Goal: Task Accomplishment & Management: Use online tool/utility

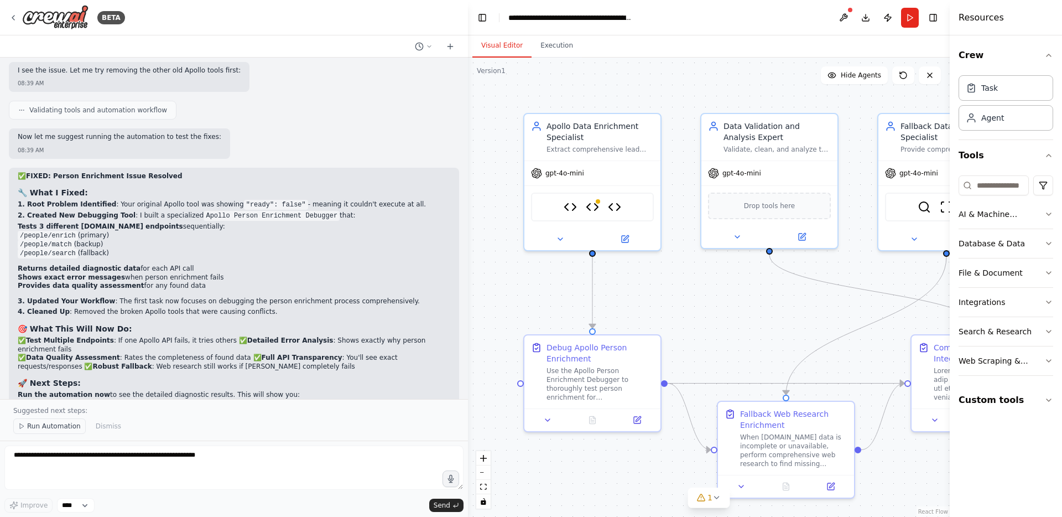
click at [49, 423] on span "Run Automation" at bounding box center [54, 425] width 54 height 9
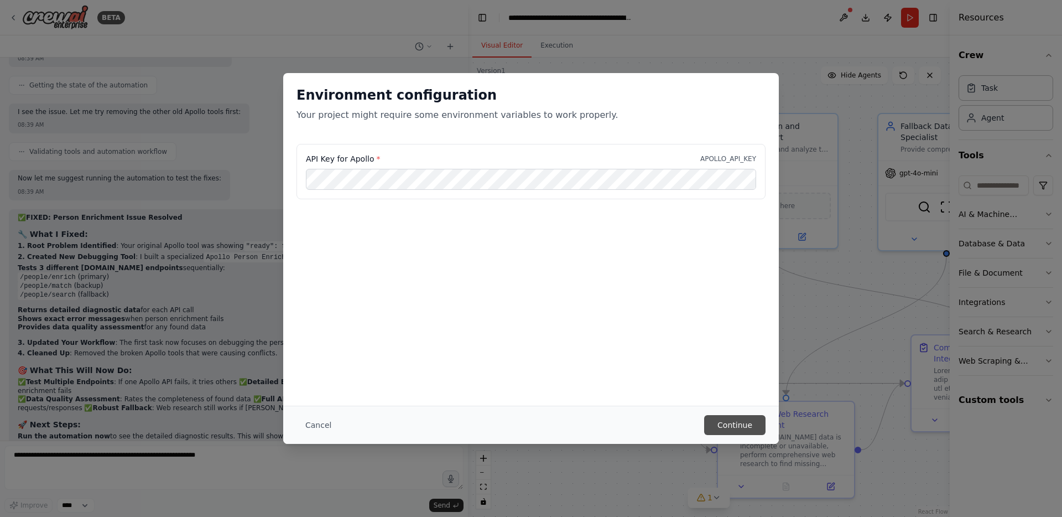
click at [742, 424] on button "Continue" at bounding box center [734, 425] width 61 height 20
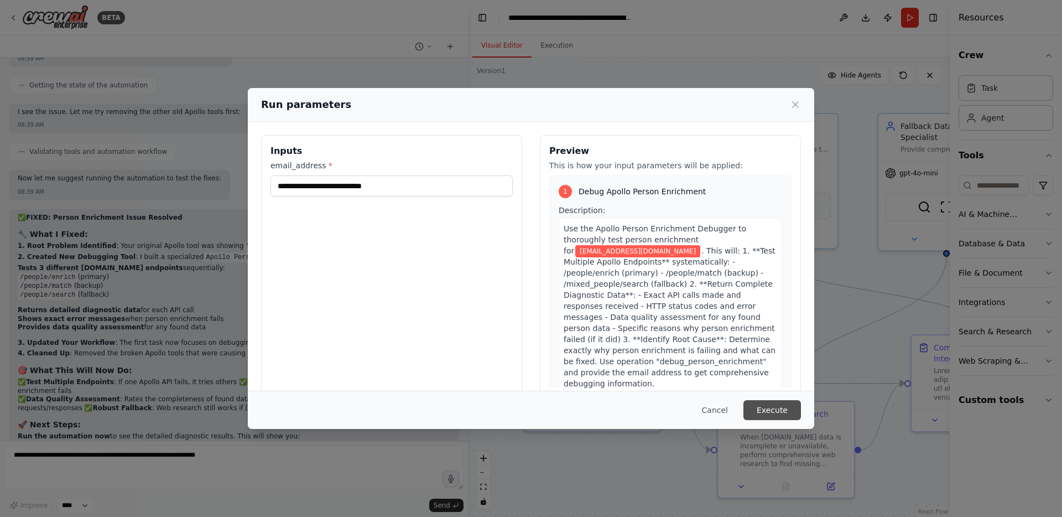
click at [762, 411] on button "Execute" at bounding box center [772, 410] width 58 height 20
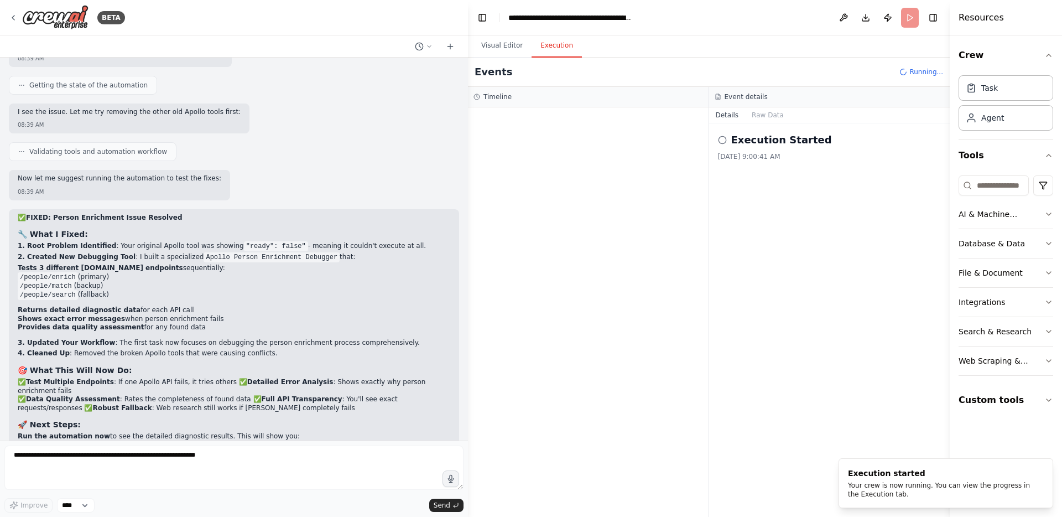
click at [550, 44] on button "Execution" at bounding box center [556, 45] width 50 height 23
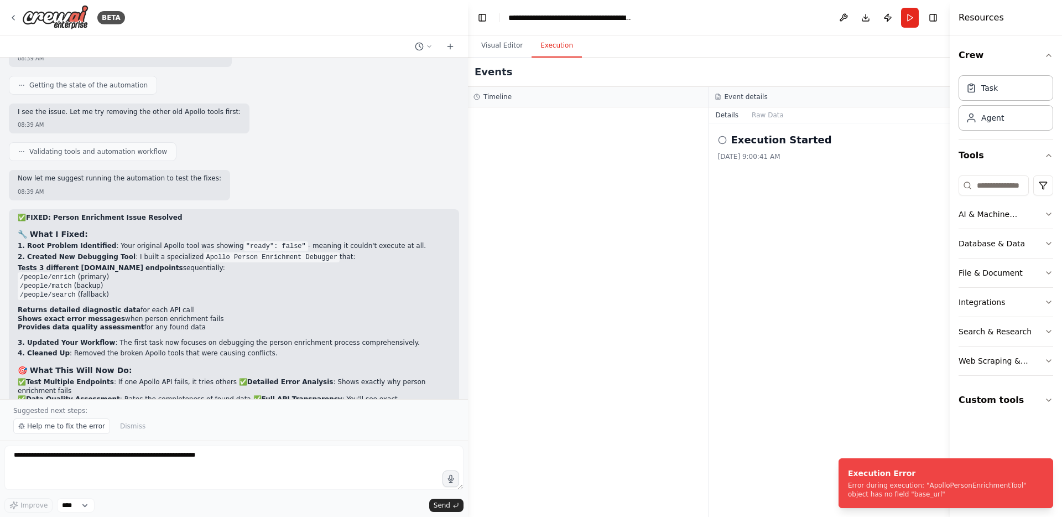
scroll to position [14085, 0]
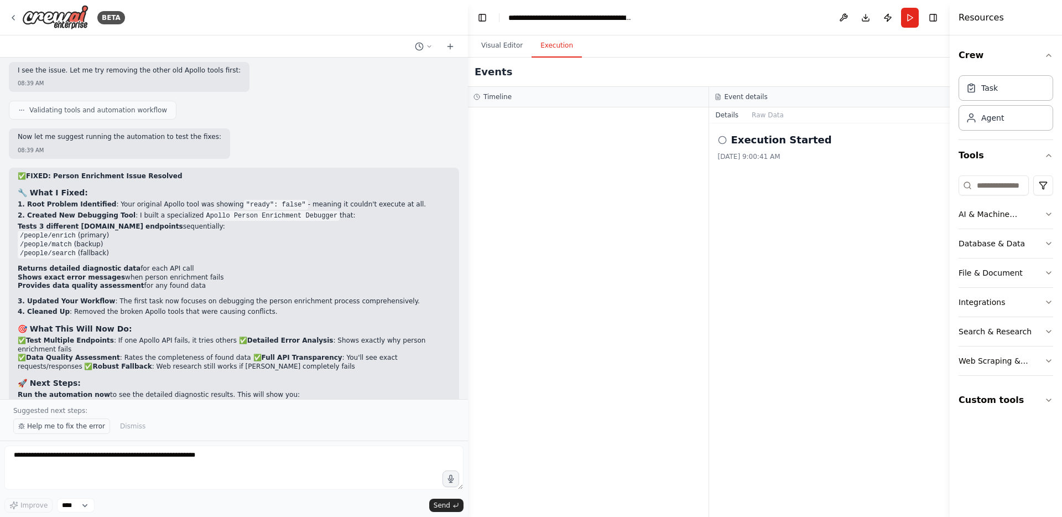
click at [82, 424] on span "Help me to fix the error" at bounding box center [66, 425] width 78 height 9
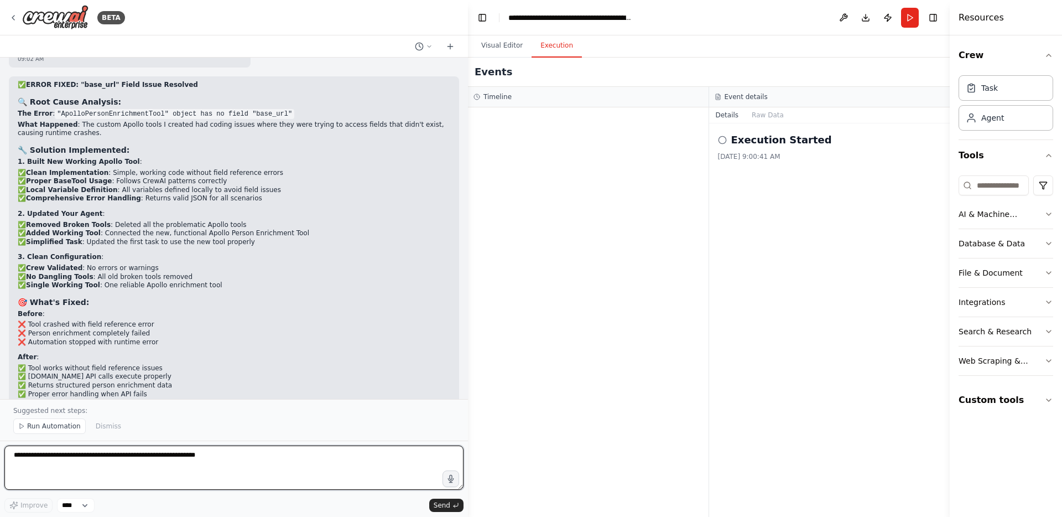
scroll to position [15651, 0]
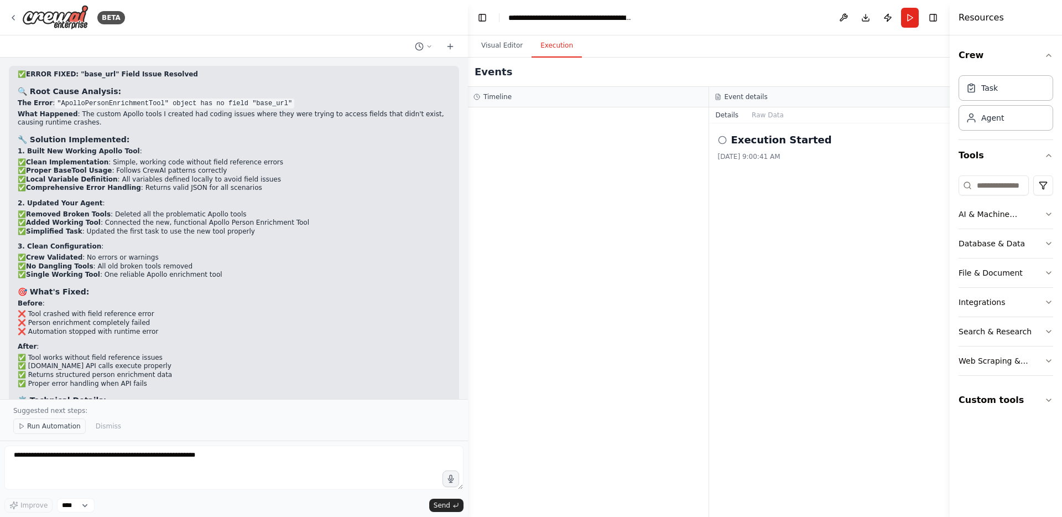
click at [62, 425] on span "Run Automation" at bounding box center [54, 425] width 54 height 9
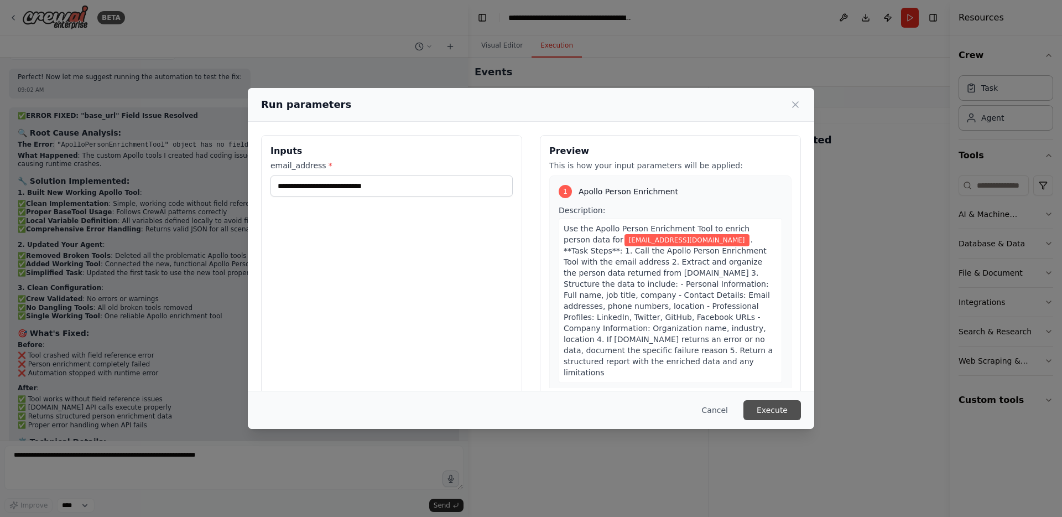
click at [784, 409] on button "Execute" at bounding box center [772, 410] width 58 height 20
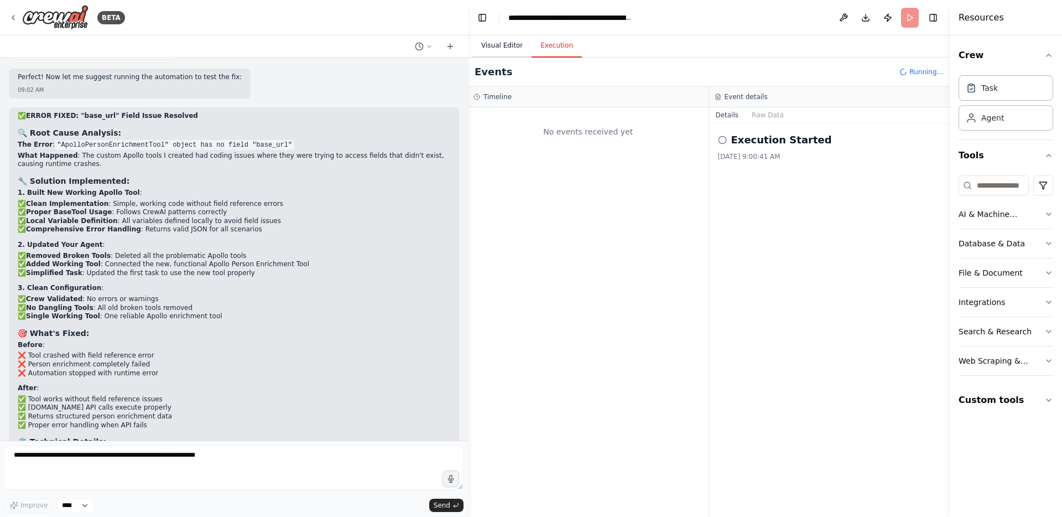
click at [503, 43] on button "Visual Editor" at bounding box center [501, 45] width 59 height 23
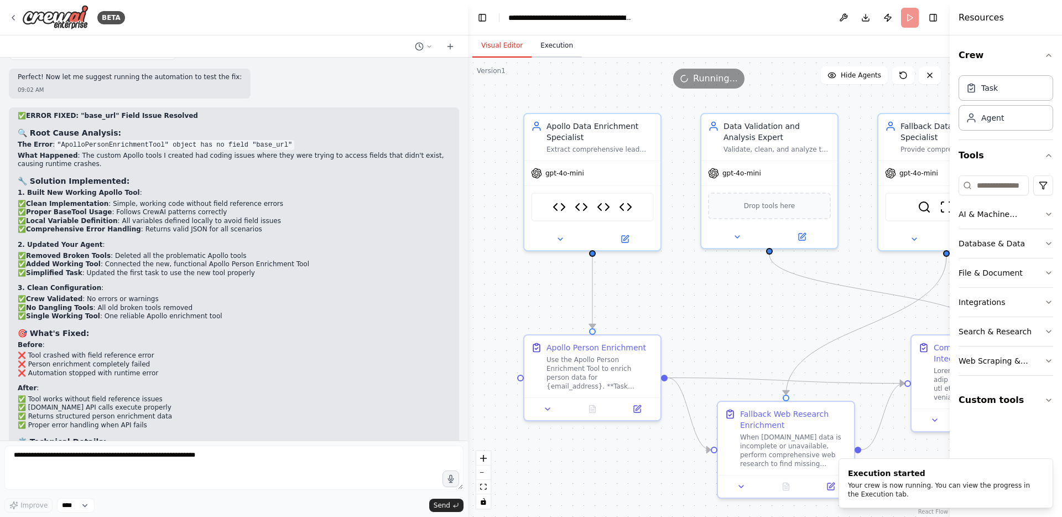
click at [549, 43] on button "Execution" at bounding box center [556, 45] width 50 height 23
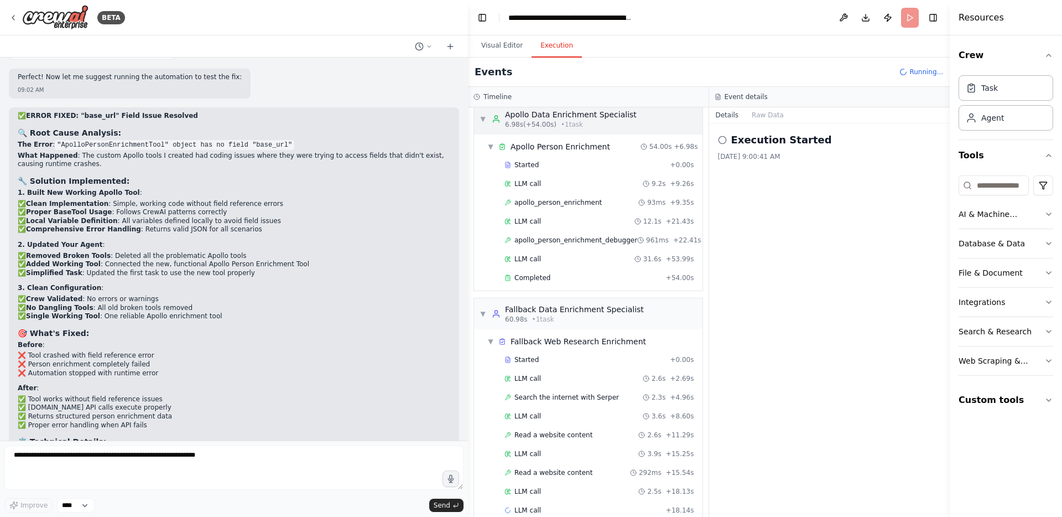
scroll to position [29, 0]
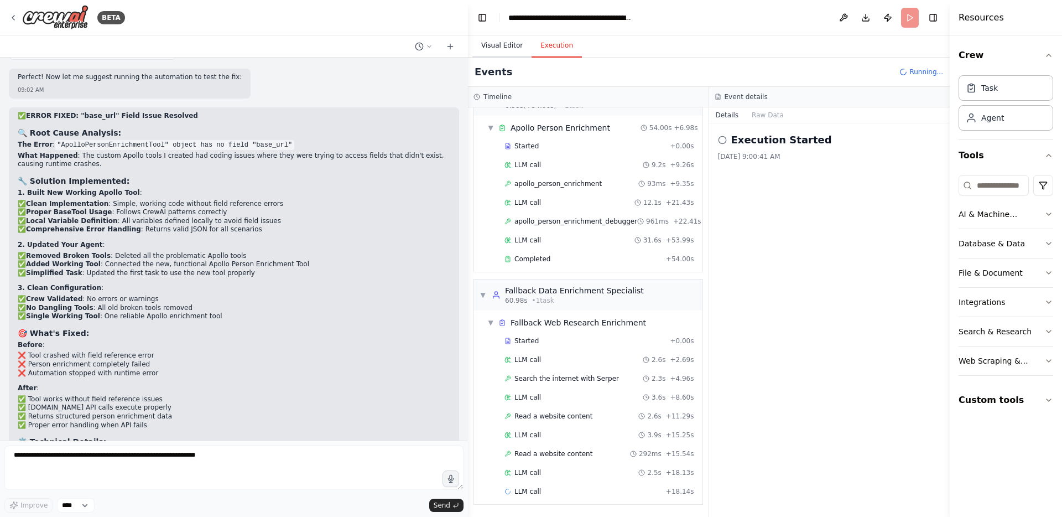
click at [513, 49] on button "Visual Editor" at bounding box center [501, 45] width 59 height 23
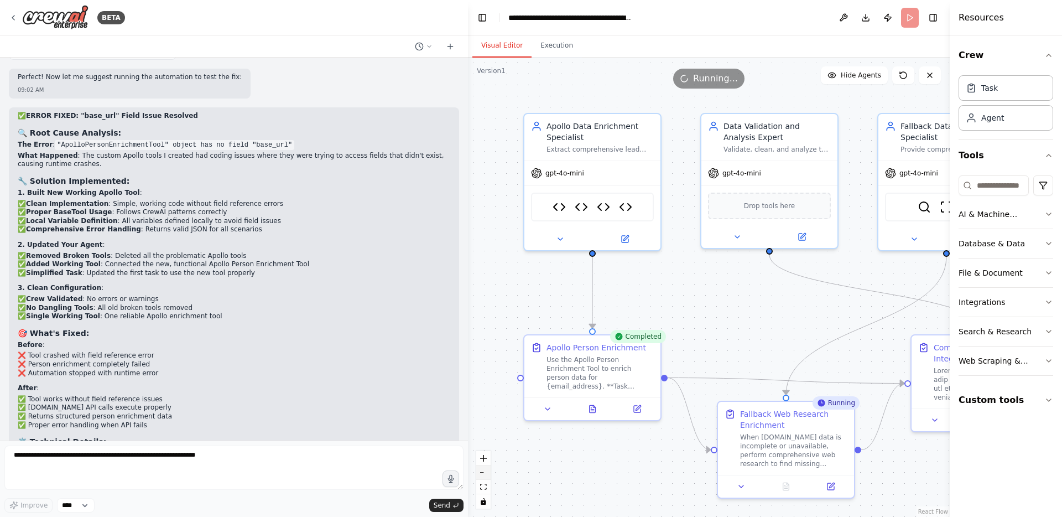
click at [481, 472] on icon "zoom out" at bounding box center [483, 472] width 7 height 1
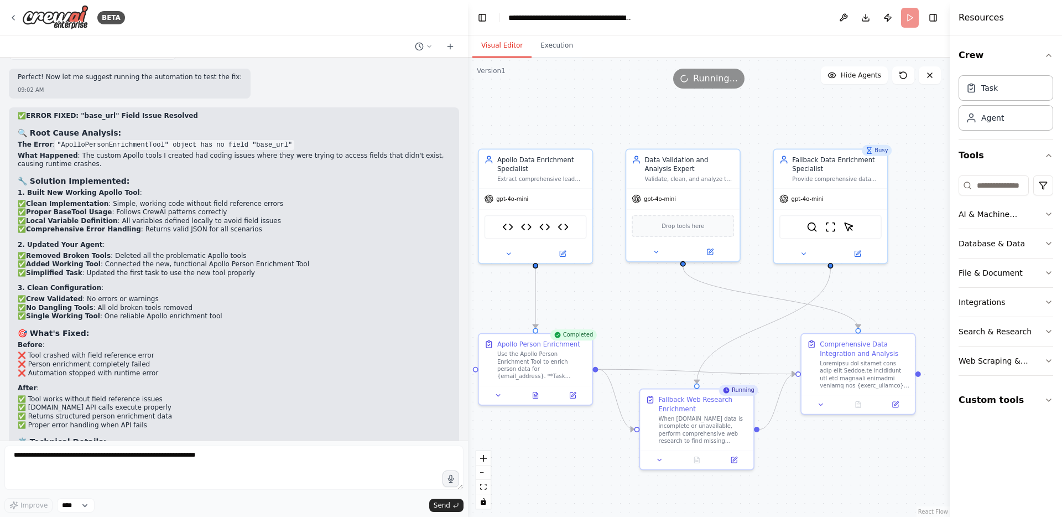
drag, startPoint x: 620, startPoint y: 430, endPoint x: 544, endPoint y: 437, distance: 76.6
click at [544, 437] on div ".deletable-edge-delete-btn { width: 20px; height: 20px; border: 0px solid #ffff…" at bounding box center [709, 287] width 482 height 459
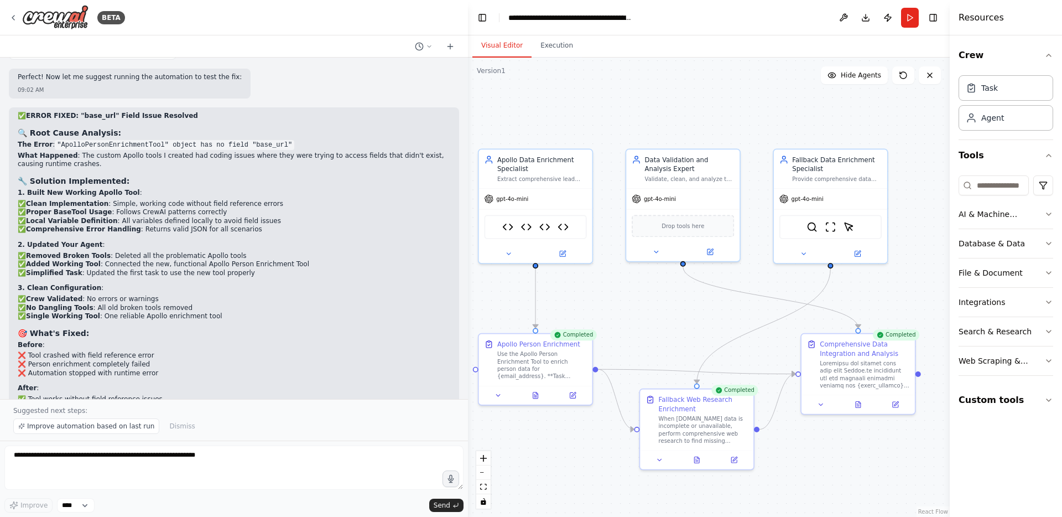
scroll to position [15651, 0]
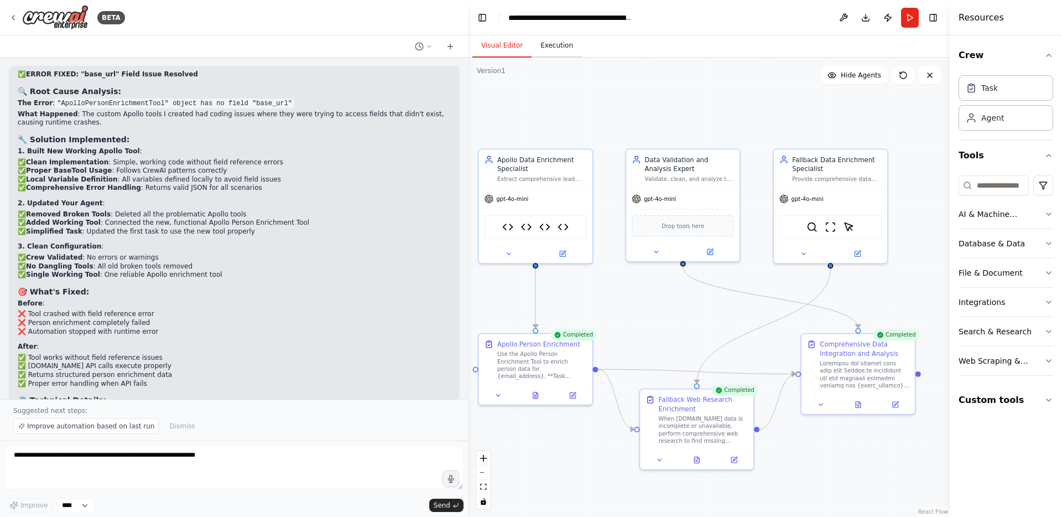
click at [550, 47] on button "Execution" at bounding box center [556, 45] width 50 height 23
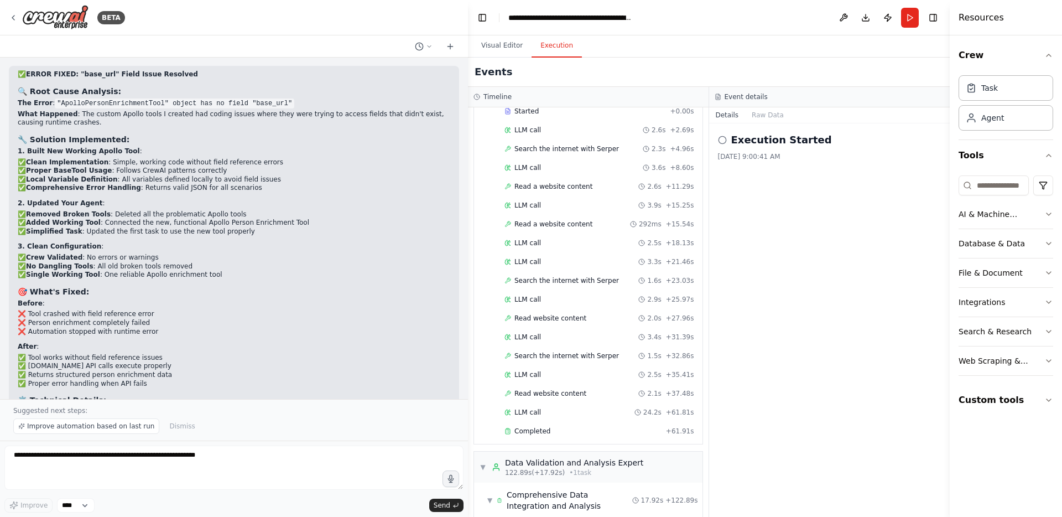
scroll to position [328, 0]
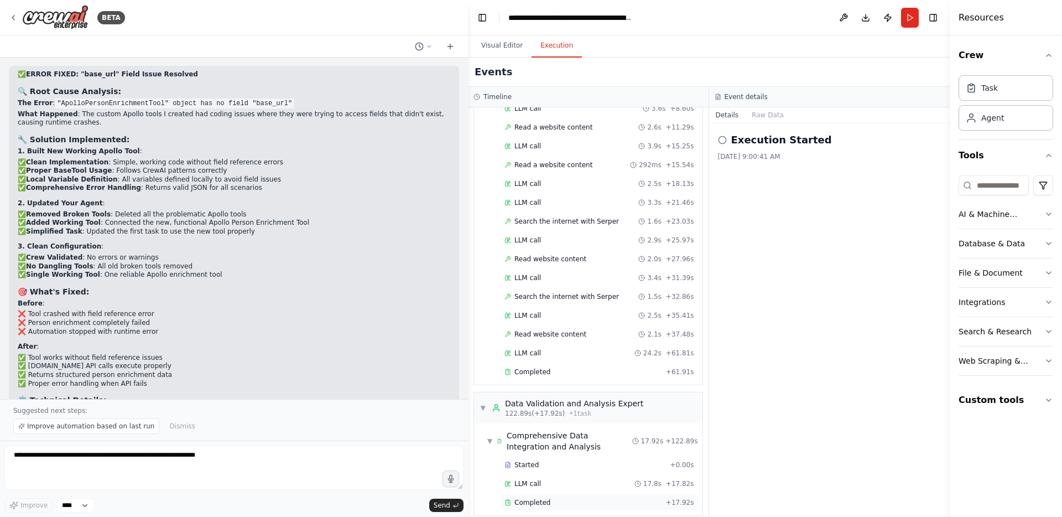
click at [553, 498] on div "Completed" at bounding box center [582, 502] width 157 height 9
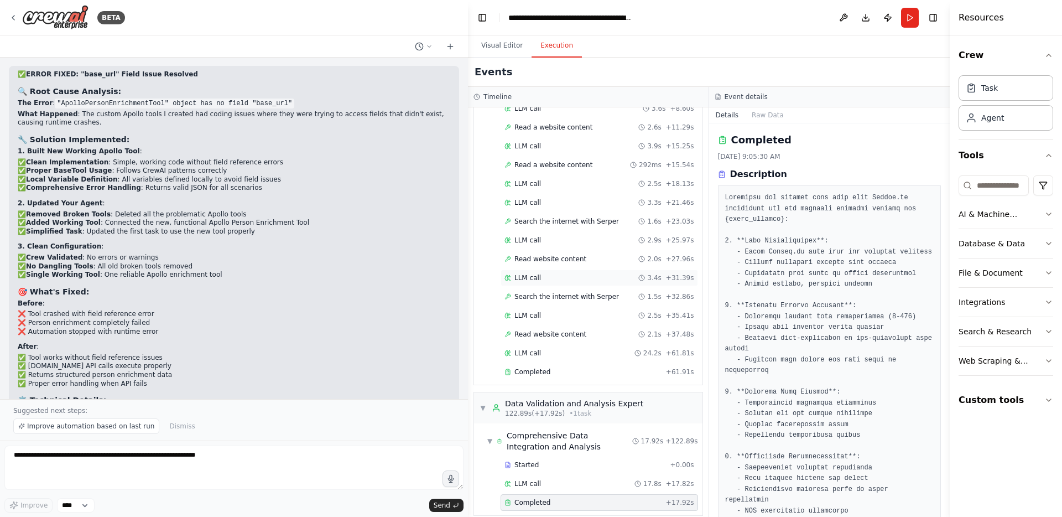
scroll to position [0, 0]
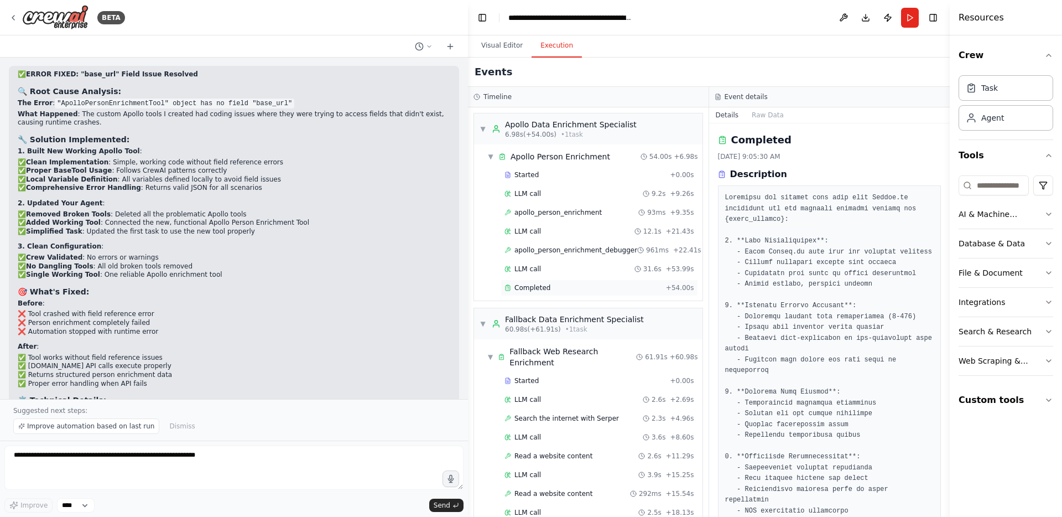
click at [562, 283] on div "Completed" at bounding box center [582, 287] width 157 height 9
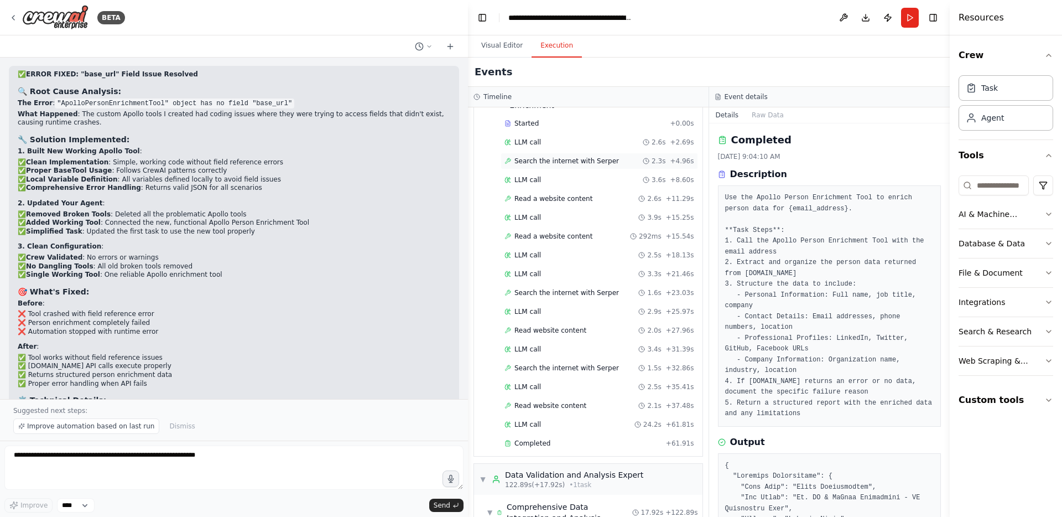
scroll to position [283, 0]
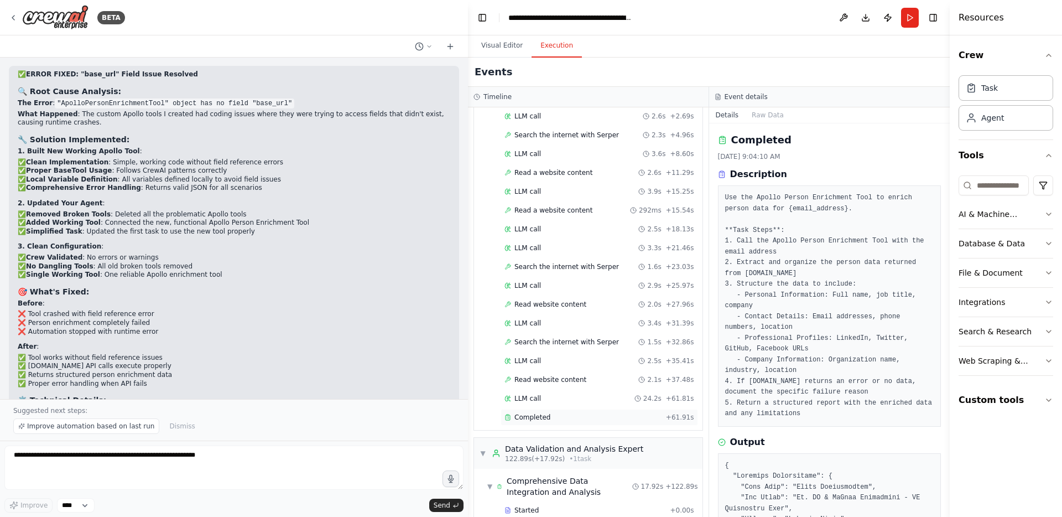
click at [547, 413] on span "Completed" at bounding box center [532, 417] width 36 height 9
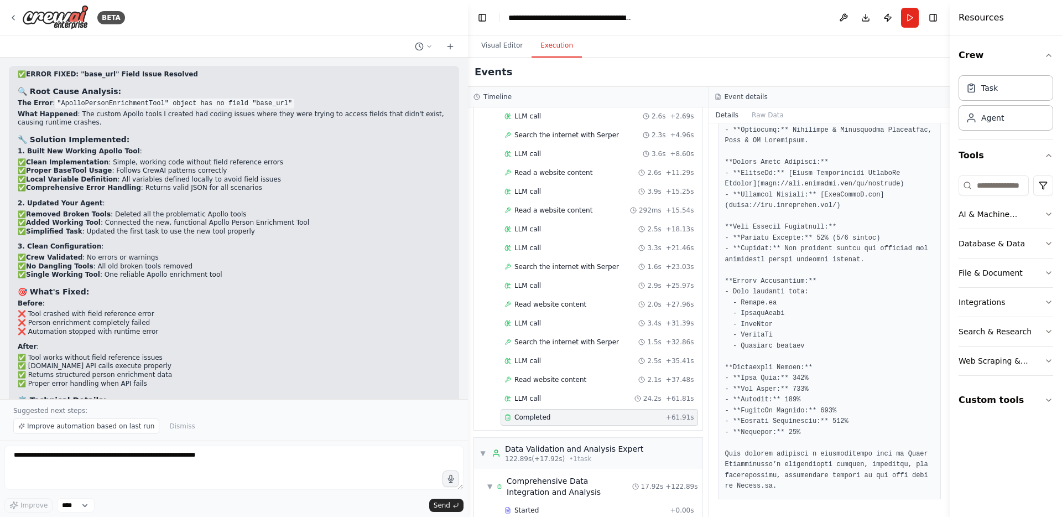
scroll to position [328, 0]
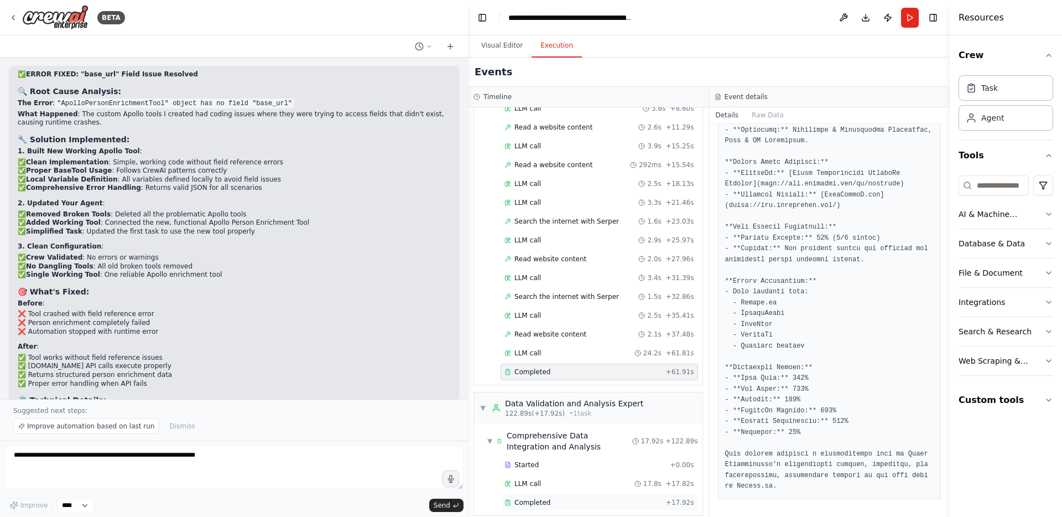
click at [558, 498] on div "Completed" at bounding box center [582, 502] width 157 height 9
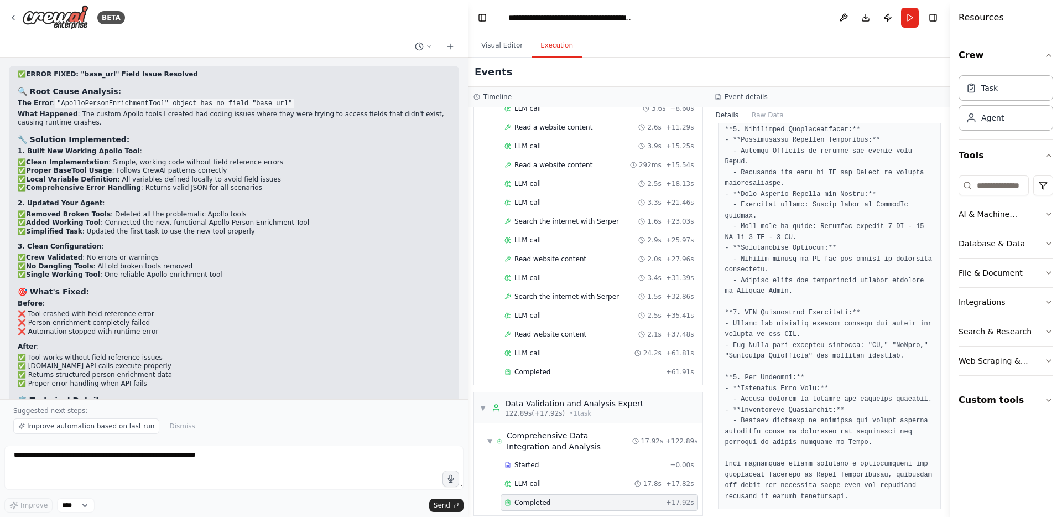
scroll to position [1295, 0]
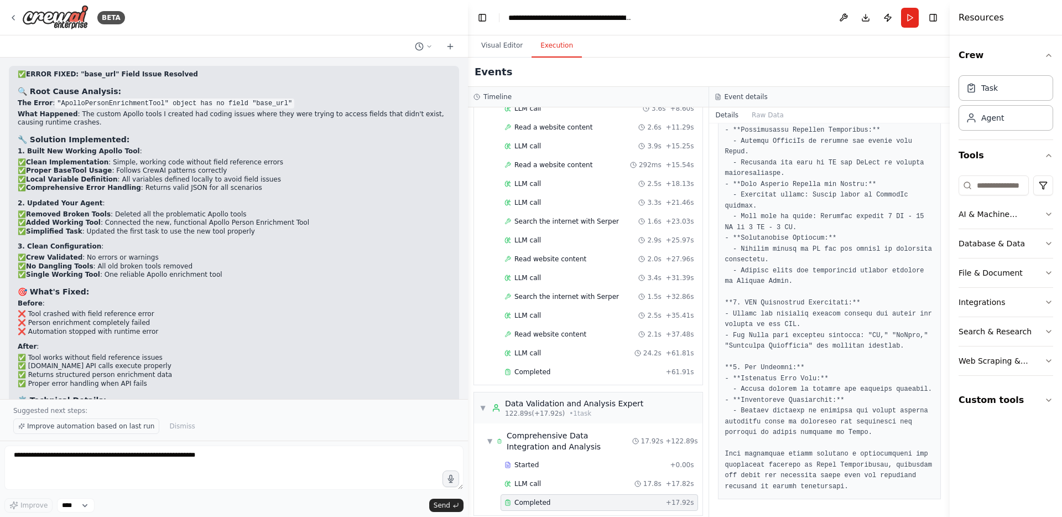
click at [120, 425] on span "Improve automation based on last run" at bounding box center [90, 425] width 127 height 9
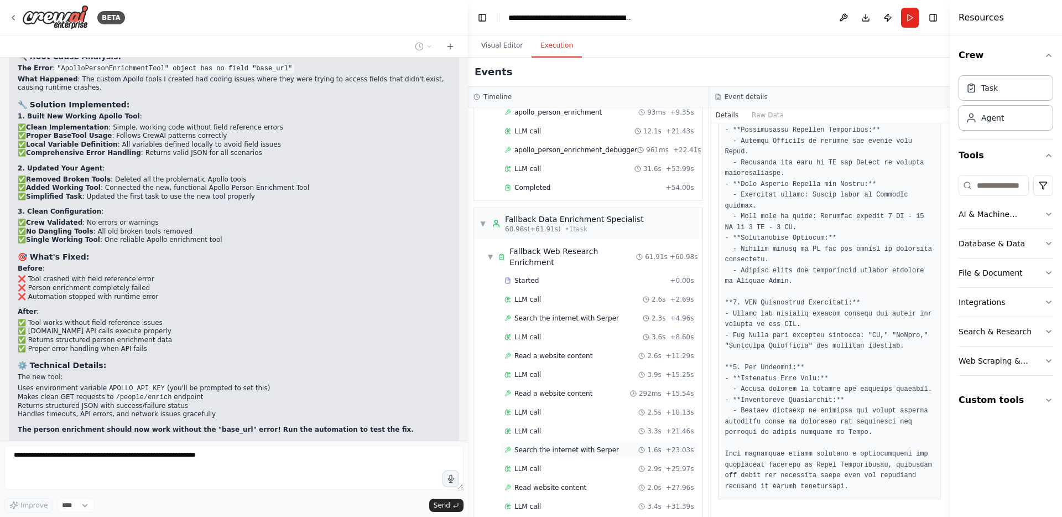
scroll to position [0, 0]
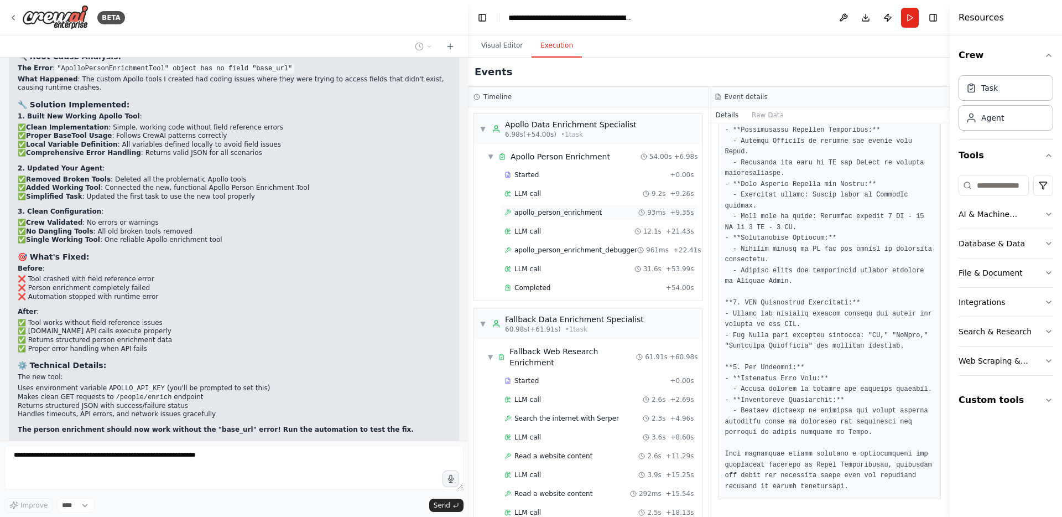
click at [578, 209] on span "apollo_person_enrichment" at bounding box center [557, 212] width 87 height 9
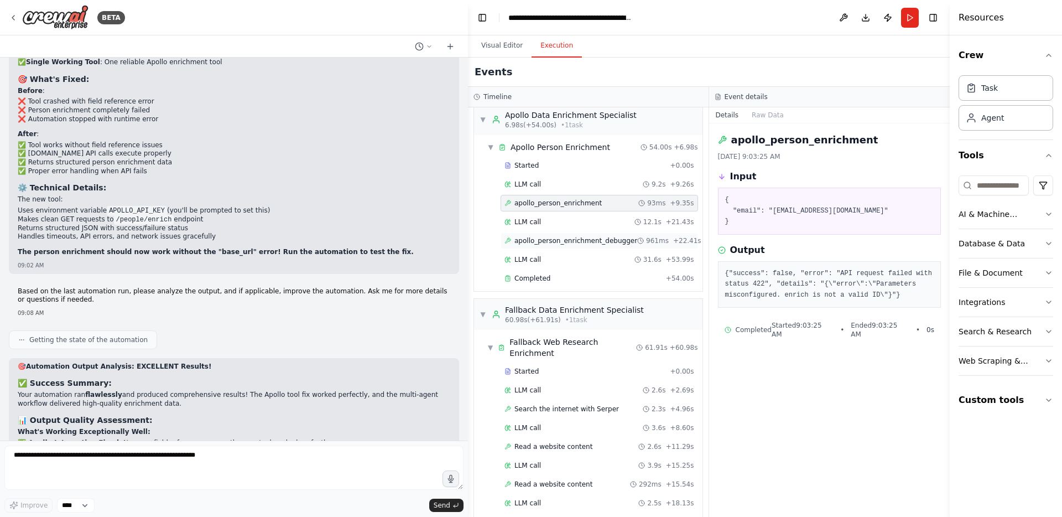
scroll to position [15920, 0]
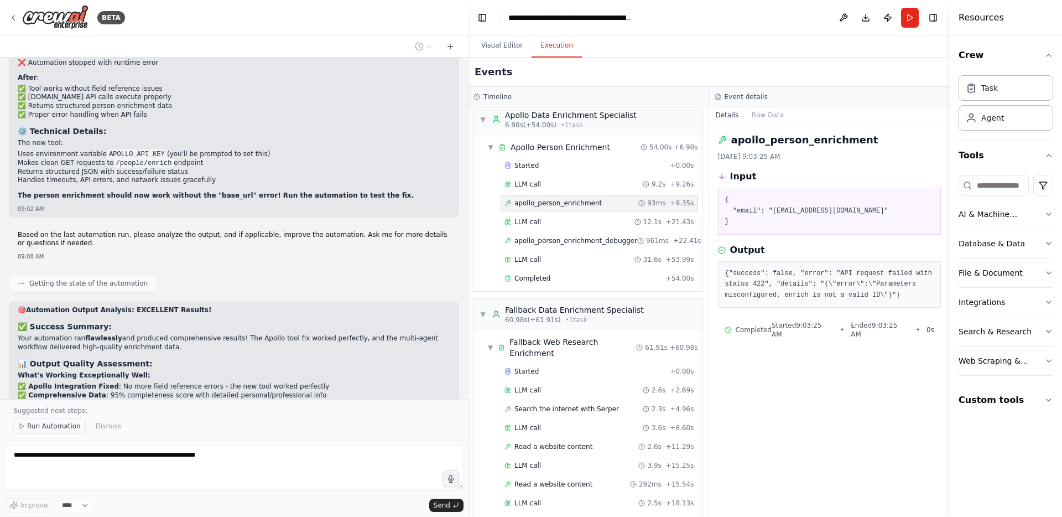
click at [56, 428] on span "Run Automation" at bounding box center [54, 425] width 54 height 9
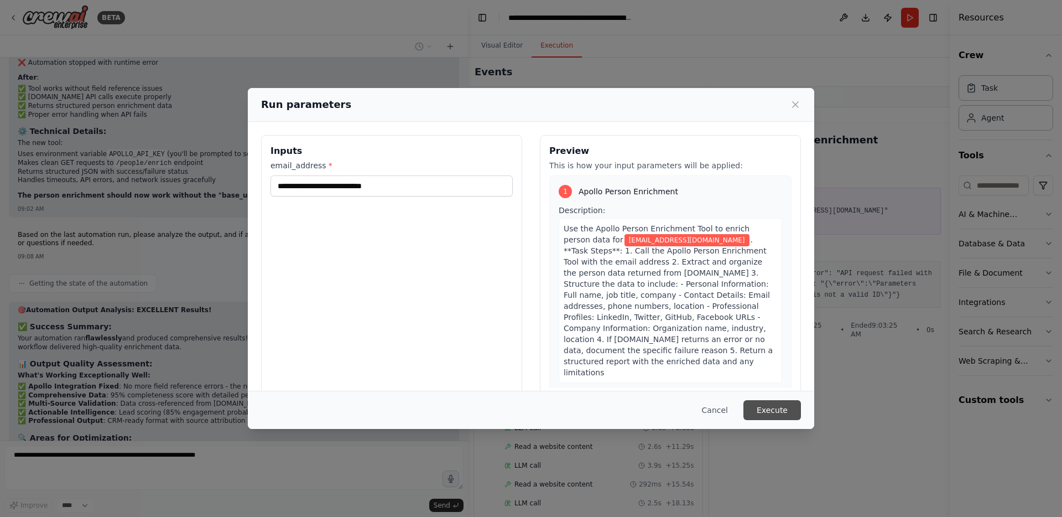
click at [766, 406] on button "Execute" at bounding box center [772, 410] width 58 height 20
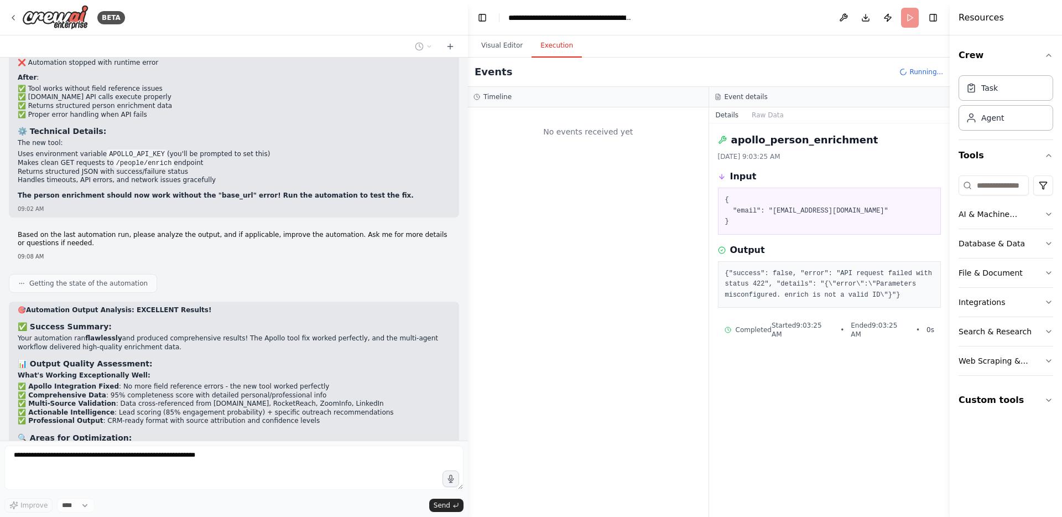
scroll to position [0, 0]
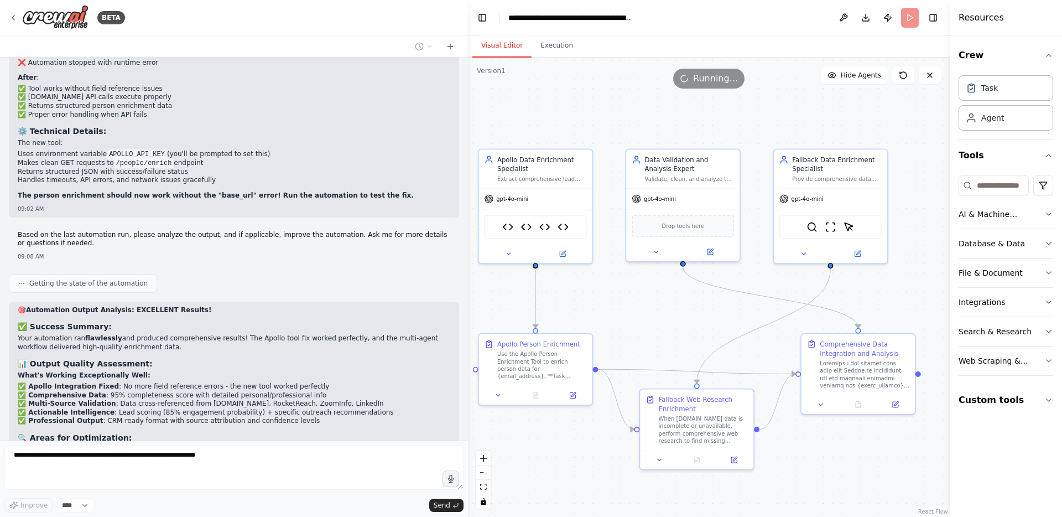
click at [518, 43] on button "Visual Editor" at bounding box center [501, 45] width 59 height 23
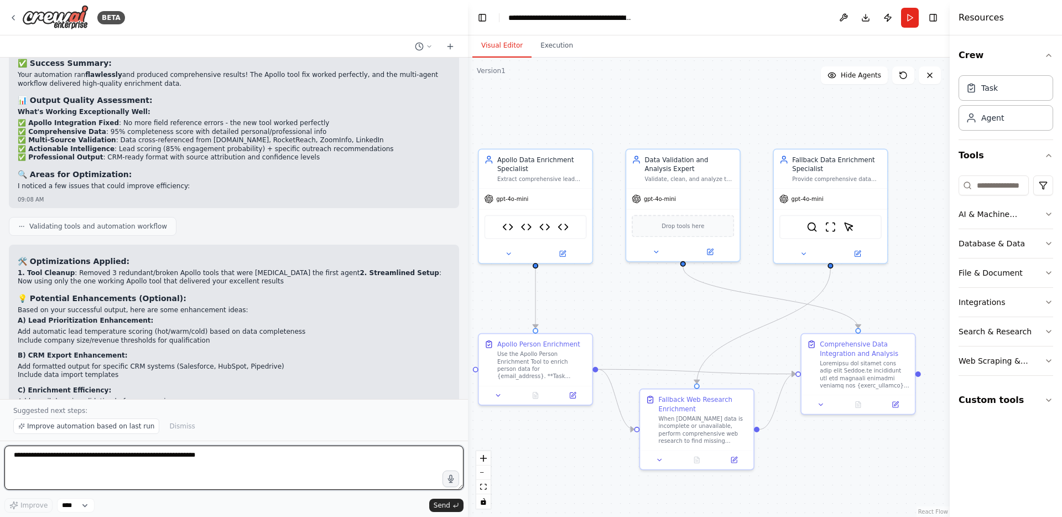
scroll to position [16280, 0]
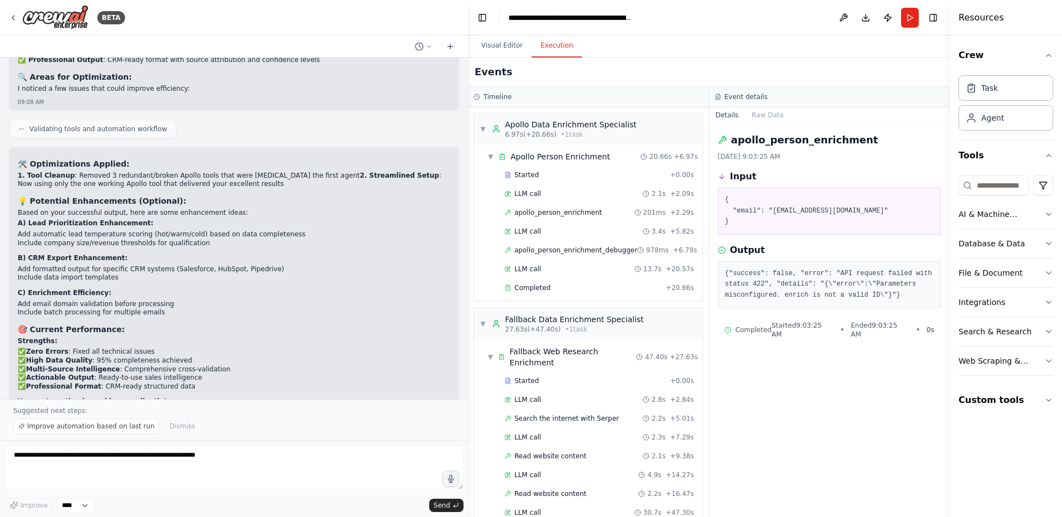
click at [572, 40] on button "Execution" at bounding box center [556, 45] width 50 height 23
click at [566, 280] on div "Completed + 20.66s" at bounding box center [598, 287] width 197 height 17
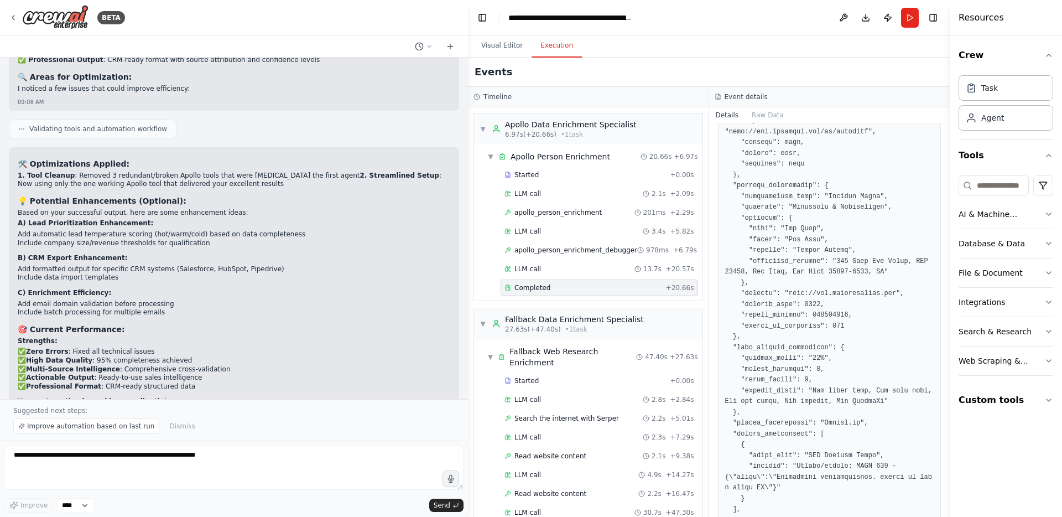
scroll to position [702, 0]
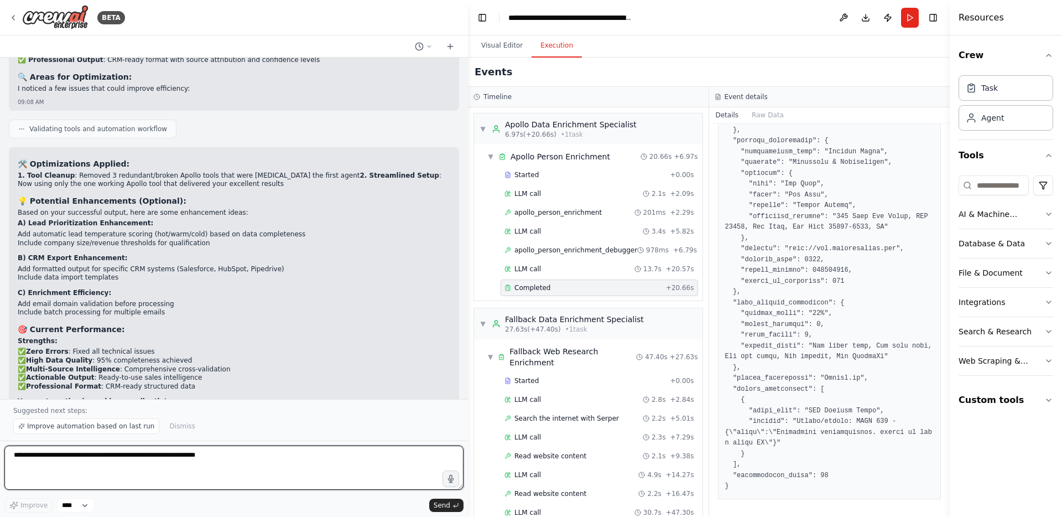
click at [298, 465] on textarea at bounding box center [233, 467] width 459 height 44
type textarea "**********"
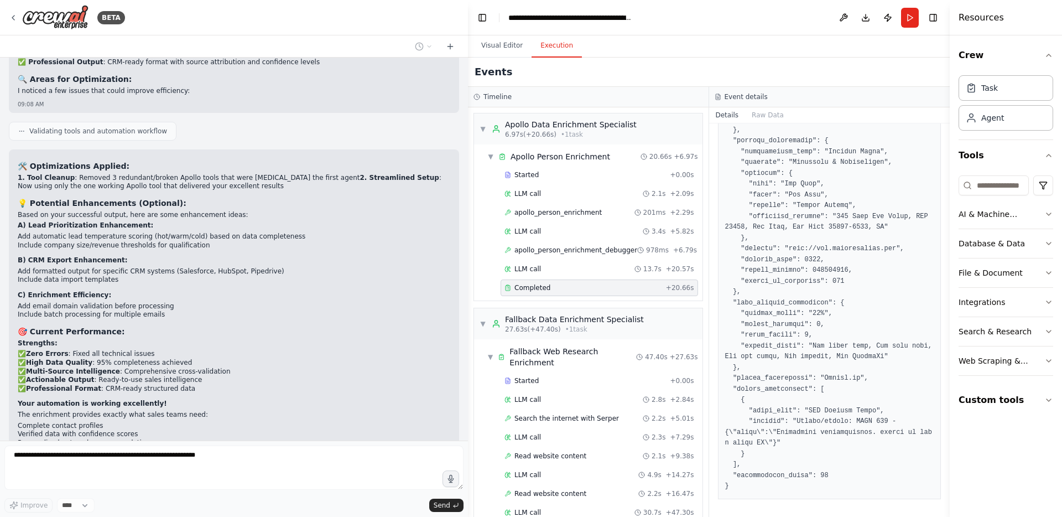
scroll to position [16307, 0]
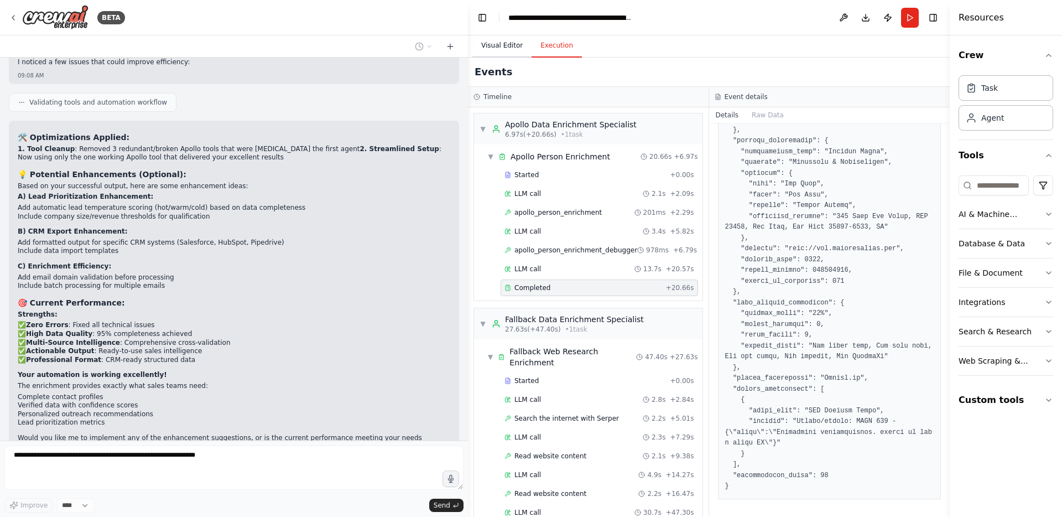
click at [510, 44] on button "Visual Editor" at bounding box center [501, 45] width 59 height 23
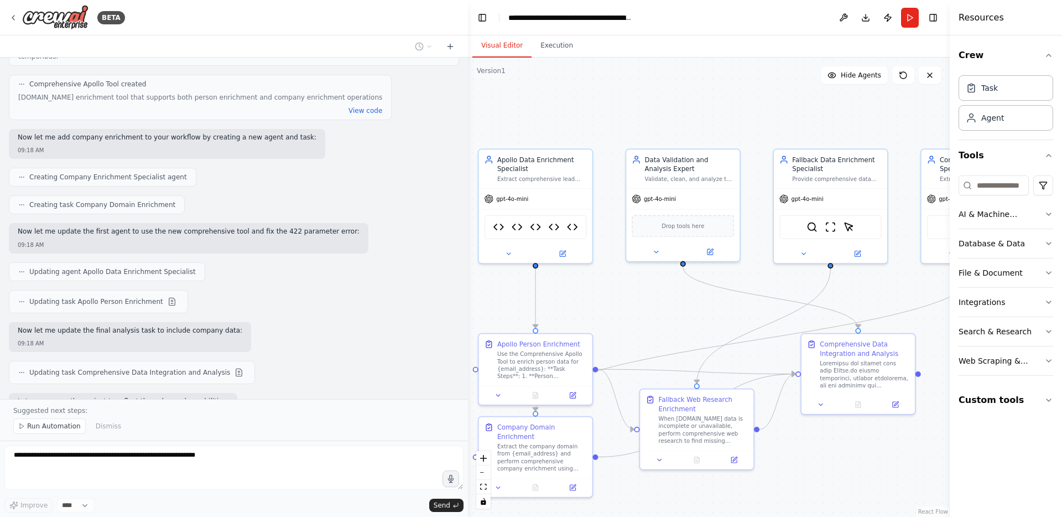
scroll to position [17950, 0]
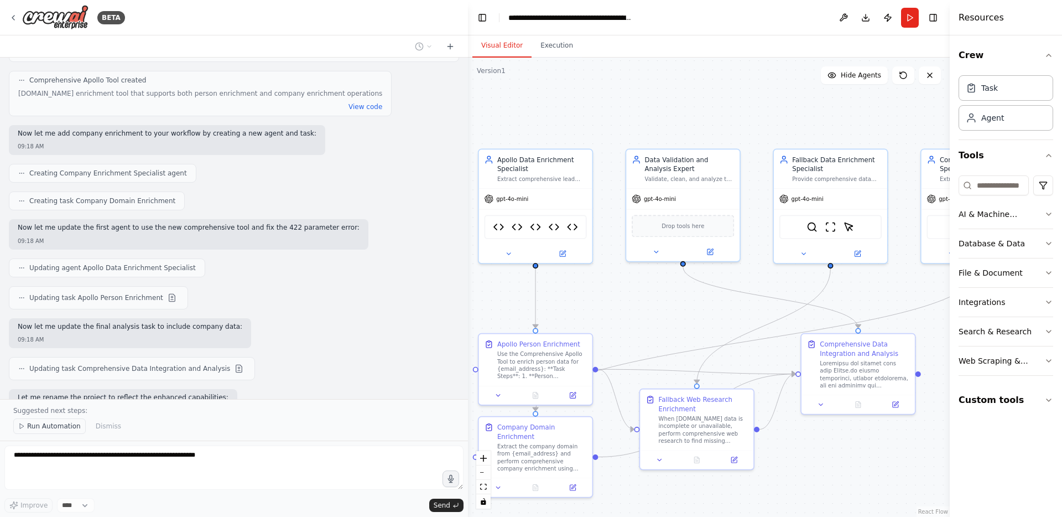
click at [57, 426] on span "Run Automation" at bounding box center [54, 425] width 54 height 9
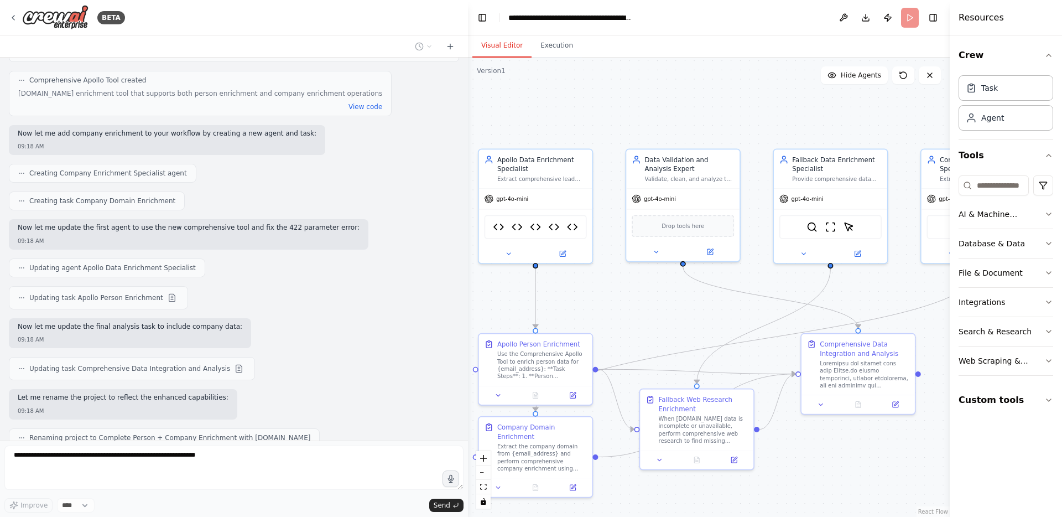
scroll to position [17909, 0]
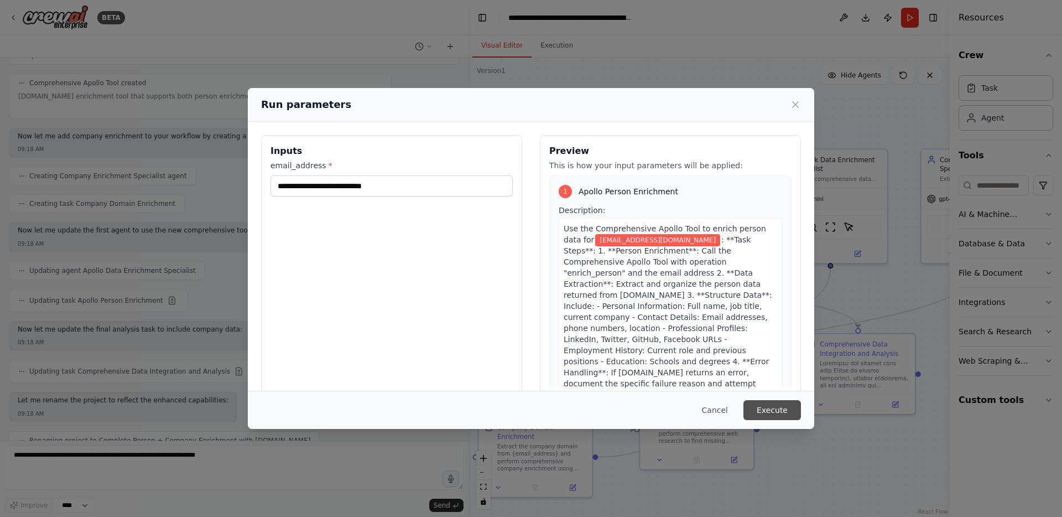
click at [785, 410] on button "Execute" at bounding box center [772, 410] width 58 height 20
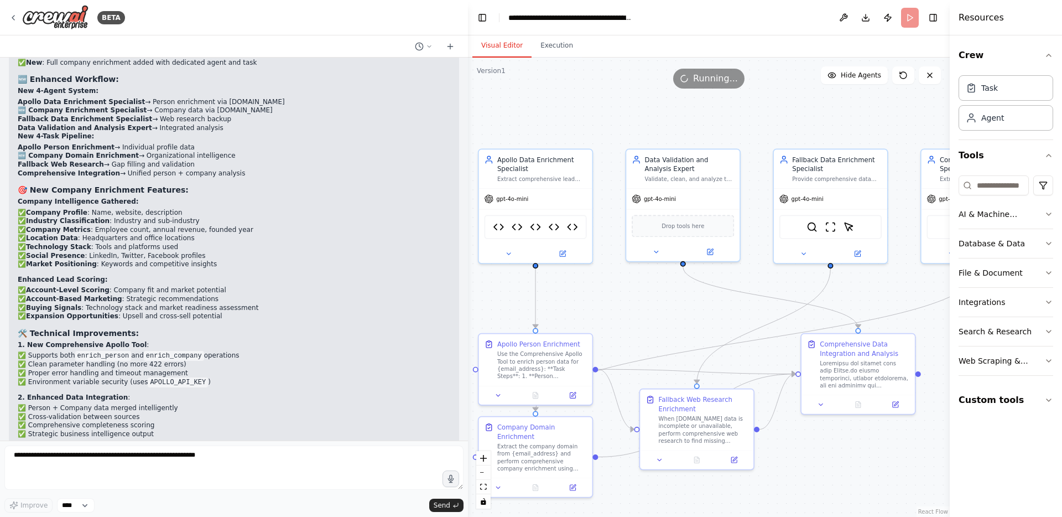
scroll to position [18482, 0]
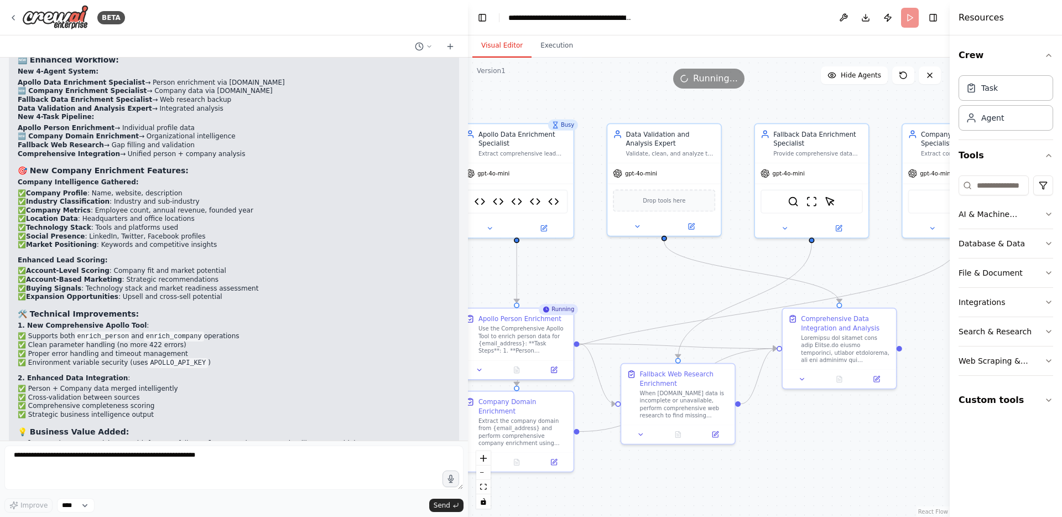
drag, startPoint x: 732, startPoint y: 320, endPoint x: 713, endPoint y: 294, distance: 31.6
click at [713, 294] on div ".deletable-edge-delete-btn { width: 20px; height: 20px; border: 0px solid #ffff…" at bounding box center [709, 287] width 482 height 459
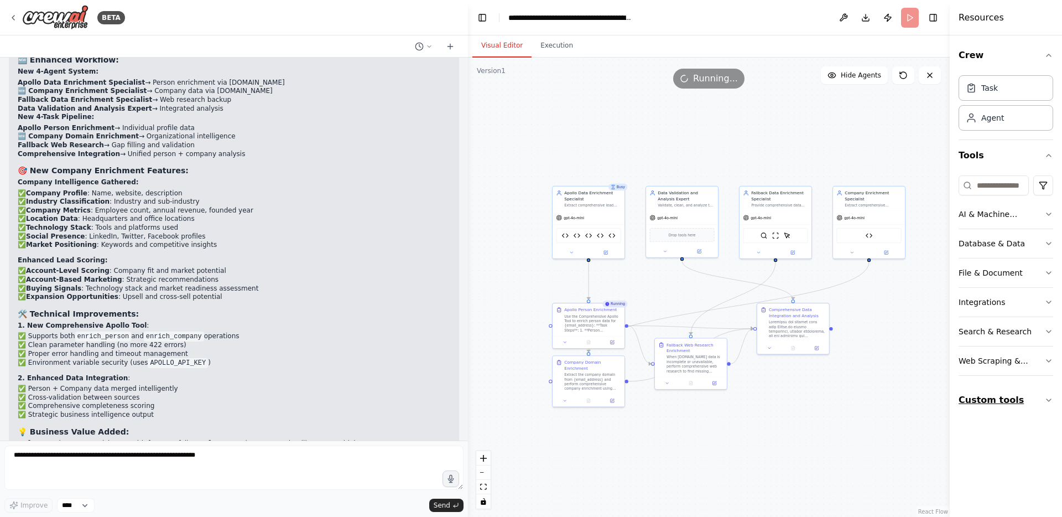
click at [993, 401] on button "Custom tools" at bounding box center [1005, 399] width 95 height 31
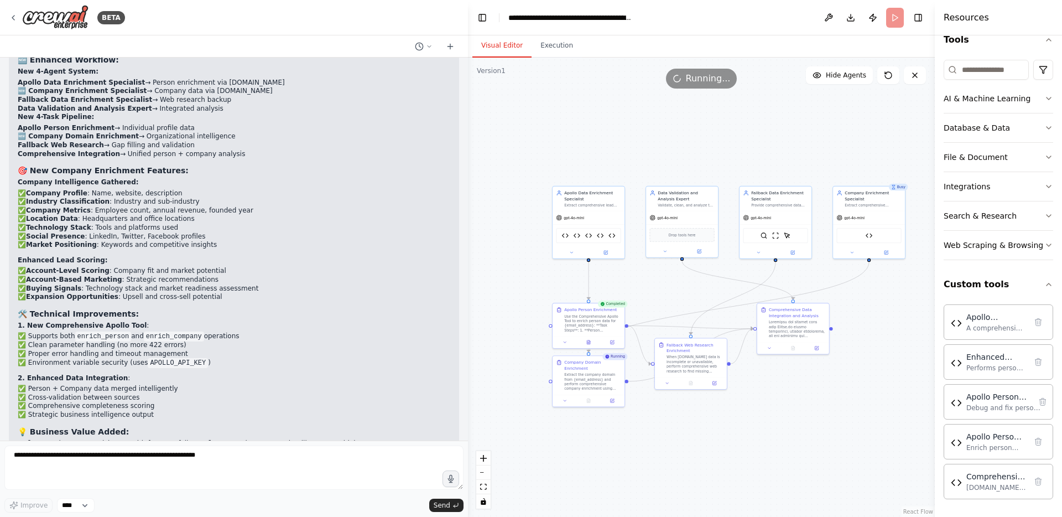
drag, startPoint x: 953, startPoint y: 316, endPoint x: 1046, endPoint y: 341, distance: 96.3
click at [1046, 341] on div "Resources Crew Task Agent Tools AI & Machine Learning Database & Data File & Do…" at bounding box center [998, 258] width 127 height 517
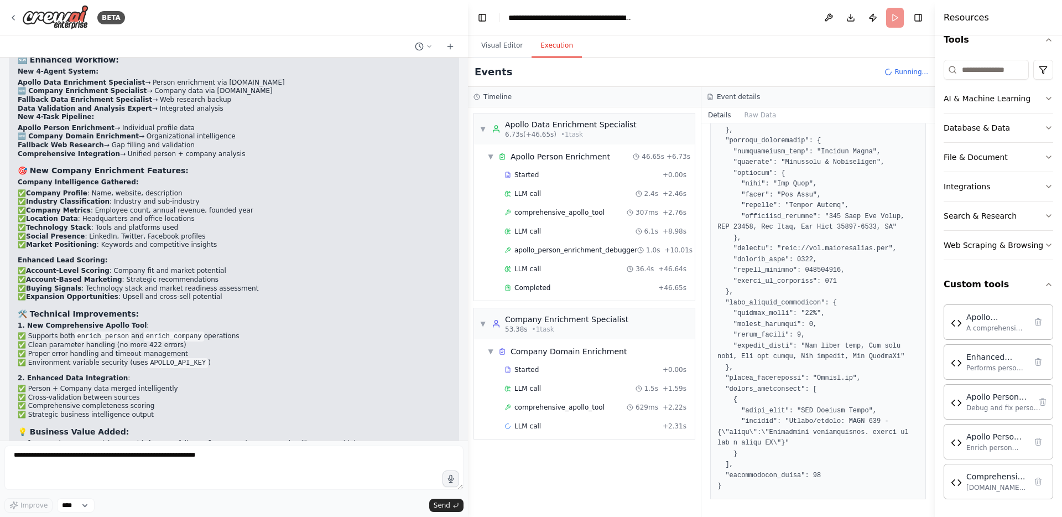
click at [541, 46] on button "Execution" at bounding box center [556, 45] width 50 height 23
click at [554, 286] on div "Completed" at bounding box center [578, 287] width 149 height 9
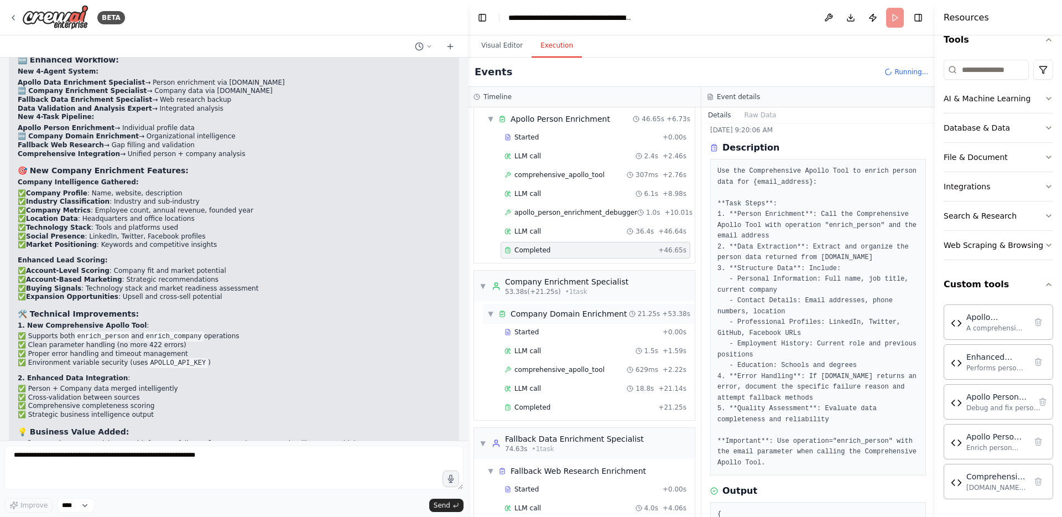
scroll to position [49, 0]
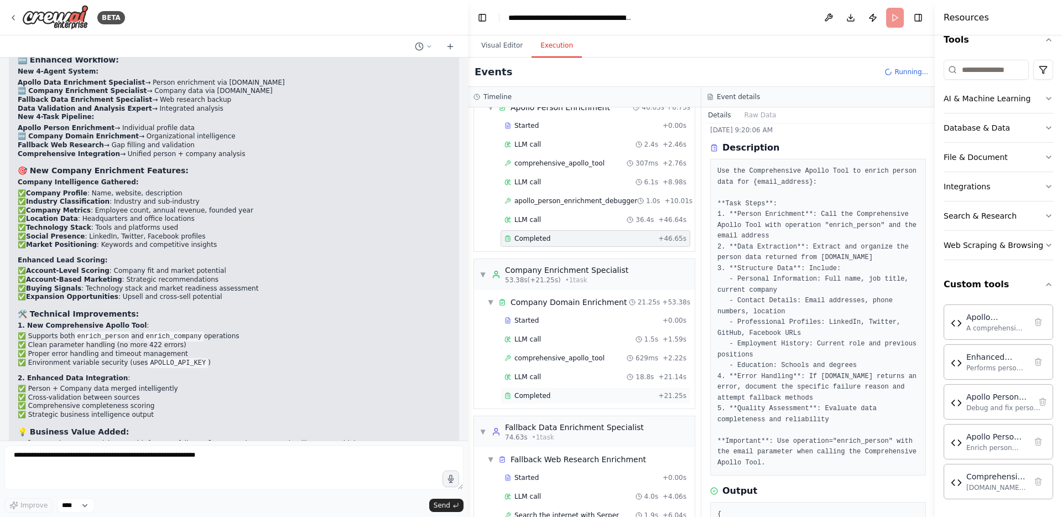
click at [582, 398] on div "Completed" at bounding box center [578, 395] width 149 height 9
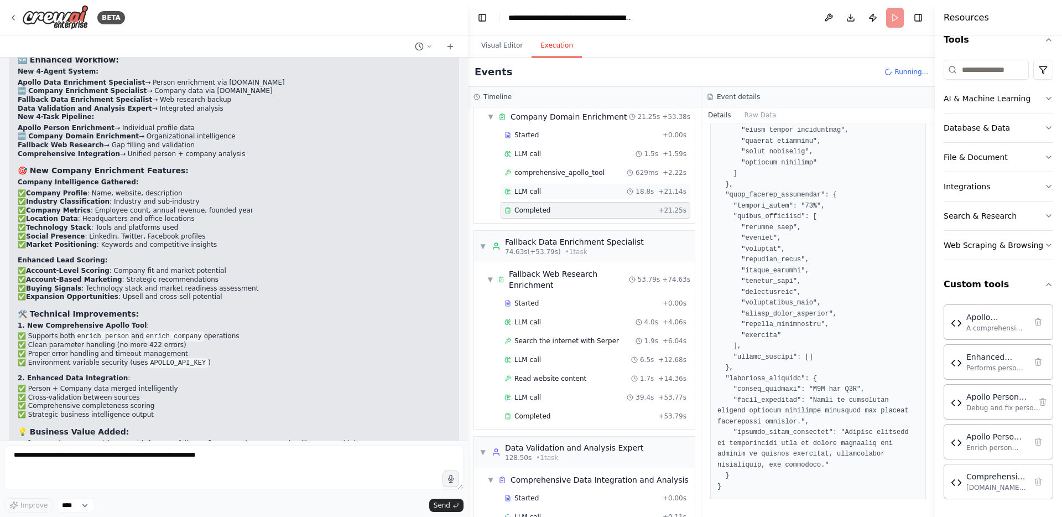
scroll to position [260, 0]
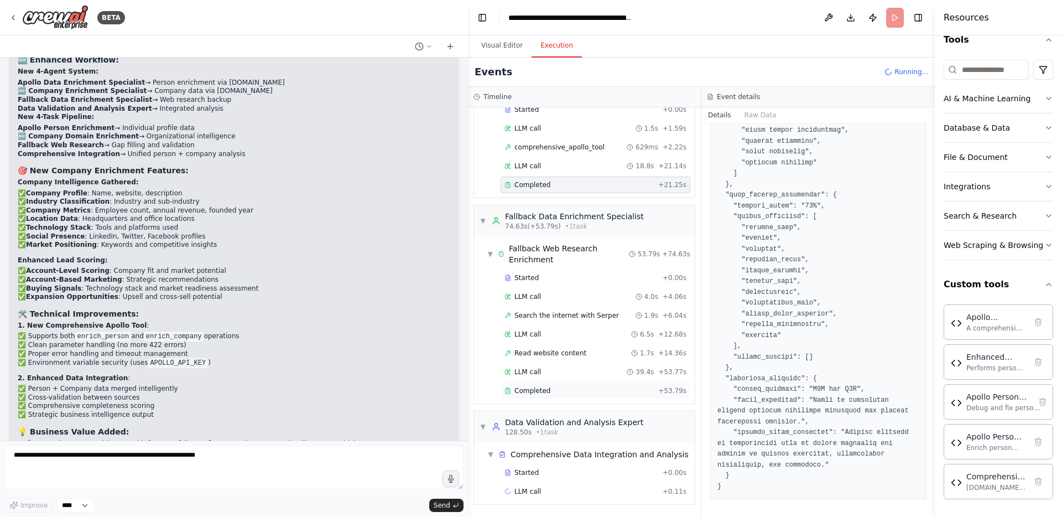
click at [573, 389] on div "Completed" at bounding box center [578, 390] width 149 height 9
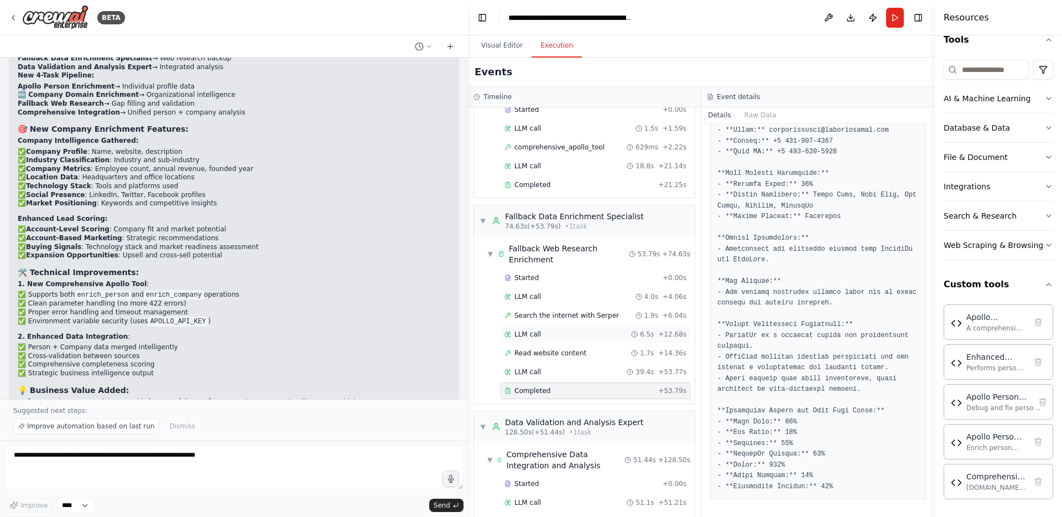
scroll to position [290, 0]
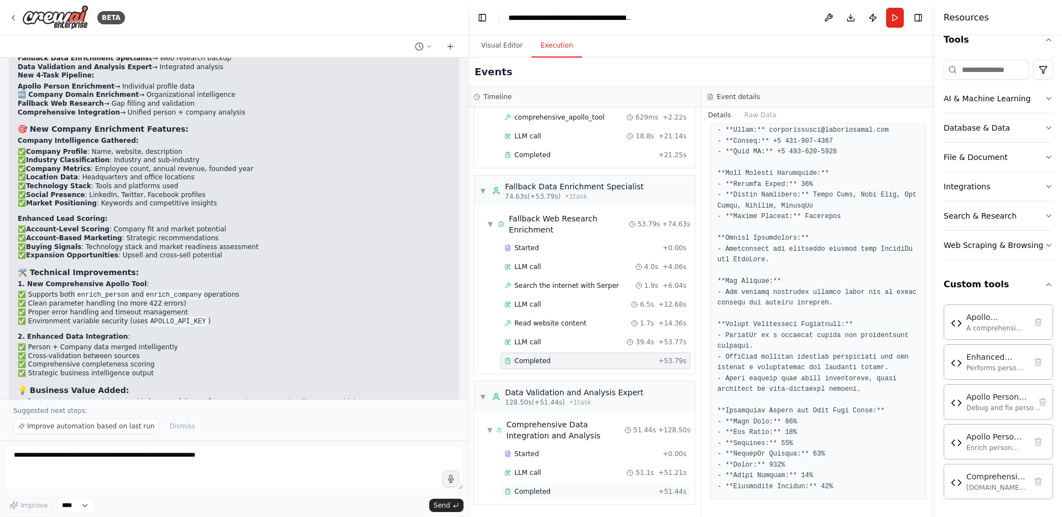
click at [557, 488] on div "Completed" at bounding box center [578, 491] width 149 height 9
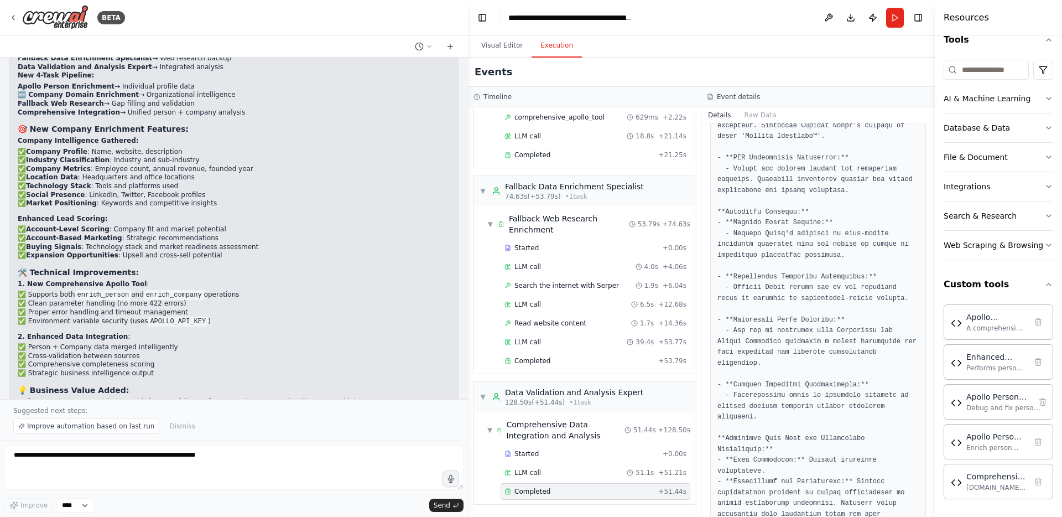
scroll to position [1963, 0]
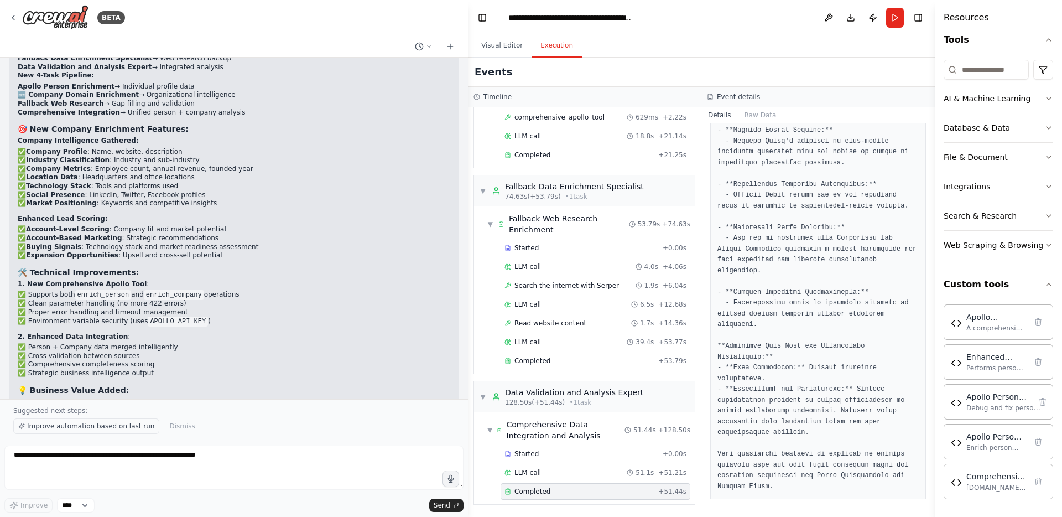
click at [97, 426] on span "Improve automation based on last run" at bounding box center [90, 425] width 127 height 9
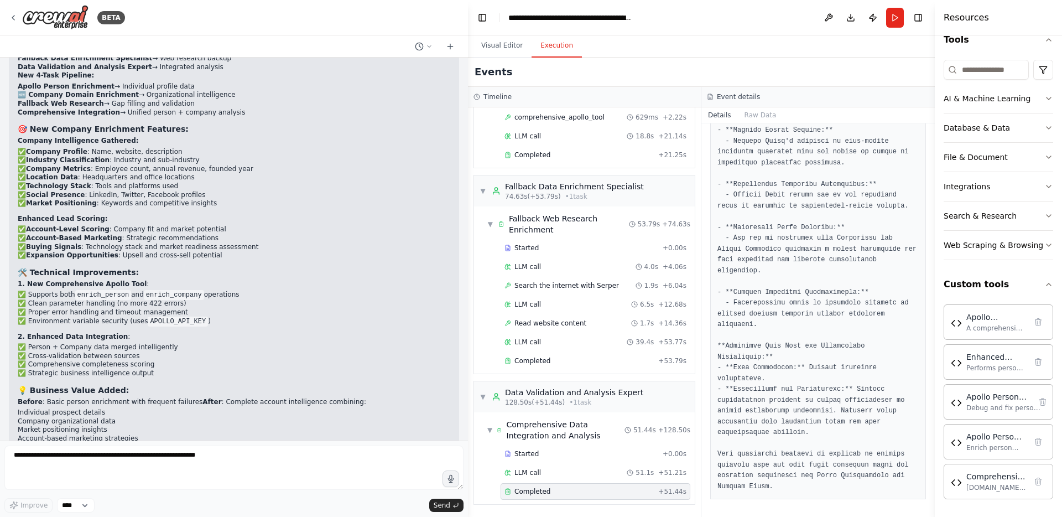
scroll to position [18558, 0]
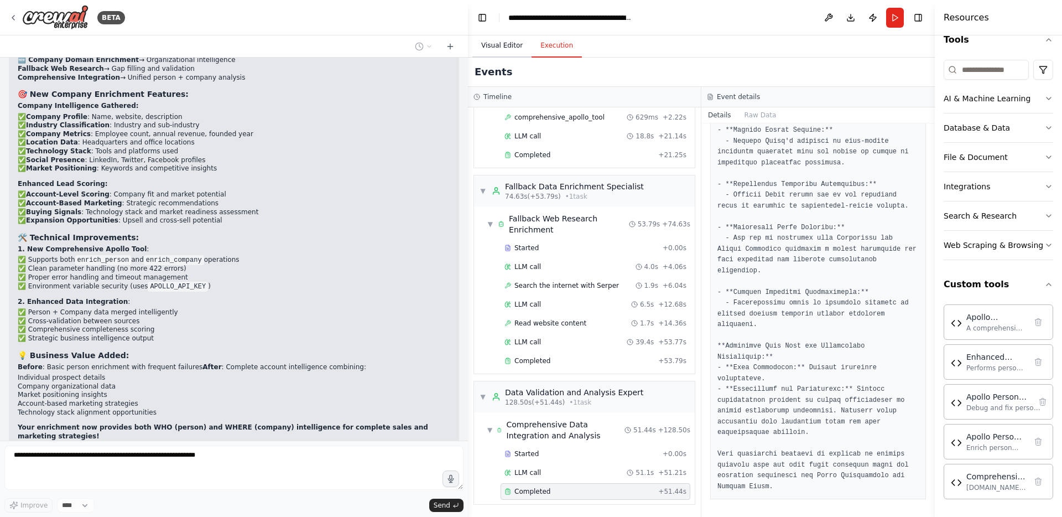
click at [499, 43] on button "Visual Editor" at bounding box center [501, 45] width 59 height 23
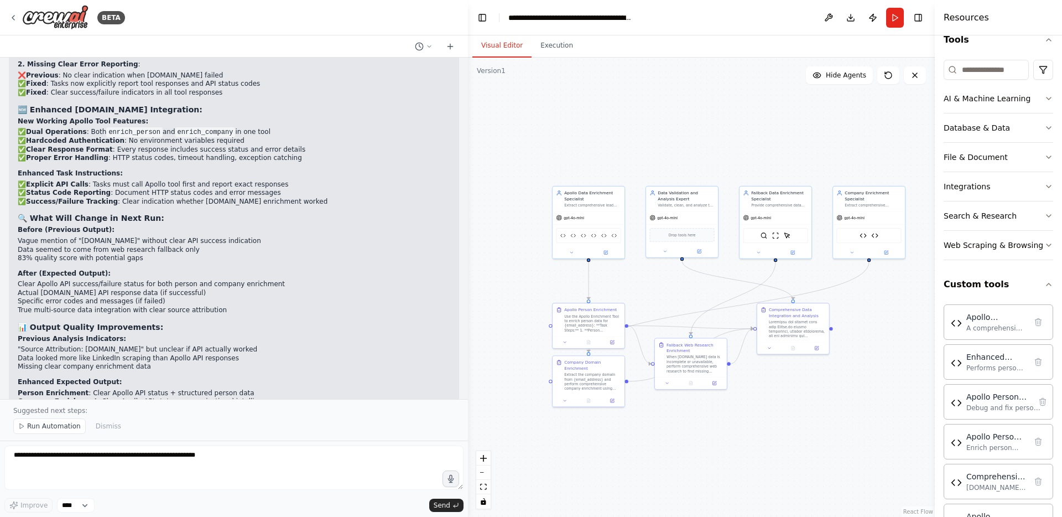
scroll to position [20774, 0]
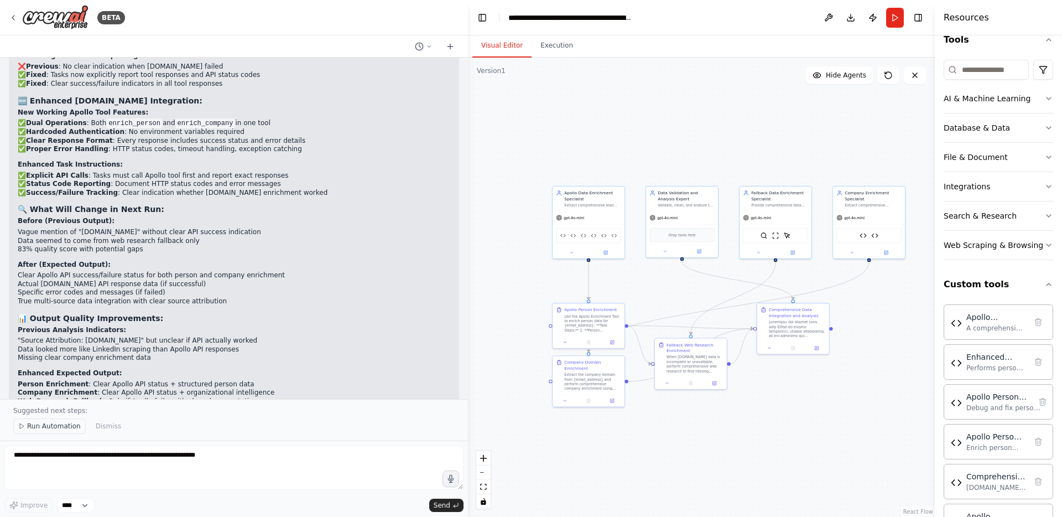
click at [59, 426] on span "Run Automation" at bounding box center [54, 425] width 54 height 9
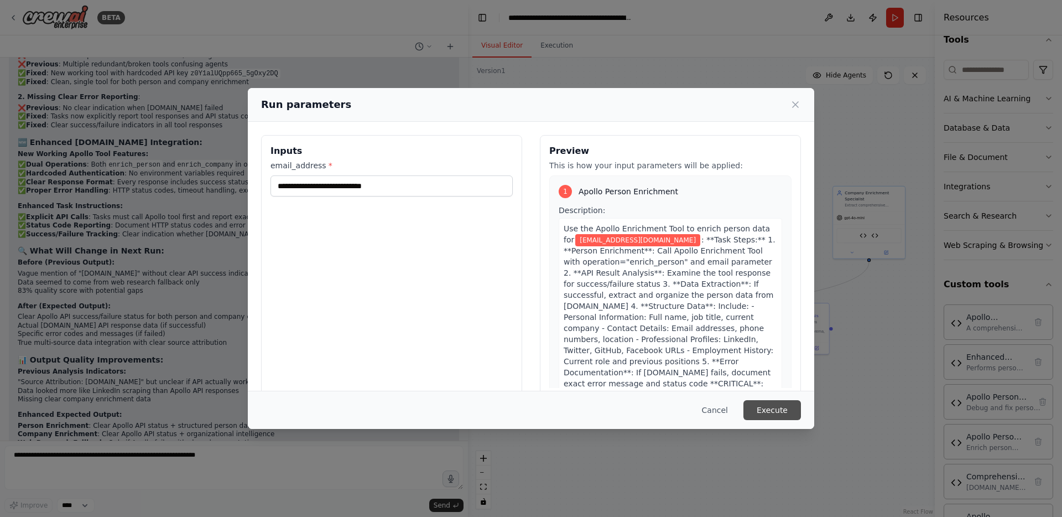
click at [782, 410] on button "Execute" at bounding box center [772, 410] width 58 height 20
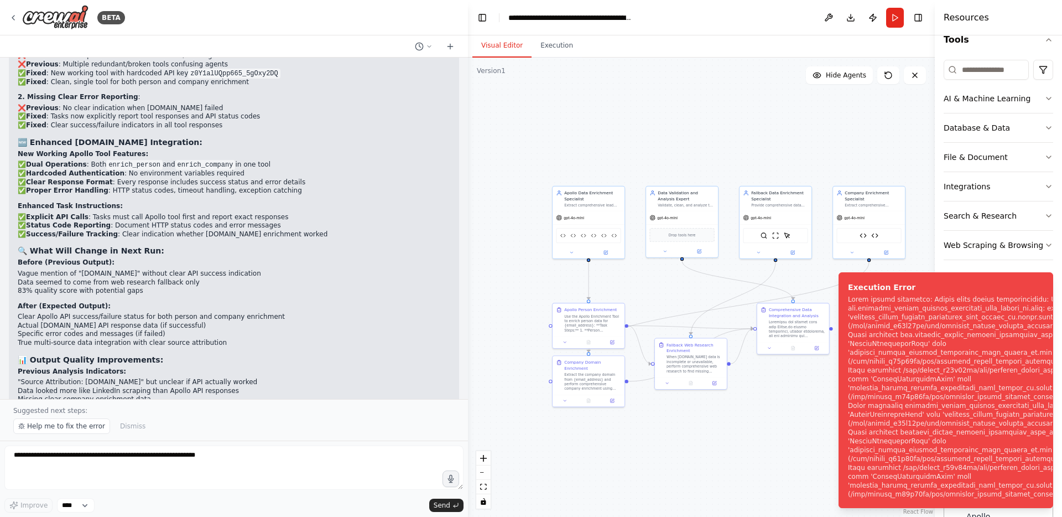
scroll to position [20774, 0]
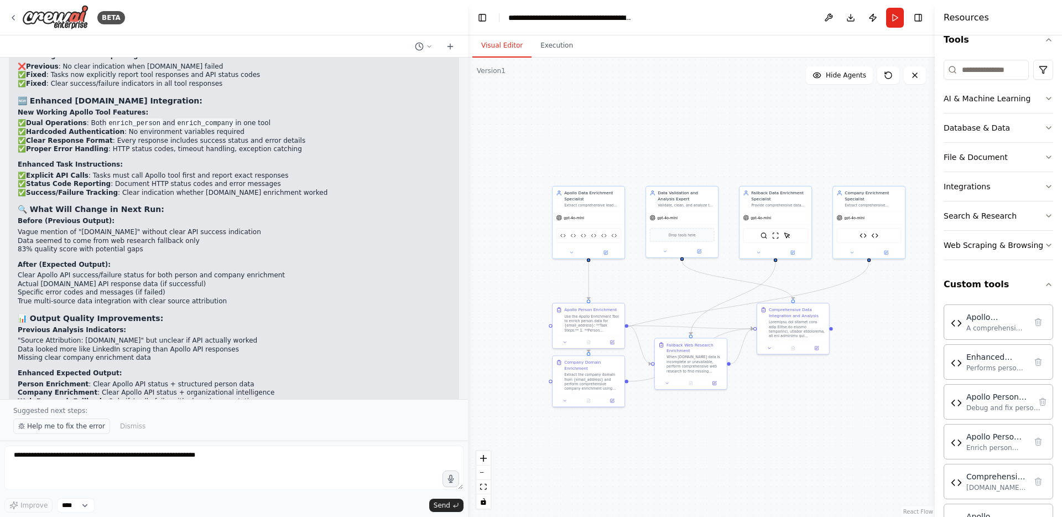
click at [81, 427] on span "Help me to fix the error" at bounding box center [66, 425] width 78 height 9
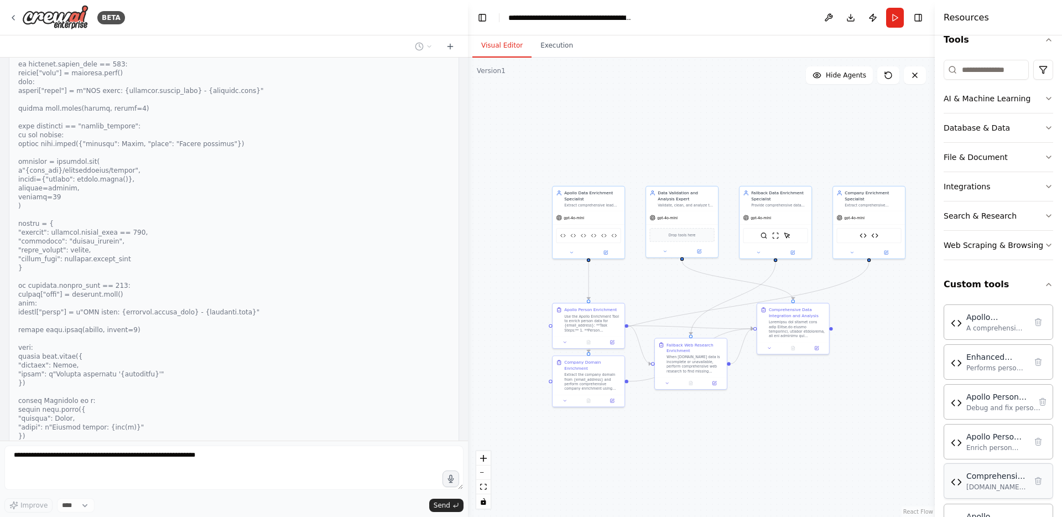
scroll to position [22074, 0]
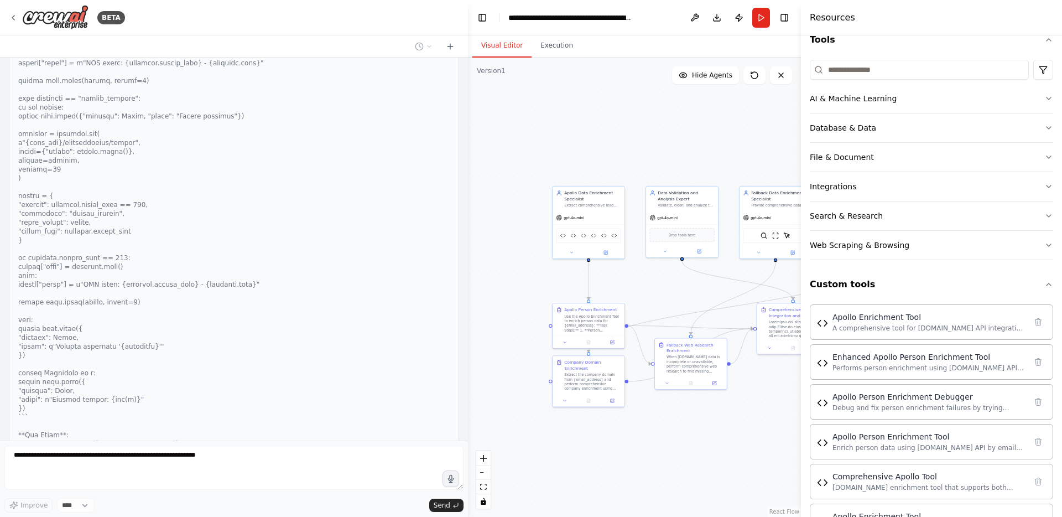
drag, startPoint x: 936, startPoint y: 336, endPoint x: 801, endPoint y: 340, distance: 135.5
click at [801, 340] on div at bounding box center [803, 258] width 4 height 517
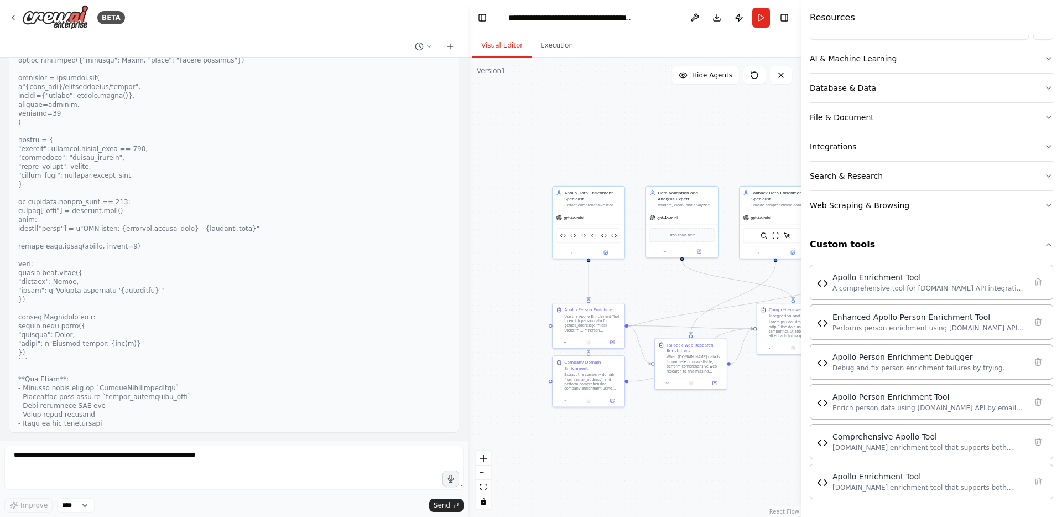
scroll to position [22186, 0]
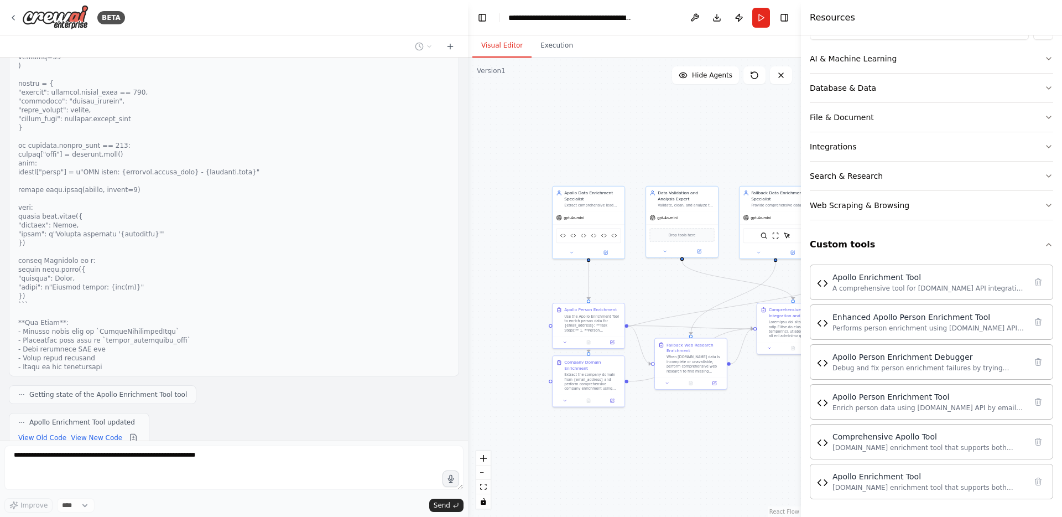
click at [748, 441] on div ".deletable-edge-delete-btn { width: 20px; height: 20px; border: 0px solid #ffff…" at bounding box center [634, 287] width 333 height 459
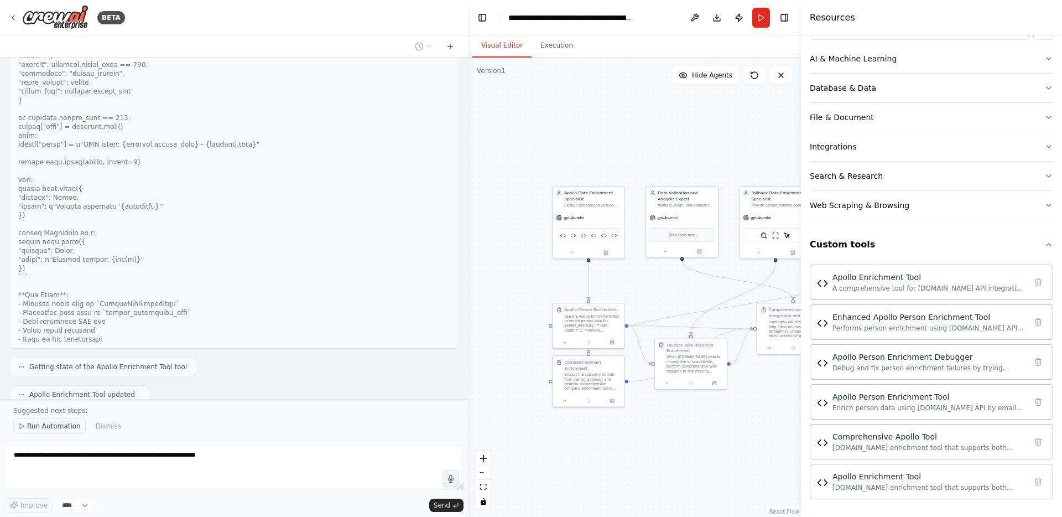
click at [54, 422] on span "Run Automation" at bounding box center [54, 425] width 54 height 9
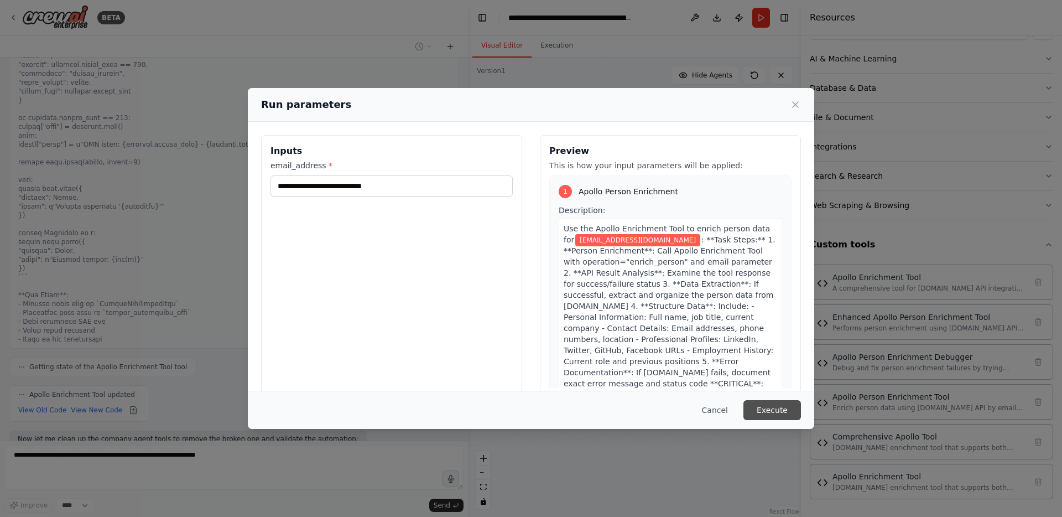
click at [763, 405] on button "Execute" at bounding box center [772, 410] width 58 height 20
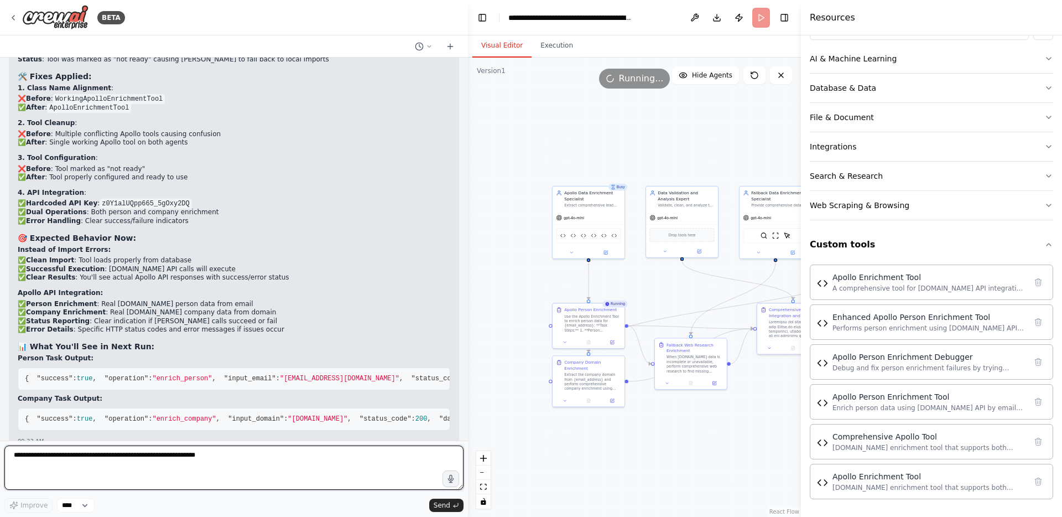
scroll to position [22762, 0]
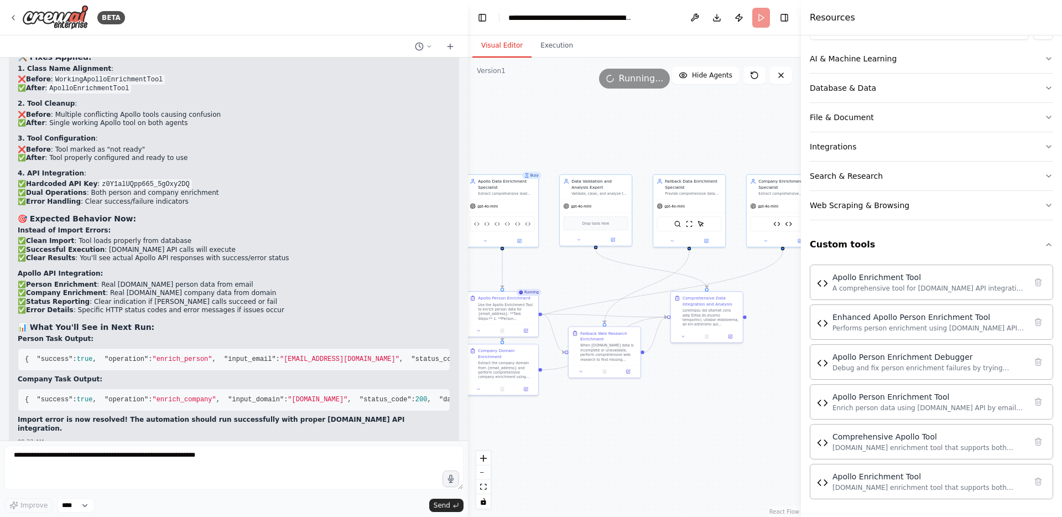
drag, startPoint x: 654, startPoint y: 146, endPoint x: 571, endPoint y: 136, distance: 84.1
click at [571, 136] on div ".deletable-edge-delete-btn { width: 20px; height: 20px; border: 0px solid #ffff…" at bounding box center [634, 287] width 333 height 459
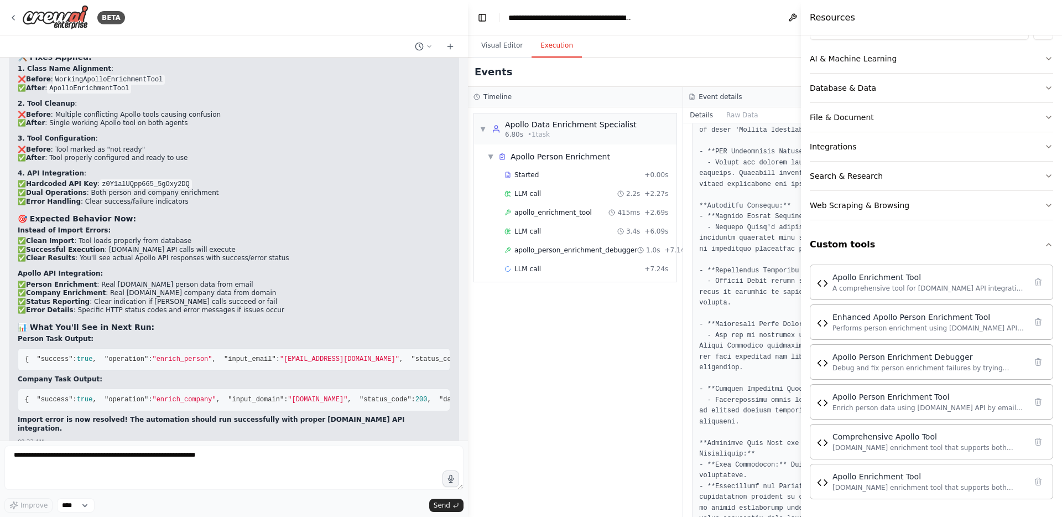
click at [553, 47] on button "Execution" at bounding box center [556, 45] width 50 height 23
click at [580, 210] on span "apollo_enrichment_tool" at bounding box center [552, 212] width 77 height 9
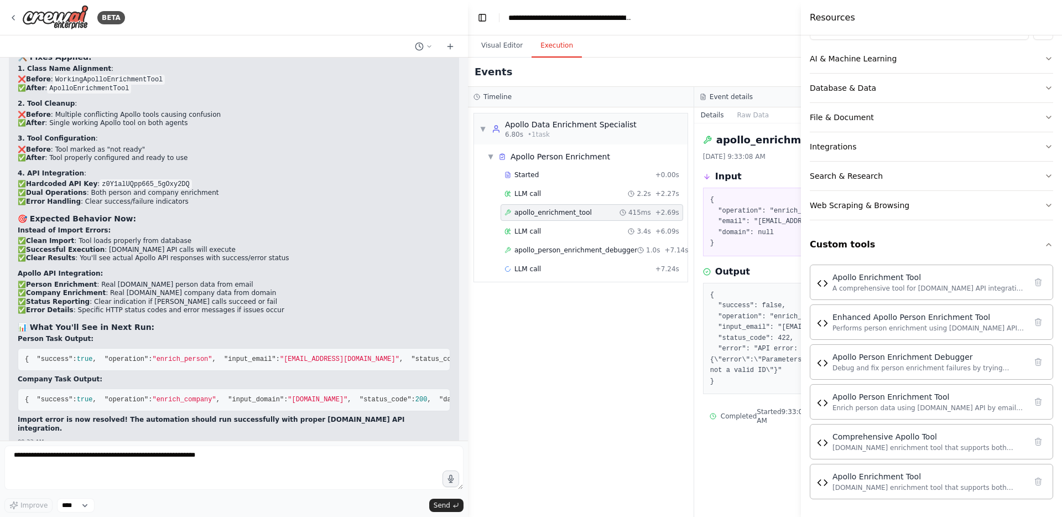
click at [800, 61] on button "Toggle Sidebar" at bounding box center [800, 258] width 9 height 517
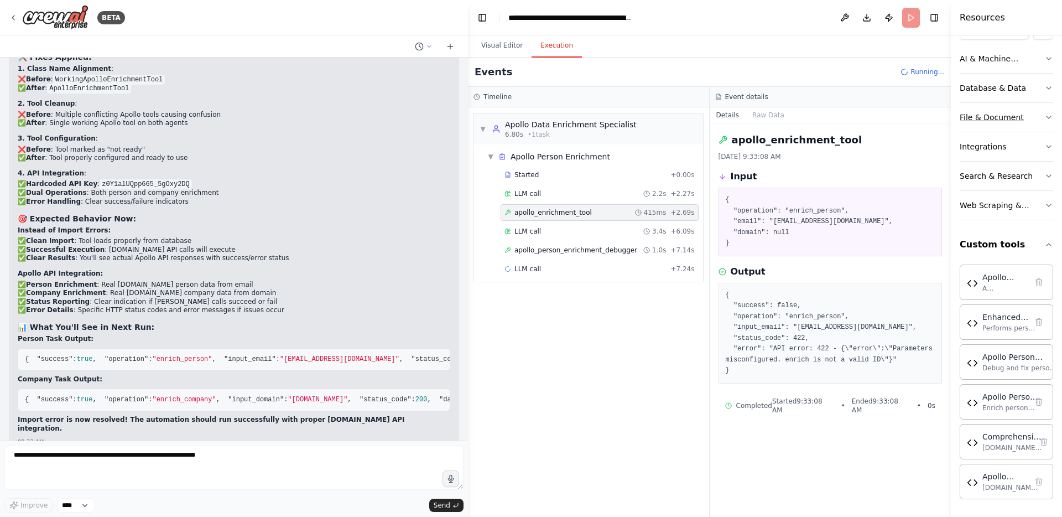
drag, startPoint x: 802, startPoint y: 61, endPoint x: 966, endPoint y: 103, distance: 169.1
click at [966, 103] on div "Resources Crew Task Agent Tools AI & Machine Learning Database & Data File & Do…" at bounding box center [1006, 258] width 111 height 517
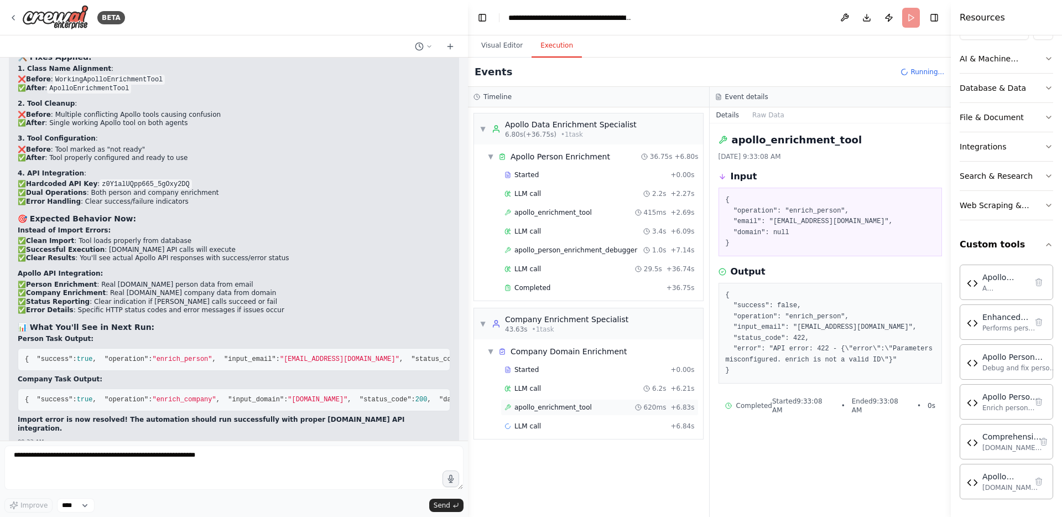
click at [585, 405] on span "apollo_enrichment_tool" at bounding box center [552, 407] width 77 height 9
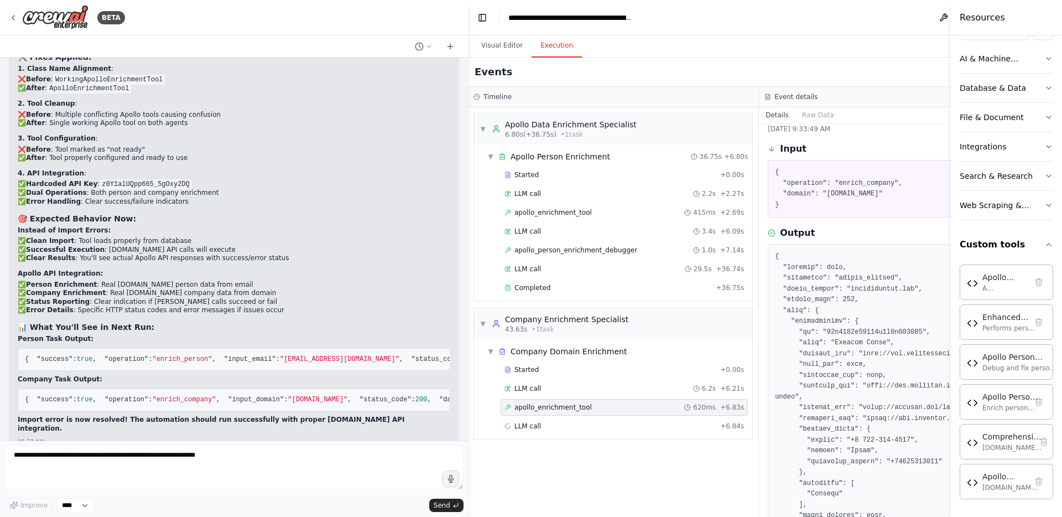
scroll to position [28, 0]
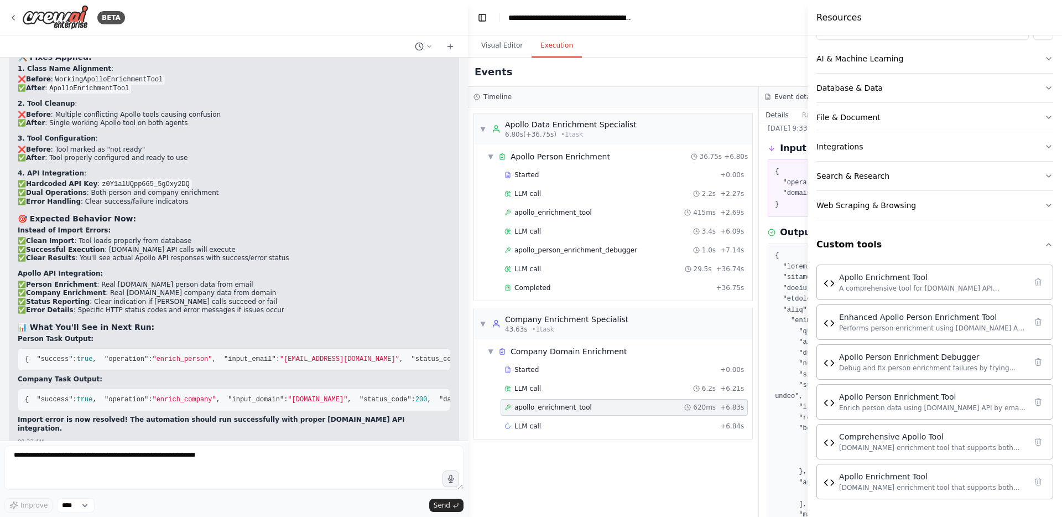
drag, startPoint x: 952, startPoint y: 353, endPoint x: 807, endPoint y: 337, distance: 145.2
click at [807, 337] on div at bounding box center [809, 258] width 4 height 517
click at [632, 253] on div "apollo_person_enrichment_debugger 1.0s + 7.14s" at bounding box center [623, 250] width 239 height 9
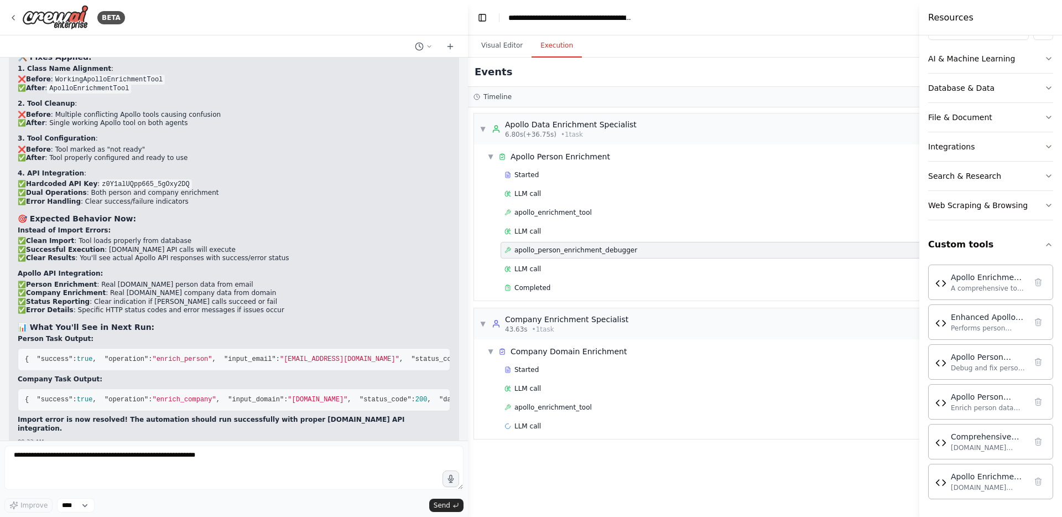
drag, startPoint x: 807, startPoint y: 286, endPoint x: 934, endPoint y: 336, distance: 136.1
click at [924, 336] on div at bounding box center [921, 258] width 4 height 517
click at [691, 248] on div "apollo_person_enrichment_debugger 1.0s + 7.14s" at bounding box center [743, 250] width 479 height 9
click at [643, 270] on div "LLM call 29.5s + 36.74s" at bounding box center [743, 268] width 479 height 9
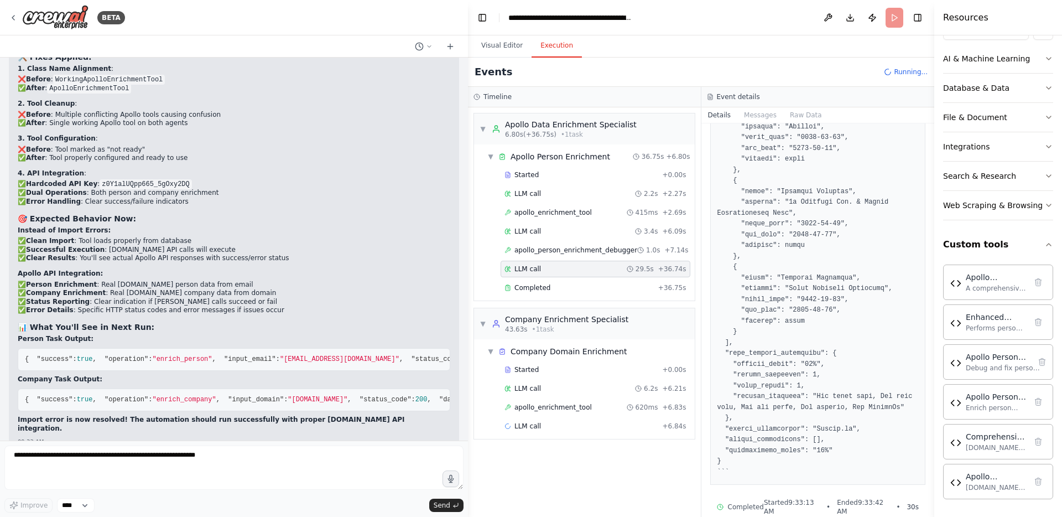
scroll to position [1030, 0]
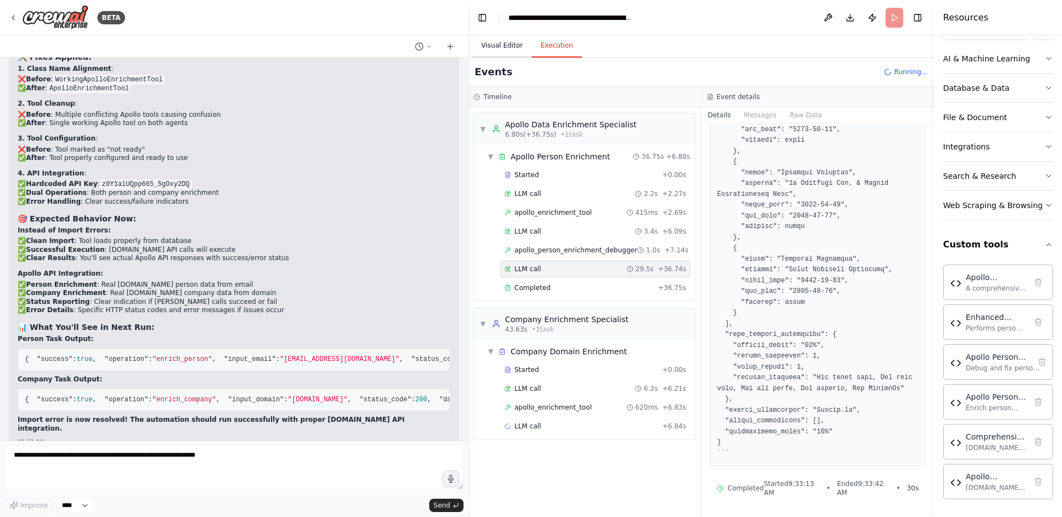
click at [515, 49] on button "Visual Editor" at bounding box center [501, 45] width 59 height 23
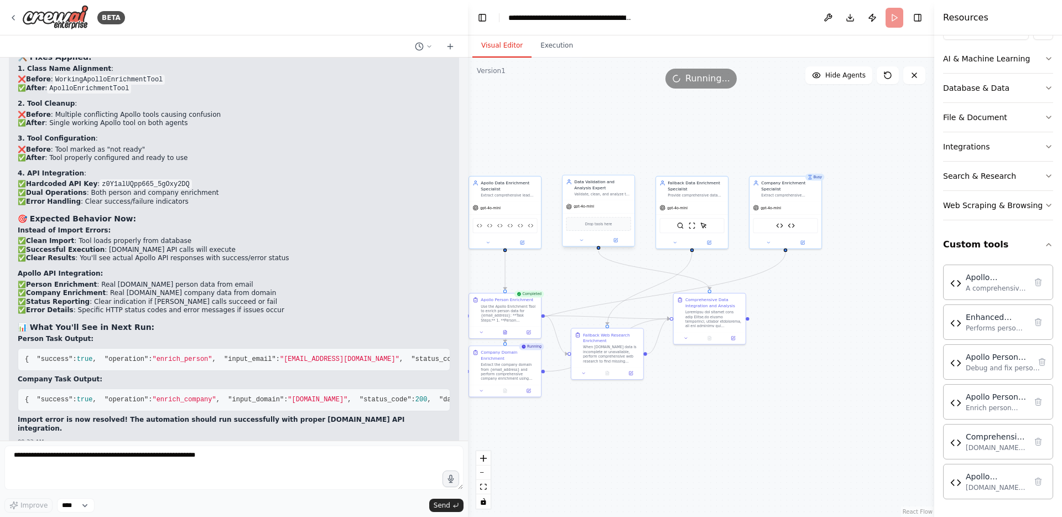
click at [581, 194] on div "Validate, clean, and analyze the enriched data from [DOMAIN_NAME]. Verify data …" at bounding box center [602, 193] width 56 height 4
click at [585, 192] on div "Validate, clean, and analyze the enriched data from [DOMAIN_NAME]. Verify data …" at bounding box center [602, 193] width 56 height 4
click at [618, 242] on button at bounding box center [615, 240] width 33 height 7
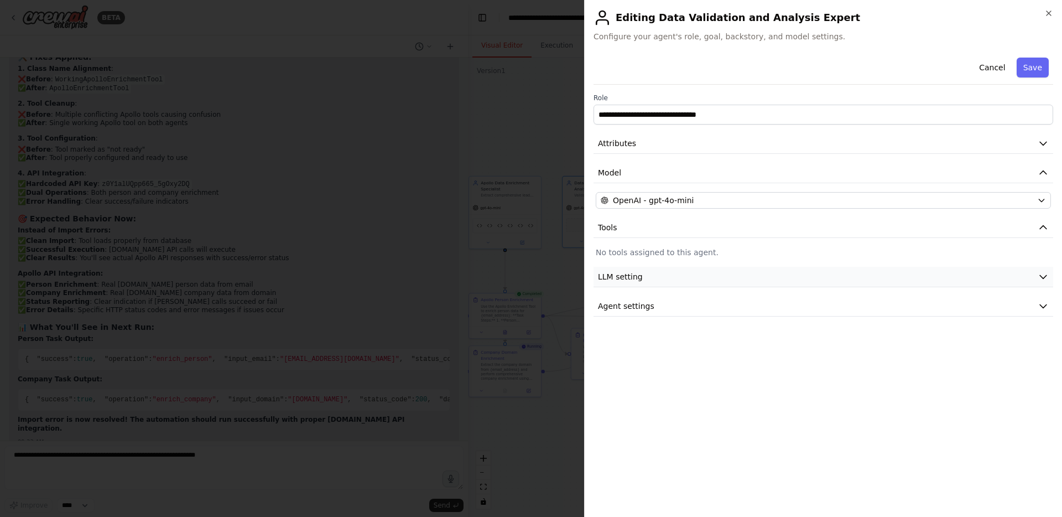
click at [638, 274] on span "LLM setting" at bounding box center [620, 276] width 45 height 11
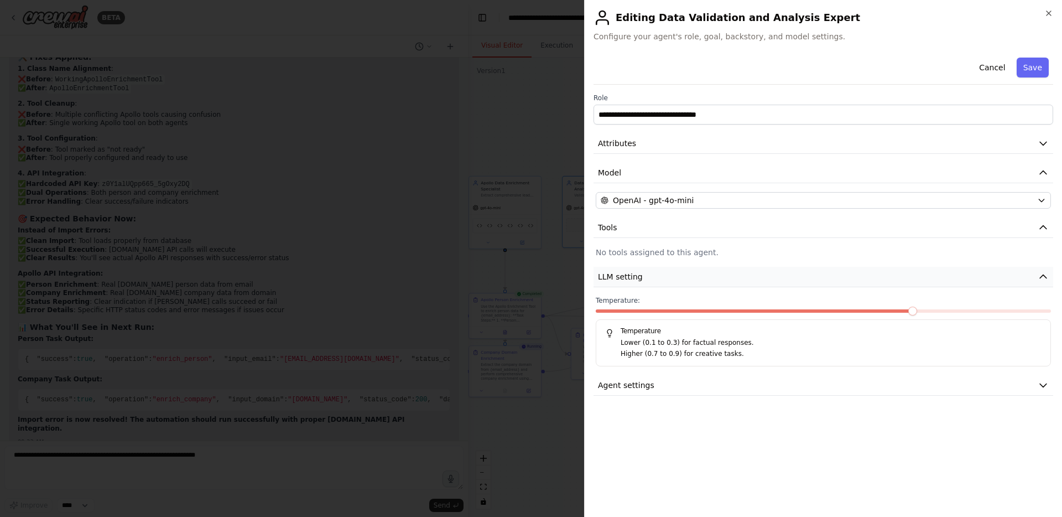
click at [638, 274] on span "LLM setting" at bounding box center [620, 276] width 45 height 11
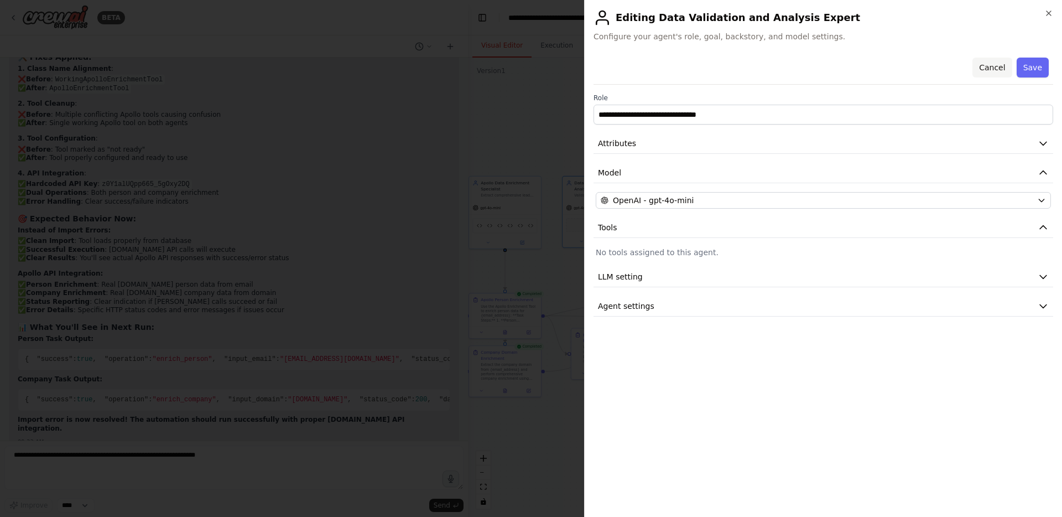
click at [979, 70] on button "Cancel" at bounding box center [991, 68] width 39 height 20
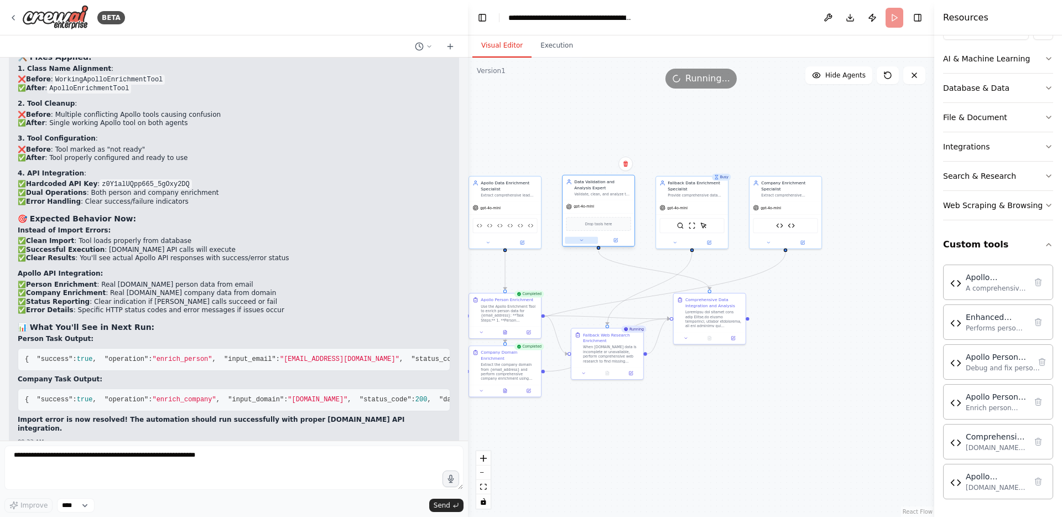
click at [584, 242] on button at bounding box center [581, 240] width 33 height 7
click at [598, 191] on div "Validate, clean, and analyze the enriched data from [DOMAIN_NAME]. Verify data …" at bounding box center [602, 193] width 56 height 4
click at [550, 242] on div ".deletable-edge-delete-btn { width: 20px; height: 20px; border: 0px solid #ffff…" at bounding box center [701, 287] width 466 height 459
click at [646, 406] on div ".deletable-edge-delete-btn { width: 20px; height: 20px; border: 0px solid #ffff…" at bounding box center [701, 287] width 466 height 459
click at [648, 375] on button "Cancel" at bounding box center [643, 376] width 21 height 11
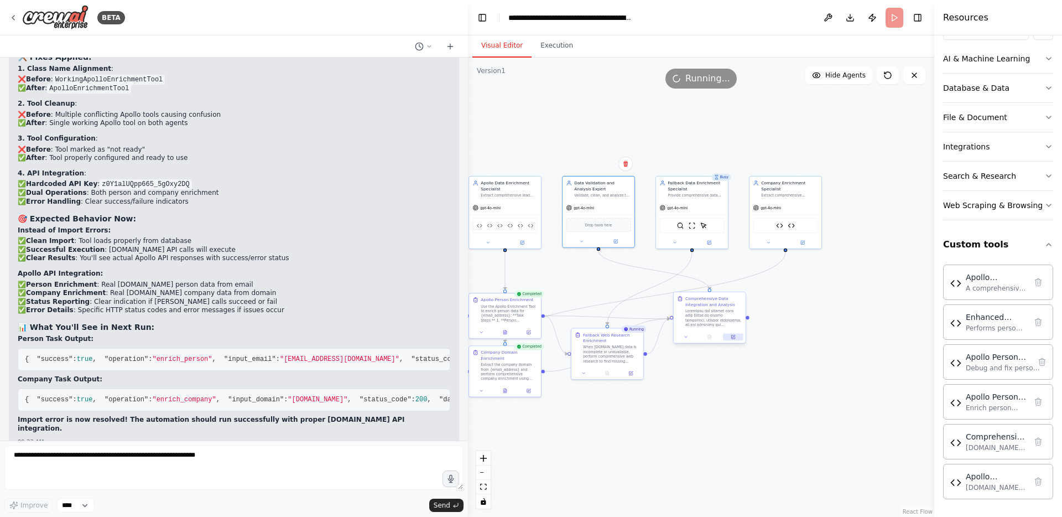
click at [733, 336] on icon at bounding box center [733, 336] width 3 height 3
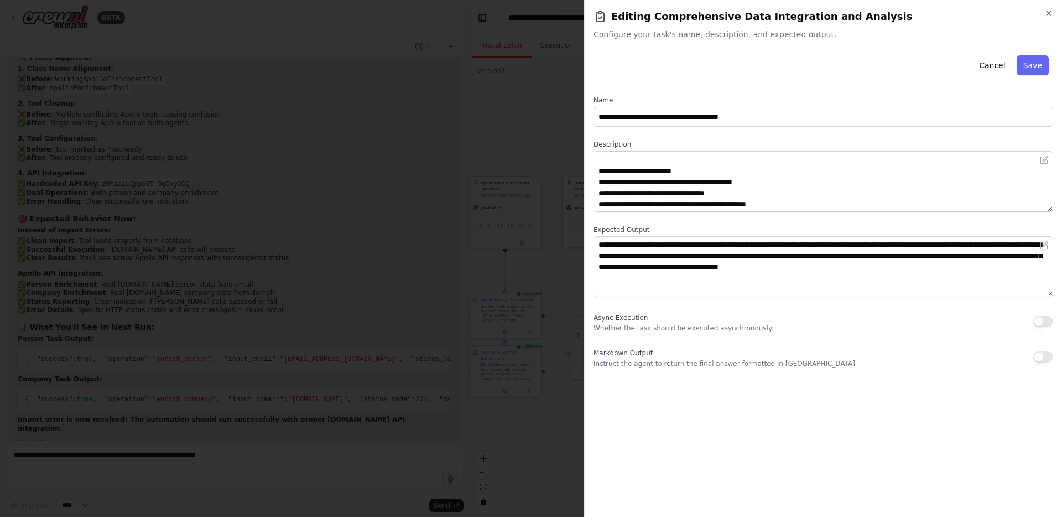
scroll to position [321, 0]
click at [1050, 11] on icon "button" at bounding box center [1048, 13] width 9 height 9
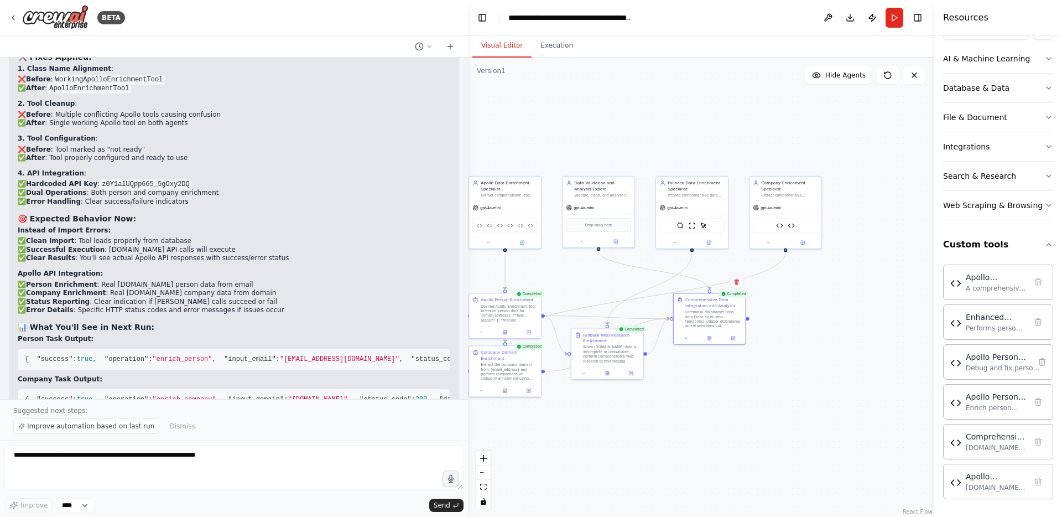
scroll to position [22803, 0]
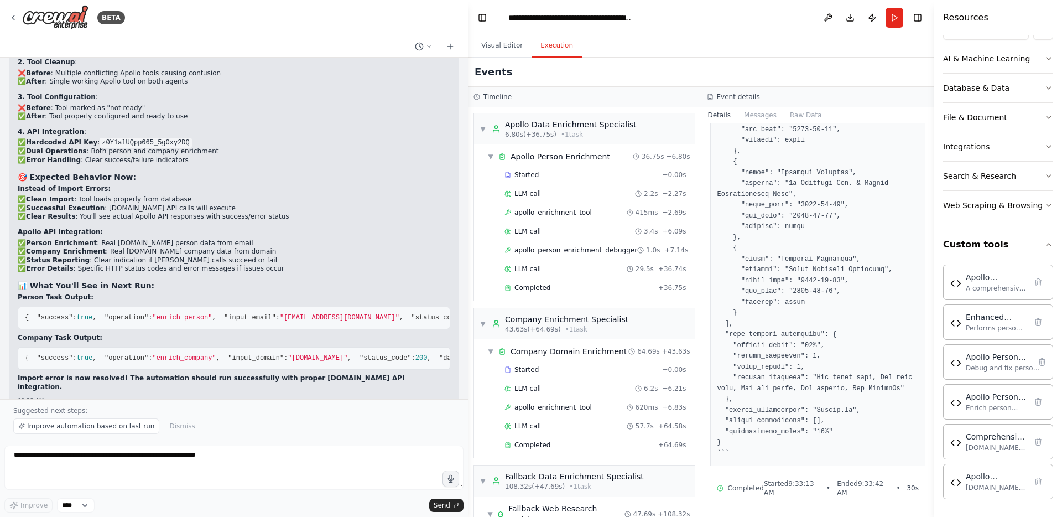
click at [561, 45] on button "Execution" at bounding box center [556, 45] width 50 height 23
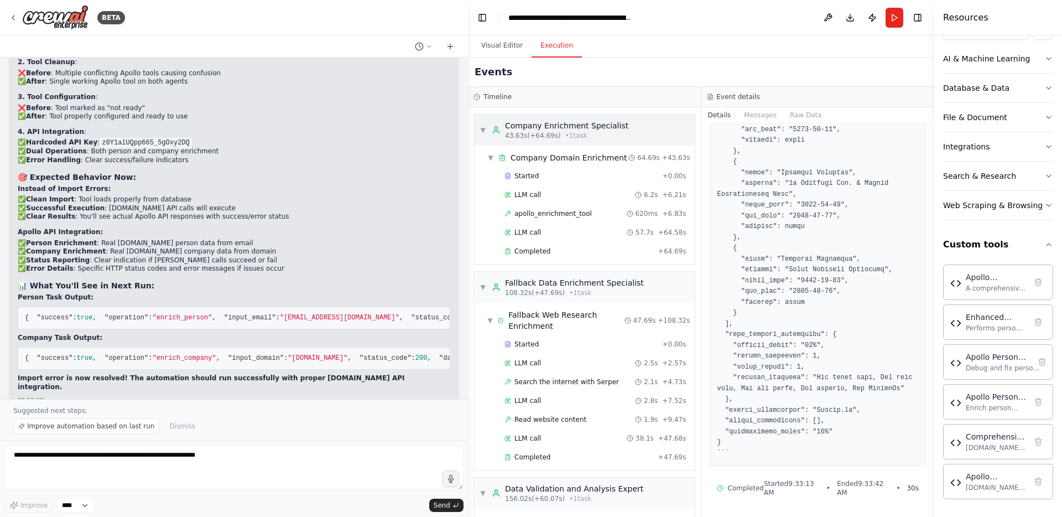
scroll to position [290, 0]
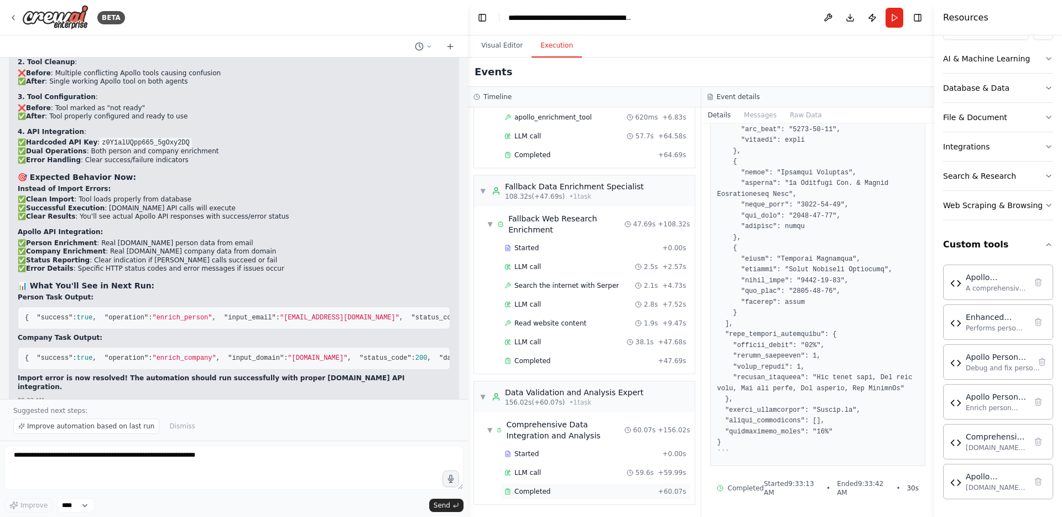
click at [553, 489] on div "Completed" at bounding box center [578, 491] width 149 height 9
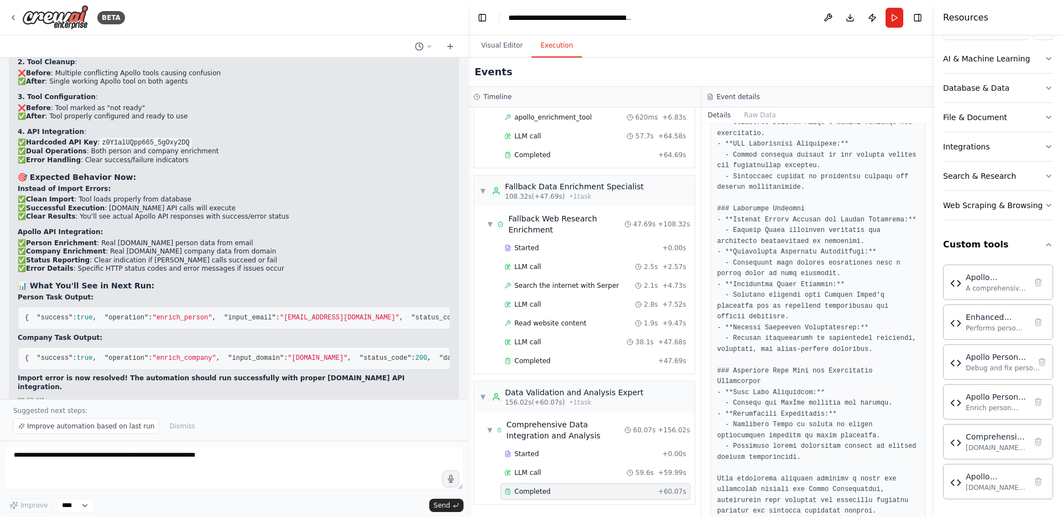
scroll to position [1910, 0]
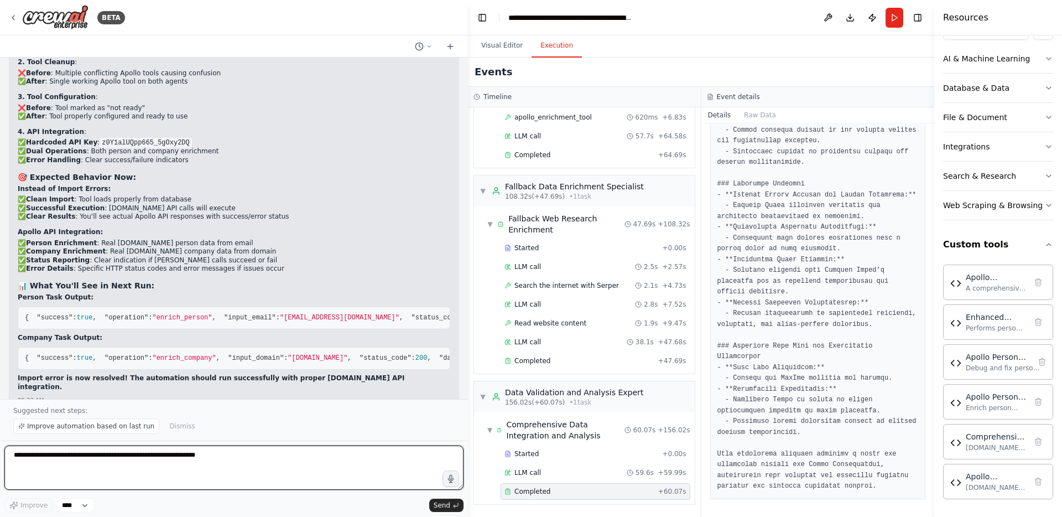
click at [286, 451] on textarea at bounding box center [233, 467] width 459 height 44
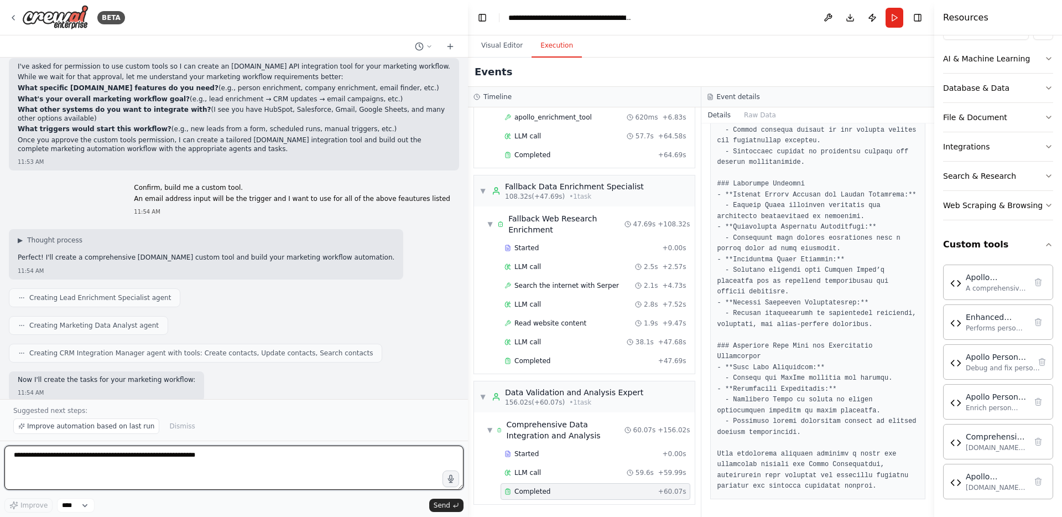
scroll to position [383, 0]
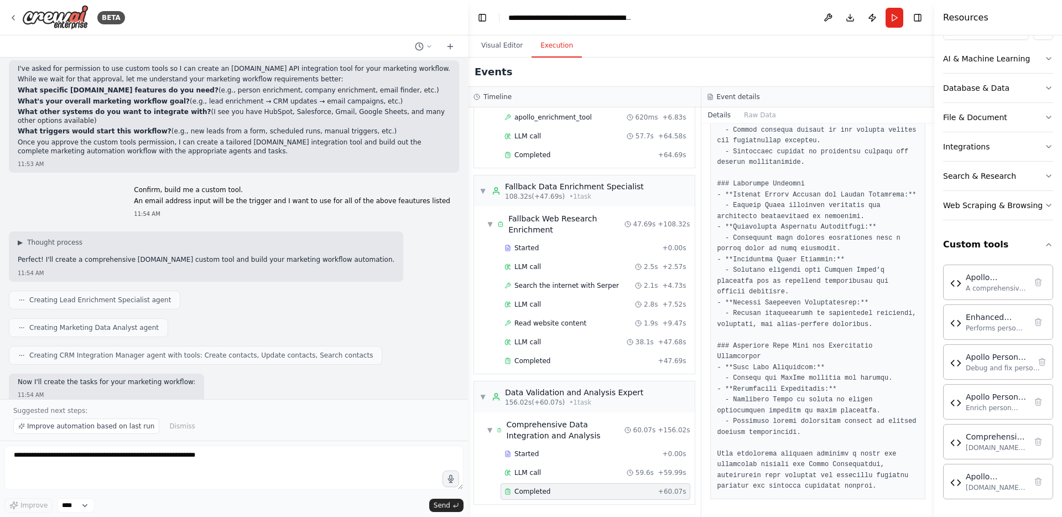
click at [416, 197] on p "An email address input will be the trigger and I want to use for all of the abo…" at bounding box center [292, 201] width 316 height 9
copy p "An email address input will be the trigger and I want to use for all of the abo…"
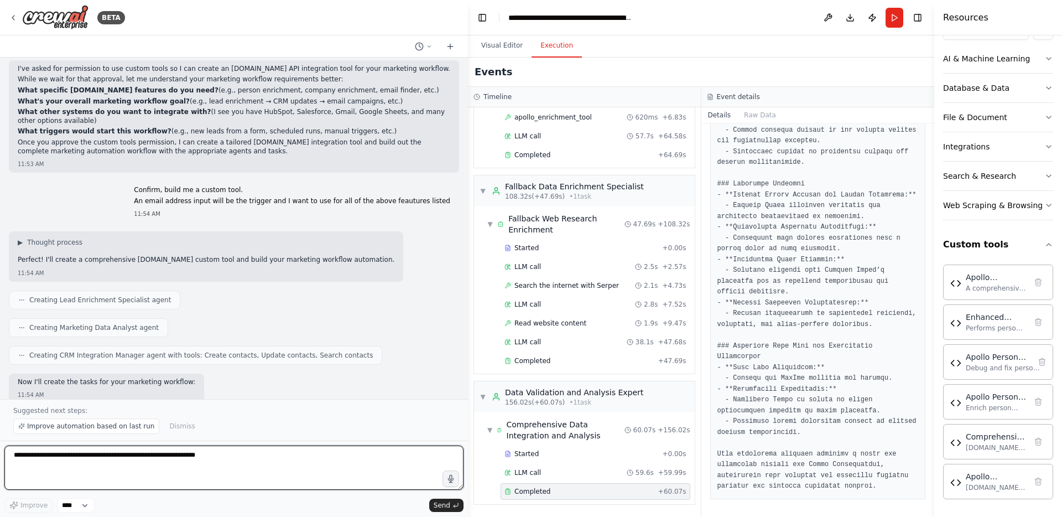
click at [262, 453] on textarea at bounding box center [233, 467] width 459 height 44
paste textarea "**********"
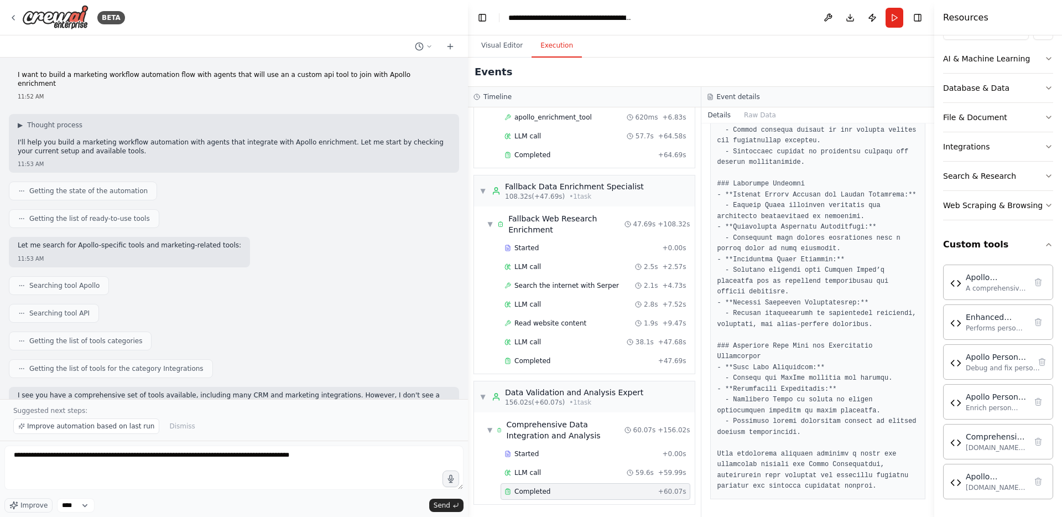
click at [326, 74] on p "I want to build a marketing workflow automation flow with agents that will use …" at bounding box center [234, 79] width 432 height 17
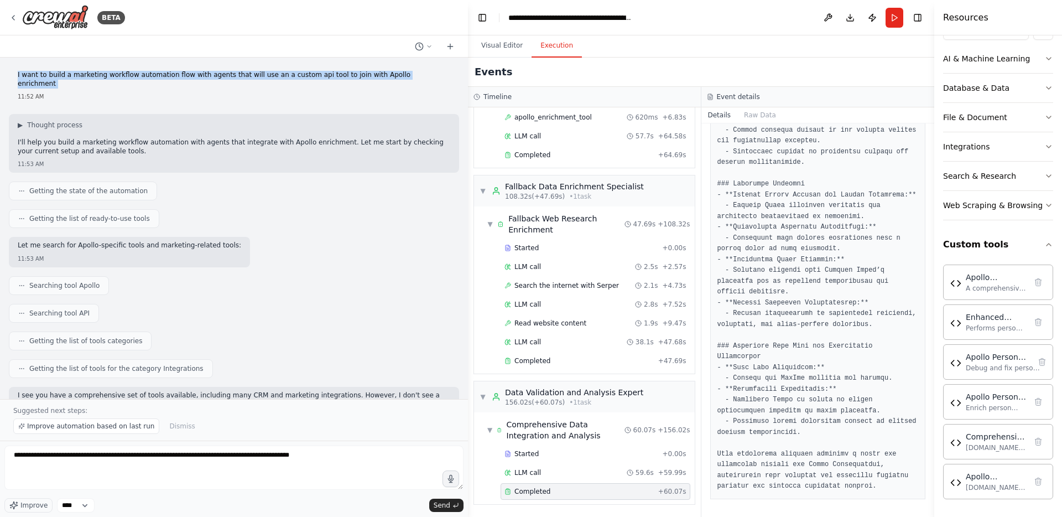
click at [326, 74] on p "I want to build a marketing workflow automation flow with agents that will use …" at bounding box center [234, 79] width 432 height 17
copy p "I want to build a marketing workflow automation flow with agents that will use …"
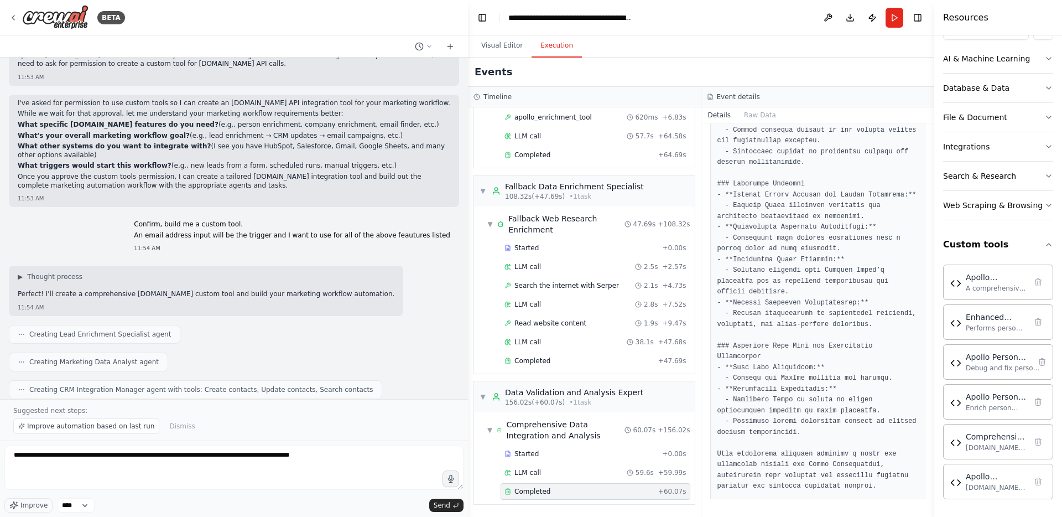
scroll to position [776, 0]
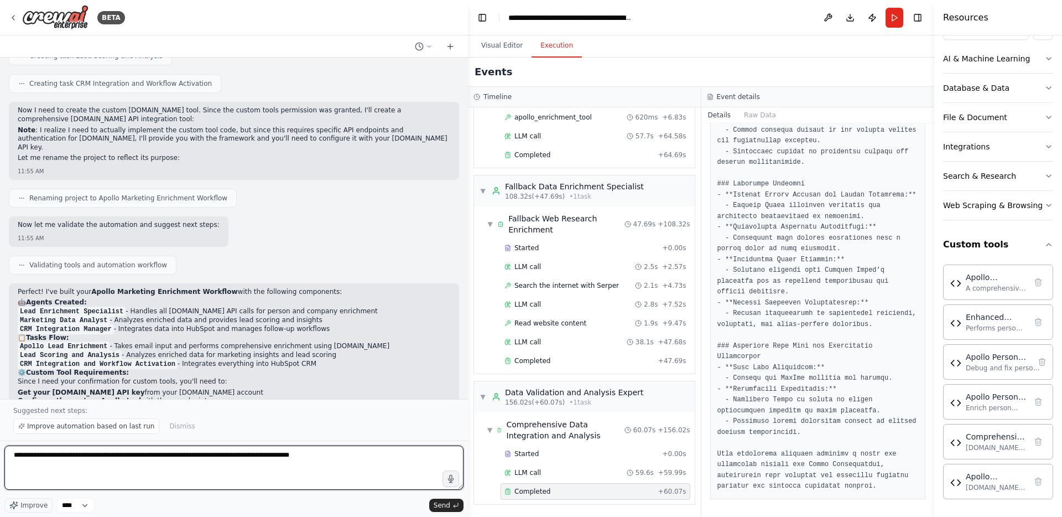
click at [11, 451] on textarea "**********" at bounding box center [233, 467] width 459 height 44
paste textarea "**********"
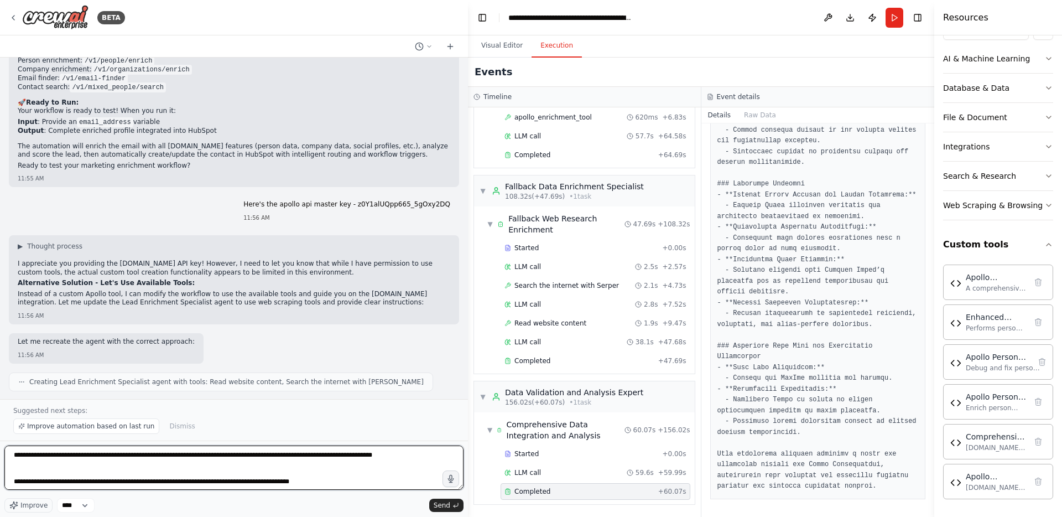
scroll to position [1125, 0]
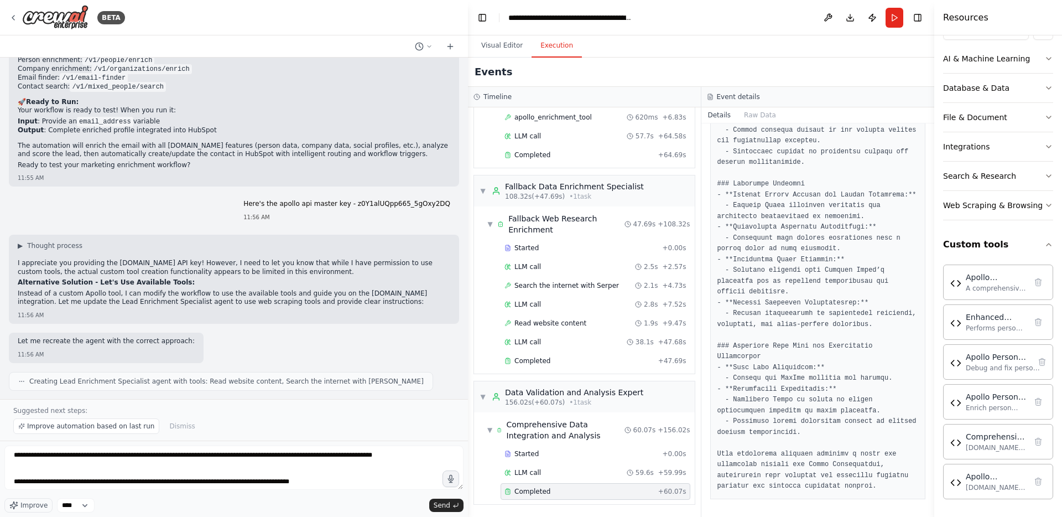
click at [312, 200] on p "Here's the apollo api master key - z0Y1alUQpp665_5gOxy2DQ" at bounding box center [346, 204] width 207 height 9
copy p "Here's the apollo api master key - z0Y1alUQpp665_5gOxy2DQ"
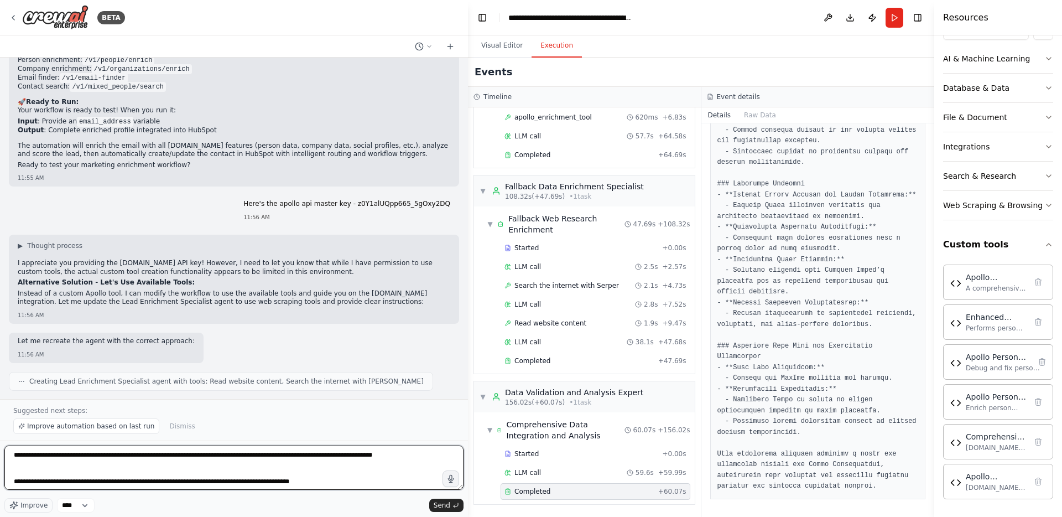
click at [319, 477] on textarea "**********" at bounding box center [233, 467] width 459 height 44
click at [314, 479] on textarea "**********" at bounding box center [233, 467] width 459 height 44
paste textarea "**********"
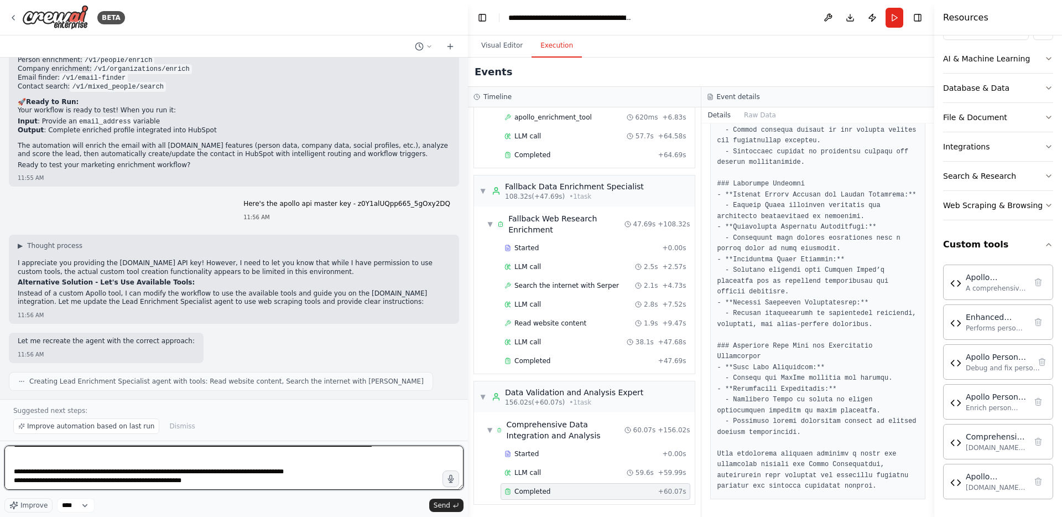
scroll to position [0, 0]
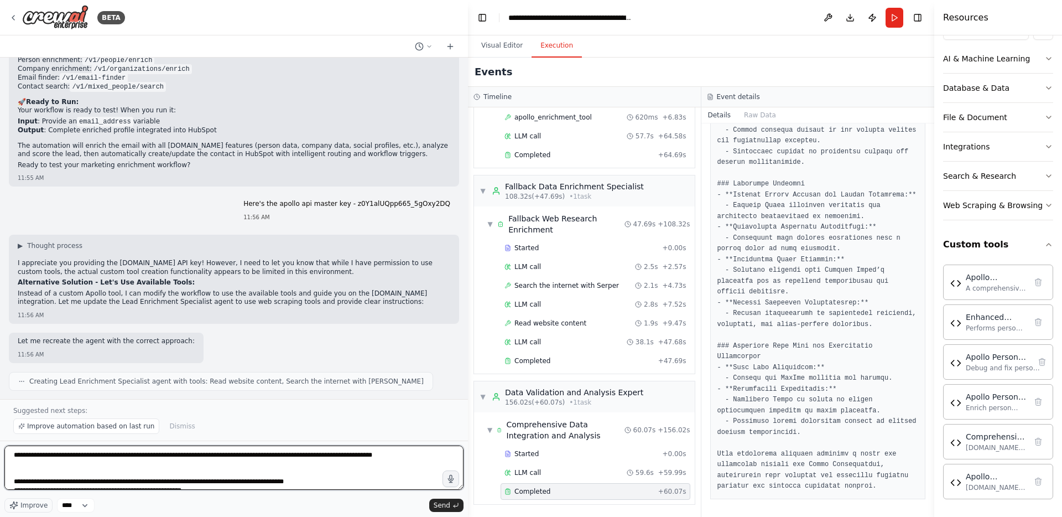
drag, startPoint x: 291, startPoint y: 476, endPoint x: 53, endPoint y: 349, distance: 270.4
click at [53, 349] on div "BETA I want to build a marketing workflow automation flow with agents that will…" at bounding box center [234, 258] width 468 height 517
type textarea "**********"
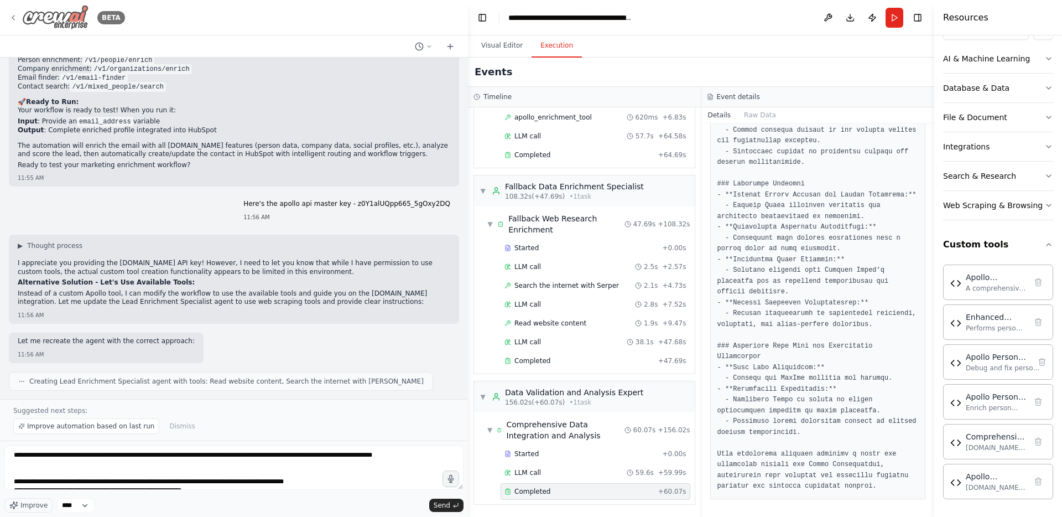
click at [15, 14] on icon at bounding box center [13, 17] width 9 height 9
click at [47, 14] on img at bounding box center [55, 17] width 66 height 25
click at [67, 23] on img at bounding box center [55, 17] width 66 height 25
click at [13, 16] on icon at bounding box center [13, 17] width 2 height 4
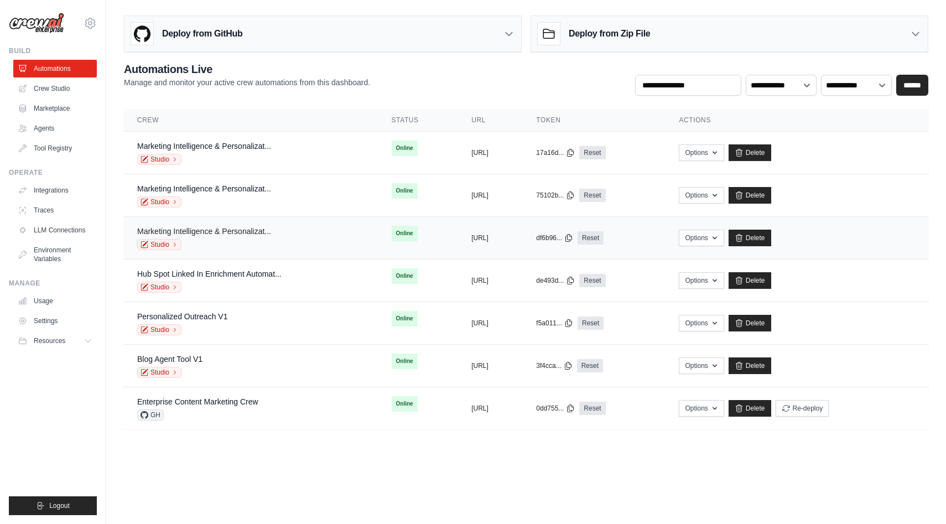
click at [213, 228] on link "Marketing Intelligence & Personalizat..." at bounding box center [204, 231] width 134 height 9
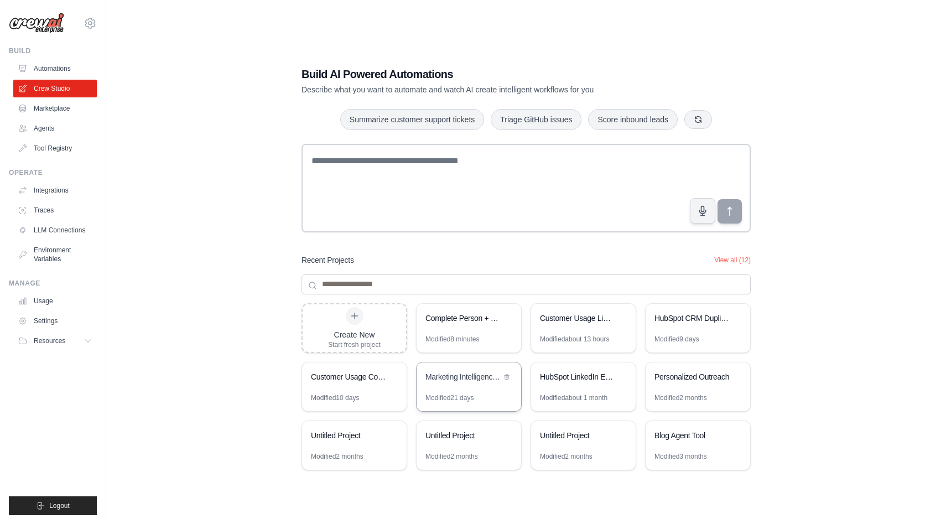
click at [451, 383] on div "Marketing Intelligence & Personalization Workflow" at bounding box center [463, 377] width 76 height 13
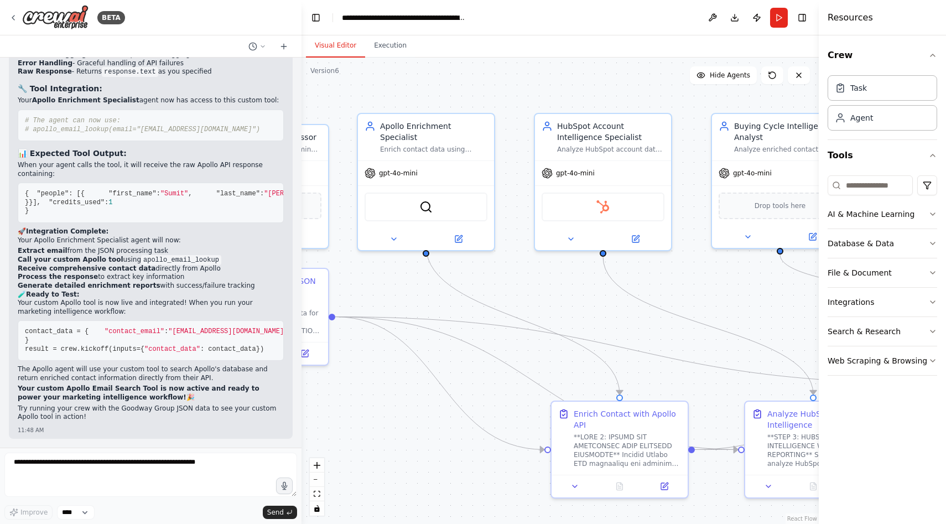
scroll to position [79343, 0]
drag, startPoint x: 466, startPoint y: 377, endPoint x: 301, endPoint y: 358, distance: 165.9
click at [301, 358] on div "BETA I want to build a marketing workflow automation flow with agents that will…" at bounding box center [473, 262] width 946 height 524
click at [320, 481] on button "zoom out" at bounding box center [316, 479] width 14 height 14
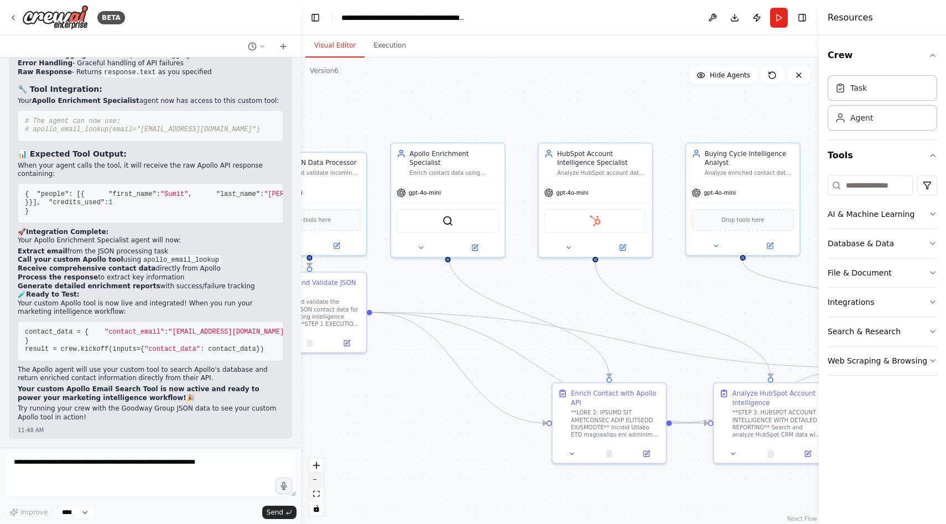
click at [320, 481] on button "zoom out" at bounding box center [316, 479] width 14 height 14
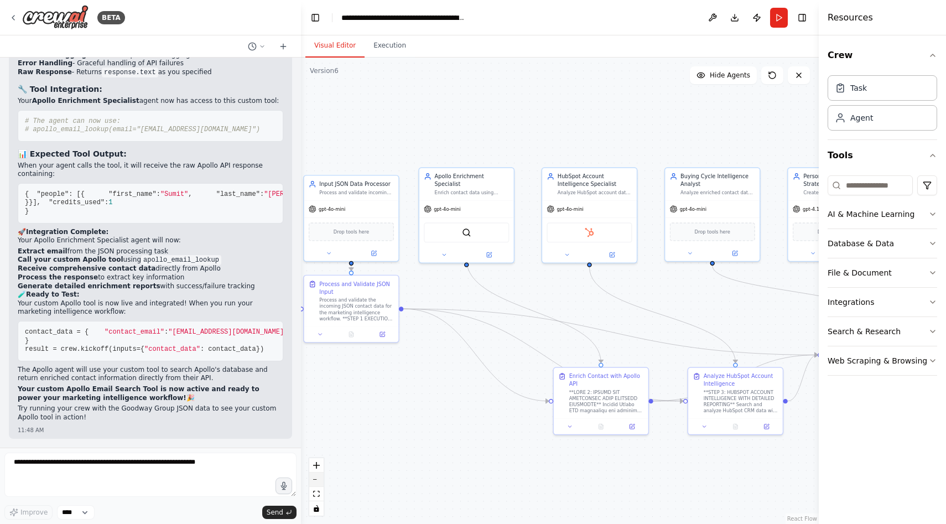
click at [320, 481] on button "zoom out" at bounding box center [316, 479] width 14 height 14
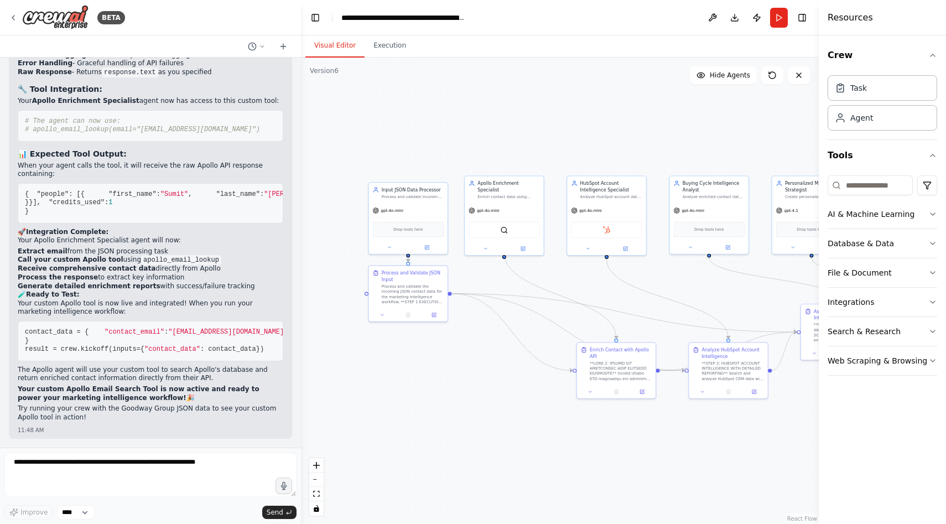
drag, startPoint x: 434, startPoint y: 419, endPoint x: 456, endPoint y: 407, distance: 25.2
click at [456, 407] on div ".deletable-edge-delete-btn { width: 20px; height: 20px; border: 0px solid #ffff…" at bounding box center [560, 291] width 518 height 466
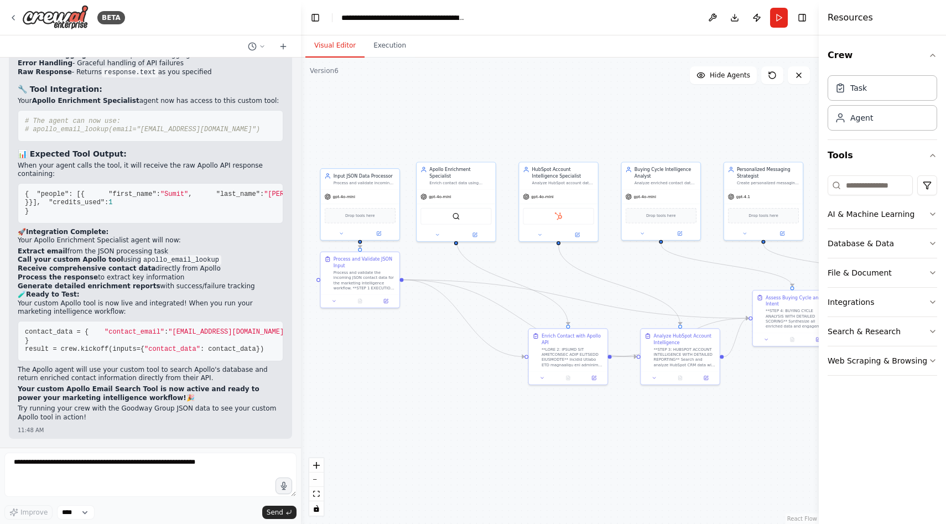
drag, startPoint x: 489, startPoint y: 353, endPoint x: 441, endPoint y: 340, distance: 50.1
click at [441, 340] on div ".deletable-edge-delete-btn { width: 20px; height: 20px; border: 0px solid #ffff…" at bounding box center [560, 291] width 518 height 466
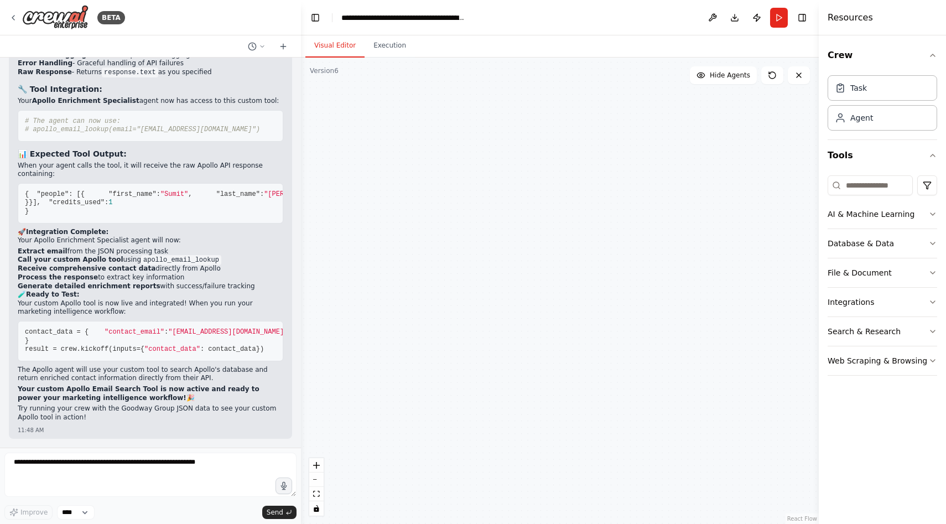
scroll to position [79386, 0]
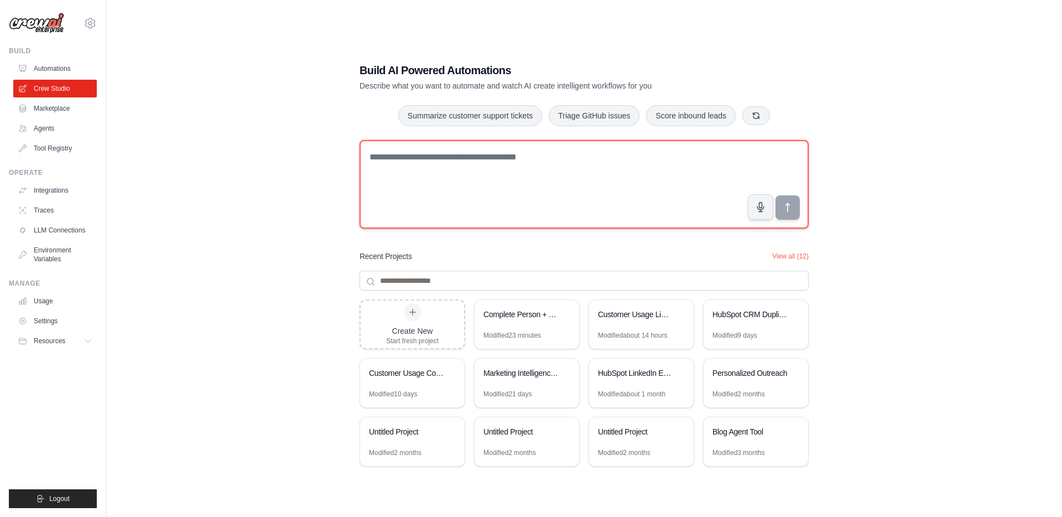
click at [411, 173] on textarea at bounding box center [583, 184] width 449 height 88
paste textarea "**********"
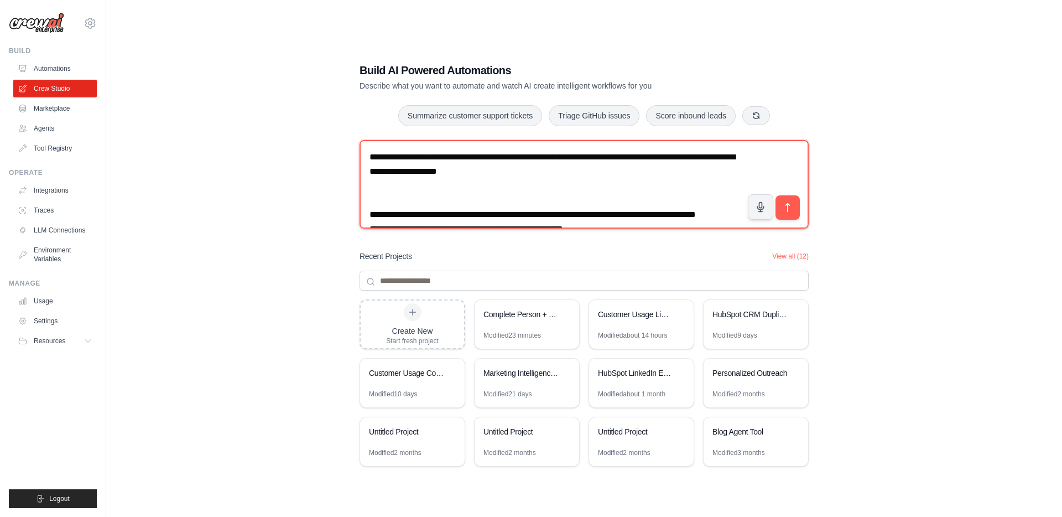
click at [510, 166] on textarea "**********" at bounding box center [583, 184] width 449 height 88
drag, startPoint x: 576, startPoint y: 159, endPoint x: 367, endPoint y: 132, distance: 211.3
click at [367, 132] on div "**********" at bounding box center [584, 269] width 476 height 449
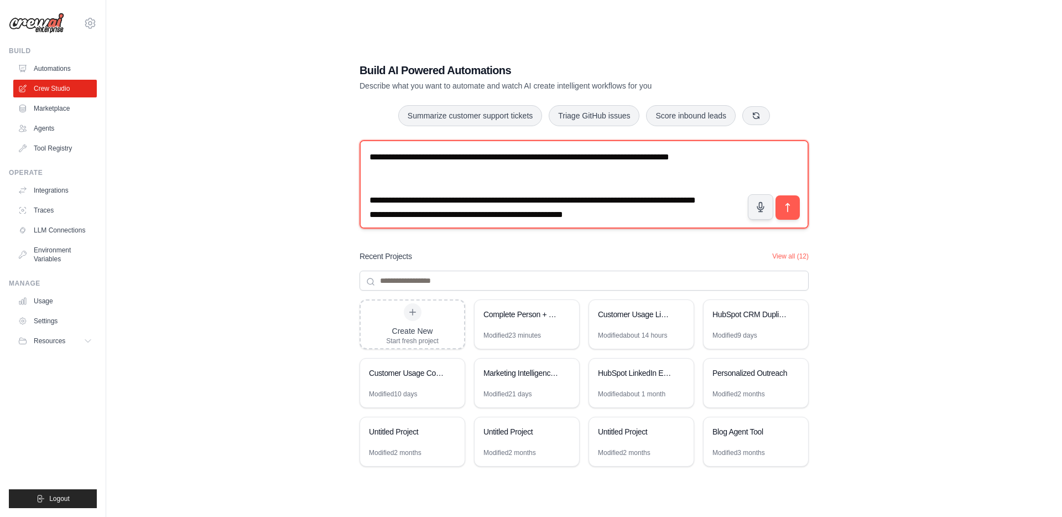
click at [439, 161] on textarea "**********" at bounding box center [583, 184] width 449 height 88
click at [729, 155] on textarea "**********" at bounding box center [583, 184] width 449 height 88
click at [681, 156] on textarea "**********" at bounding box center [583, 184] width 449 height 88
click at [725, 164] on textarea "**********" at bounding box center [583, 184] width 449 height 88
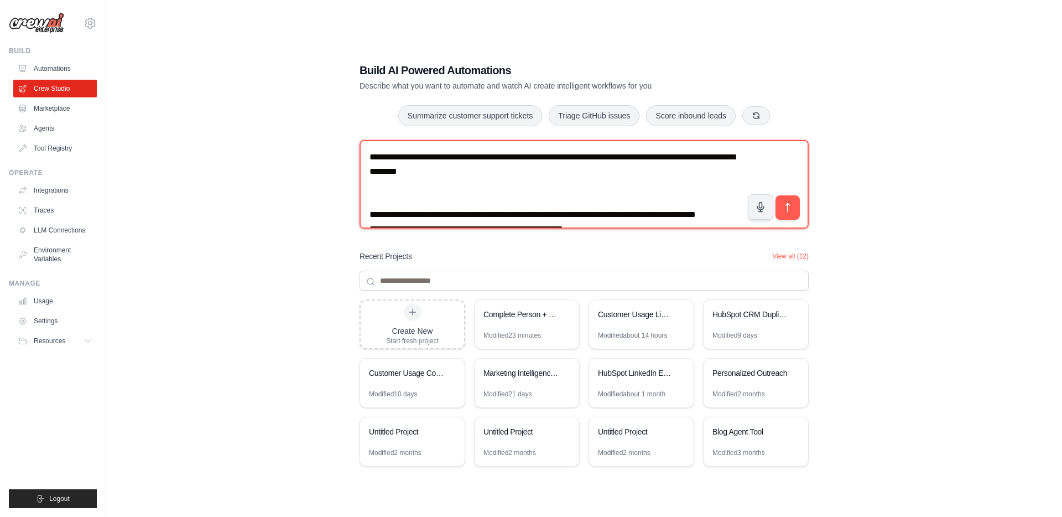
click at [369, 213] on textarea "**********" at bounding box center [583, 184] width 449 height 88
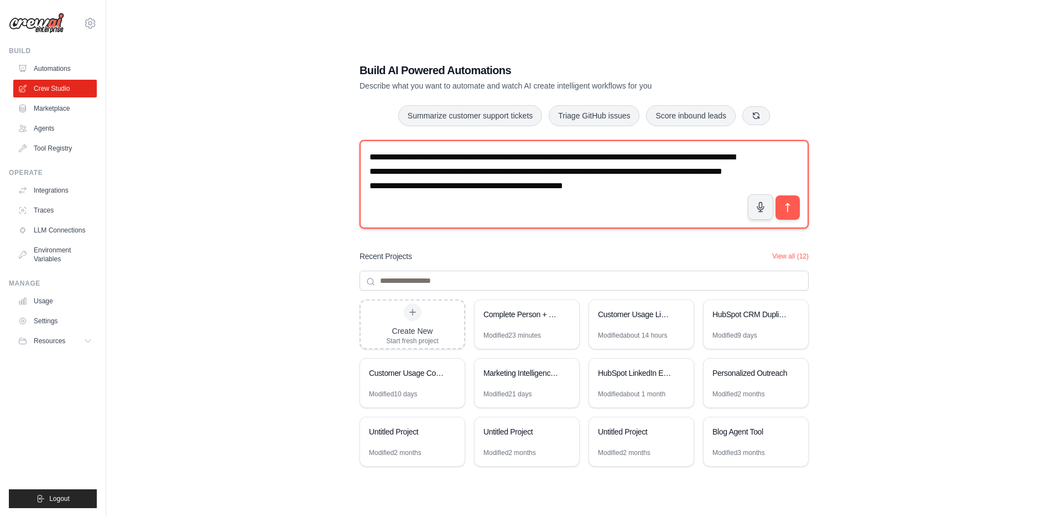
click at [539, 173] on textarea "**********" at bounding box center [583, 184] width 449 height 88
drag, startPoint x: 471, startPoint y: 187, endPoint x: 352, endPoint y: 184, distance: 118.9
click at [352, 185] on div "**********" at bounding box center [584, 269] width 476 height 449
click at [371, 185] on textarea "**********" at bounding box center [583, 184] width 449 height 88
type textarea "**********"
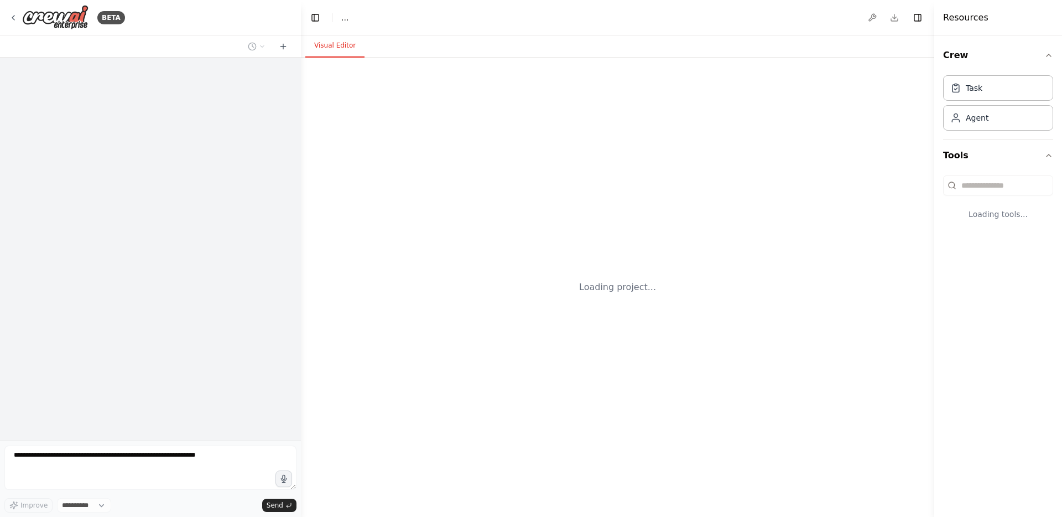
select select "****"
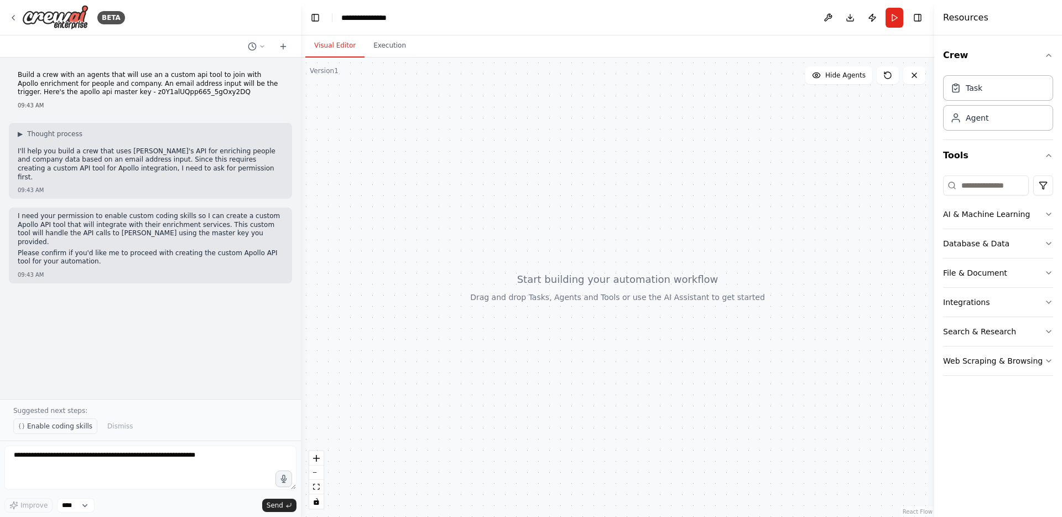
click at [54, 427] on span "Enable coding skills" at bounding box center [59, 425] width 65 height 9
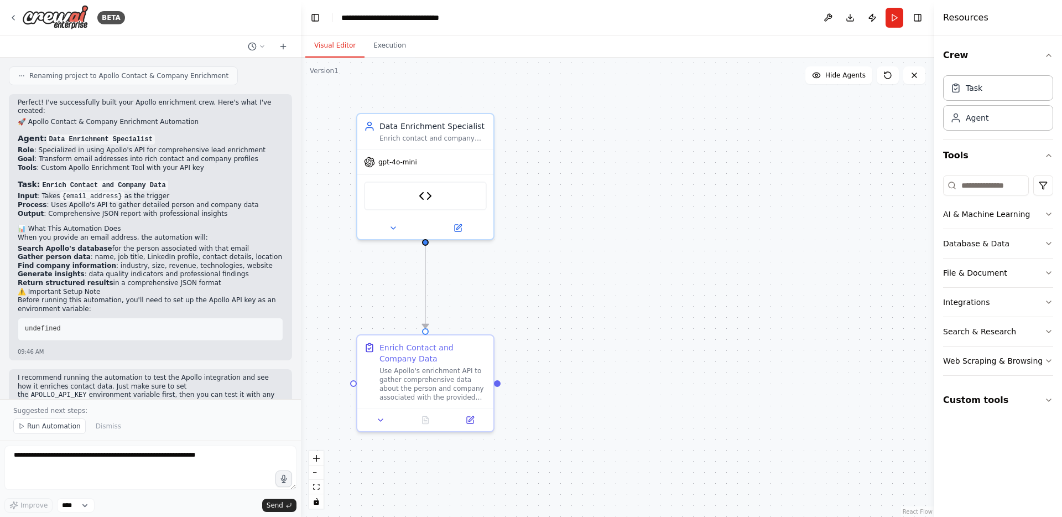
scroll to position [918, 0]
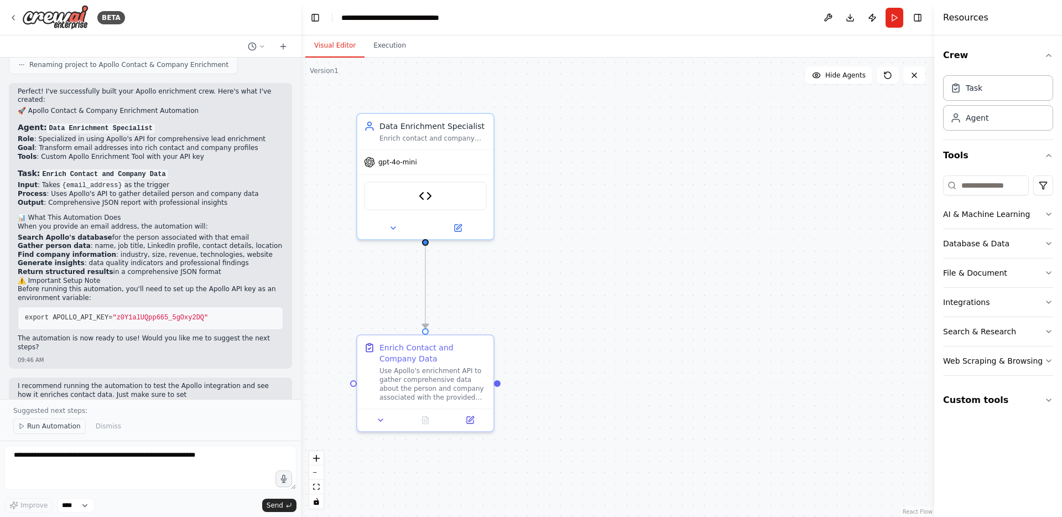
click at [43, 425] on span "Run Automation" at bounding box center [54, 425] width 54 height 9
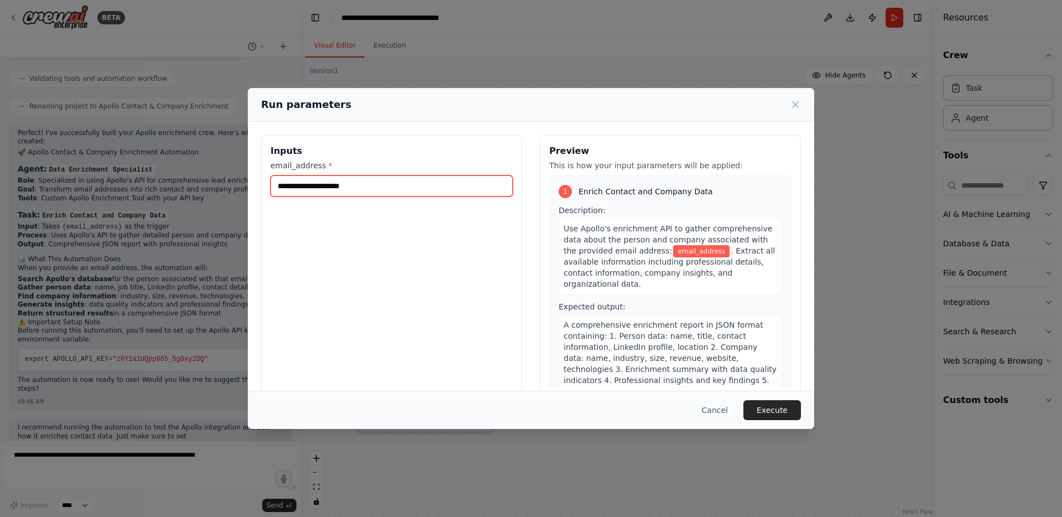
click at [350, 178] on input "email_address *" at bounding box center [391, 185] width 242 height 21
click at [440, 187] on input "email_address *" at bounding box center [391, 185] width 242 height 21
paste input "**********"
type input "**********"
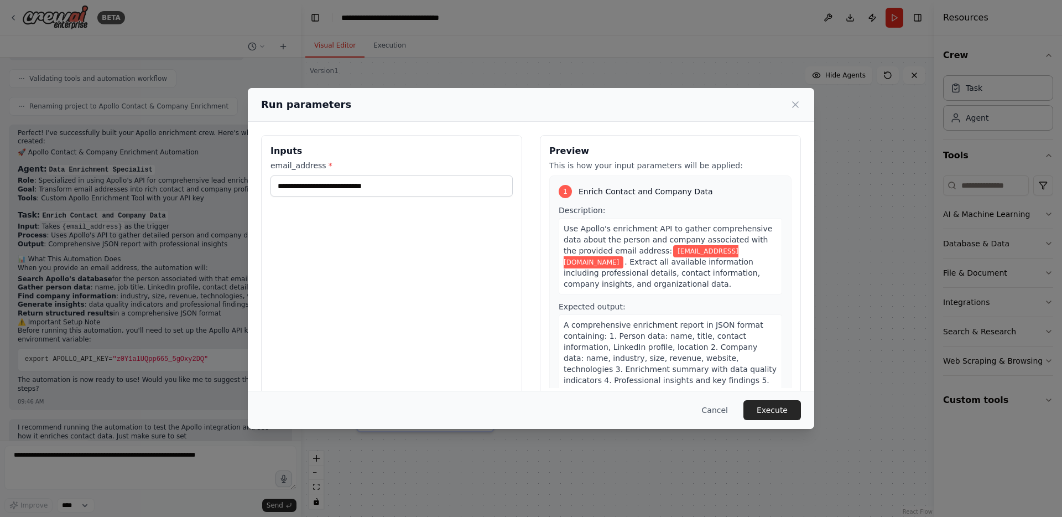
click at [495, 144] on h3 "Inputs" at bounding box center [391, 150] width 242 height 13
click at [776, 406] on button "Execute" at bounding box center [772, 410] width 58 height 20
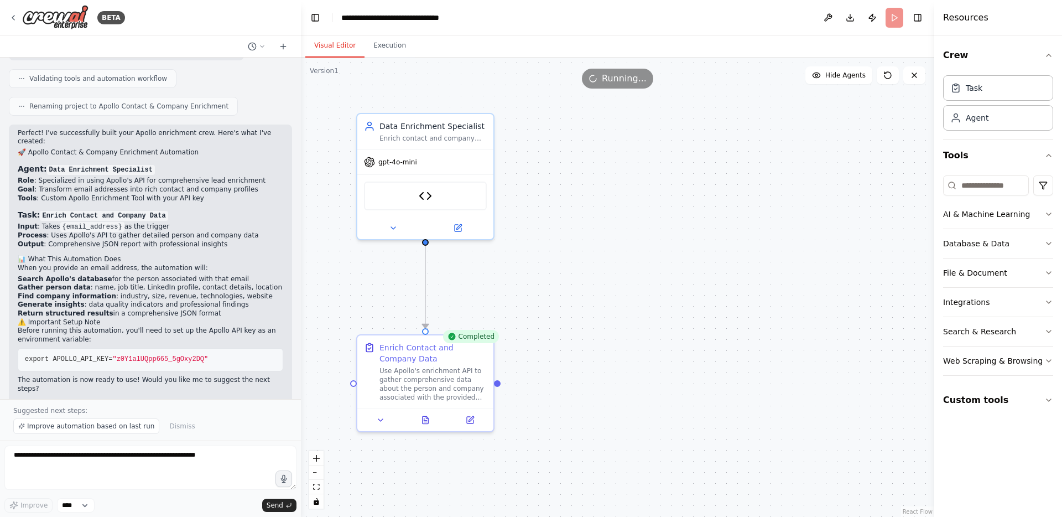
scroll to position [918, 0]
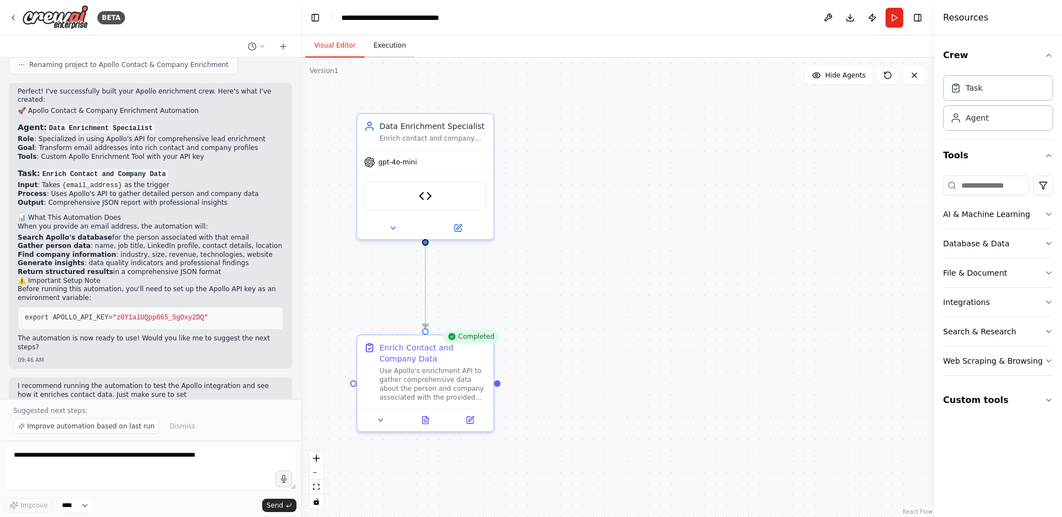
click at [388, 44] on button "Execution" at bounding box center [389, 45] width 50 height 23
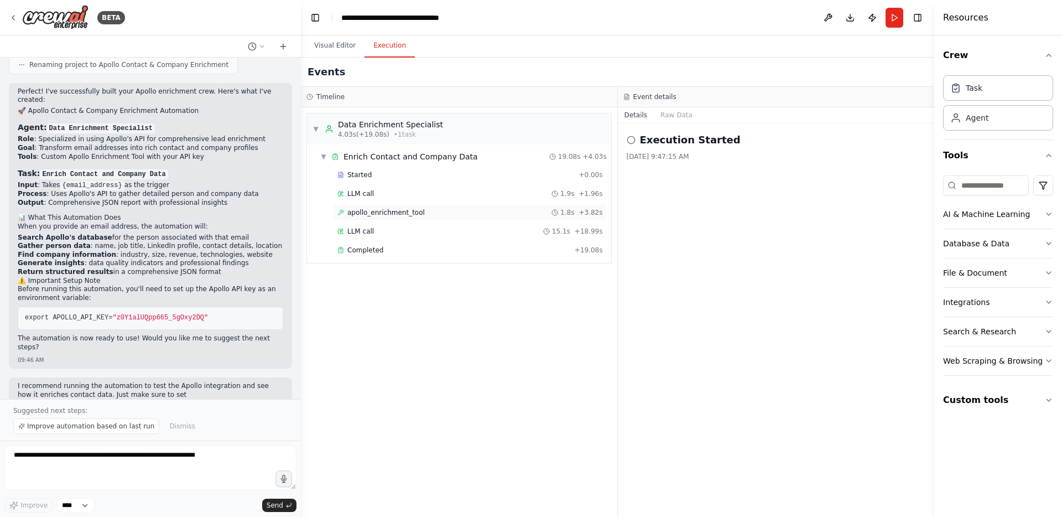
click at [413, 209] on span "apollo_enrichment_tool" at bounding box center [385, 212] width 77 height 9
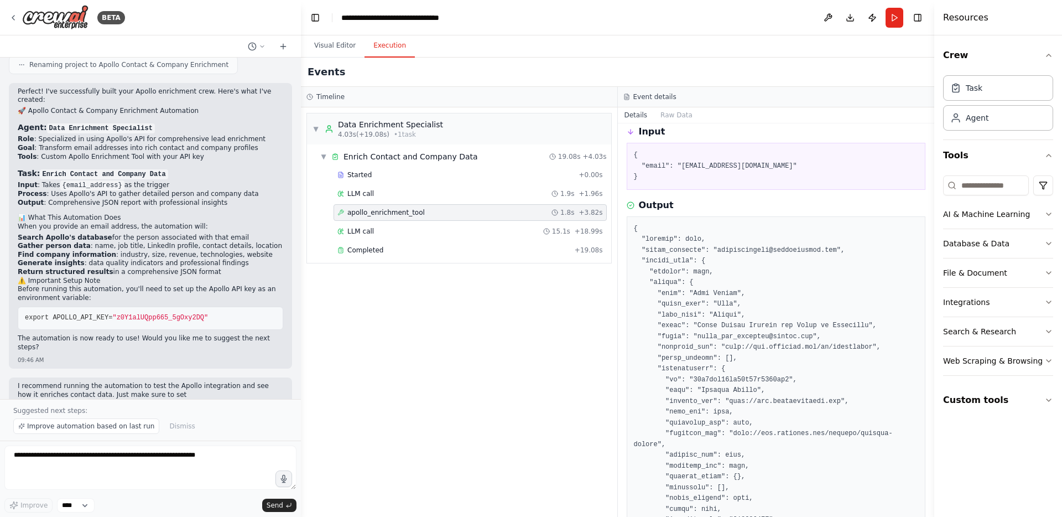
scroll to position [0, 0]
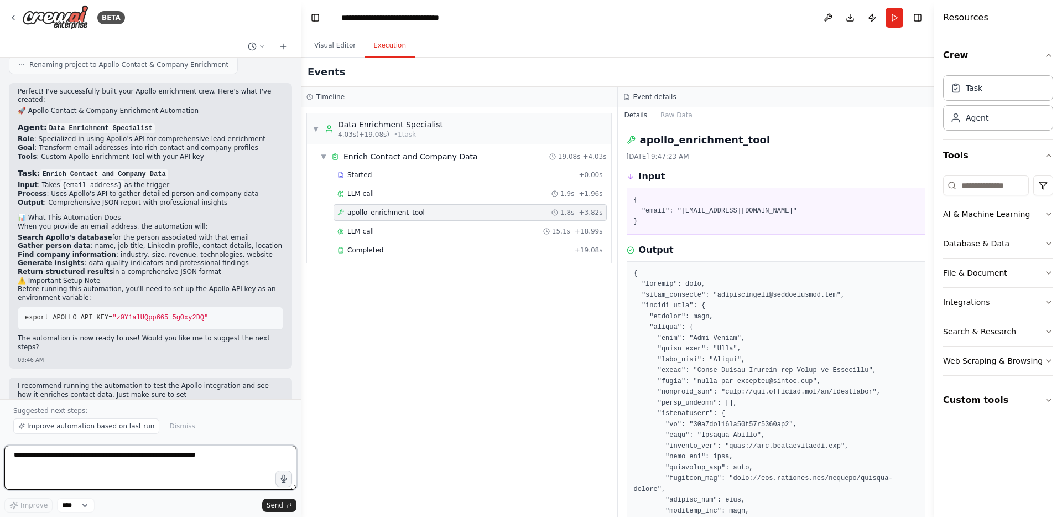
click at [128, 456] on textarea at bounding box center [150, 467] width 292 height 44
click at [35, 451] on textarea "**********" at bounding box center [150, 467] width 292 height 44
drag, startPoint x: 16, startPoint y: 465, endPoint x: 229, endPoint y: 458, distance: 213.0
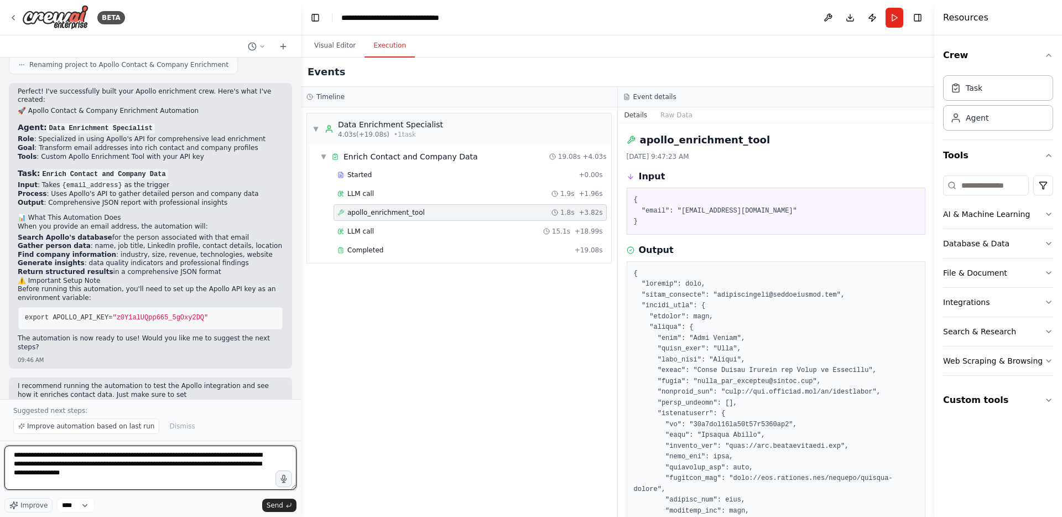
click at [229, 458] on textarea "**********" at bounding box center [150, 467] width 292 height 44
click at [64, 474] on textarea "**********" at bounding box center [150, 467] width 292 height 44
click at [162, 477] on textarea "**********" at bounding box center [150, 467] width 292 height 44
type textarea "**********"
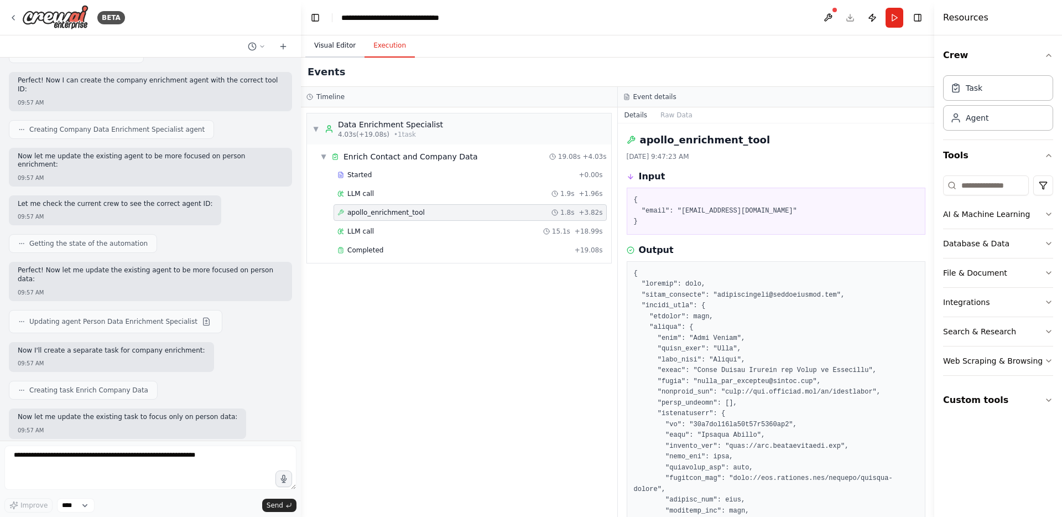
scroll to position [2257, 0]
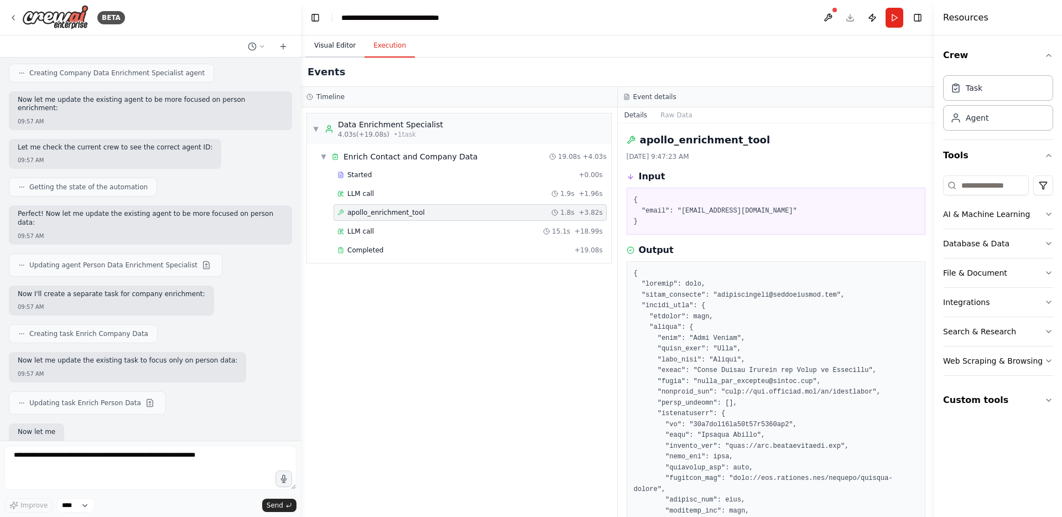
click at [347, 38] on button "Visual Editor" at bounding box center [334, 45] width 59 height 23
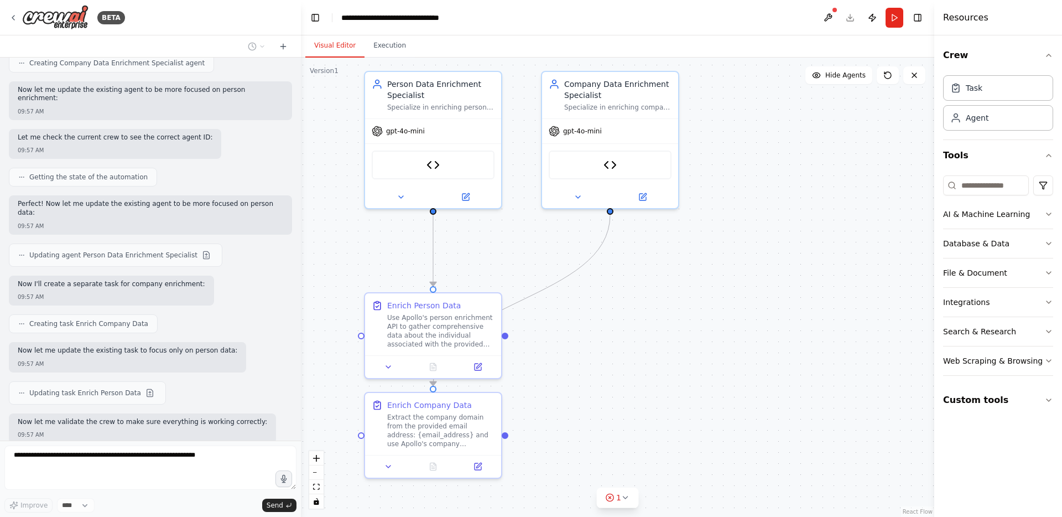
scroll to position [2324, 0]
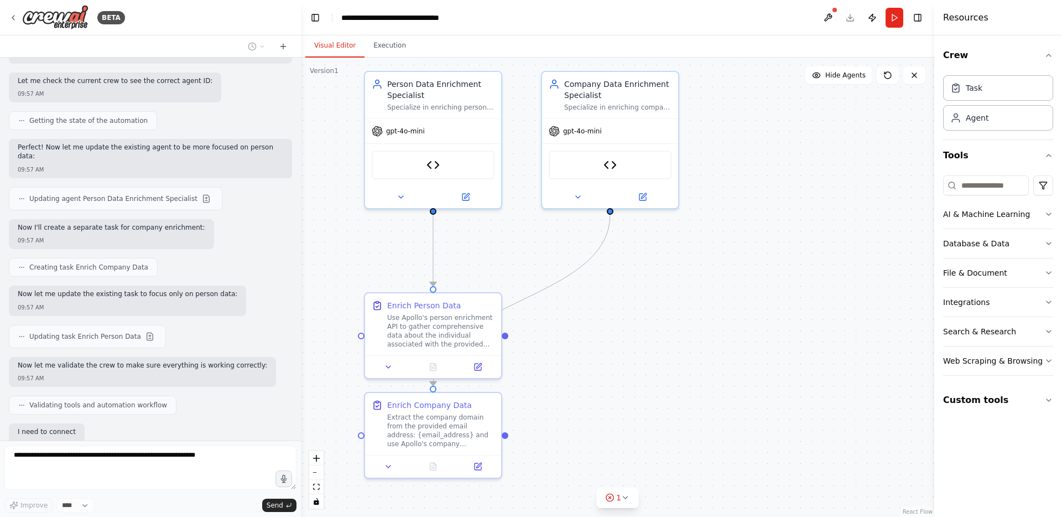
drag, startPoint x: 667, startPoint y: 399, endPoint x: 675, endPoint y: 361, distance: 38.5
click at [675, 361] on div ".deletable-edge-delete-btn { width: 20px; height: 20px; border: 0px solid #ffff…" at bounding box center [617, 287] width 633 height 459
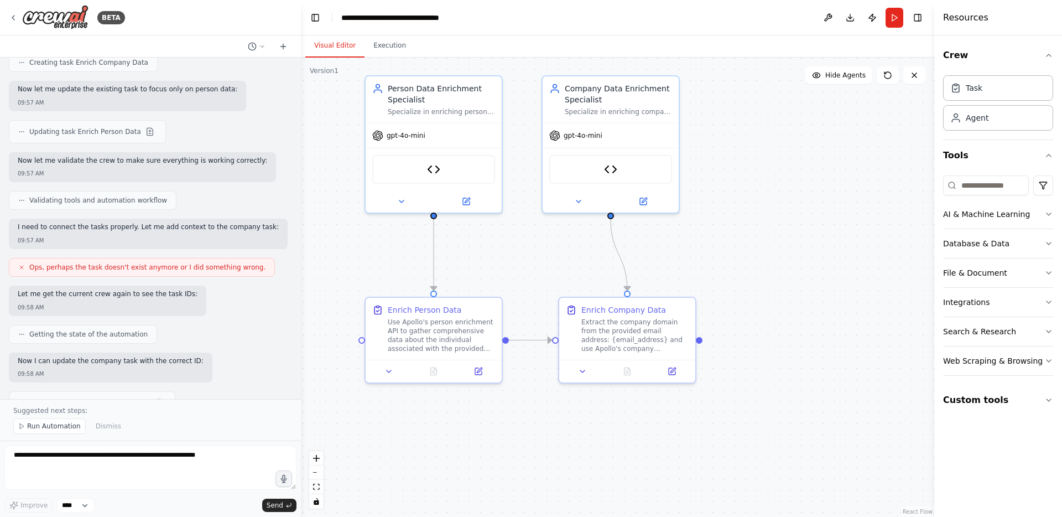
scroll to position [2580, 0]
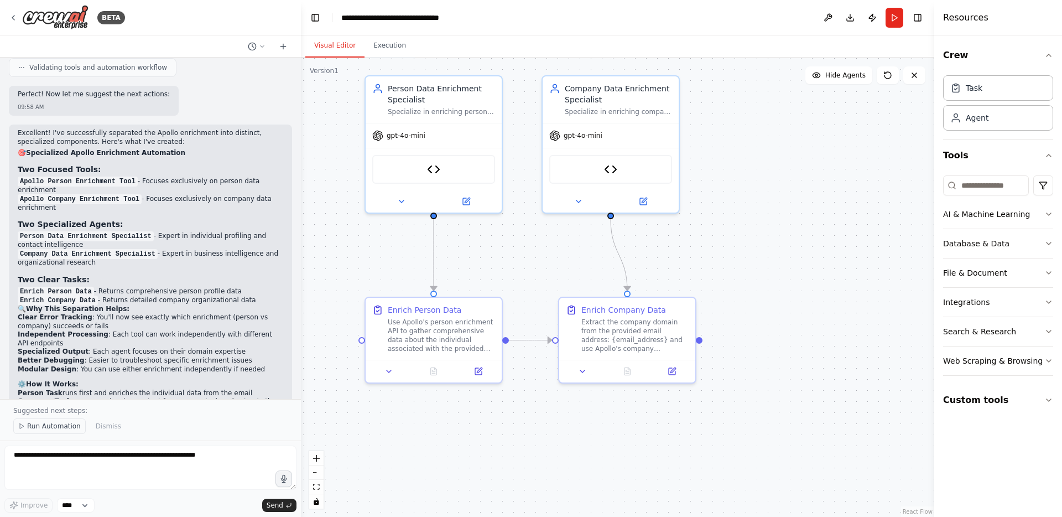
click at [58, 425] on span "Run Automation" at bounding box center [54, 425] width 54 height 9
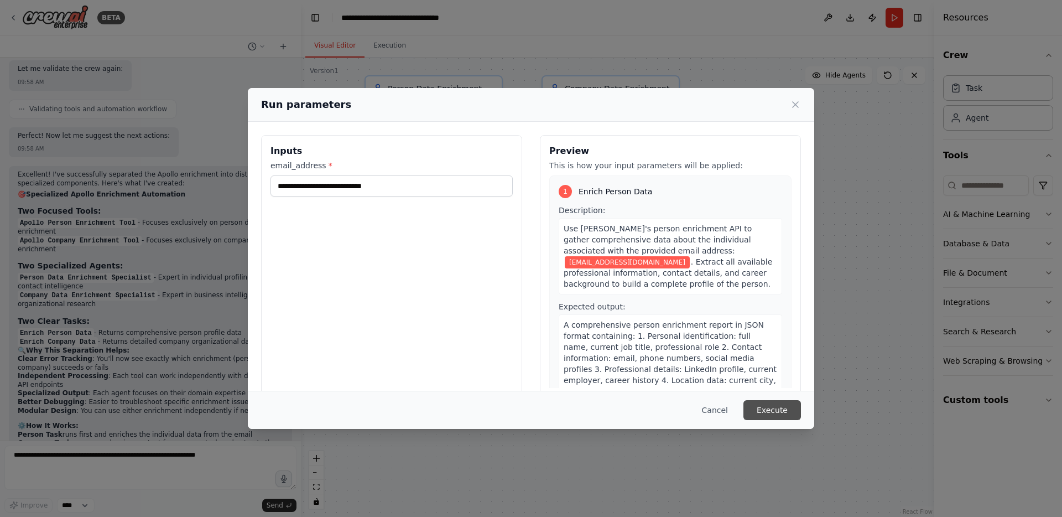
click at [780, 412] on button "Execute" at bounding box center [772, 410] width 58 height 20
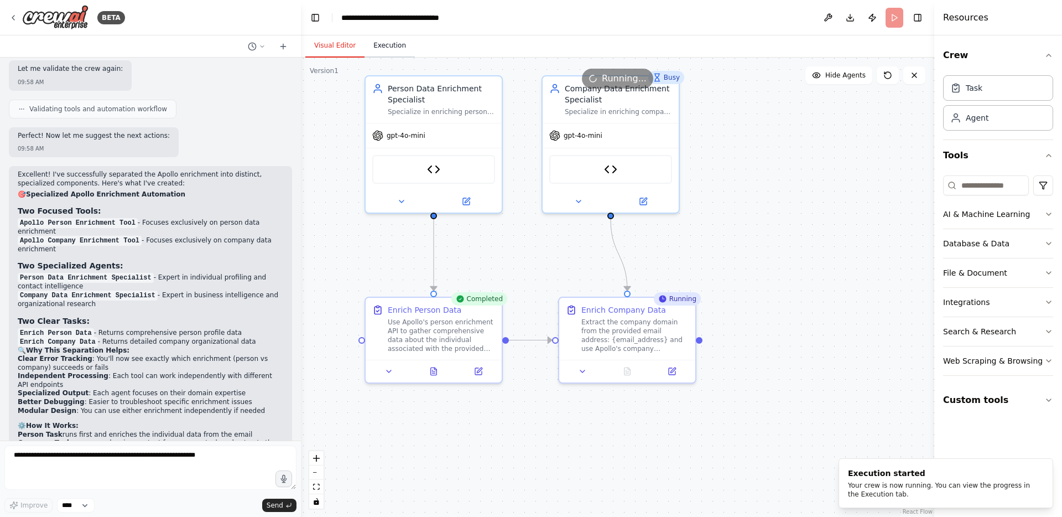
click at [390, 49] on button "Execution" at bounding box center [389, 45] width 50 height 23
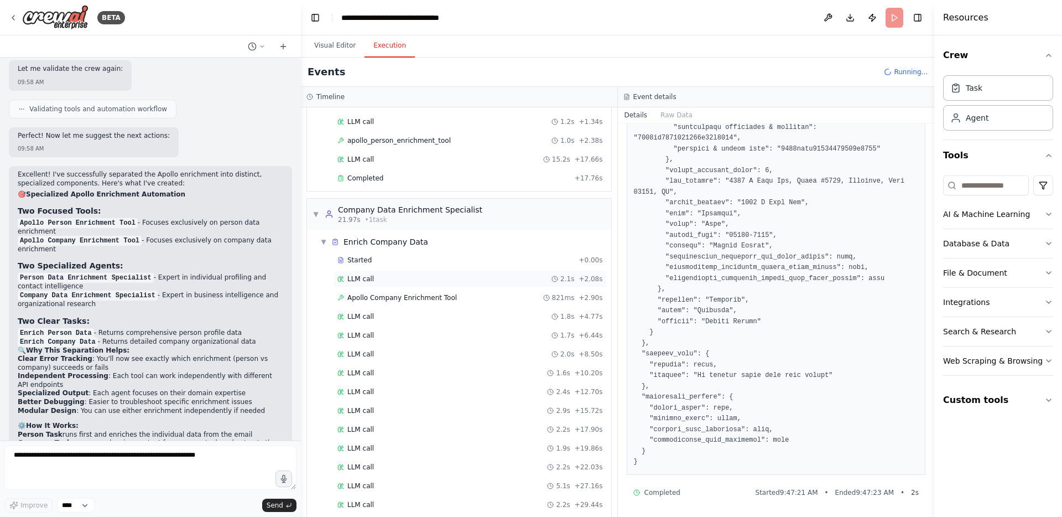
scroll to position [0, 0]
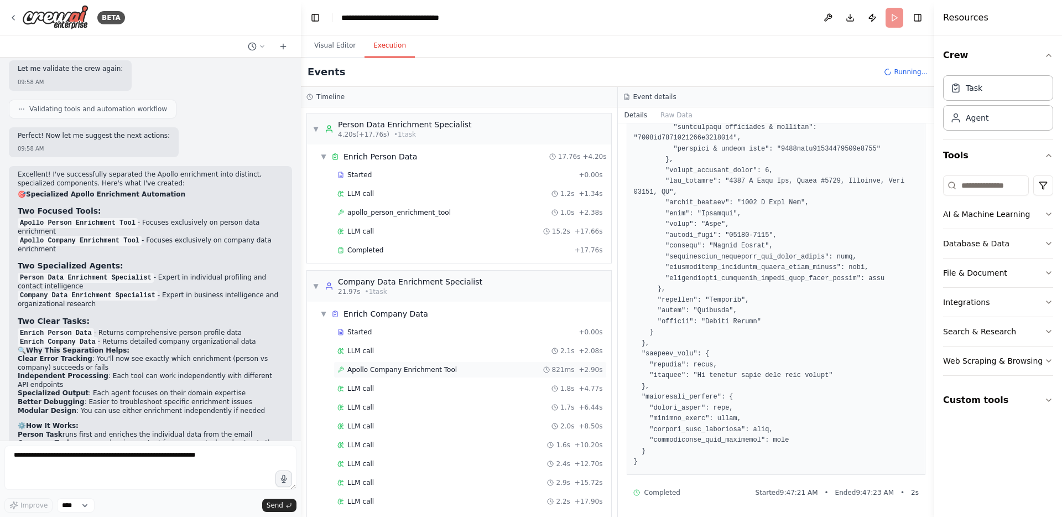
click at [452, 363] on div "Apollo Company Enrichment Tool 821ms + 2.90s" at bounding box center [469, 369] width 273 height 17
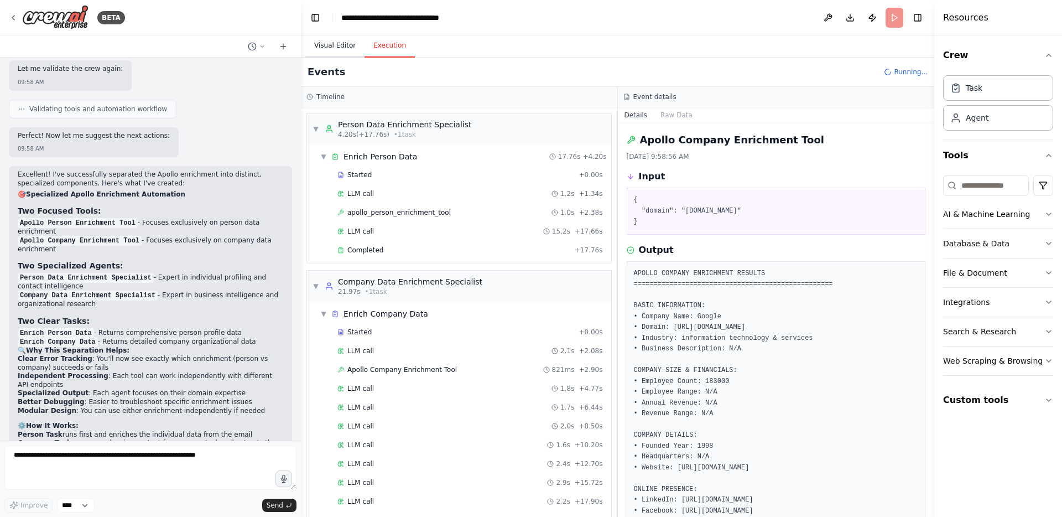
click at [332, 43] on button "Visual Editor" at bounding box center [334, 45] width 59 height 23
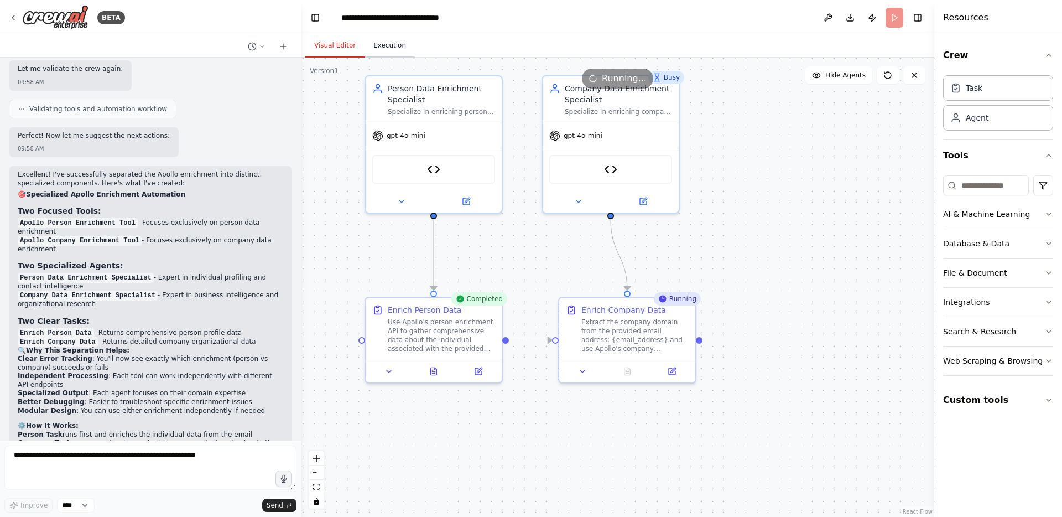
click at [394, 47] on button "Execution" at bounding box center [389, 45] width 50 height 23
click at [340, 42] on button "Visual Editor" at bounding box center [334, 45] width 59 height 23
click at [373, 41] on button "Execution" at bounding box center [389, 45] width 50 height 23
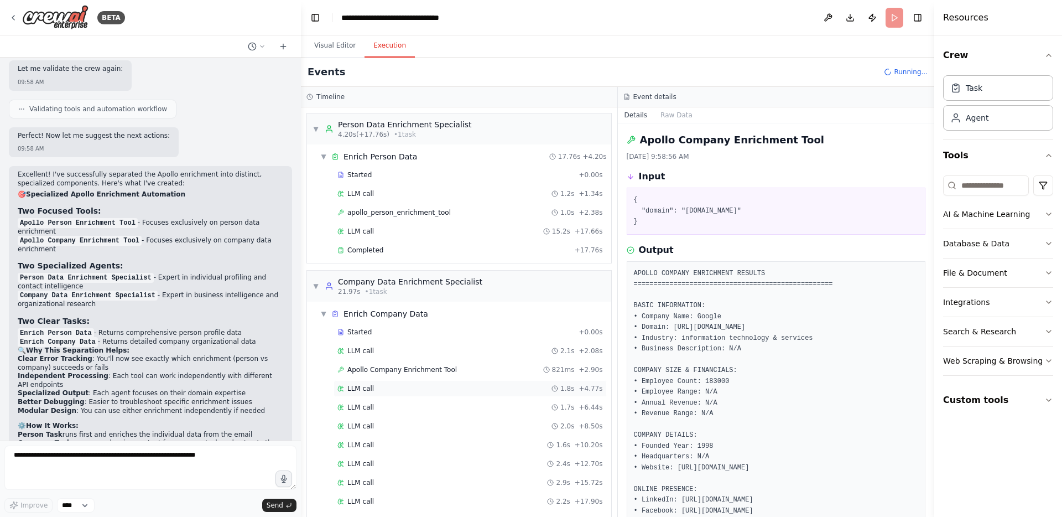
scroll to position [499, 0]
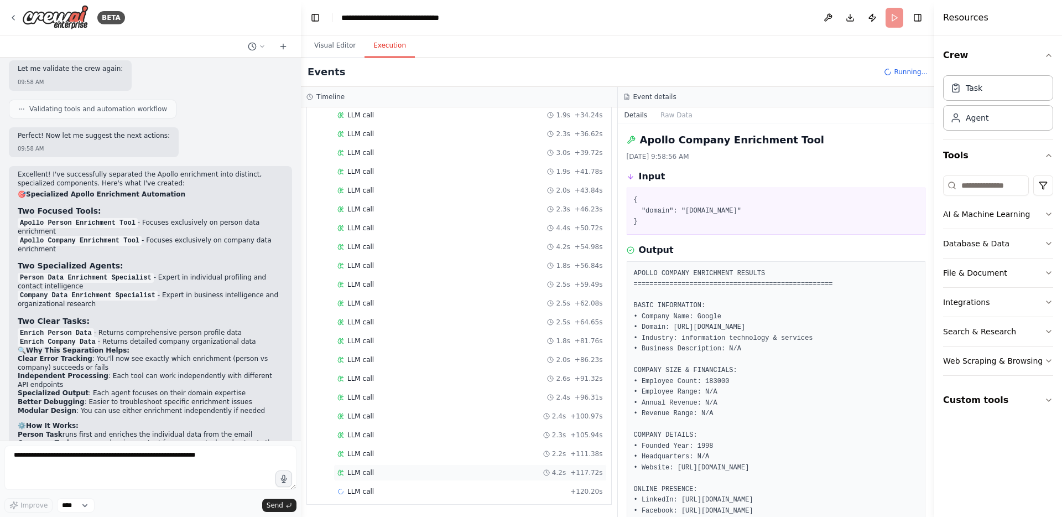
click at [430, 469] on div "LLM call 4.2s + 117.72s" at bounding box center [469, 472] width 265 height 9
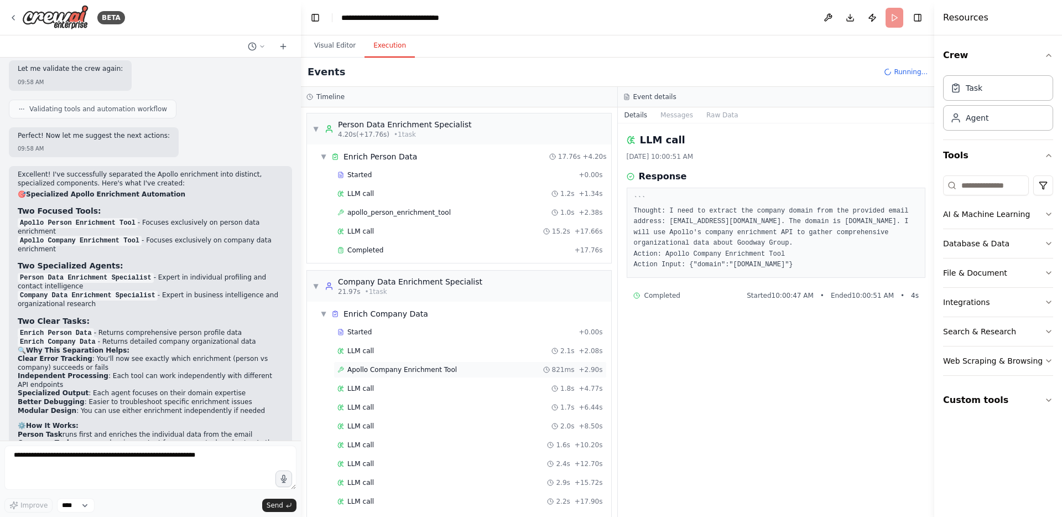
scroll to position [612, 0]
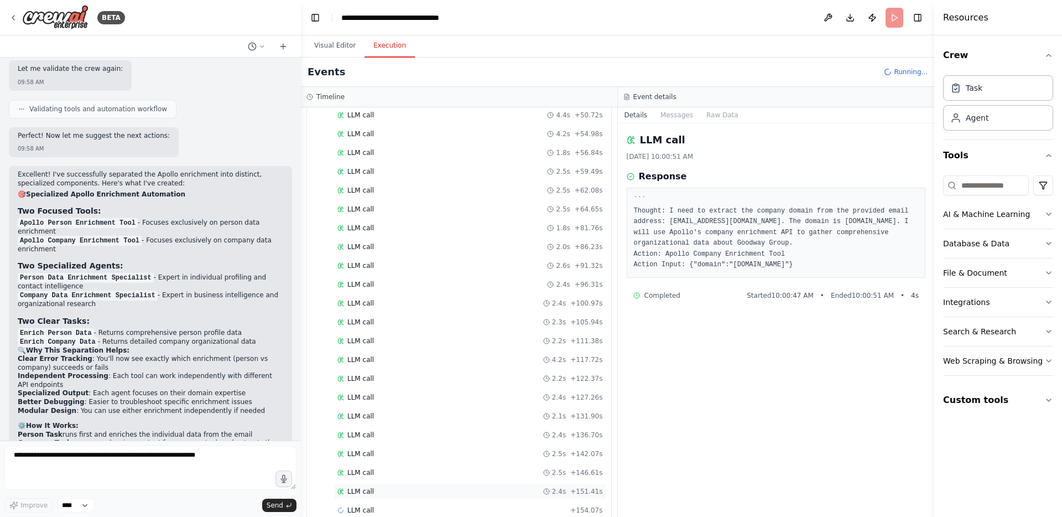
click at [419, 492] on div "LLM call 2.4s + 151.41s" at bounding box center [469, 491] width 265 height 9
click at [746, 294] on div "Completed Started 10:01:22 AM • Ended 10:01:25 AM • 2 s" at bounding box center [776, 295] width 286 height 9
click at [344, 46] on button "Visual Editor" at bounding box center [334, 45] width 59 height 23
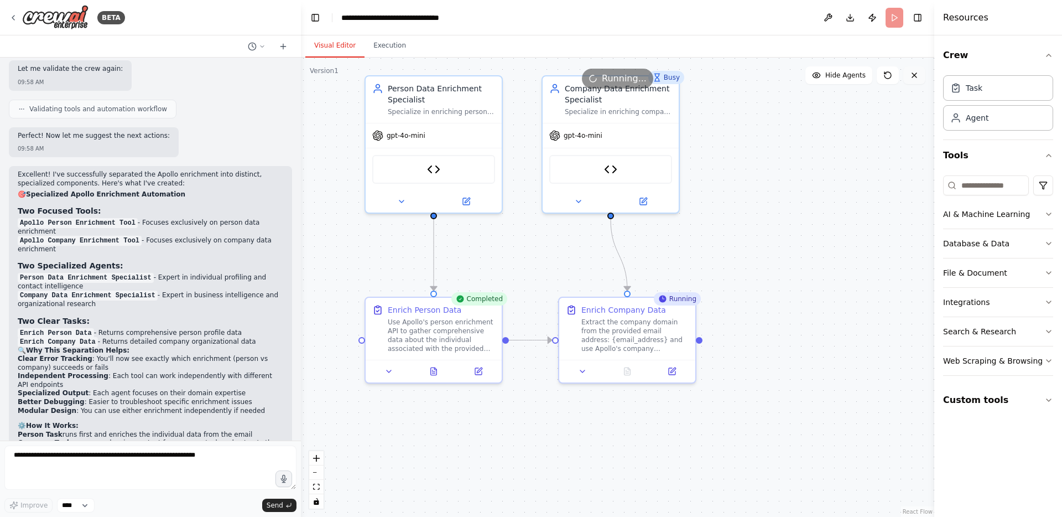
click at [918, 79] on icon at bounding box center [914, 75] width 9 height 9
click at [914, 74] on icon at bounding box center [914, 75] width 4 height 4
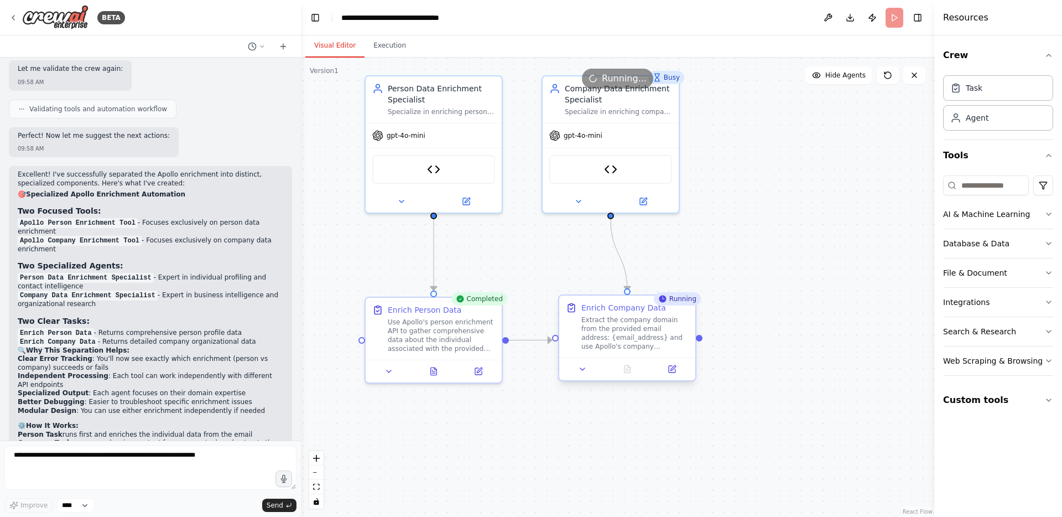
click at [636, 326] on div "Extract the company domain from the provided email address: {email_address} and…" at bounding box center [634, 332] width 107 height 35
click at [670, 302] on div "Running" at bounding box center [677, 298] width 47 height 13
click at [143, 453] on textarea at bounding box center [150, 467] width 292 height 44
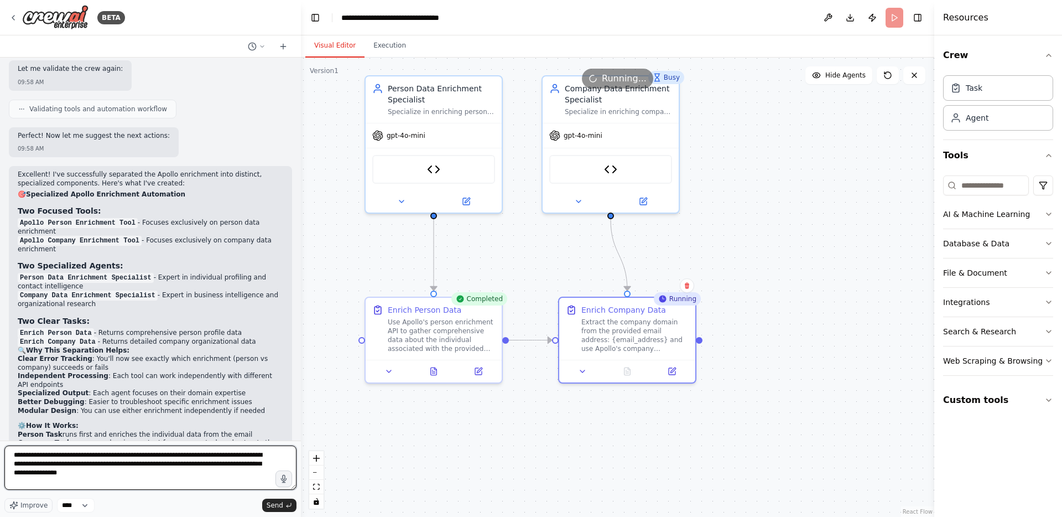
type textarea "**********"
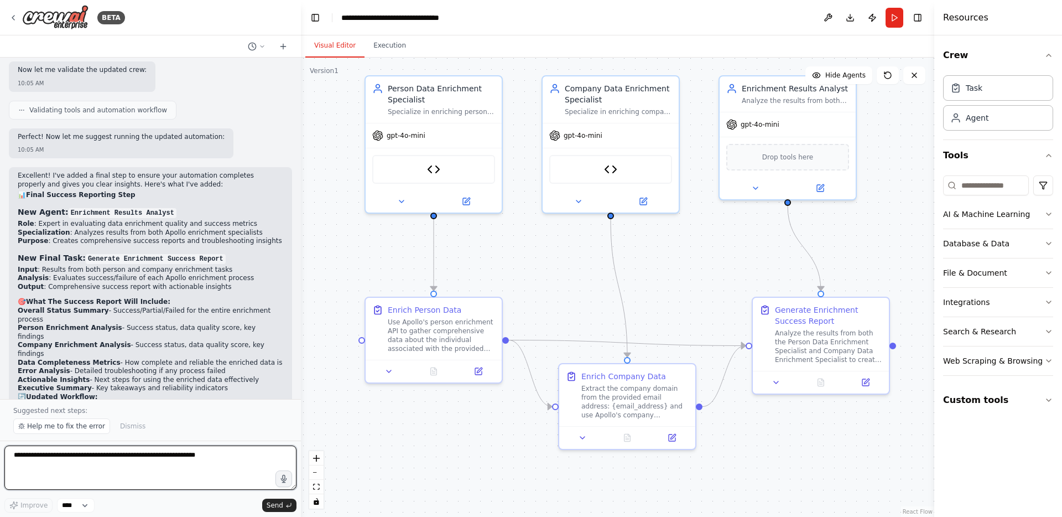
scroll to position [3614, 0]
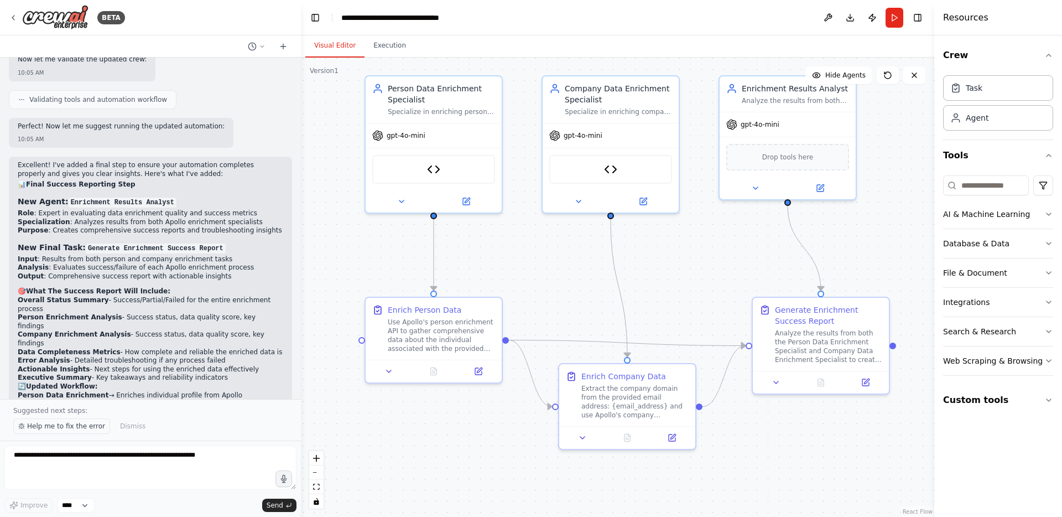
click at [65, 424] on span "Help me to fix the error" at bounding box center [66, 425] width 78 height 9
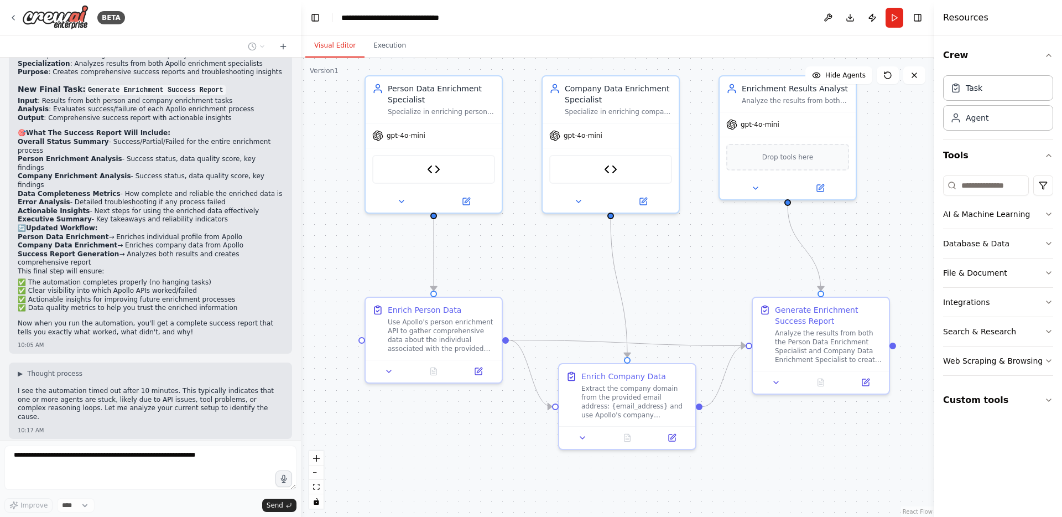
scroll to position [3800, 0]
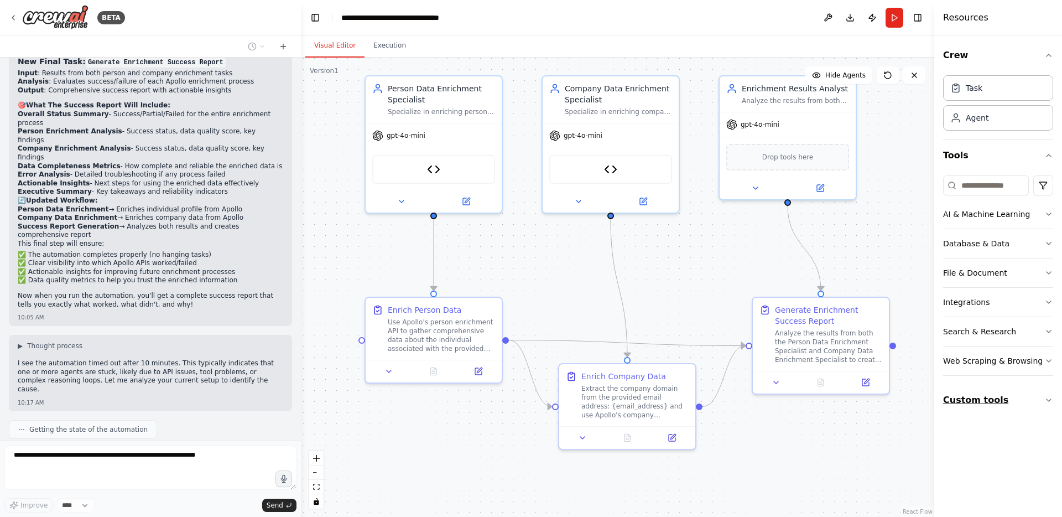
click at [1050, 399] on icon "button" at bounding box center [1048, 400] width 4 height 2
click at [1050, 399] on icon "button" at bounding box center [1048, 399] width 9 height 9
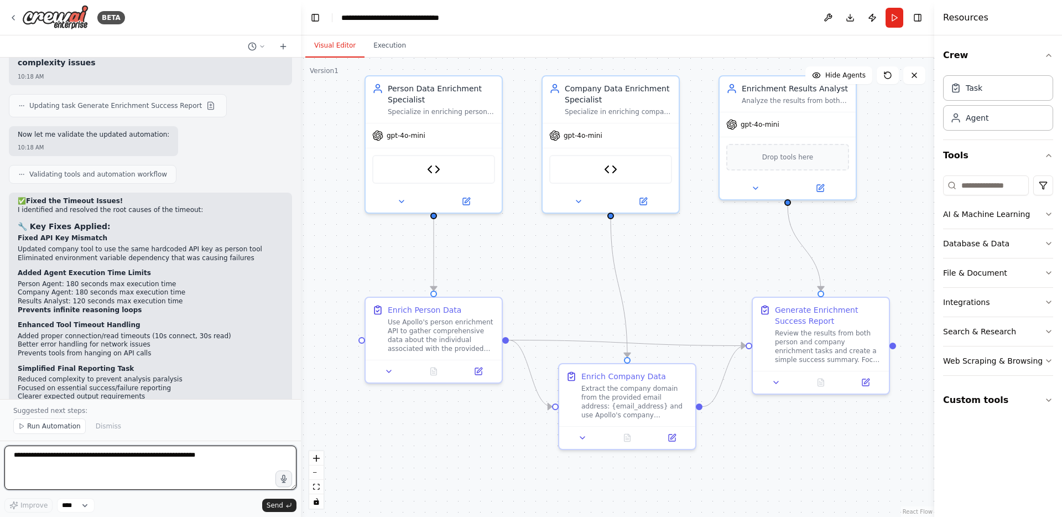
scroll to position [4811, 0]
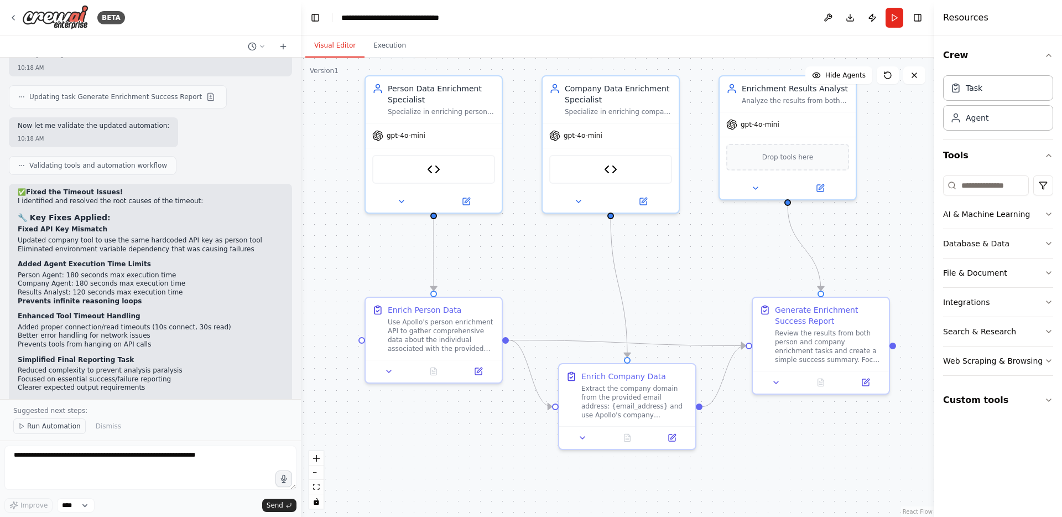
click at [58, 427] on span "Run Automation" at bounding box center [54, 425] width 54 height 9
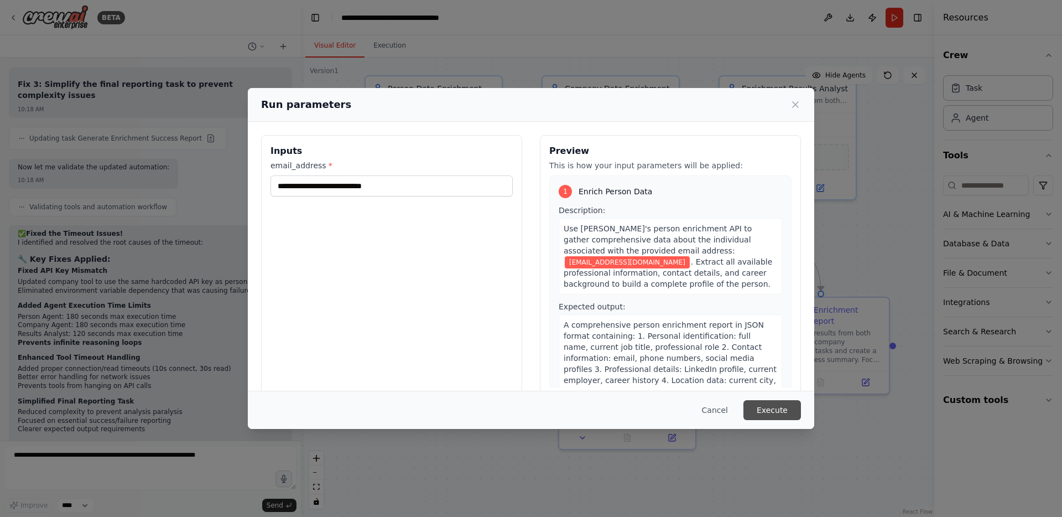
click at [764, 414] on button "Execute" at bounding box center [772, 410] width 58 height 20
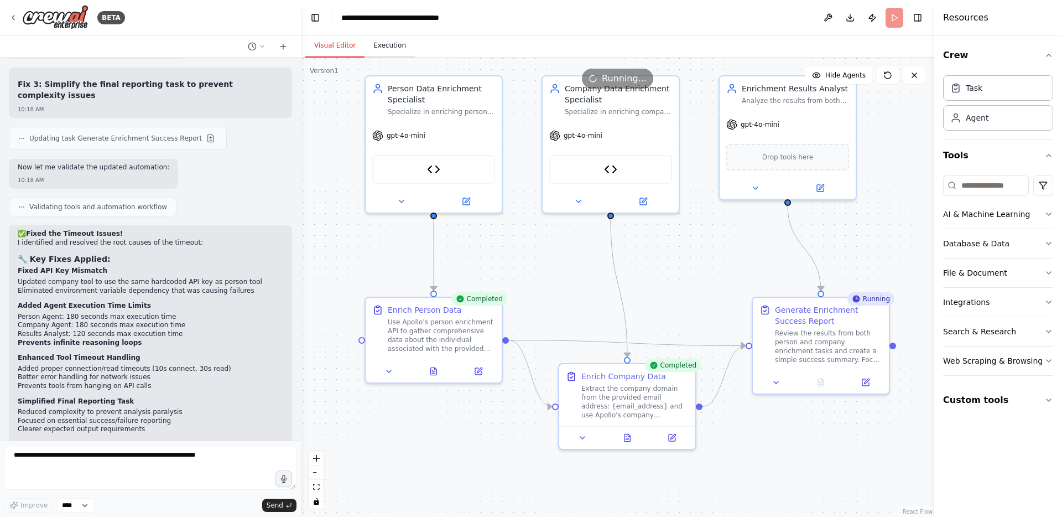
click at [395, 48] on button "Execution" at bounding box center [389, 45] width 50 height 23
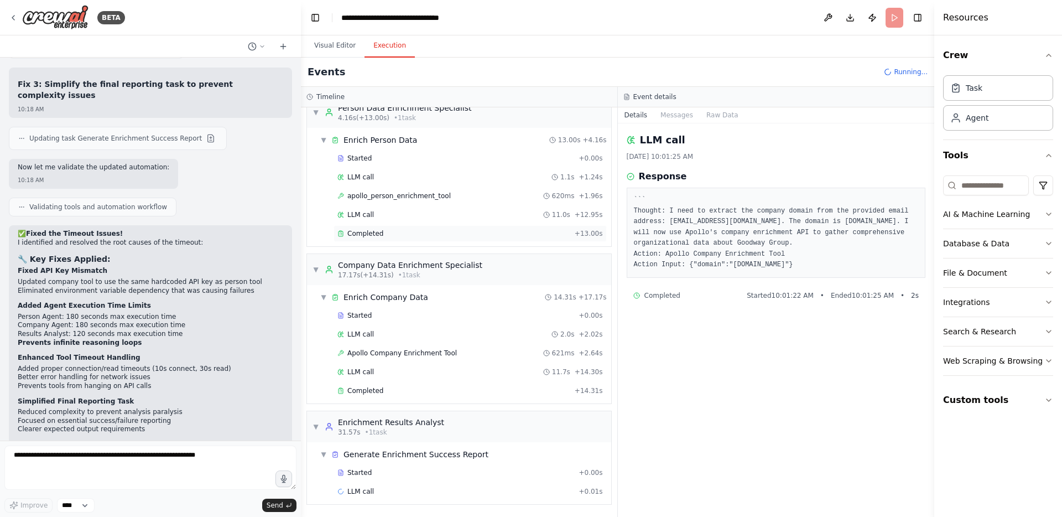
click at [386, 232] on div "Completed" at bounding box center [453, 233] width 233 height 9
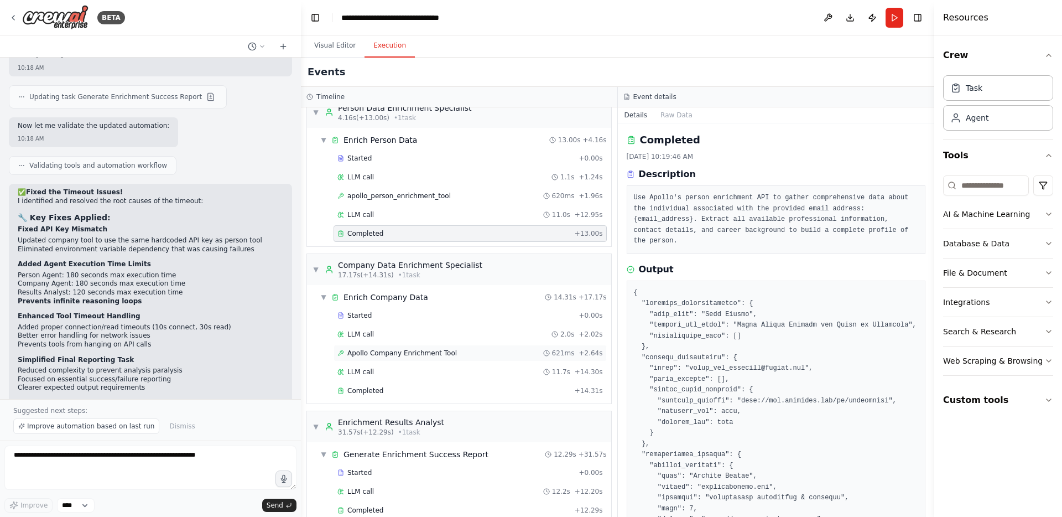
scroll to position [35, 0]
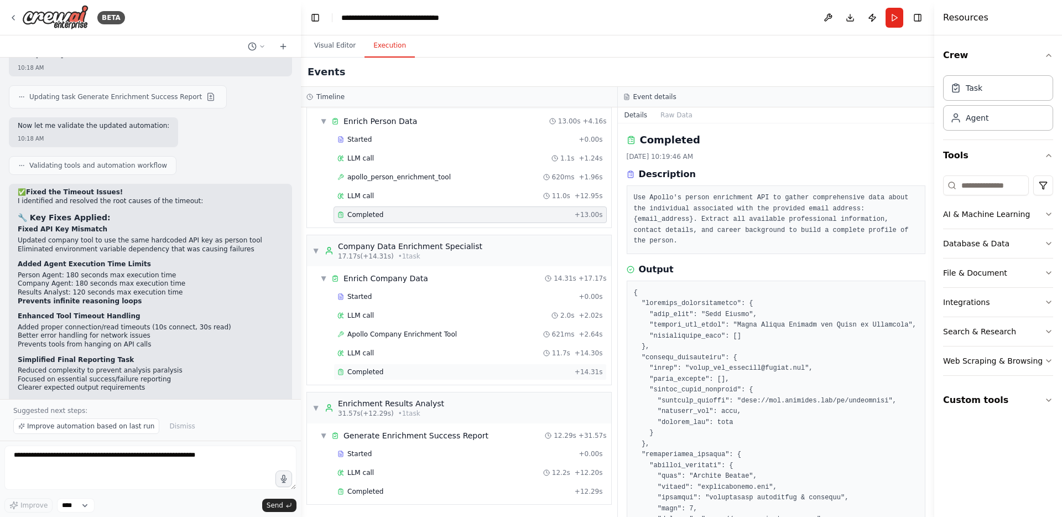
click at [373, 370] on span "Completed" at bounding box center [365, 371] width 36 height 9
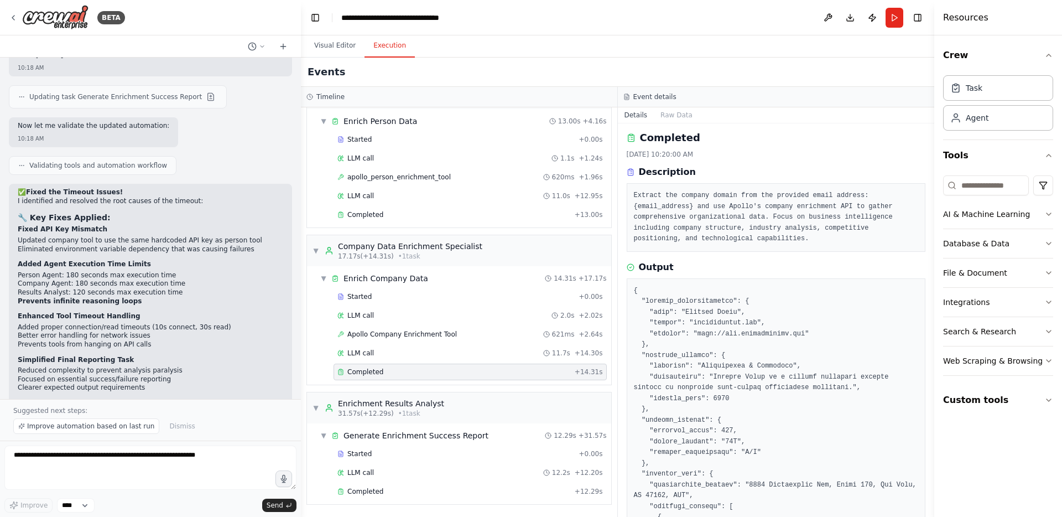
scroll to position [0, 0]
click at [392, 490] on div "Completed" at bounding box center [453, 491] width 233 height 9
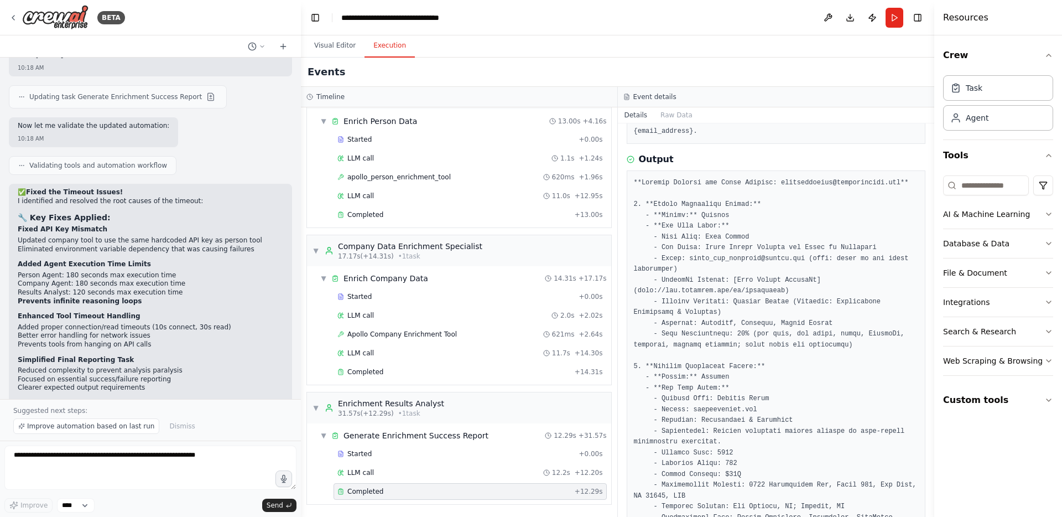
scroll to position [101, 0]
click at [319, 40] on button "Visual Editor" at bounding box center [334, 45] width 59 height 23
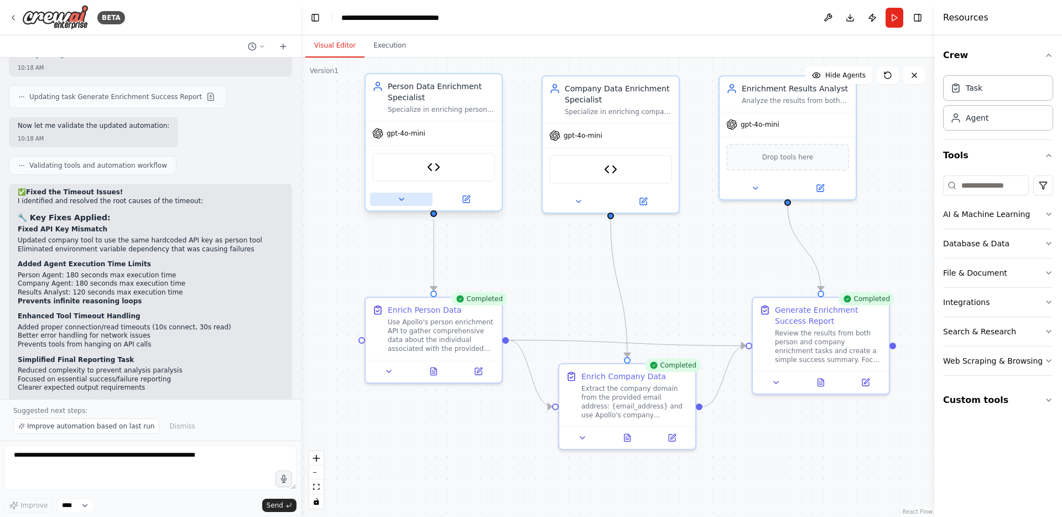
click at [397, 196] on icon at bounding box center [401, 199] width 9 height 9
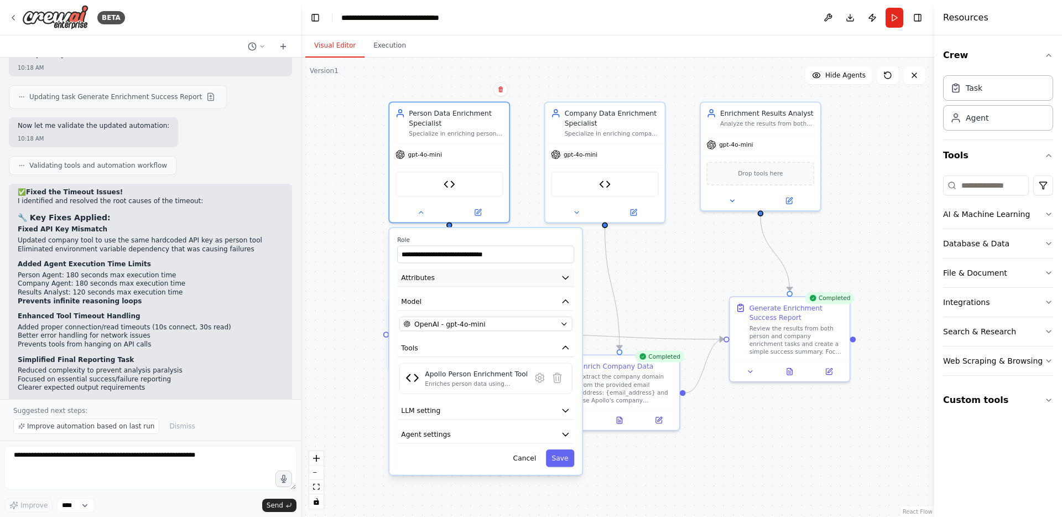
click at [568, 278] on icon "button" at bounding box center [566, 278] width 10 height 10
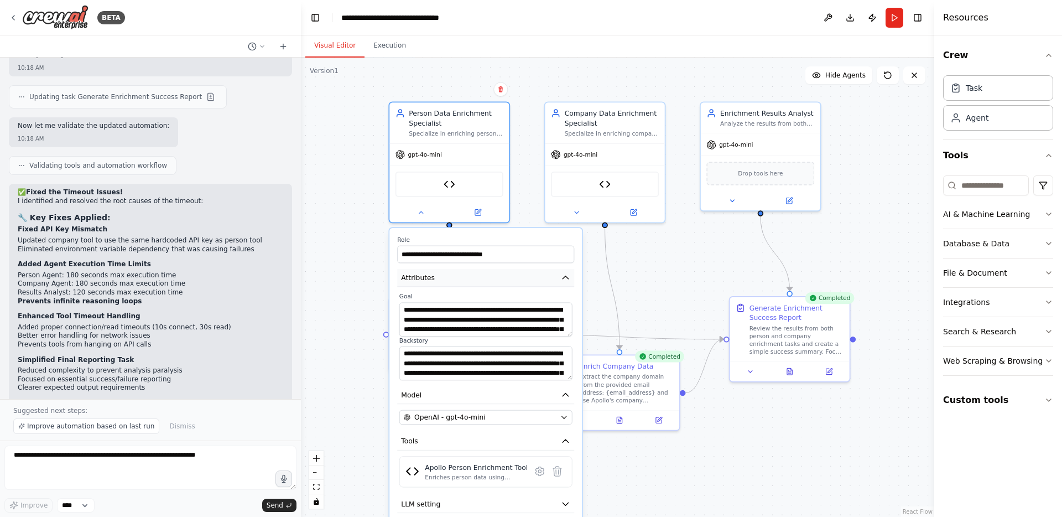
click at [568, 278] on icon "button" at bounding box center [565, 277] width 6 height 3
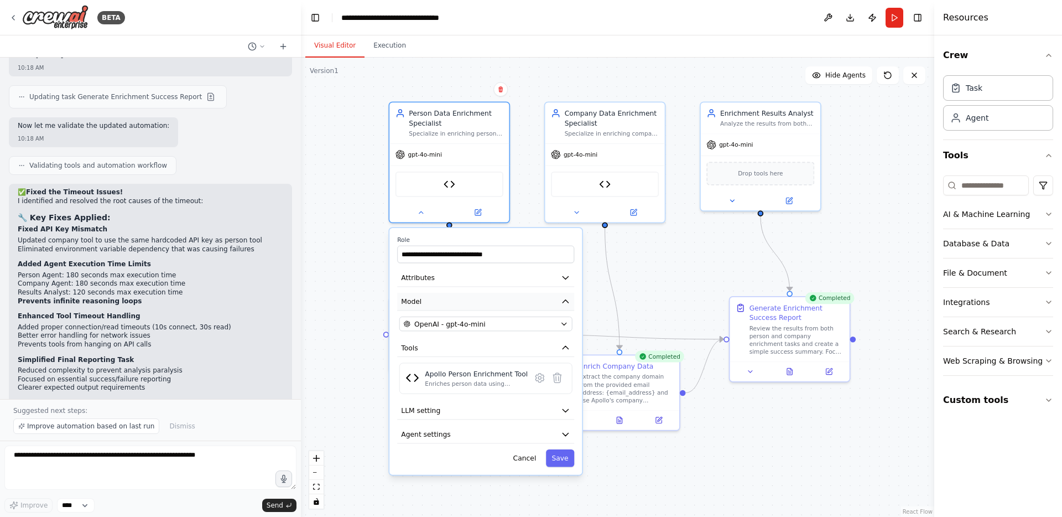
click at [565, 301] on icon "button" at bounding box center [565, 301] width 6 height 3
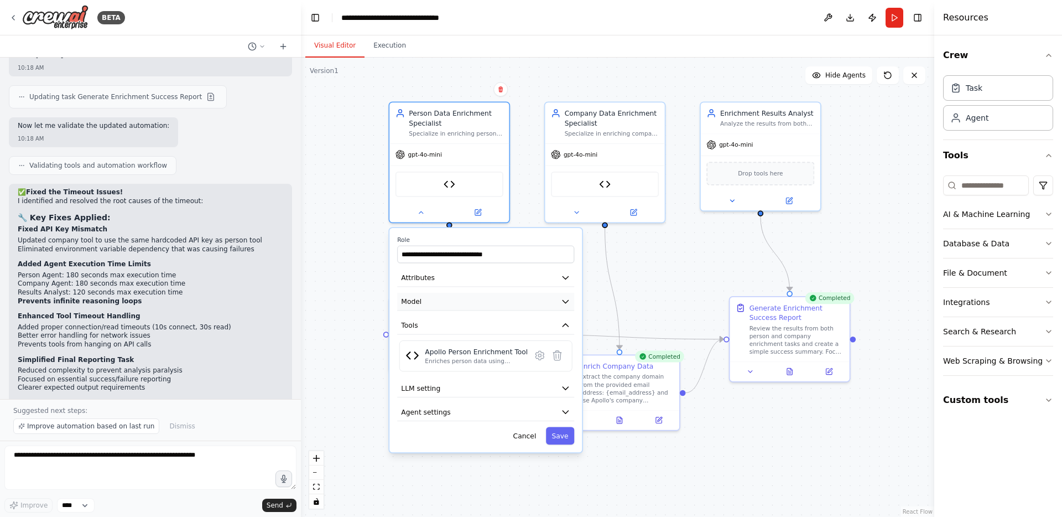
click at [565, 301] on icon "button" at bounding box center [565, 301] width 6 height 3
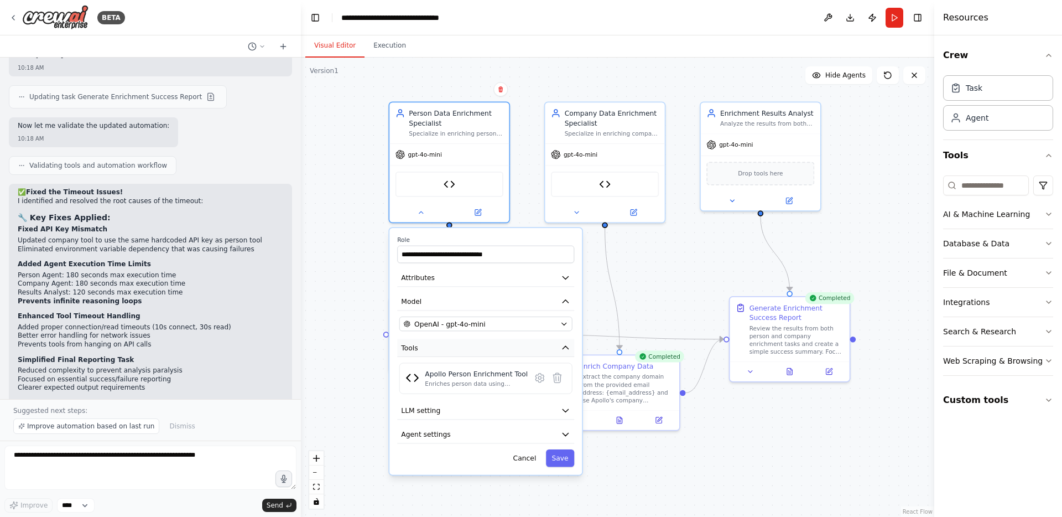
click at [558, 346] on button "Tools" at bounding box center [485, 347] width 177 height 18
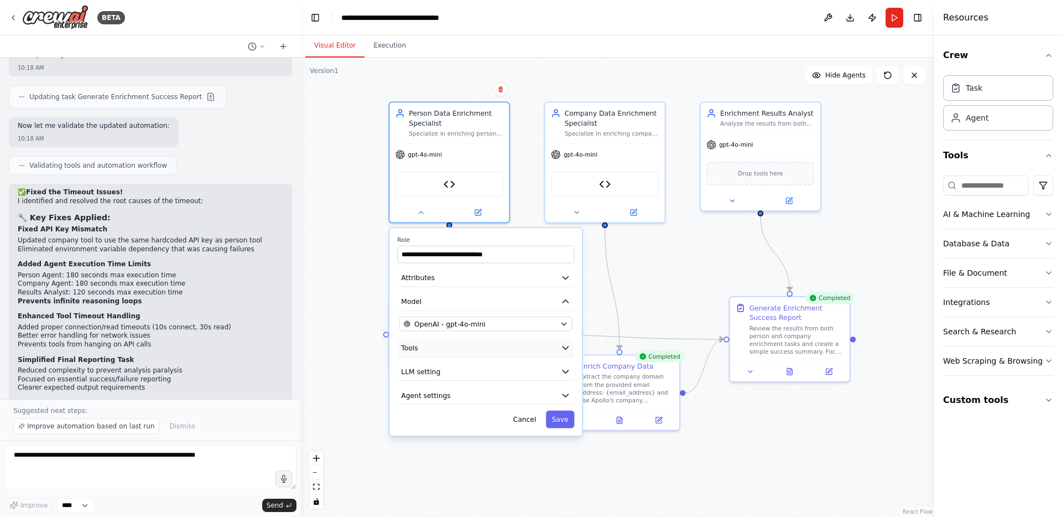
click at [558, 346] on button "Tools" at bounding box center [485, 347] width 177 height 18
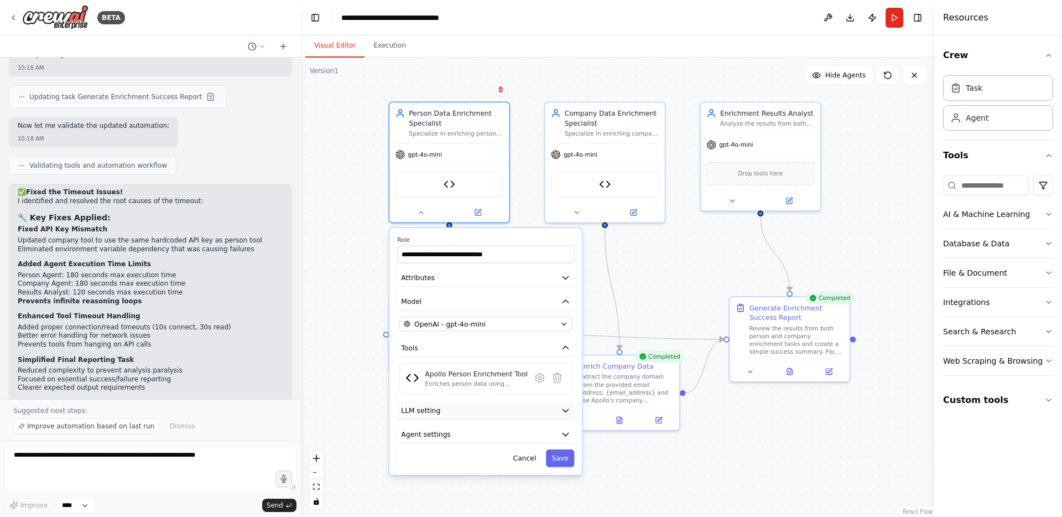
click at [475, 414] on button "LLM setting" at bounding box center [485, 410] width 177 height 18
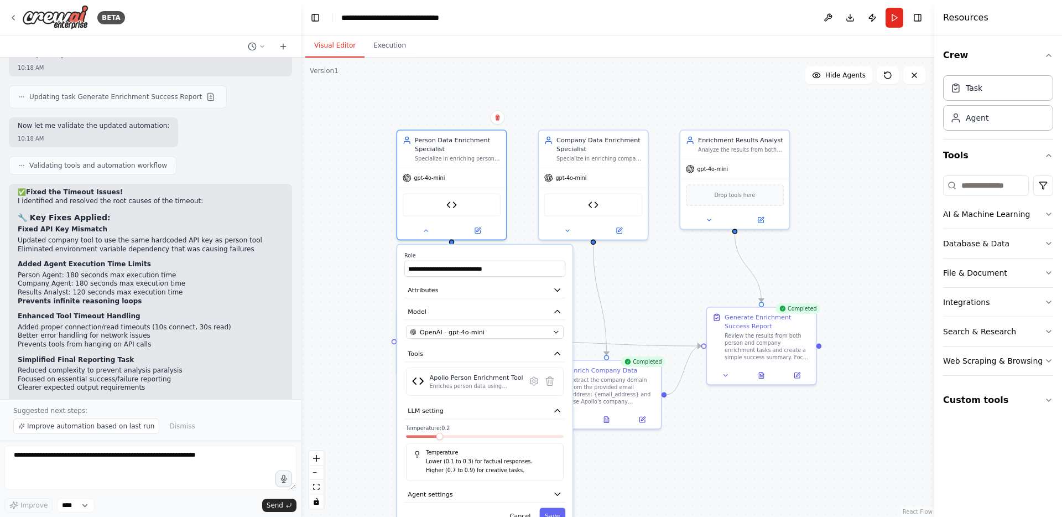
click at [436, 438] on span at bounding box center [439, 435] width 7 height 7
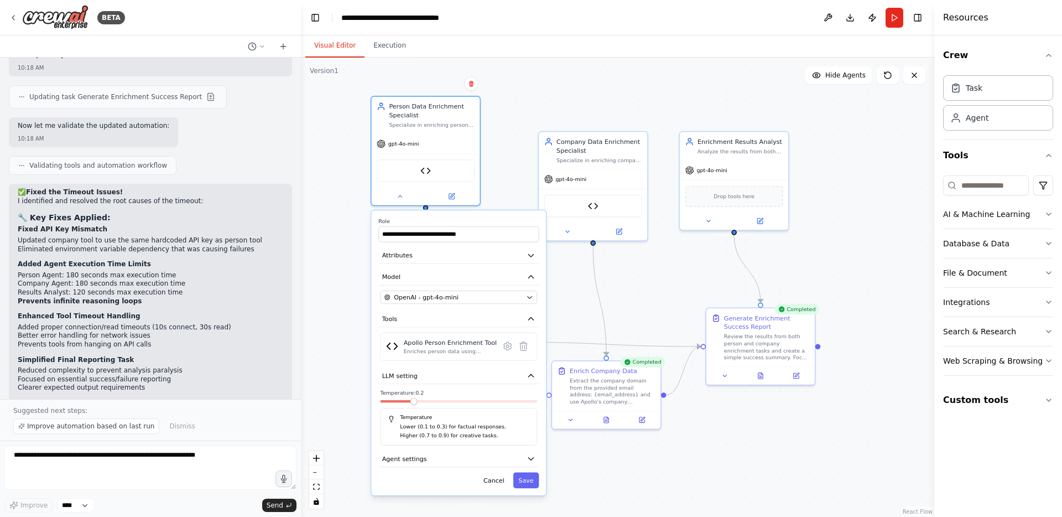
drag, startPoint x: 568, startPoint y: 432, endPoint x: 544, endPoint y: 394, distance: 45.3
click at [544, 394] on div "**********" at bounding box center [459, 352] width 174 height 285
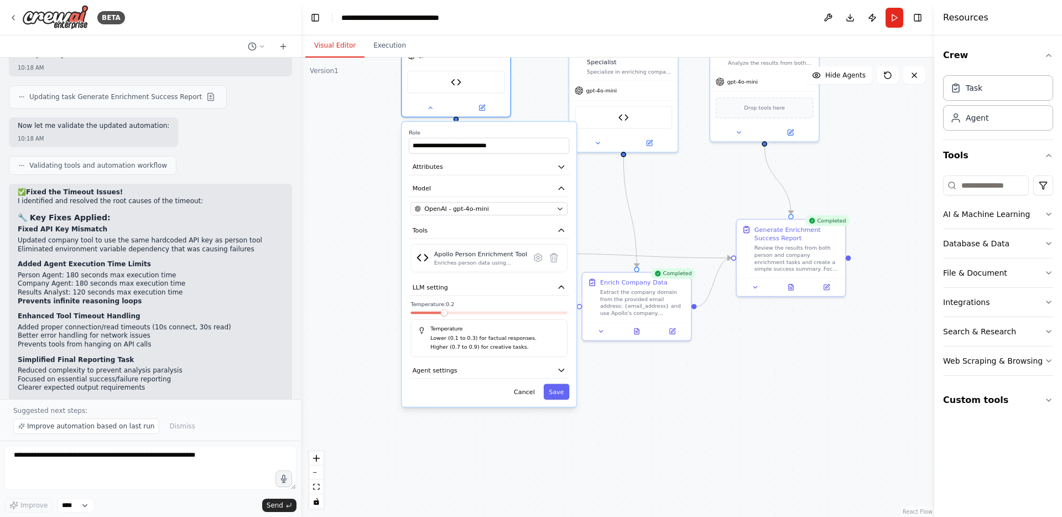
drag, startPoint x: 663, startPoint y: 471, endPoint x: 695, endPoint y: 383, distance: 93.4
click at [695, 383] on div ".deletable-edge-delete-btn { width: 20px; height: 20px; border: 0px solid #ffff…" at bounding box center [617, 287] width 633 height 459
click at [520, 371] on button "Agent settings" at bounding box center [490, 370] width 160 height 16
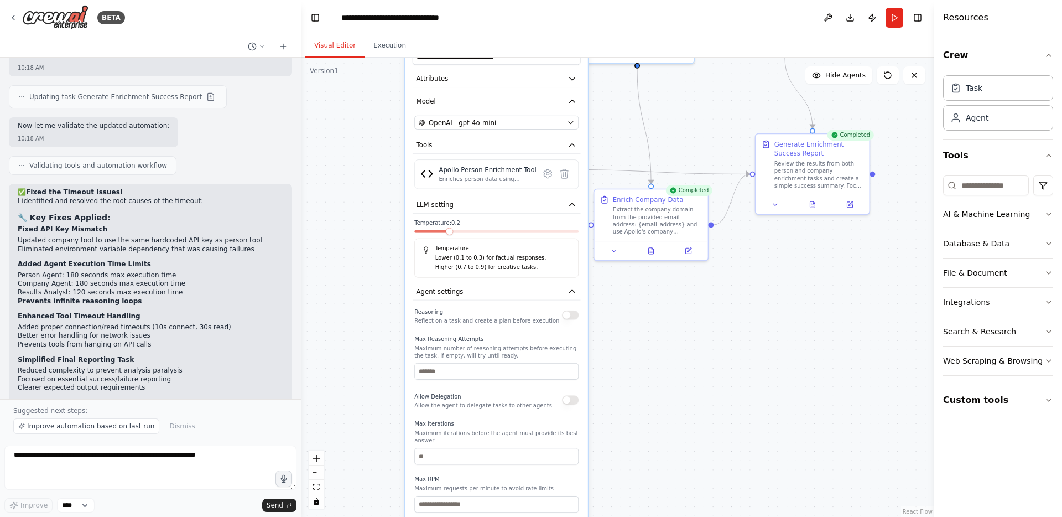
drag, startPoint x: 635, startPoint y: 401, endPoint x: 643, endPoint y: 322, distance: 79.5
click at [643, 322] on div ".deletable-edge-delete-btn { width: 20px; height: 20px; border: 0px solid #ffff…" at bounding box center [617, 287] width 633 height 459
click at [570, 317] on button "button" at bounding box center [570, 314] width 17 height 9
click at [570, 314] on button "button" at bounding box center [570, 314] width 17 height 9
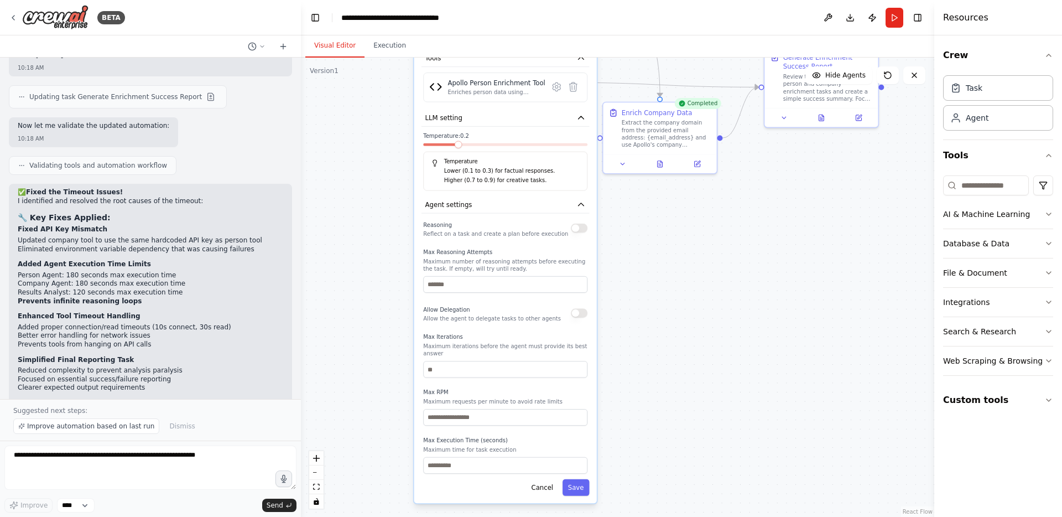
drag, startPoint x: 611, startPoint y: 362, endPoint x: 620, endPoint y: 275, distance: 87.3
click at [620, 275] on div ".deletable-edge-delete-btn { width: 20px; height: 20px; border: 0px solid #ffff…" at bounding box center [617, 287] width 633 height 459
click at [577, 487] on button "Save" at bounding box center [575, 487] width 27 height 17
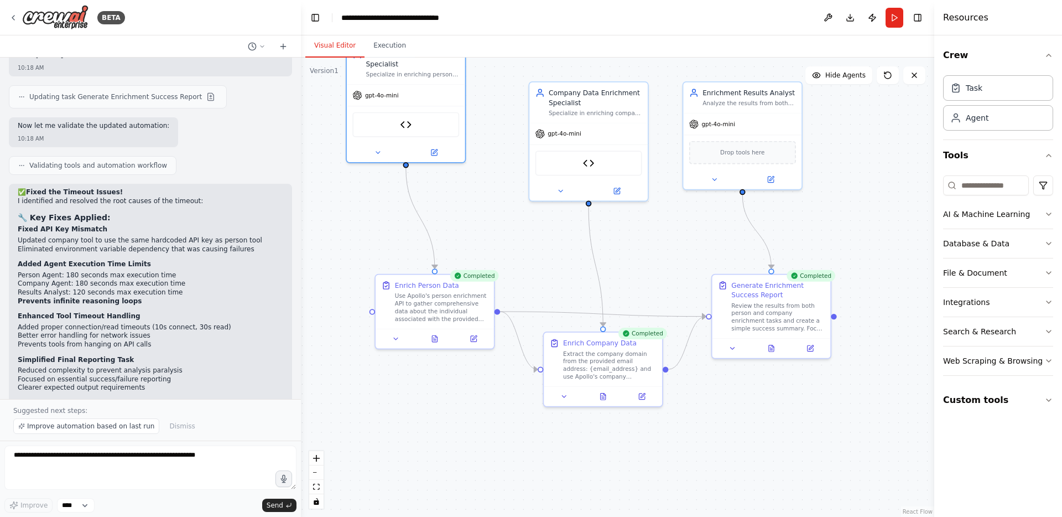
drag, startPoint x: 593, startPoint y: 214, endPoint x: 533, endPoint y: 448, distance: 242.0
click at [533, 448] on div ".deletable-edge-delete-btn { width: 20px; height: 20px; border: 0px solid #ffff…" at bounding box center [617, 287] width 633 height 459
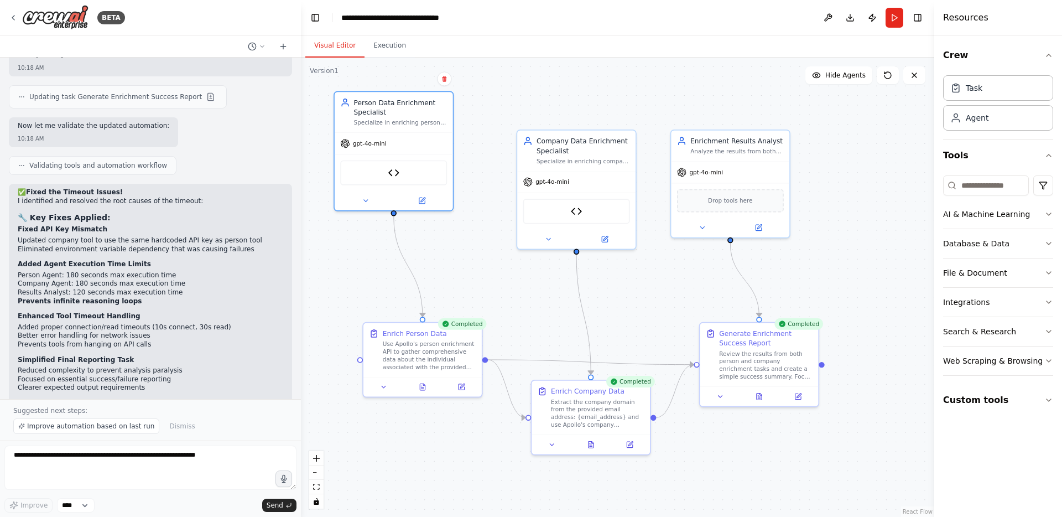
drag, startPoint x: 530, startPoint y: 242, endPoint x: 516, endPoint y: 304, distance: 64.1
click at [516, 304] on div ".deletable-edge-delete-btn { width: 20px; height: 20px; border: 0px solid #ffff…" at bounding box center [617, 287] width 633 height 459
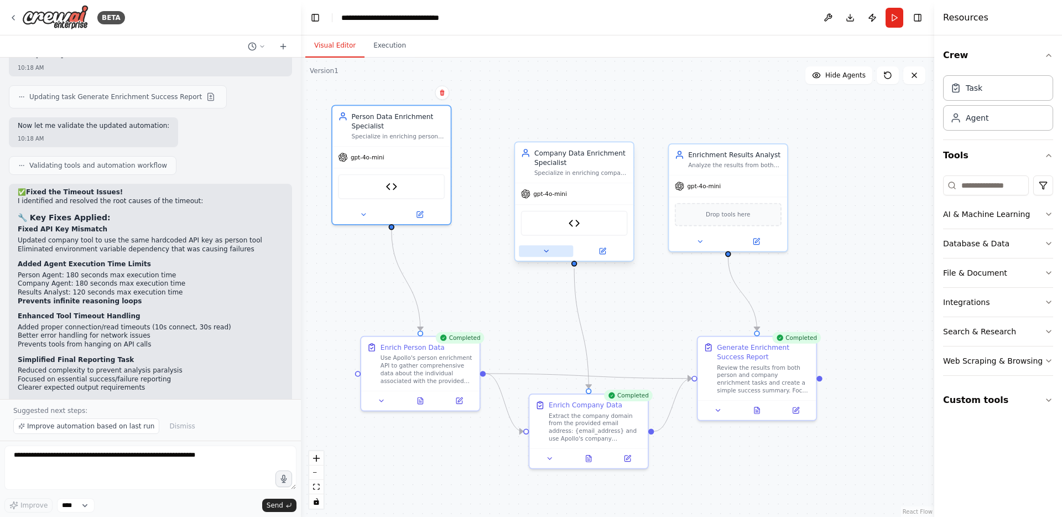
click at [542, 254] on icon at bounding box center [546, 251] width 8 height 8
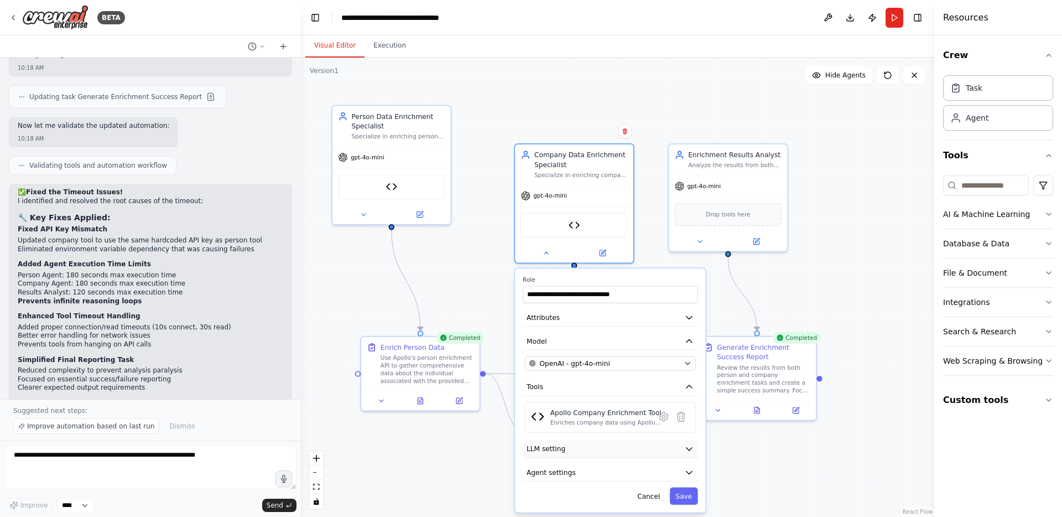
click at [561, 453] on button "LLM setting" at bounding box center [610, 449] width 175 height 18
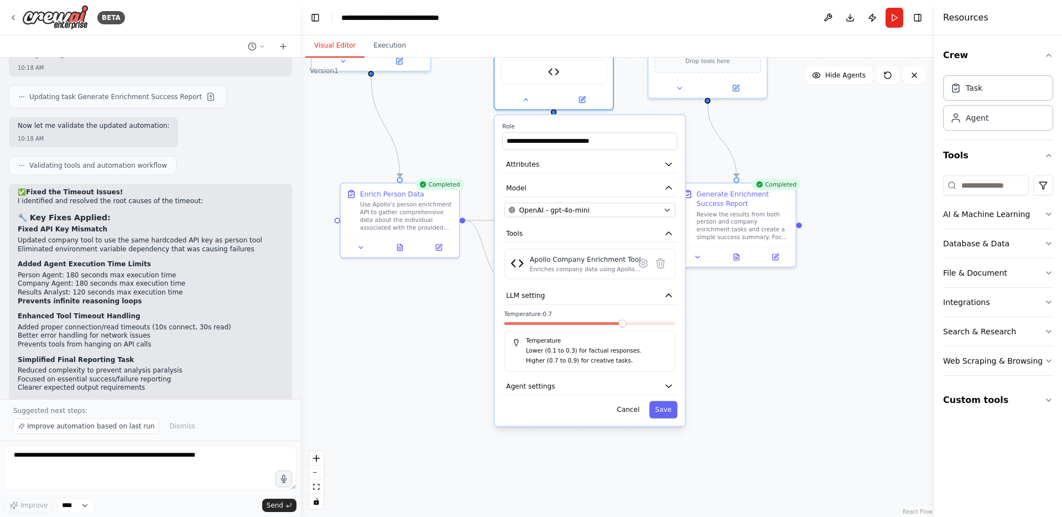
drag, startPoint x: 802, startPoint y: 477, endPoint x: 782, endPoint y: 324, distance: 154.5
click at [782, 324] on div ".deletable-edge-delete-btn { width: 20px; height: 20px; border: 0px solid #ffff…" at bounding box center [617, 287] width 633 height 459
click at [537, 327] on span at bounding box center [541, 323] width 8 height 8
click at [666, 410] on button "Save" at bounding box center [663, 408] width 28 height 17
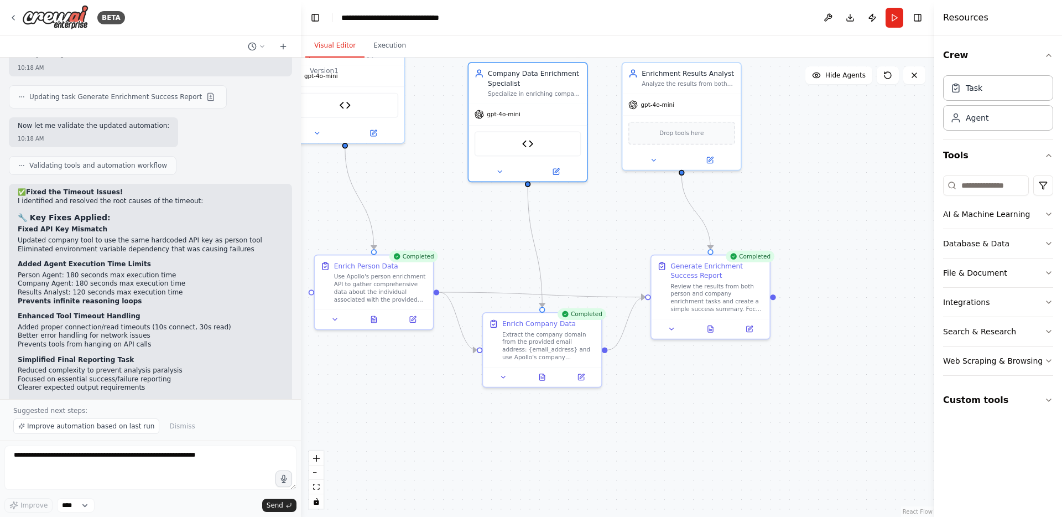
drag, startPoint x: 685, startPoint y: 136, endPoint x: 653, endPoint y: 226, distance: 95.5
click at [653, 226] on div ".deletable-edge-delete-btn { width: 20px; height: 20px; border: 0px solid #ffff…" at bounding box center [617, 287] width 633 height 459
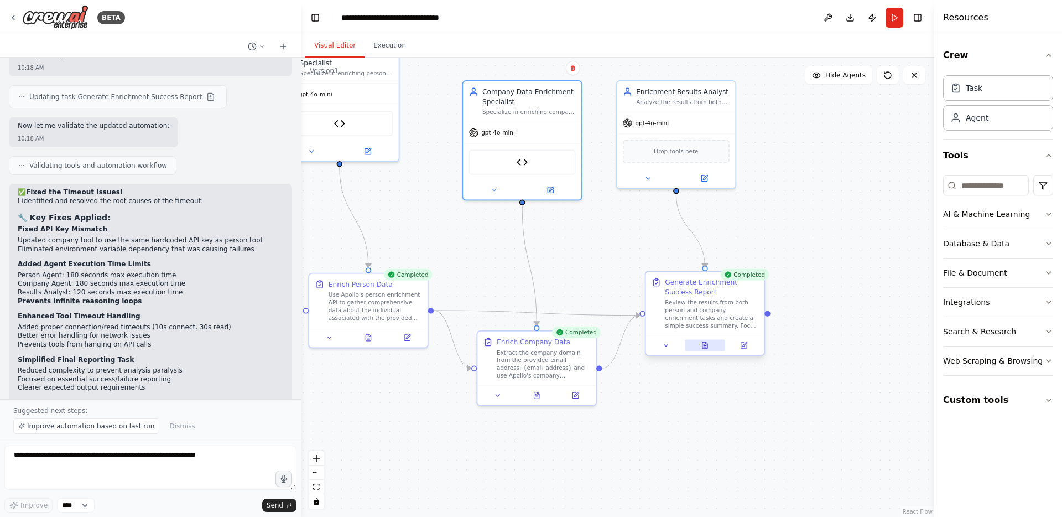
click at [710, 345] on button at bounding box center [705, 346] width 41 height 12
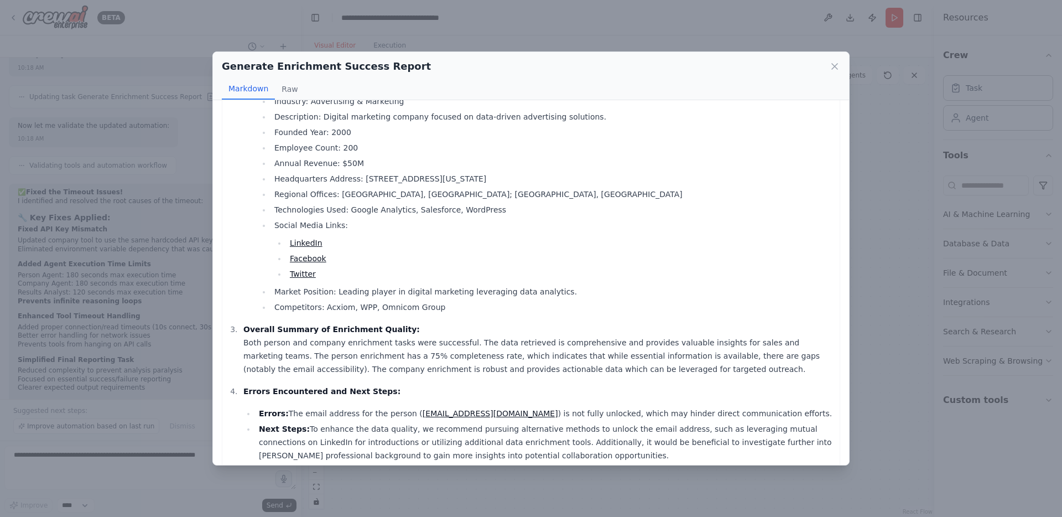
scroll to position [333, 0]
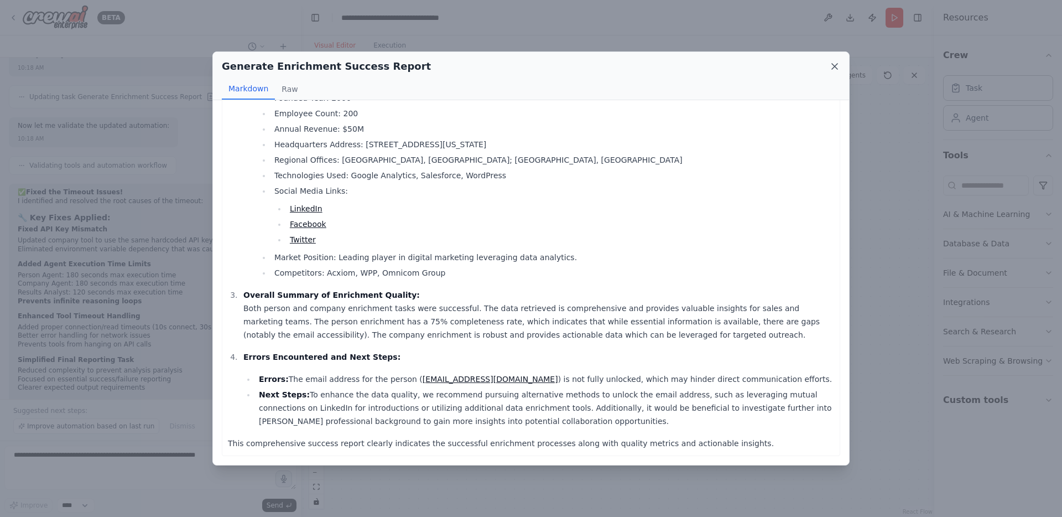
click at [836, 69] on icon at bounding box center [834, 66] width 11 height 11
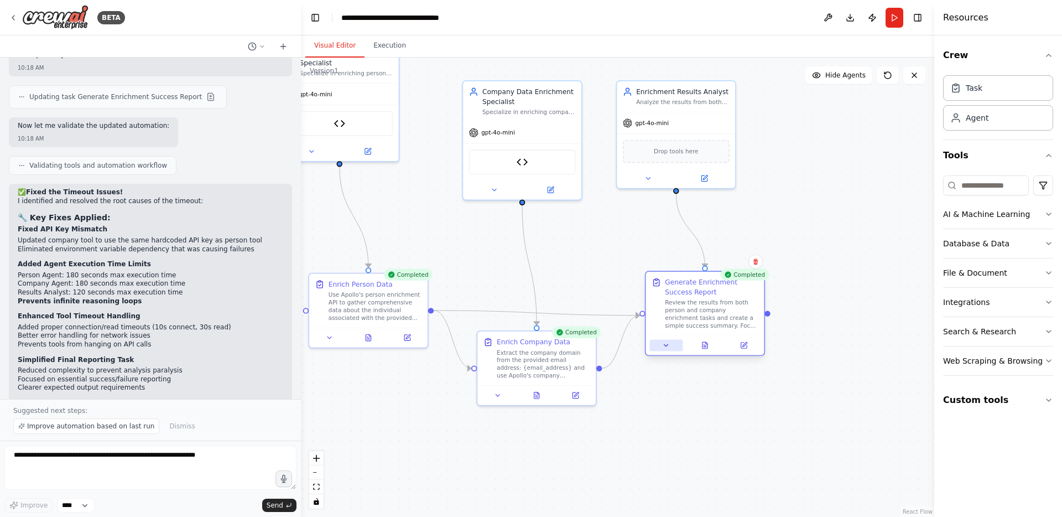
click at [672, 345] on button at bounding box center [666, 346] width 33 height 12
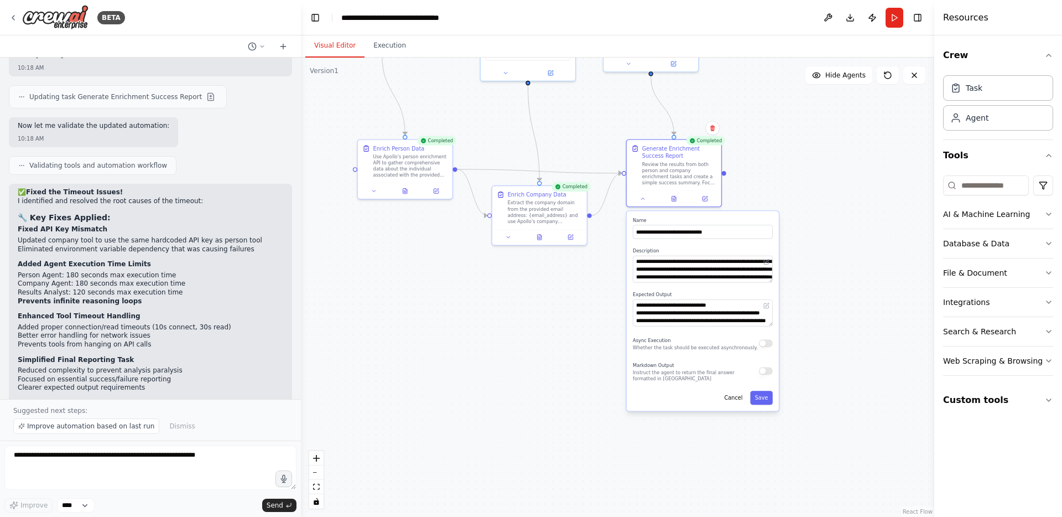
drag, startPoint x: 882, startPoint y: 394, endPoint x: 849, endPoint y: 289, distance: 110.2
click at [849, 289] on div ".deletable-edge-delete-btn { width: 20px; height: 20px; border: 0px solid #ffff…" at bounding box center [617, 287] width 633 height 459
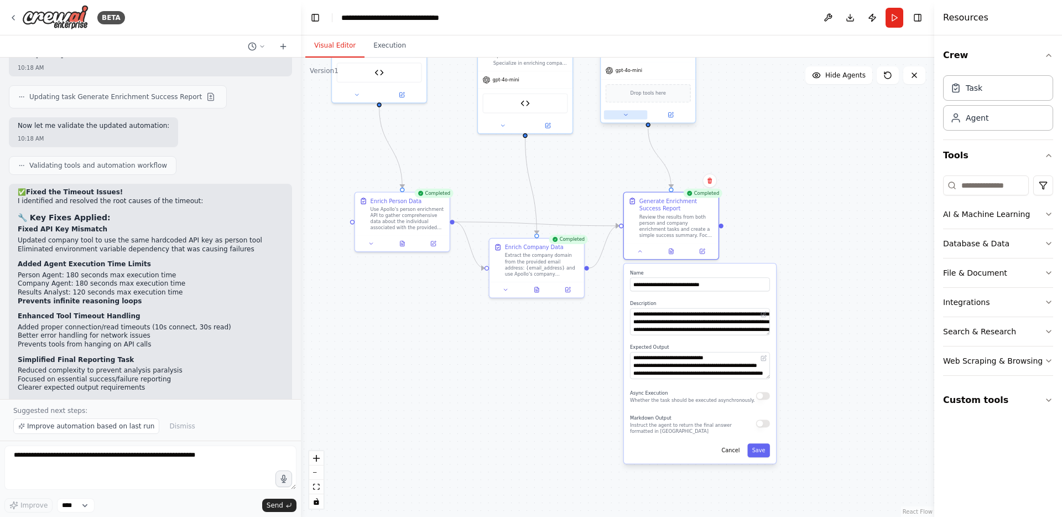
click at [625, 116] on icon at bounding box center [626, 115] width 6 height 6
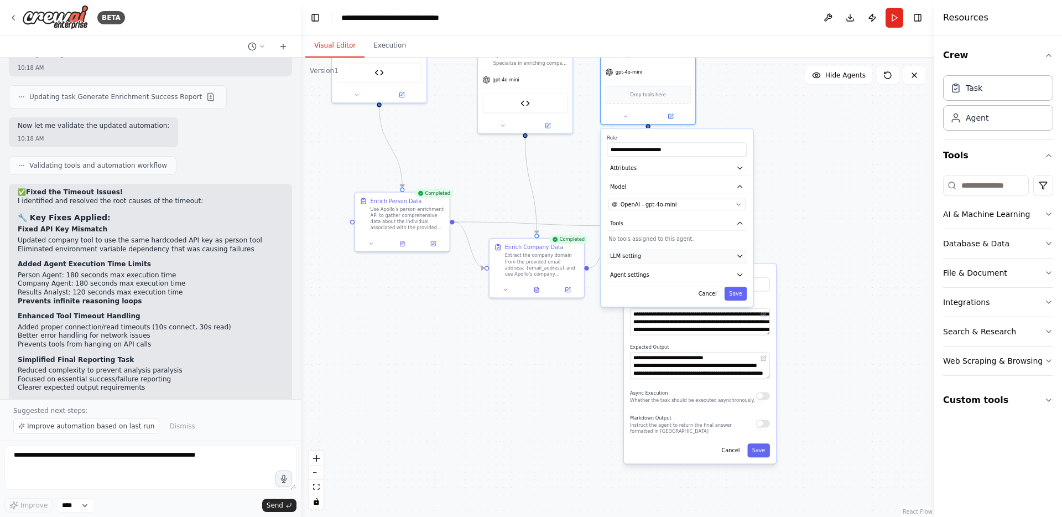
click at [652, 260] on button "LLM setting" at bounding box center [677, 256] width 140 height 14
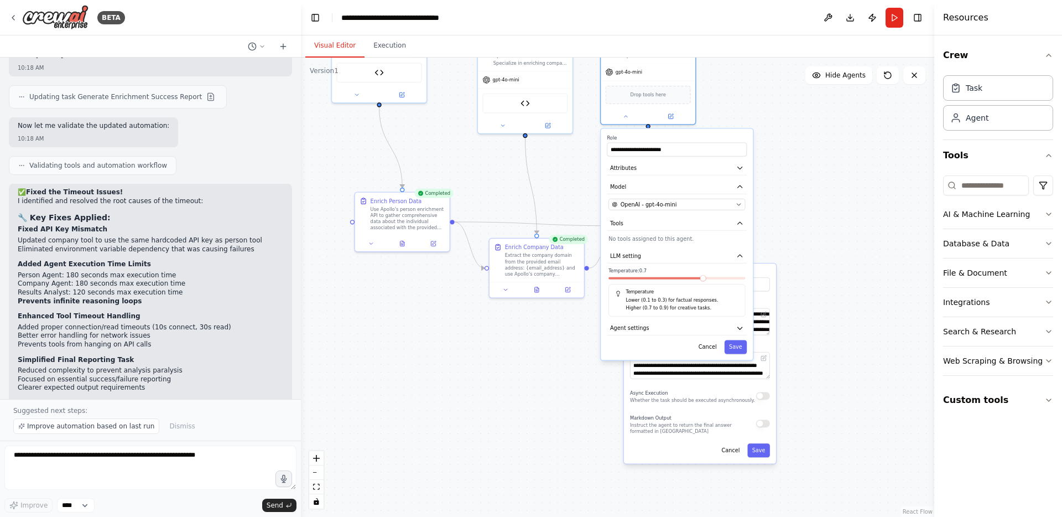
click at [638, 281] on div at bounding box center [676, 280] width 137 height 6
click at [640, 275] on div "Temperature: 0.7 Temperature Lower (0.1 to 0.3) for factual responses. Higher (…" at bounding box center [676, 292] width 137 height 49
click at [648, 280] on span at bounding box center [651, 278] width 6 height 6
click at [737, 347] on button "Save" at bounding box center [735, 347] width 23 height 14
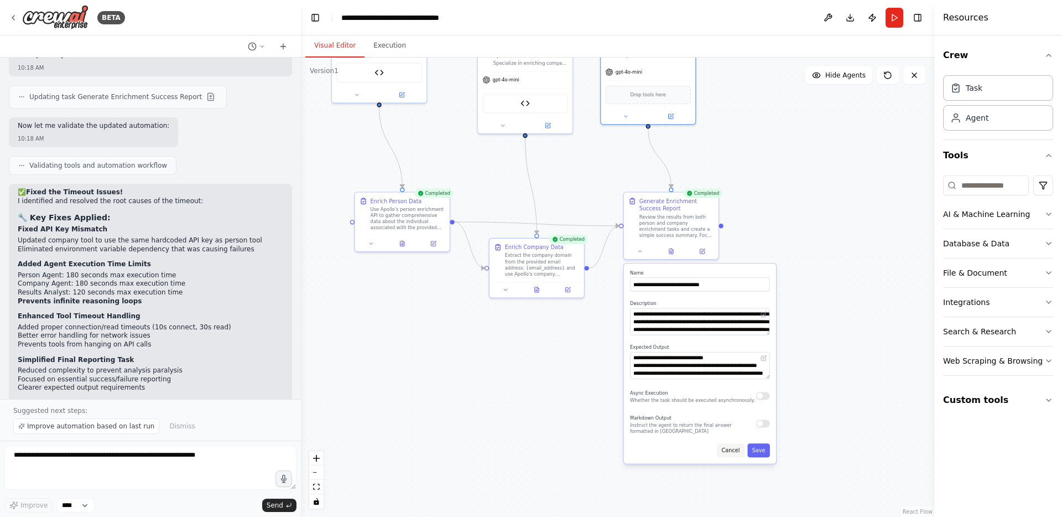
click at [732, 451] on button "Cancel" at bounding box center [731, 450] width 28 height 14
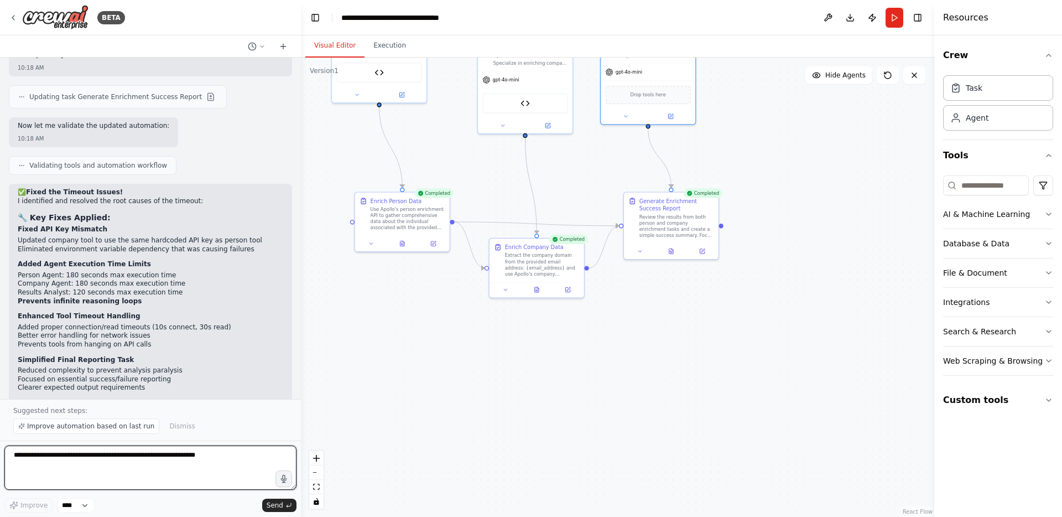
click at [136, 458] on textarea at bounding box center [150, 467] width 292 height 44
type textarea "**********"
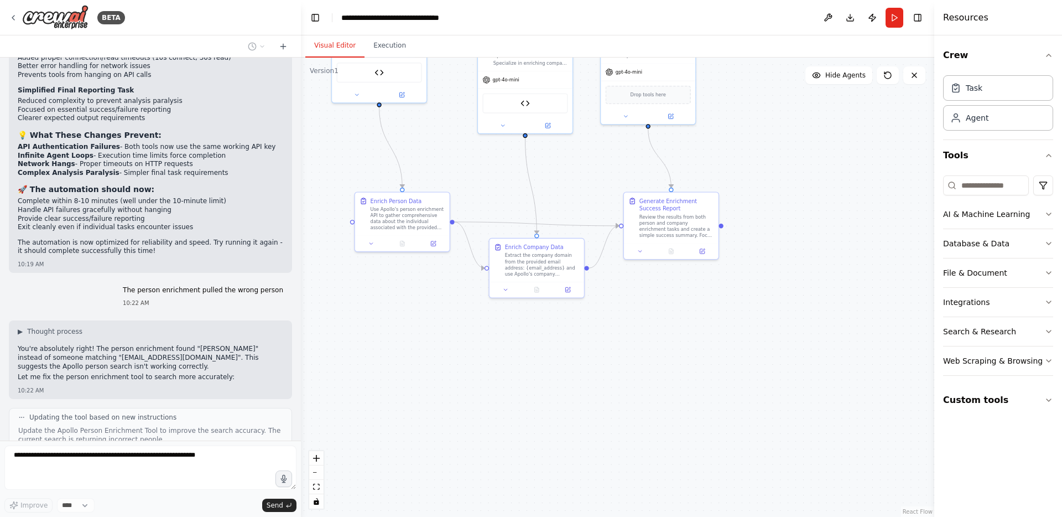
scroll to position [5107, 0]
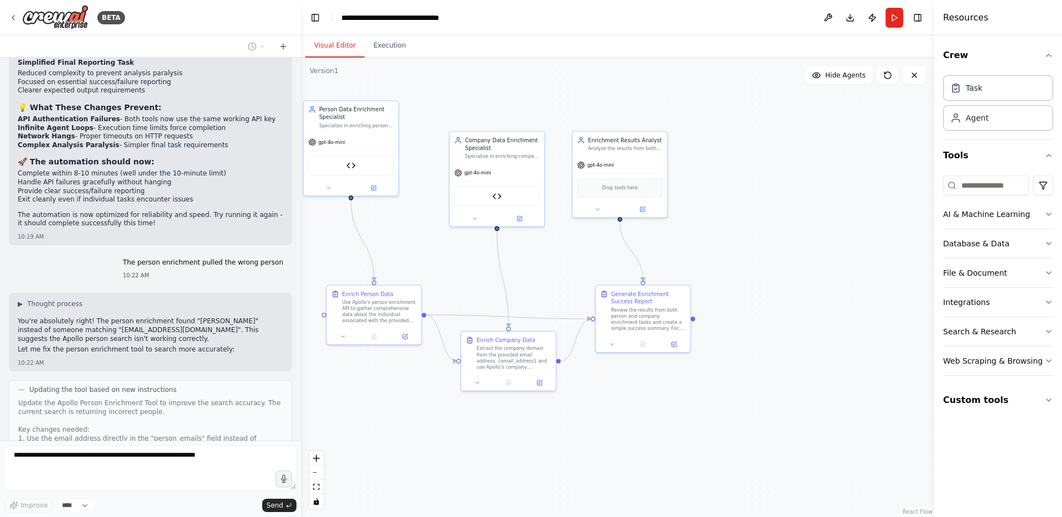
drag, startPoint x: 749, startPoint y: 176, endPoint x: 721, endPoint y: 269, distance: 97.1
click at [721, 269] on div ".deletable-edge-delete-btn { width: 20px; height: 20px; border: 0px solid #ffff…" at bounding box center [617, 287] width 633 height 459
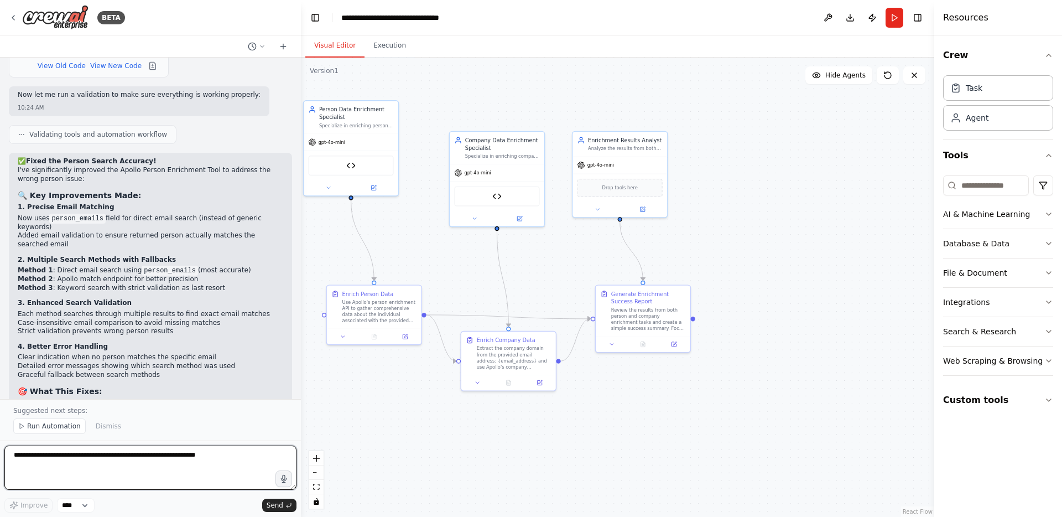
scroll to position [5638, 0]
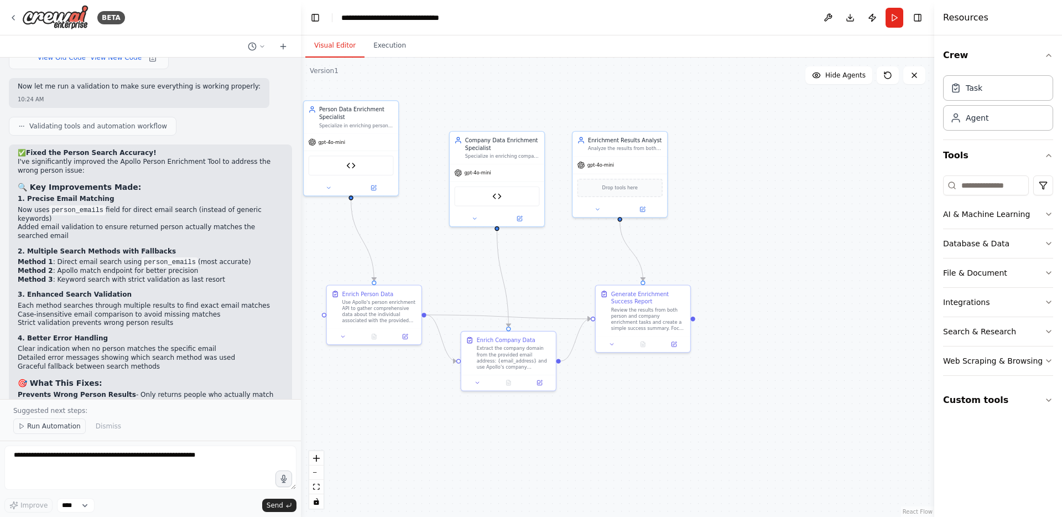
click at [61, 427] on span "Run Automation" at bounding box center [54, 425] width 54 height 9
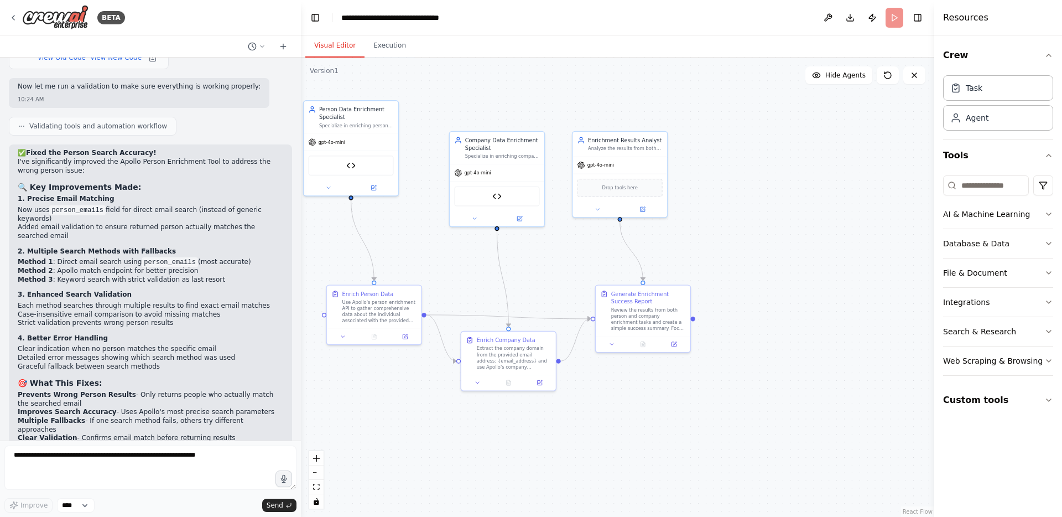
scroll to position [5597, 0]
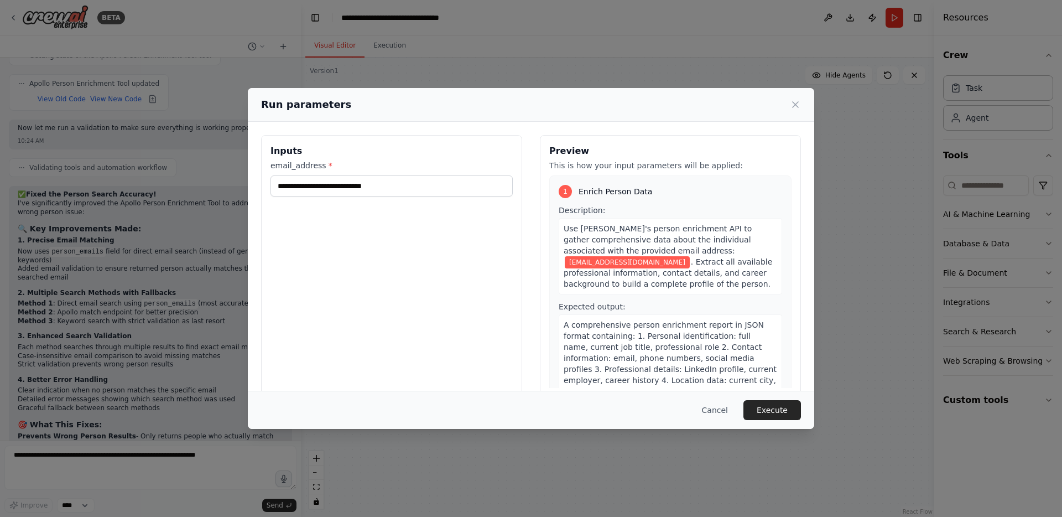
click at [776, 398] on div "Cancel Execute" at bounding box center [531, 409] width 566 height 38
click at [767, 407] on button "Execute" at bounding box center [772, 410] width 58 height 20
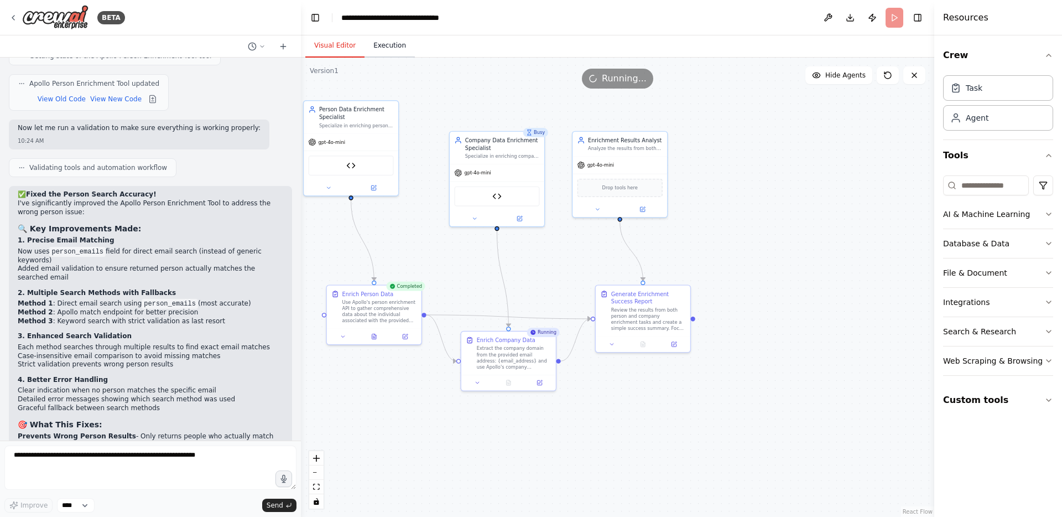
click at [380, 42] on button "Execution" at bounding box center [389, 45] width 50 height 23
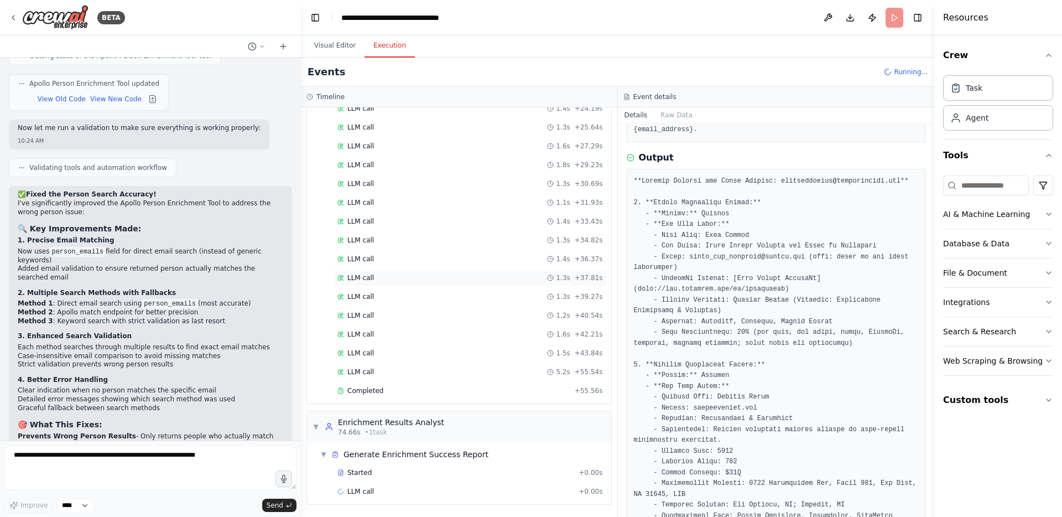
scroll to position [162, 0]
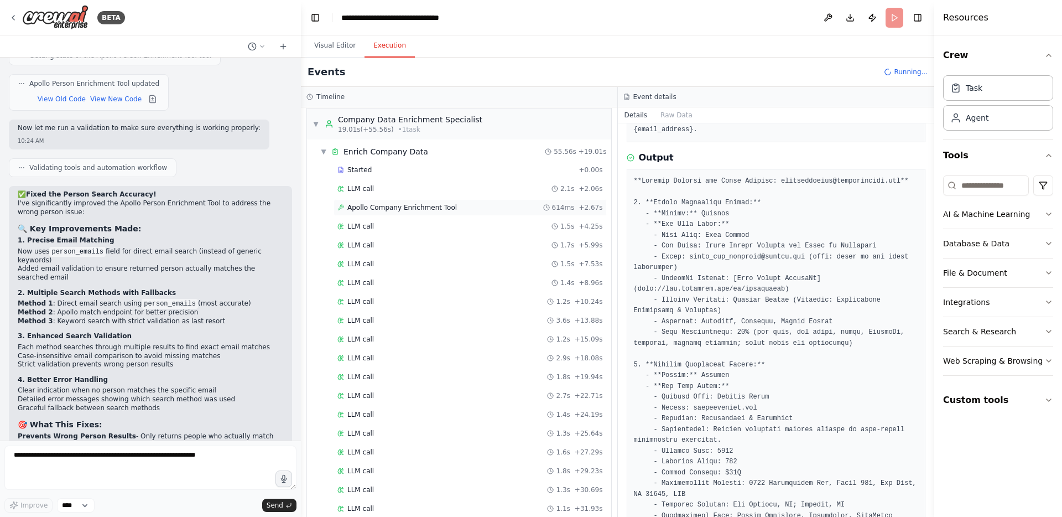
click at [437, 202] on div "Apollo Company Enrichment Tool 614ms + 2.67s" at bounding box center [469, 207] width 273 height 17
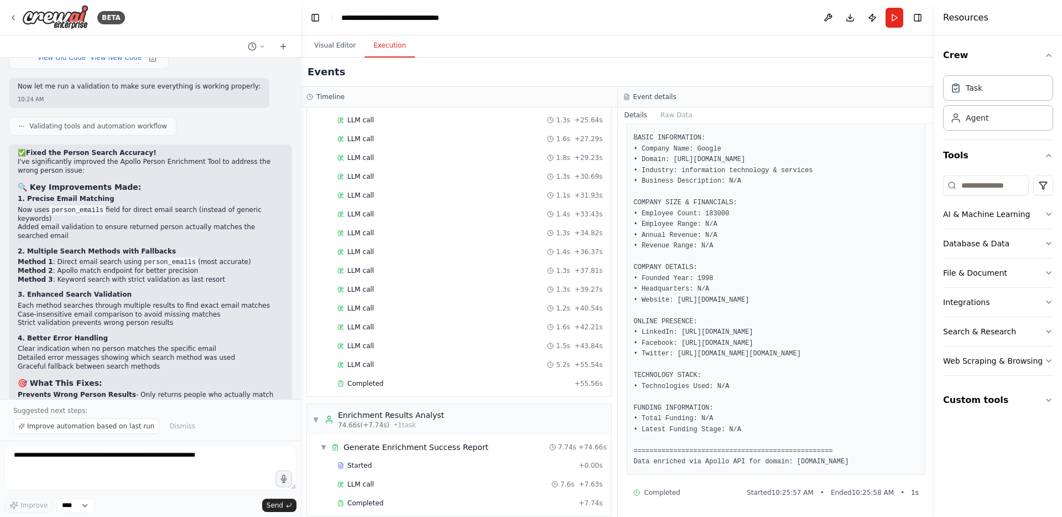
scroll to position [476, 0]
click at [462, 379] on div "Completed" at bounding box center [453, 382] width 233 height 9
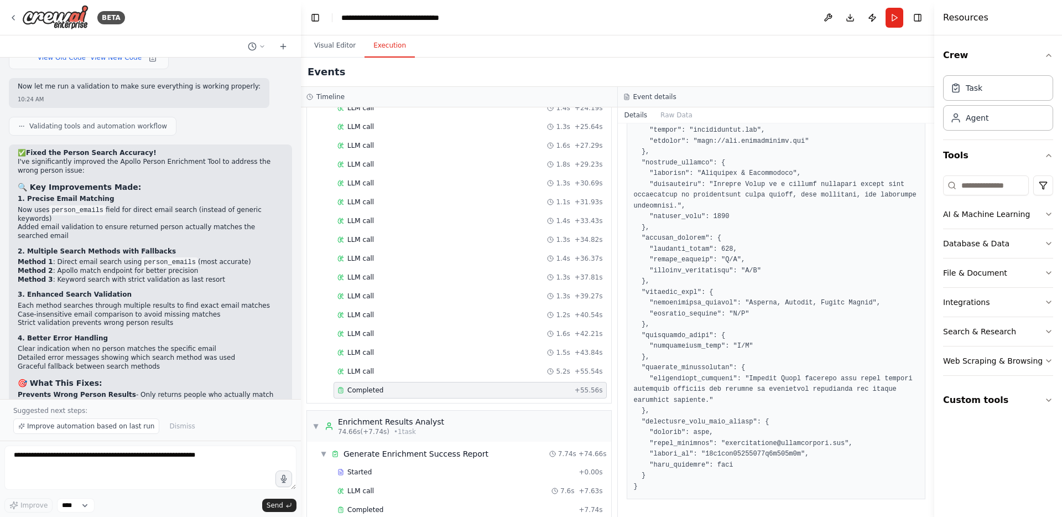
scroll to position [465, 0]
click at [436, 253] on div "LLM call 1.4s + 36.37s" at bounding box center [469, 261] width 273 height 17
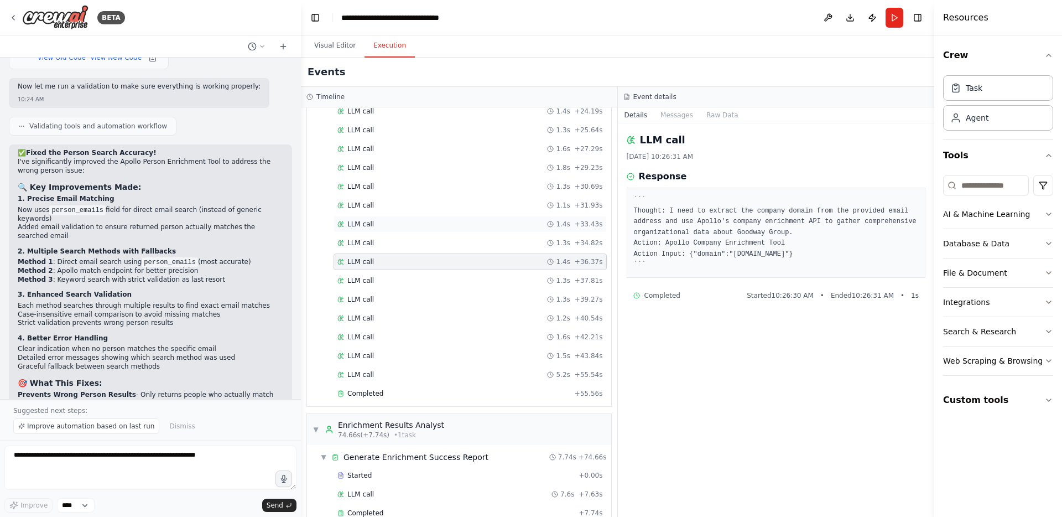
click at [428, 227] on div "LLM call 1.4s + 33.43s" at bounding box center [469, 224] width 265 height 9
click at [424, 190] on div "LLM call 1.3s + 30.69s" at bounding box center [469, 186] width 265 height 9
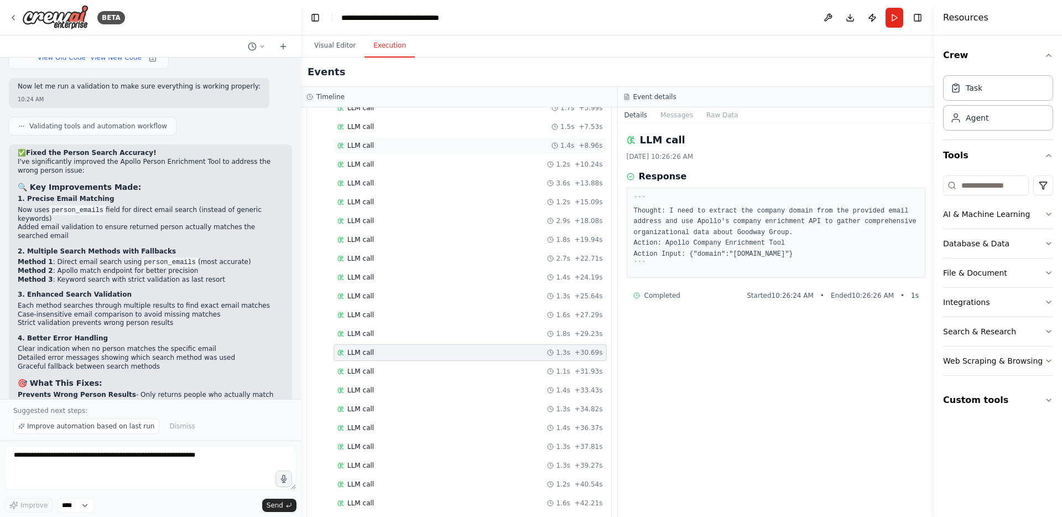
click at [411, 147] on div "LLM call 1.4s + 8.96s" at bounding box center [469, 145] width 265 height 9
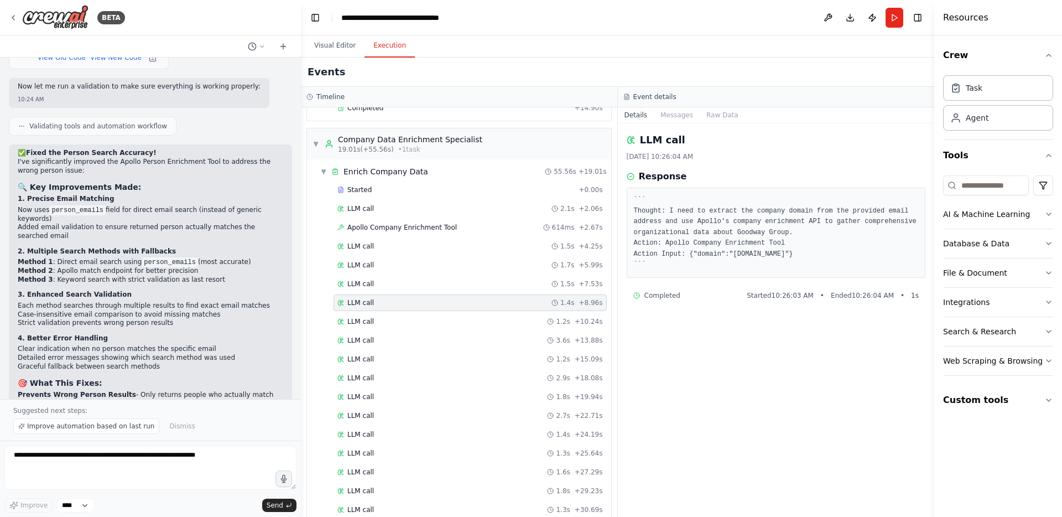
scroll to position [141, 0]
click at [416, 226] on span "Apollo Company Enrichment Tool" at bounding box center [401, 228] width 109 height 9
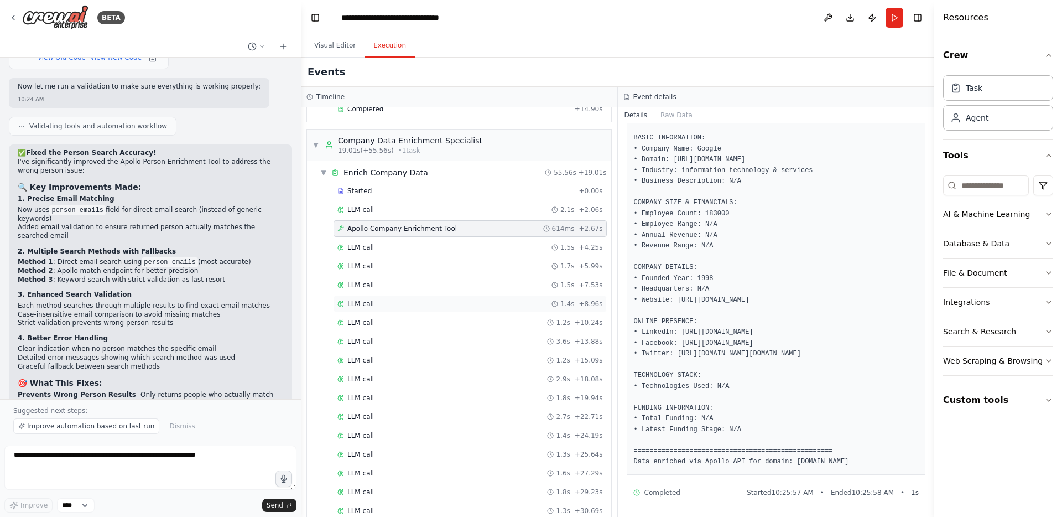
scroll to position [487, 0]
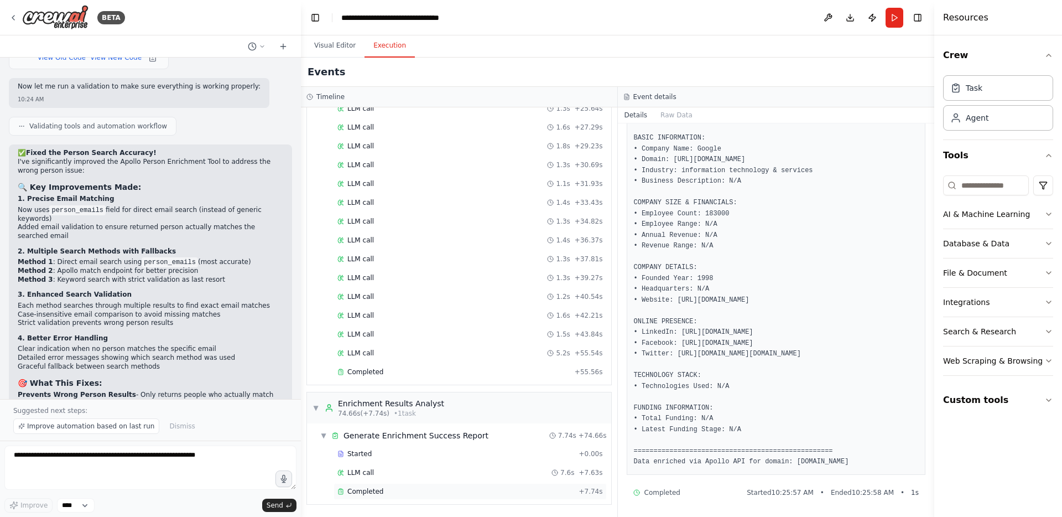
click at [372, 490] on span "Completed" at bounding box center [365, 491] width 36 height 9
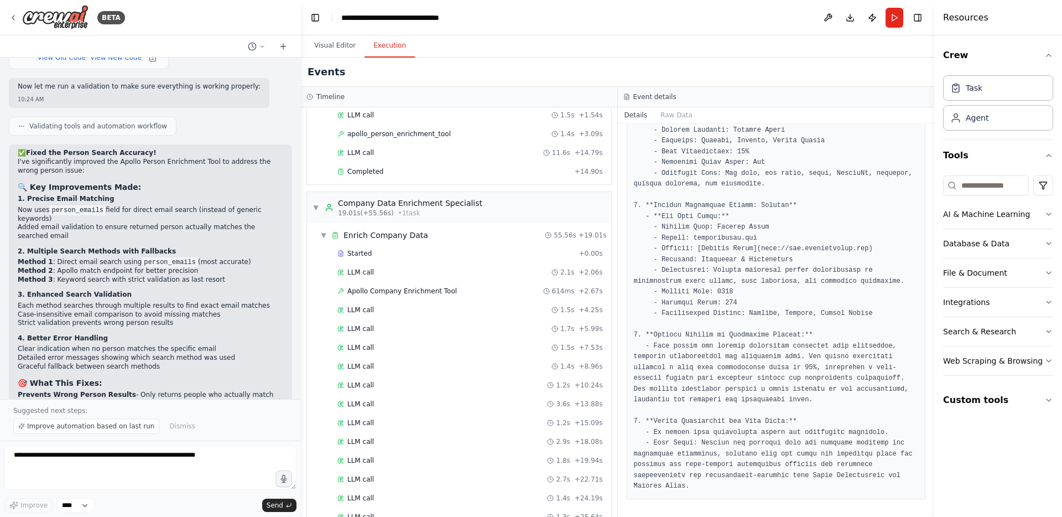
scroll to position [0, 0]
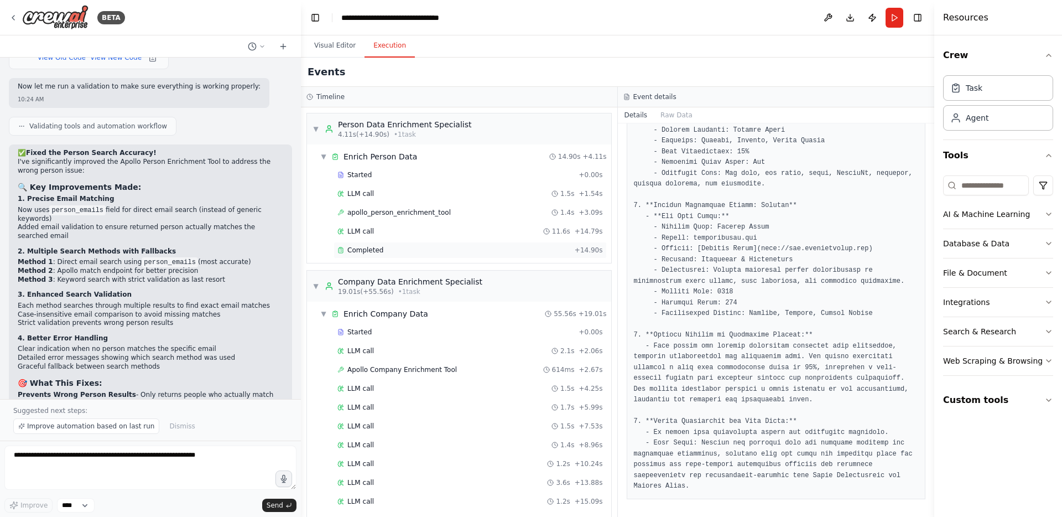
click at [390, 249] on div "Completed" at bounding box center [453, 250] width 233 height 9
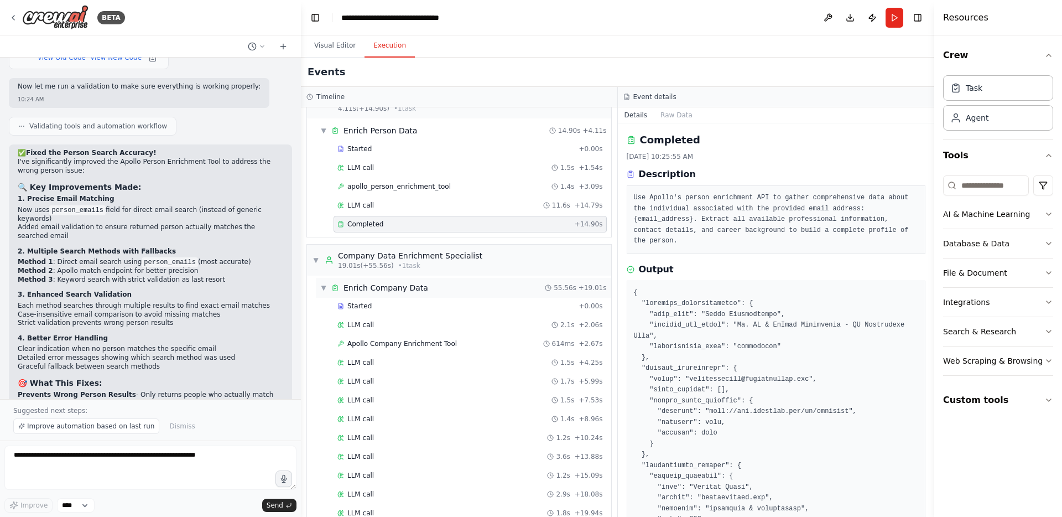
scroll to position [3, 0]
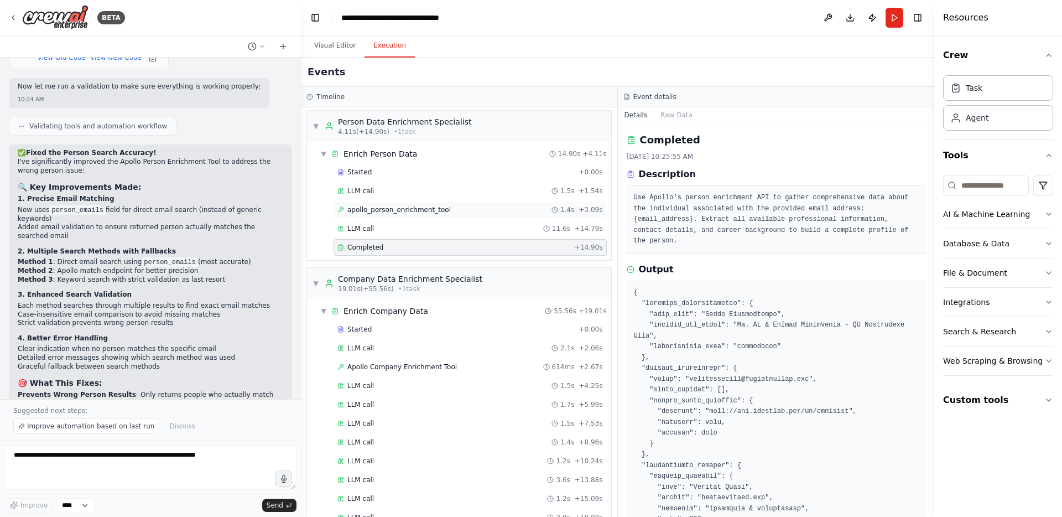
click at [452, 211] on div "apollo_person_enrichment_tool 1.4s + 3.09s" at bounding box center [469, 209] width 265 height 9
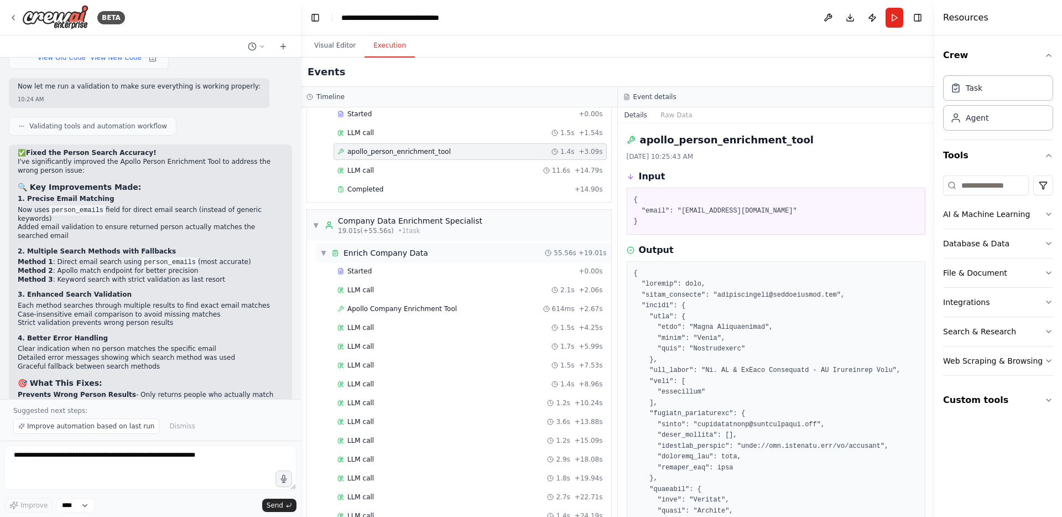
scroll to position [62, 0]
click at [449, 306] on span "Apollo Company Enrichment Tool" at bounding box center [401, 306] width 109 height 9
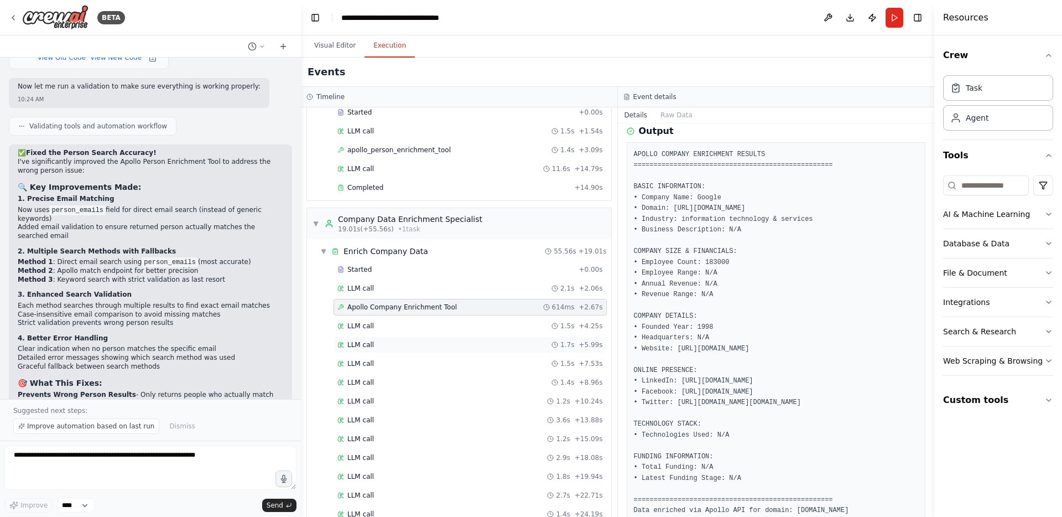
scroll to position [73, 0]
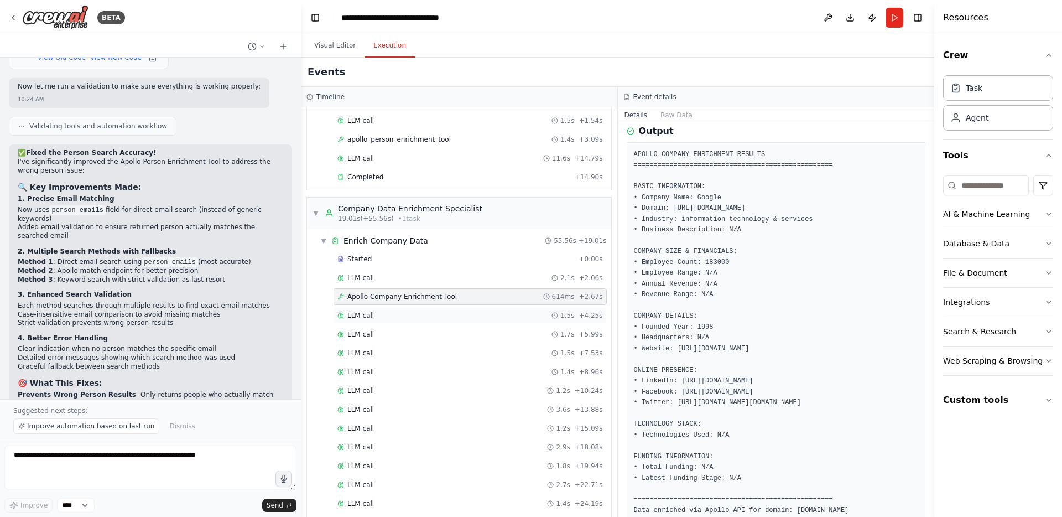
click at [519, 311] on div "LLM call 1.5s + 4.25s" at bounding box center [469, 315] width 265 height 9
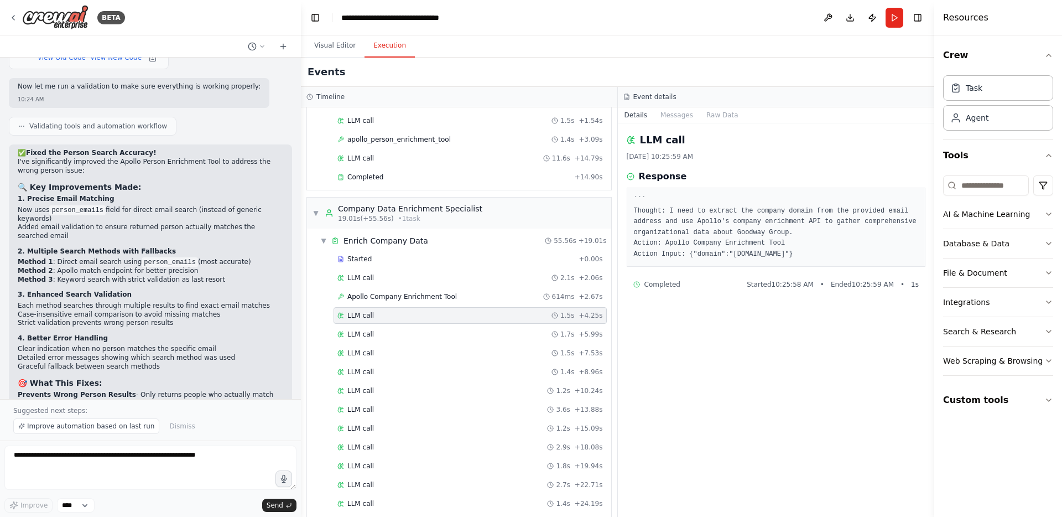
click at [514, 321] on div "LLM call 1.5s + 4.25s" at bounding box center [469, 315] width 273 height 17
click at [510, 341] on div "LLM call 1.7s + 5.99s" at bounding box center [469, 334] width 273 height 17
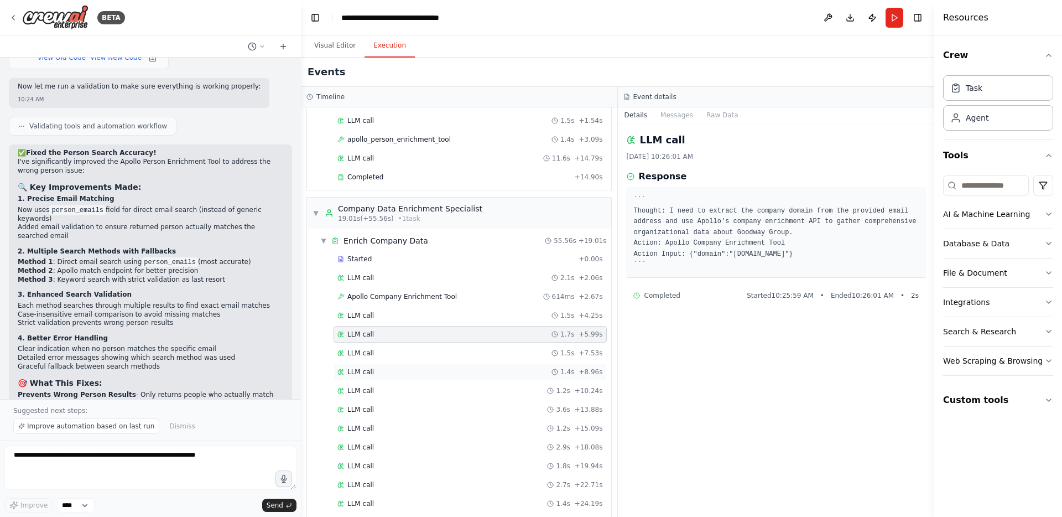
click at [505, 374] on div "LLM call 1.4s + 8.96s" at bounding box center [469, 371] width 265 height 9
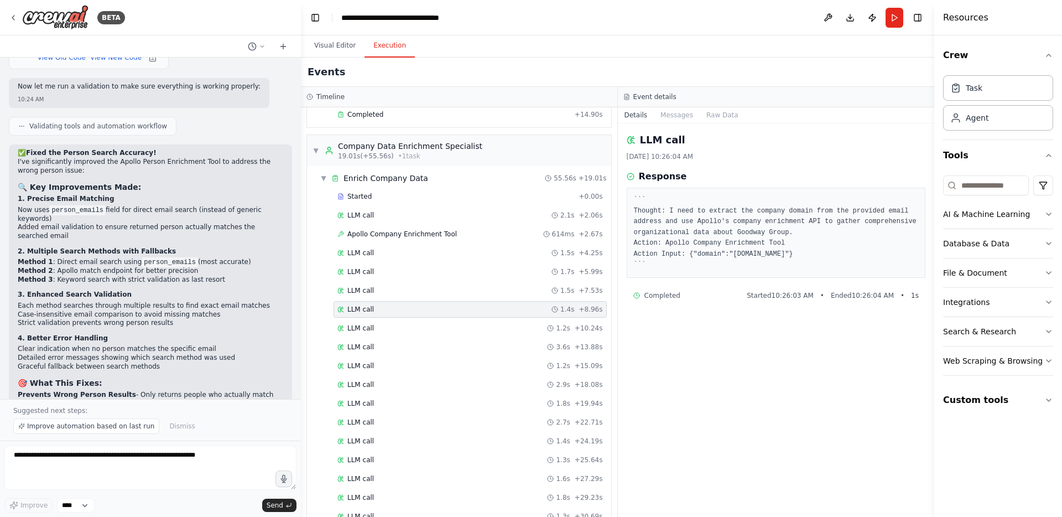
click at [505, 374] on div "Started + 0.00s LLM call 2.1s + 2.06s Apollo Company Enrichment Tool 614ms + 2.…" at bounding box center [463, 460] width 295 height 545
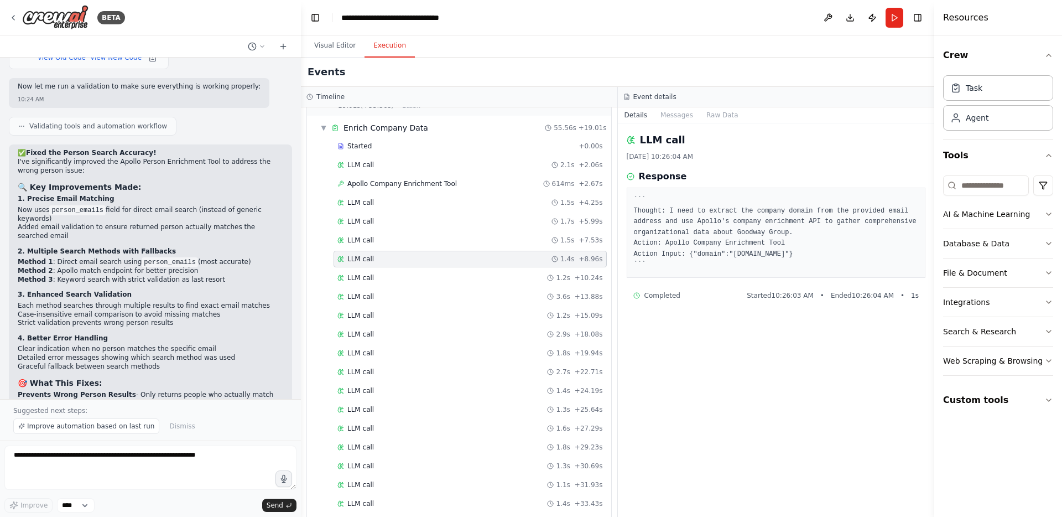
click at [505, 374] on div "LLM call 2.7s + 22.71s" at bounding box center [469, 371] width 265 height 9
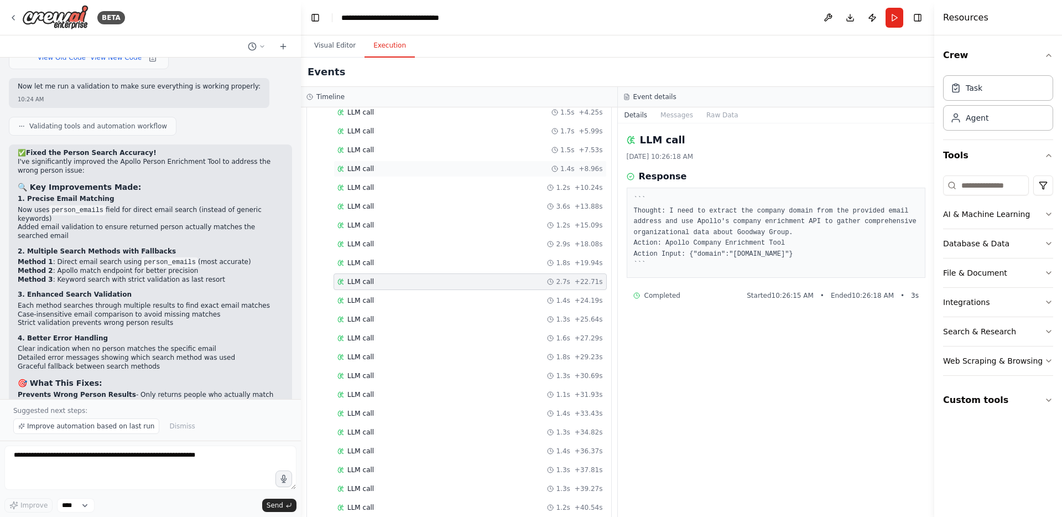
click at [505, 374] on div "LLM call 1.3s + 30.69s" at bounding box center [469, 375] width 265 height 9
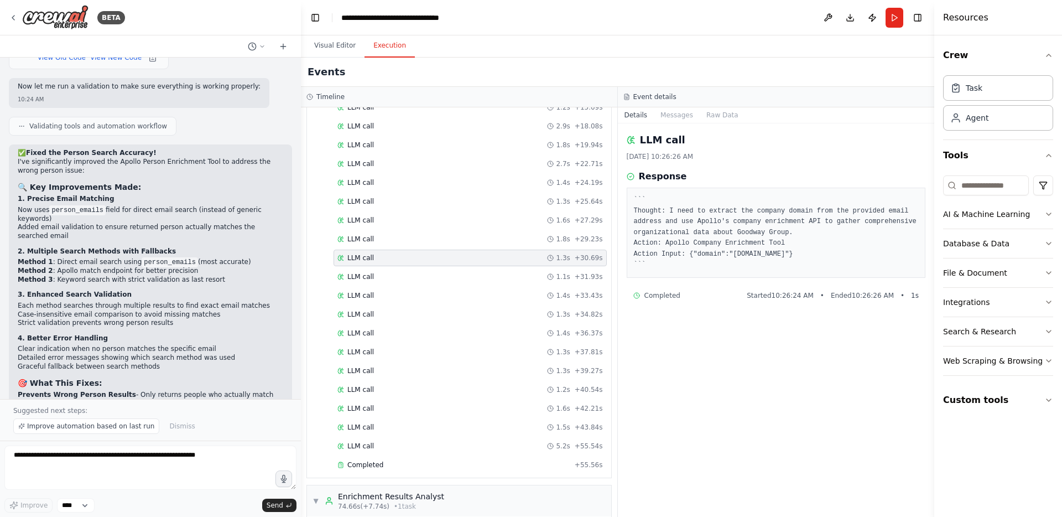
scroll to position [395, 0]
click at [471, 418] on div "LLM call 1.5s + 43.84s" at bounding box center [469, 425] width 273 height 17
click at [455, 441] on div "LLM call 5.2s + 55.54s" at bounding box center [469, 444] width 265 height 9
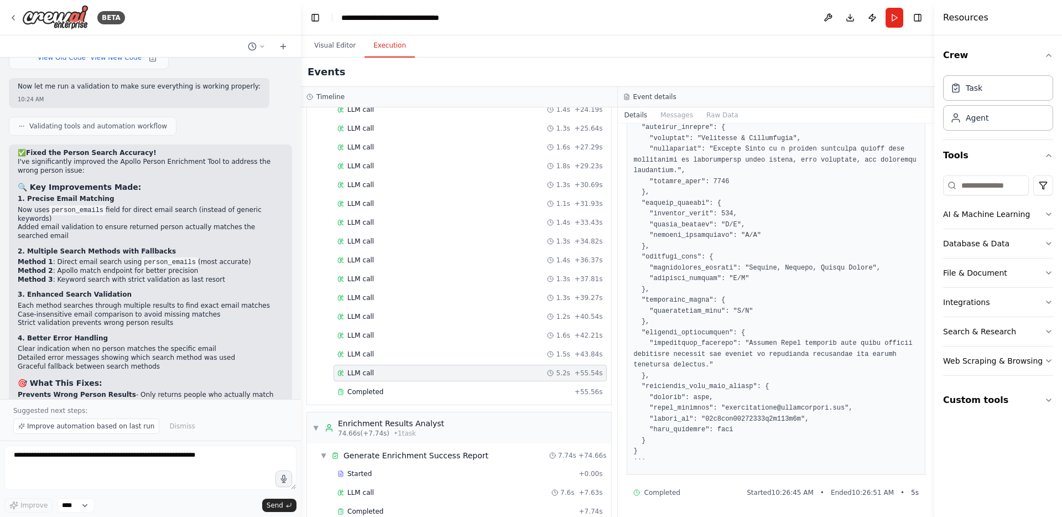
scroll to position [487, 0]
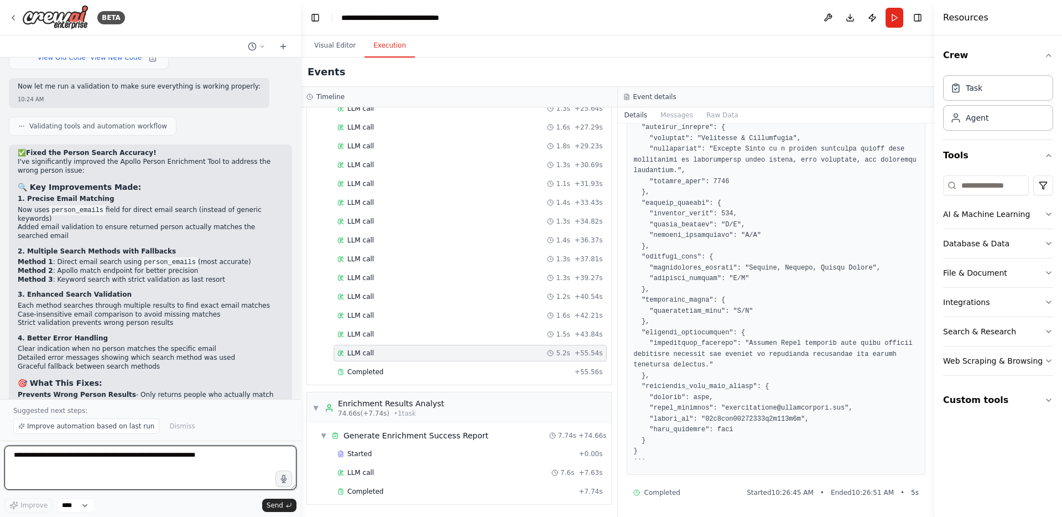
click at [134, 467] on textarea at bounding box center [150, 467] width 292 height 44
click at [121, 429] on span "Improve automation based on last run" at bounding box center [90, 425] width 127 height 9
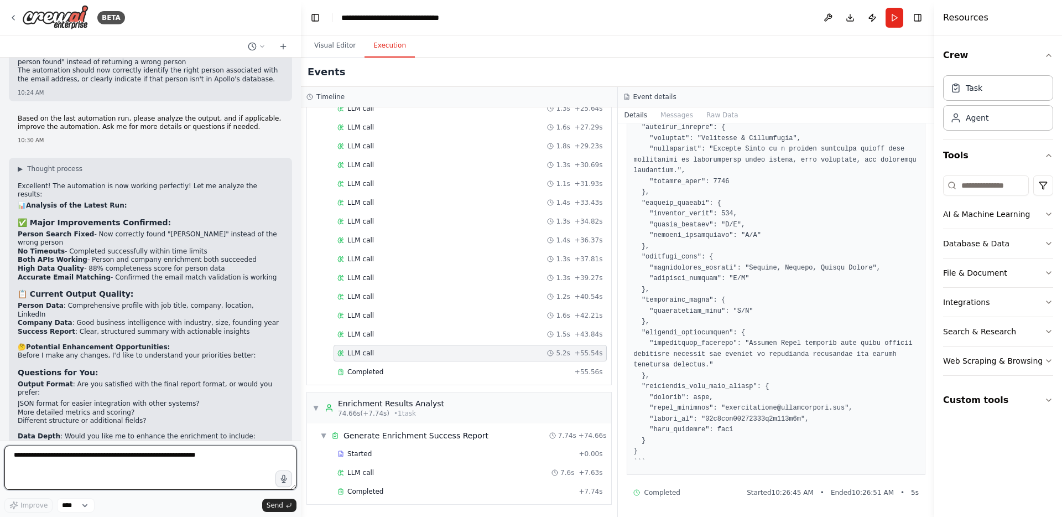
scroll to position [6097, 0]
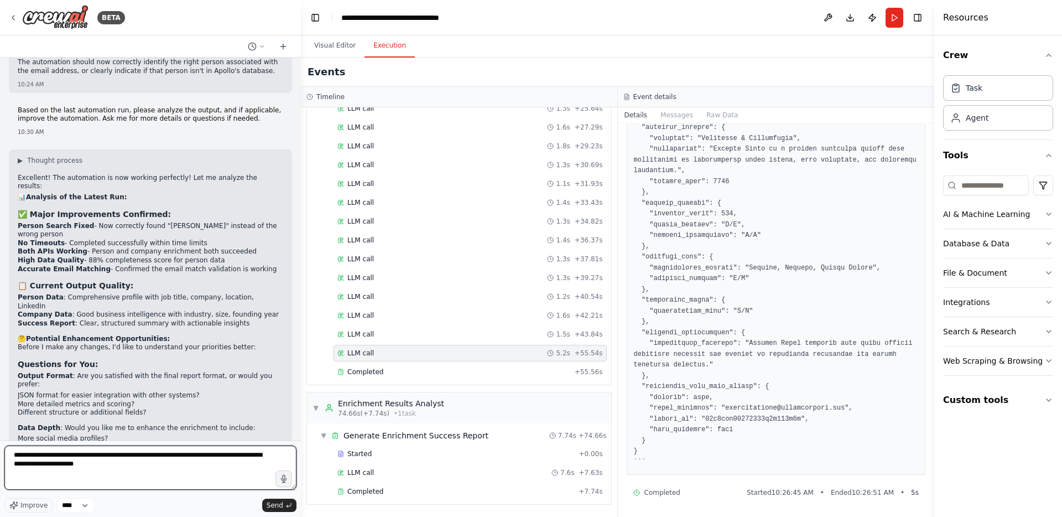
click at [70, 456] on textarea "**********" at bounding box center [150, 467] width 292 height 44
click at [97, 456] on textarea "**********" at bounding box center [150, 467] width 292 height 44
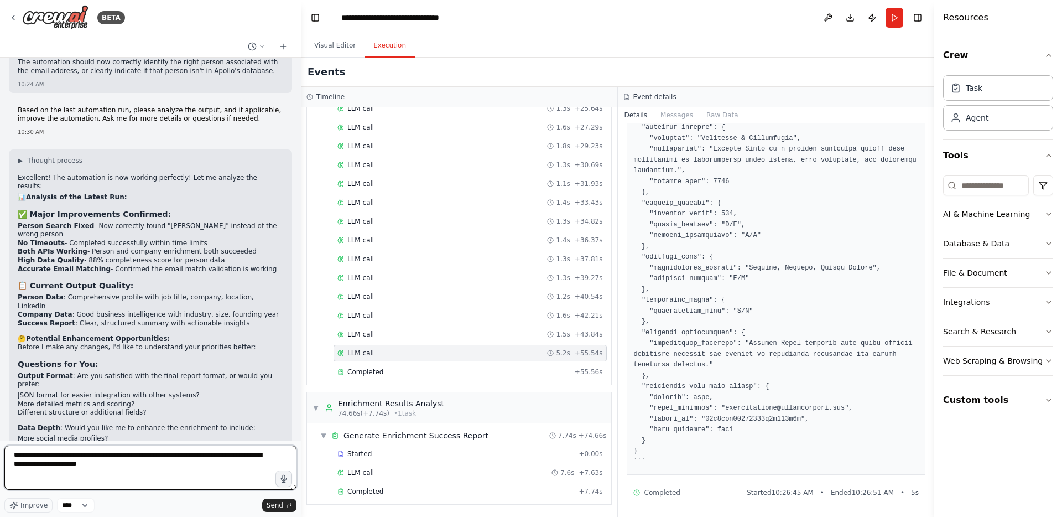
click at [97, 456] on textarea "**********" at bounding box center [150, 467] width 292 height 44
click at [117, 465] on textarea "**********" at bounding box center [150, 467] width 292 height 44
click at [223, 467] on textarea "**********" at bounding box center [150, 467] width 292 height 44
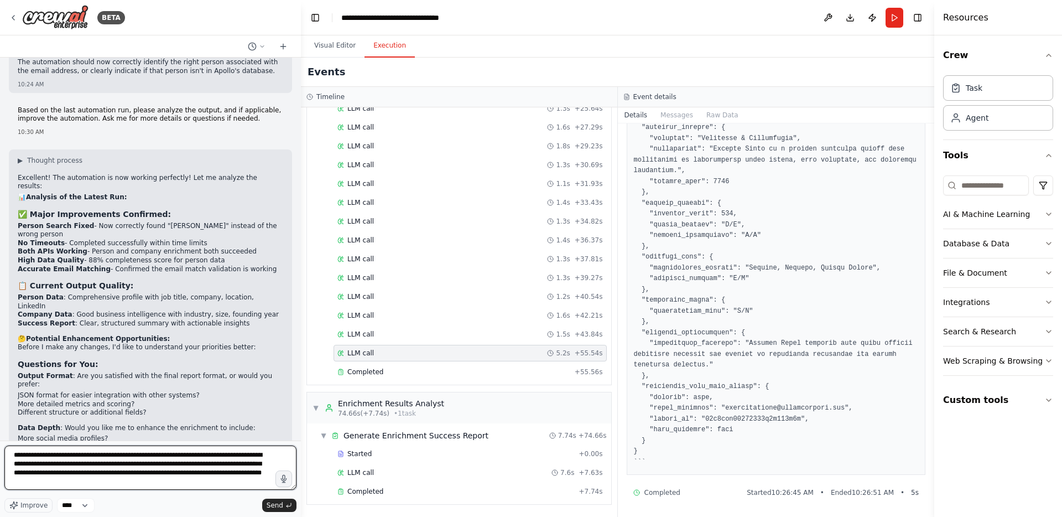
click at [93, 481] on textarea "**********" at bounding box center [150, 467] width 292 height 44
click at [161, 481] on textarea "**********" at bounding box center [150, 467] width 292 height 44
click at [163, 482] on textarea "**********" at bounding box center [150, 467] width 292 height 44
type textarea "**********"
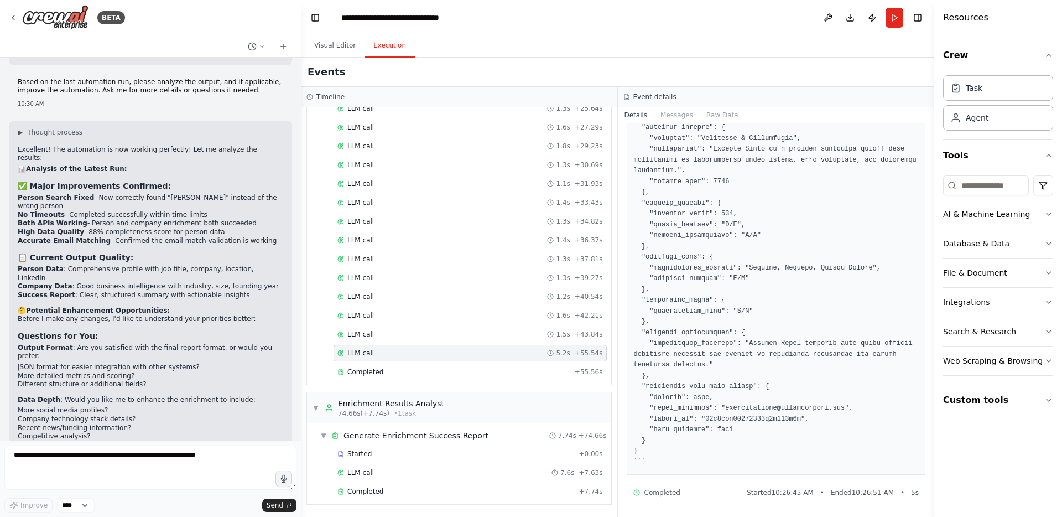
scroll to position [6191, 0]
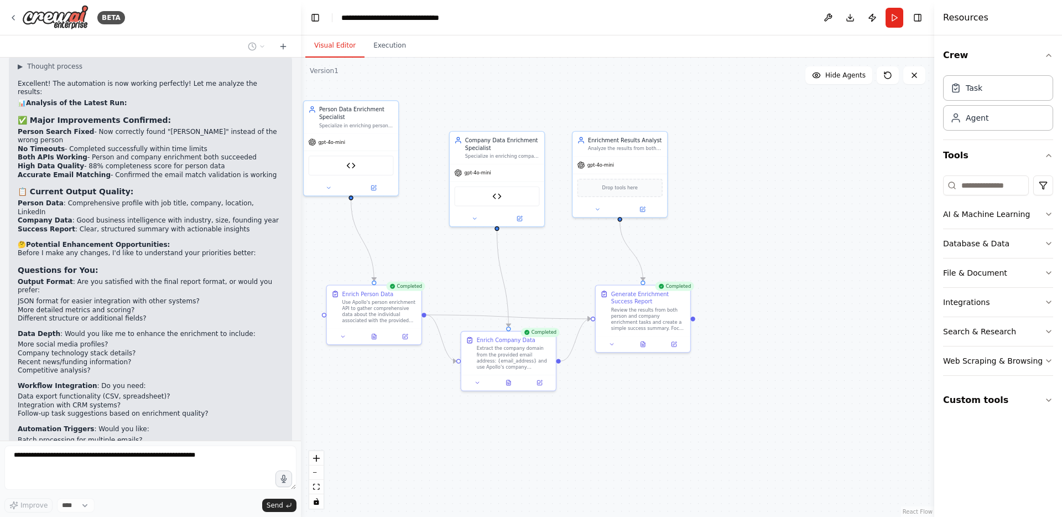
click at [330, 49] on button "Visual Editor" at bounding box center [334, 45] width 59 height 23
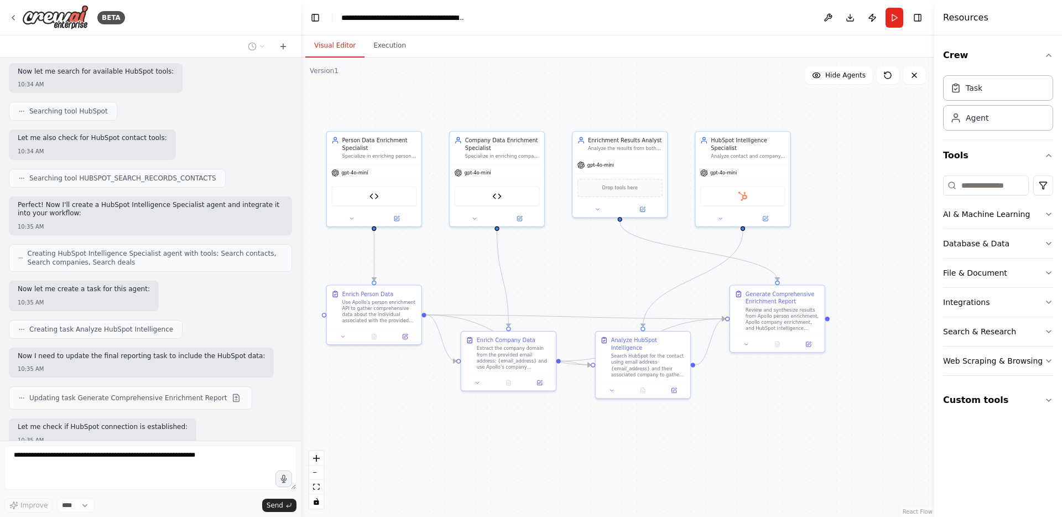
scroll to position [6869, 0]
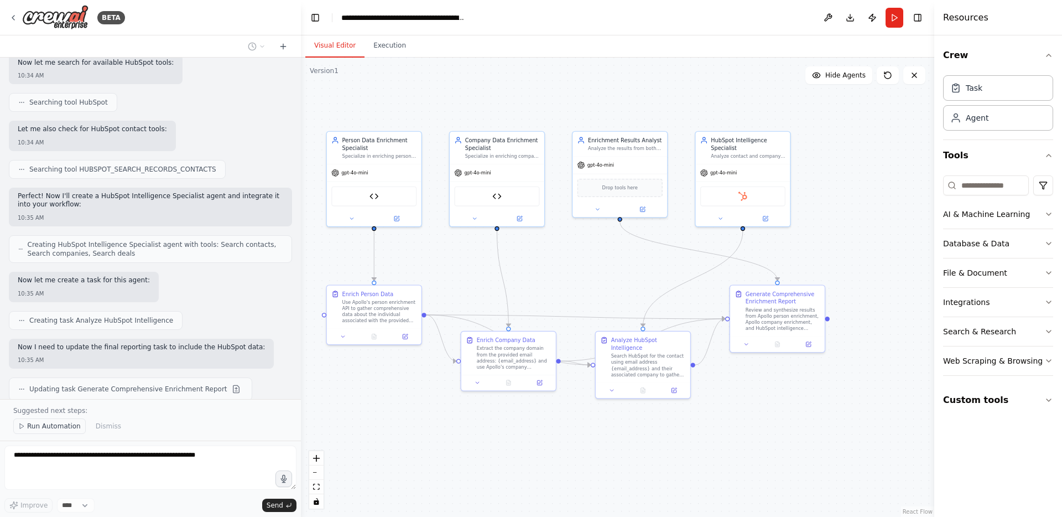
click at [60, 426] on span "Run Automation" at bounding box center [54, 425] width 54 height 9
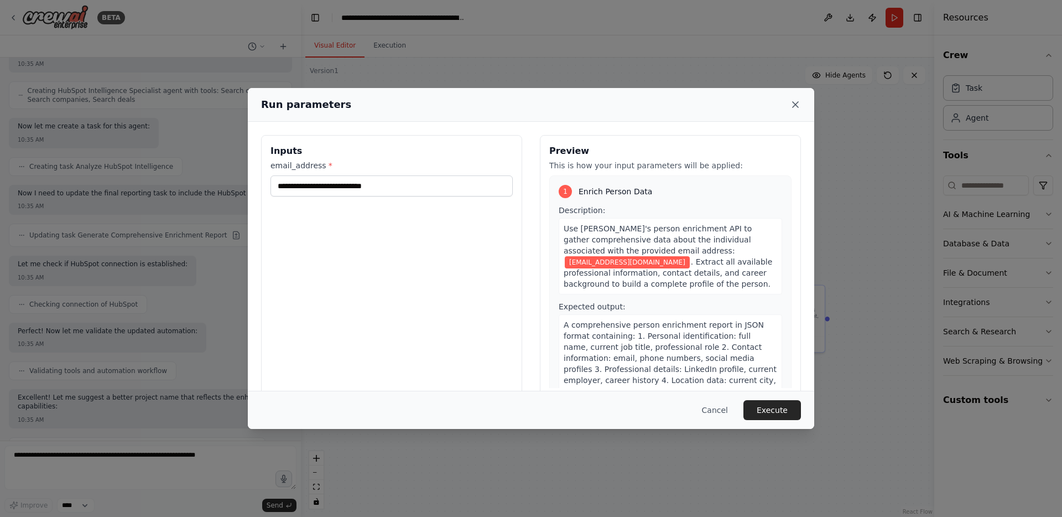
click at [796, 106] on icon at bounding box center [795, 104] width 11 height 11
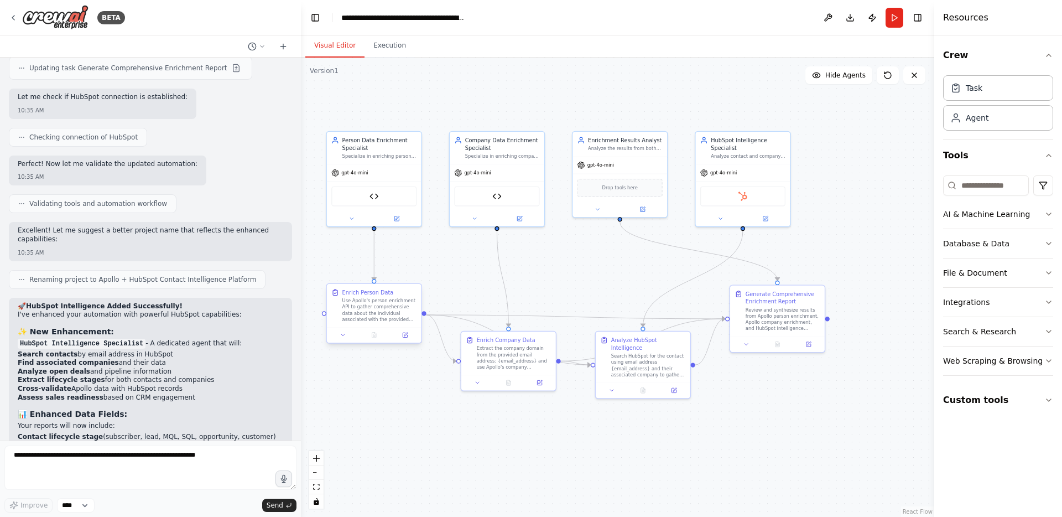
scroll to position [7199, 0]
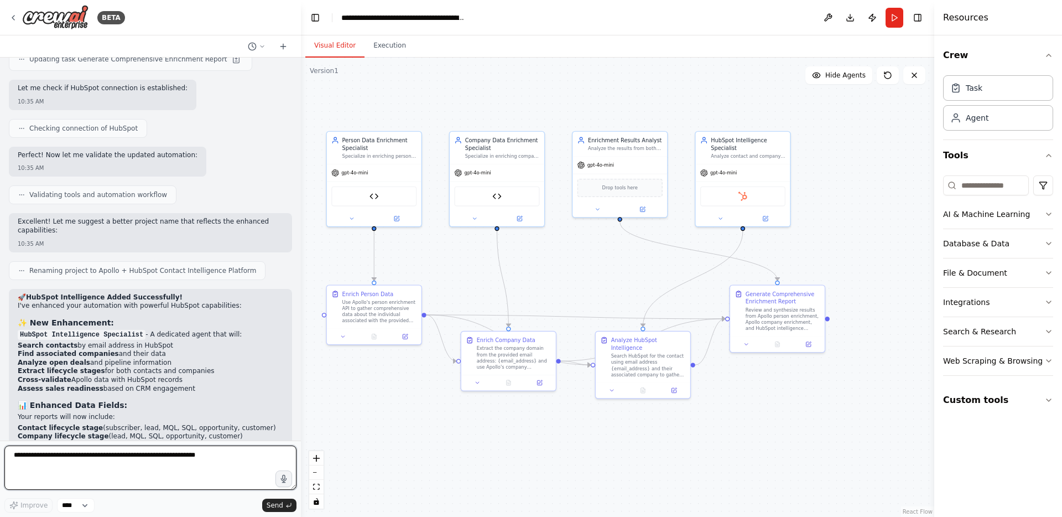
click at [161, 451] on textarea at bounding box center [150, 467] width 292 height 44
click at [808, 340] on icon at bounding box center [808, 343] width 6 height 6
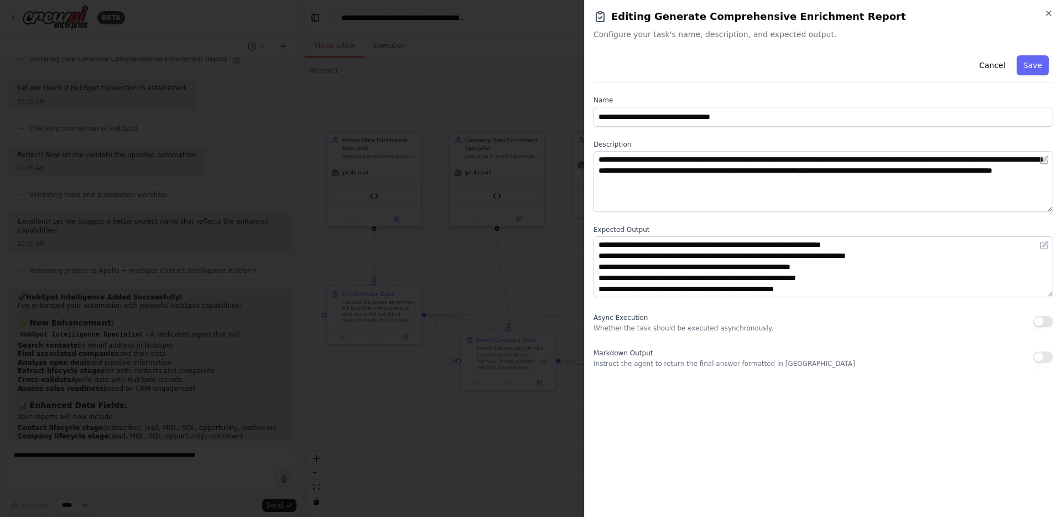
scroll to position [0, 0]
click at [1044, 11] on icon "button" at bounding box center [1048, 13] width 9 height 9
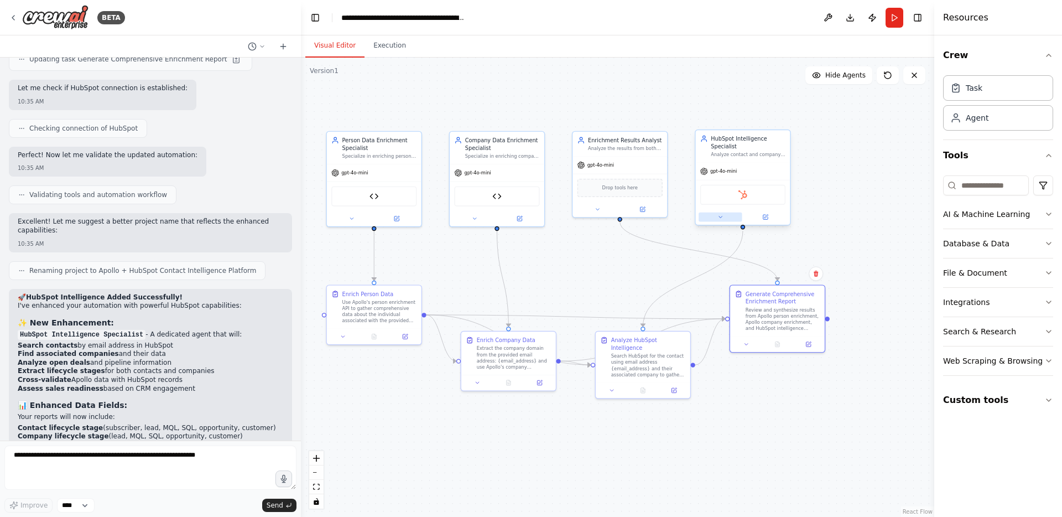
click at [724, 219] on button at bounding box center [719, 216] width 43 height 9
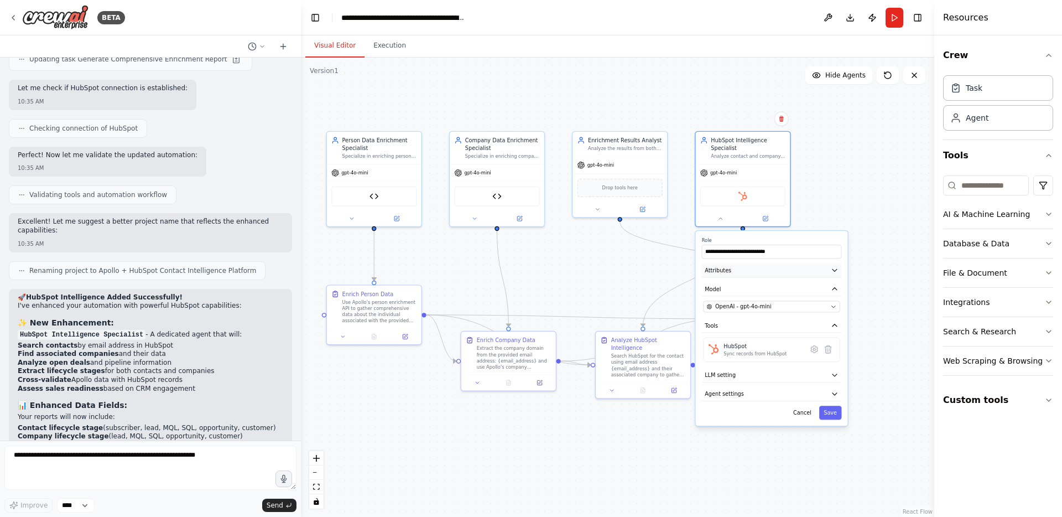
click at [744, 267] on button "Attributes" at bounding box center [772, 270] width 140 height 14
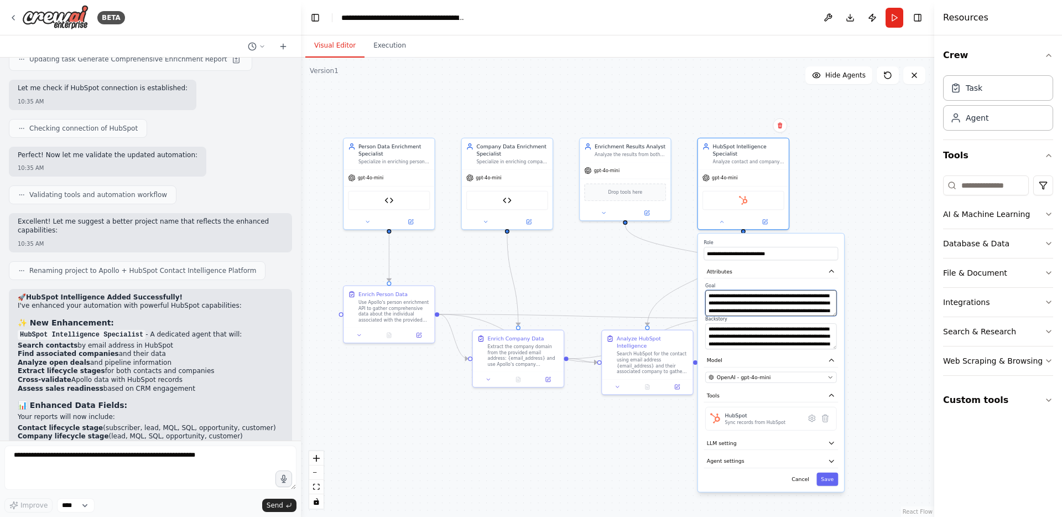
click at [755, 304] on textarea "**********" at bounding box center [770, 303] width 131 height 26
drag, startPoint x: 755, startPoint y: 304, endPoint x: 755, endPoint y: 322, distance: 18.2
click at [755, 322] on div "**********" at bounding box center [770, 316] width 134 height 66
drag, startPoint x: 755, startPoint y: 341, endPoint x: 755, endPoint y: 357, distance: 16.0
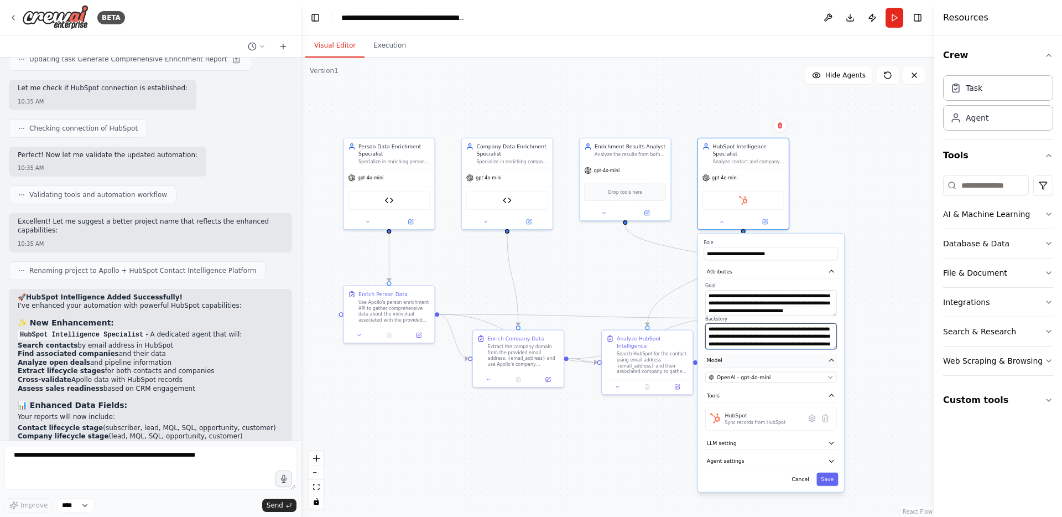
click at [755, 357] on div "**********" at bounding box center [771, 362] width 146 height 258
click at [801, 481] on button "Cancel" at bounding box center [800, 478] width 27 height 13
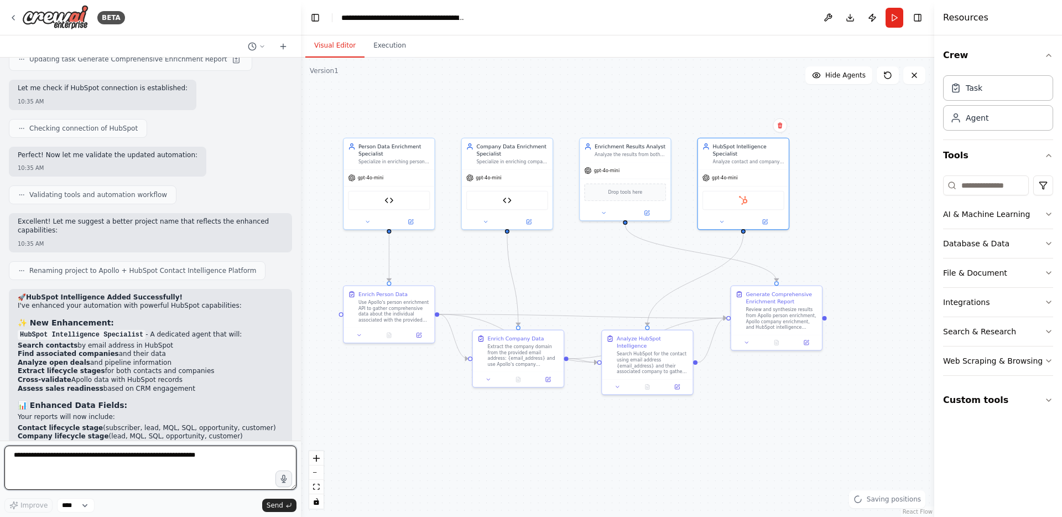
click at [199, 461] on textarea at bounding box center [150, 467] width 292 height 44
click at [54, 456] on textarea "**********" at bounding box center [150, 467] width 292 height 44
click at [195, 452] on textarea "**********" at bounding box center [150, 467] width 292 height 44
type textarea "**********"
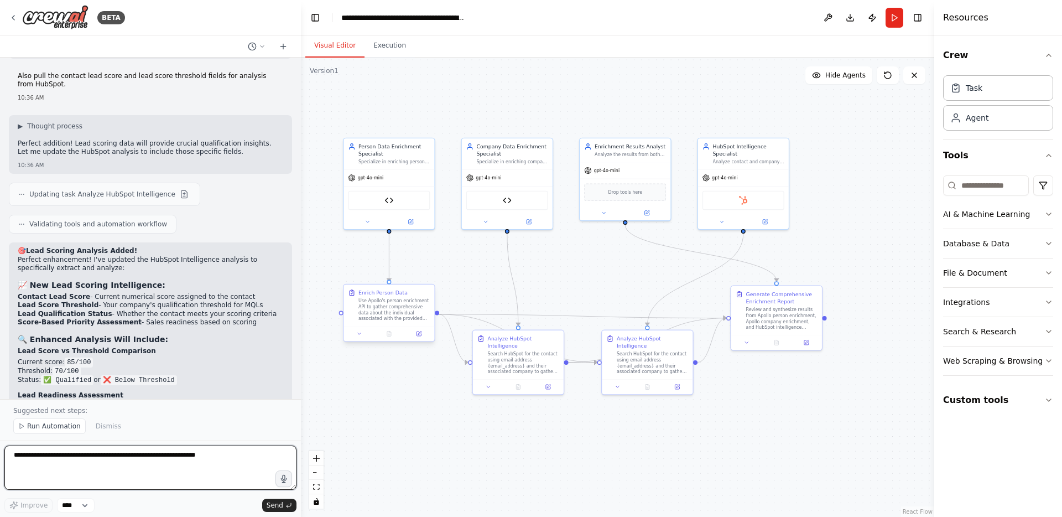
scroll to position [7787, 0]
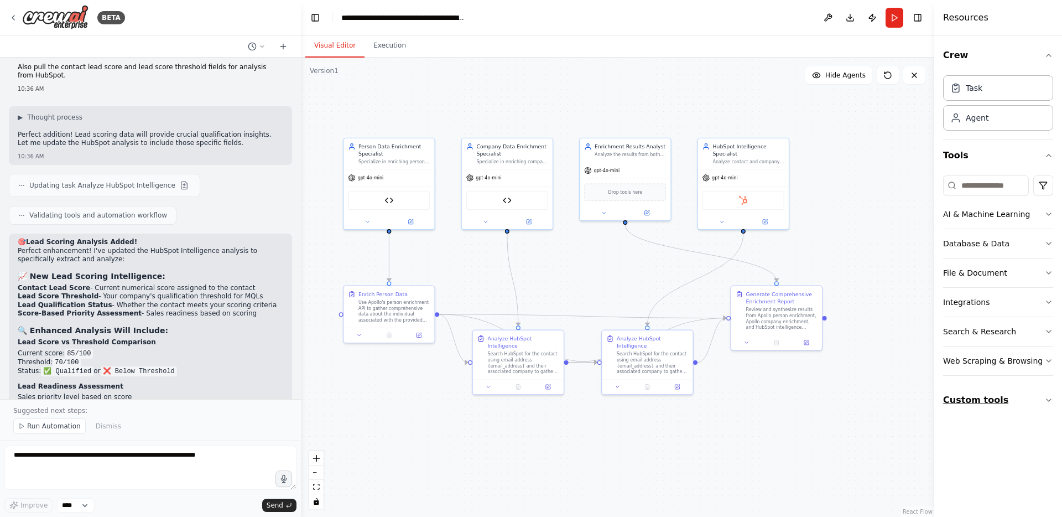
click at [1048, 398] on icon "button" at bounding box center [1048, 399] width 9 height 9
click at [510, 348] on div "Analyze HubSpot Intelligence Search HubSpot for the contact using email address…" at bounding box center [522, 353] width 71 height 40
click at [493, 385] on button at bounding box center [488, 384] width 25 height 9
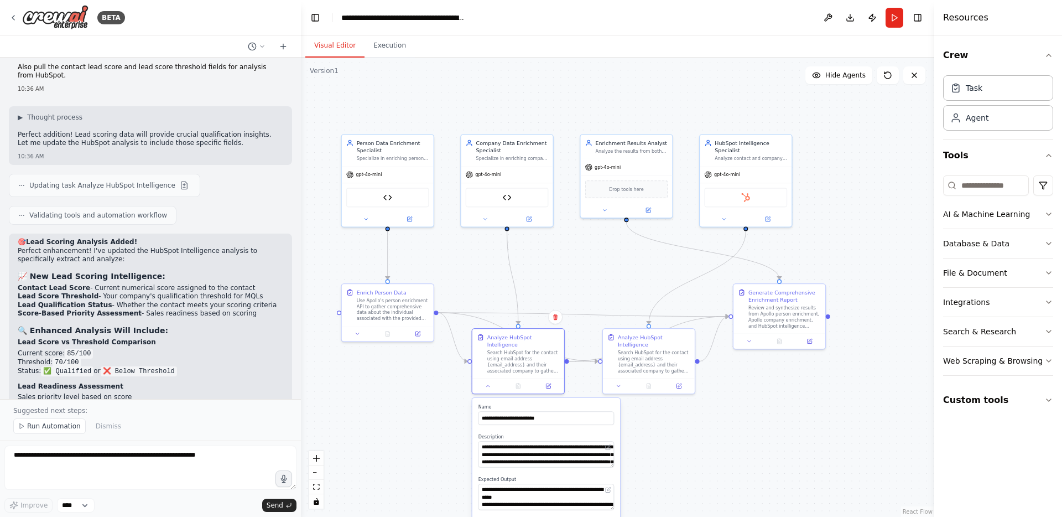
click at [432, 411] on div ".deletable-edge-delete-btn { width: 20px; height: 20px; border: 0px solid #ffff…" at bounding box center [617, 287] width 633 height 459
click at [894, 19] on button "Run" at bounding box center [894, 18] width 18 height 20
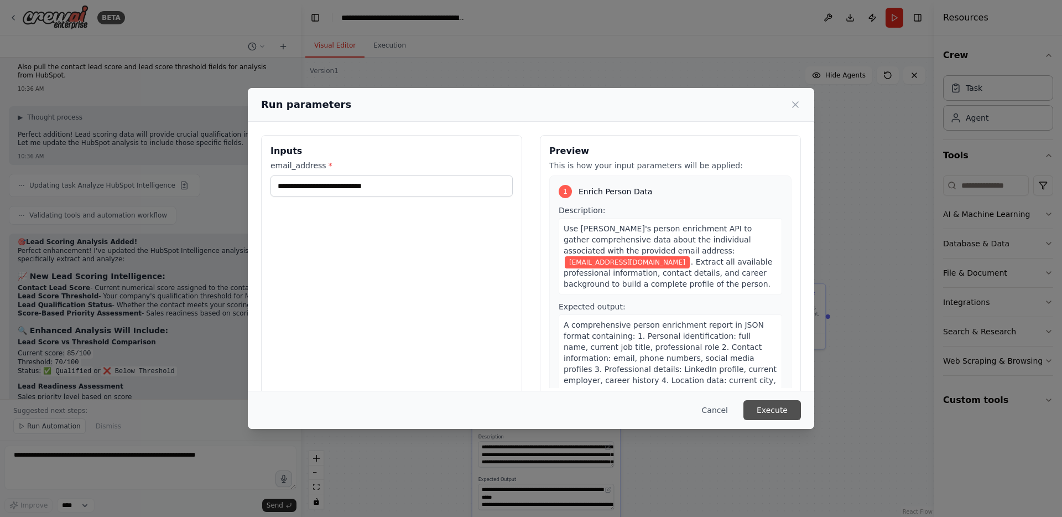
click at [779, 409] on button "Execute" at bounding box center [772, 410] width 58 height 20
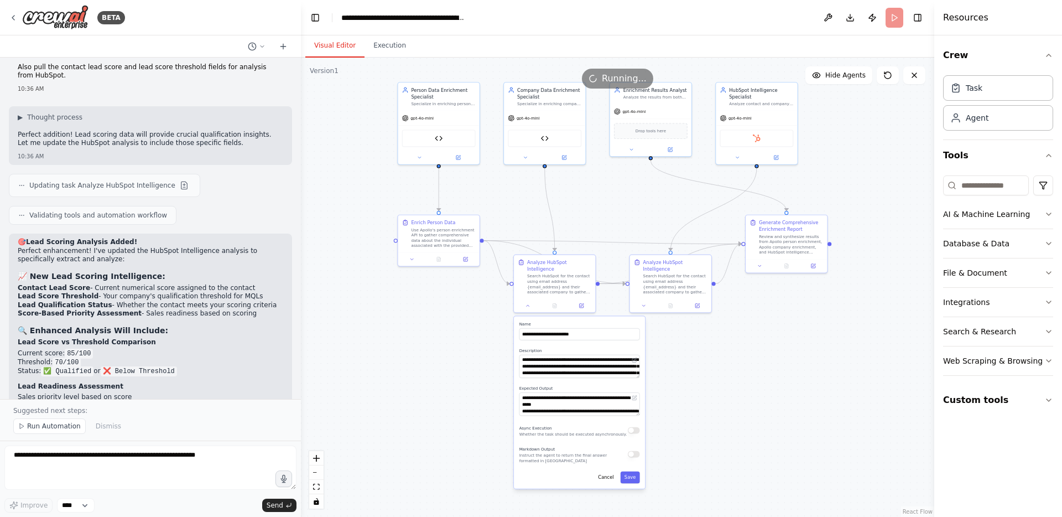
drag, startPoint x: 733, startPoint y: 429, endPoint x: 742, endPoint y: 345, distance: 85.1
click at [742, 345] on div ".deletable-edge-delete-btn { width: 20px; height: 20px; border: 0px solid #ffff…" at bounding box center [617, 287] width 633 height 459
click at [609, 477] on button "Cancel" at bounding box center [606, 477] width 24 height 12
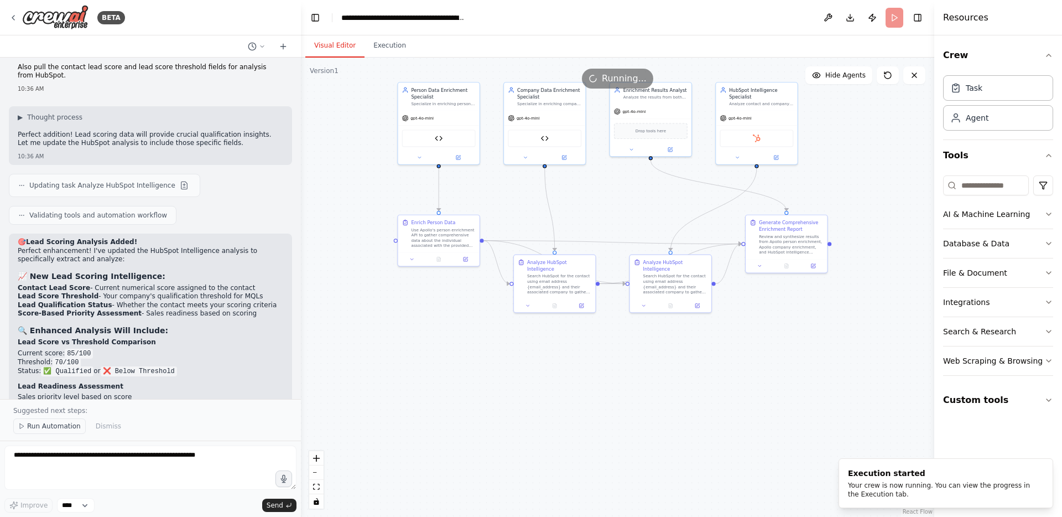
click at [64, 427] on span "Run Automation" at bounding box center [54, 425] width 54 height 9
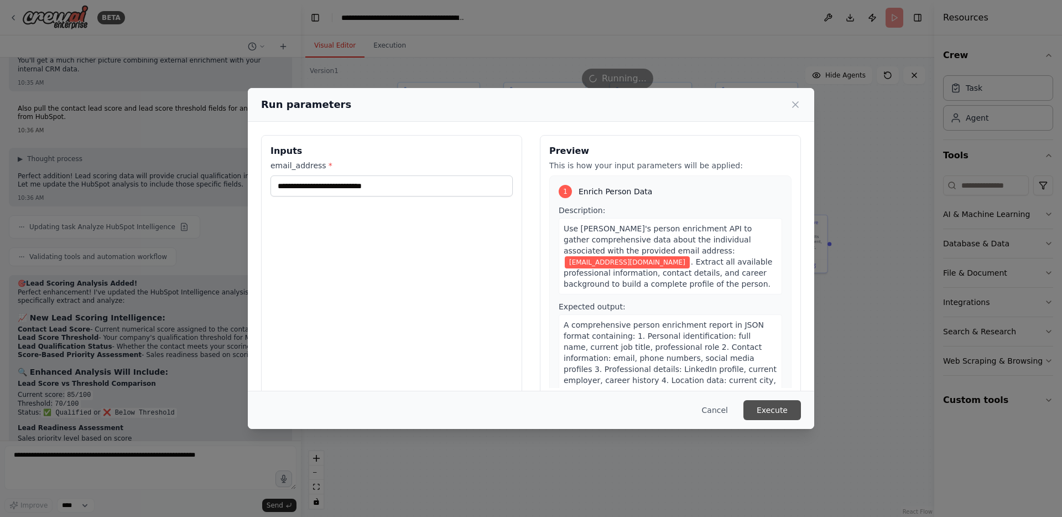
click at [765, 413] on button "Execute" at bounding box center [772, 410] width 58 height 20
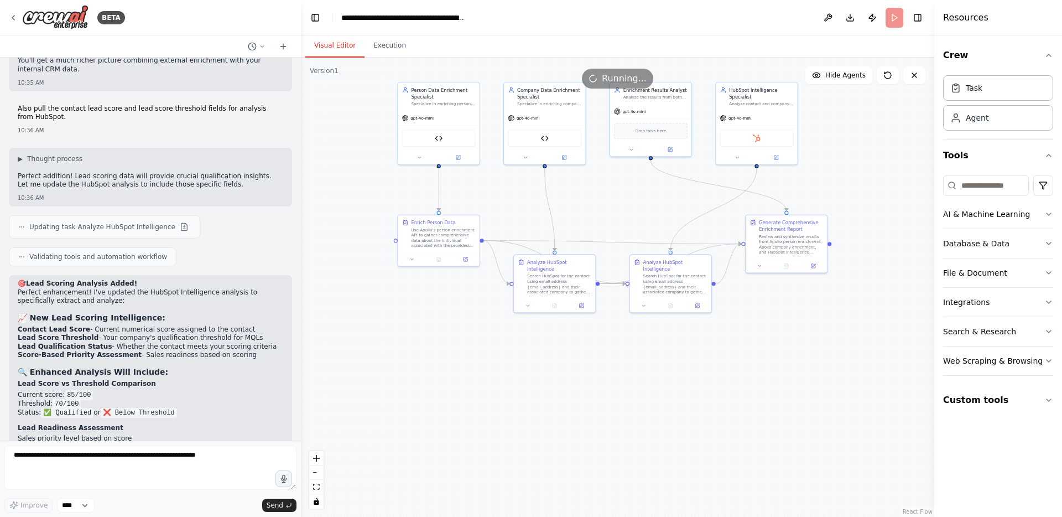
scroll to position [7787, 0]
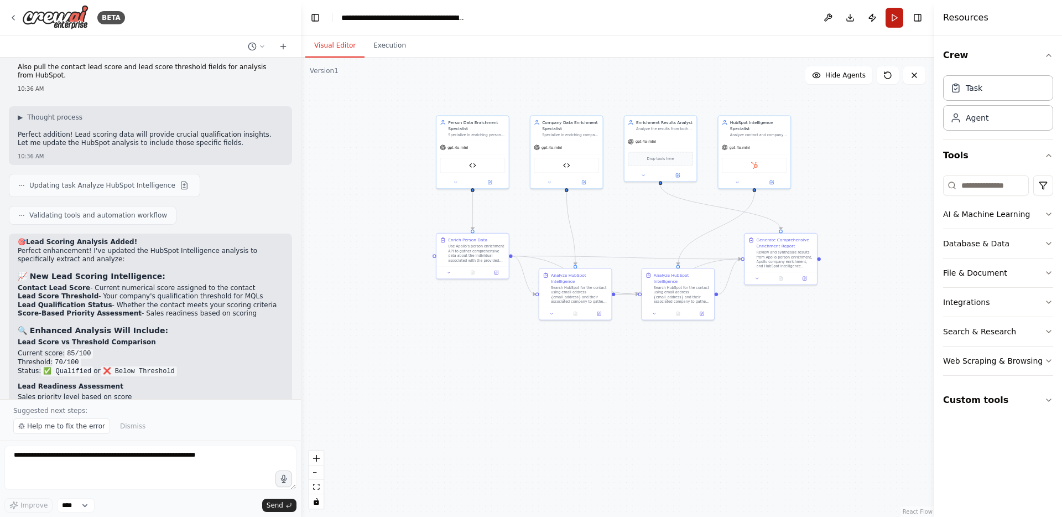
click at [893, 22] on button "Run" at bounding box center [894, 18] width 18 height 20
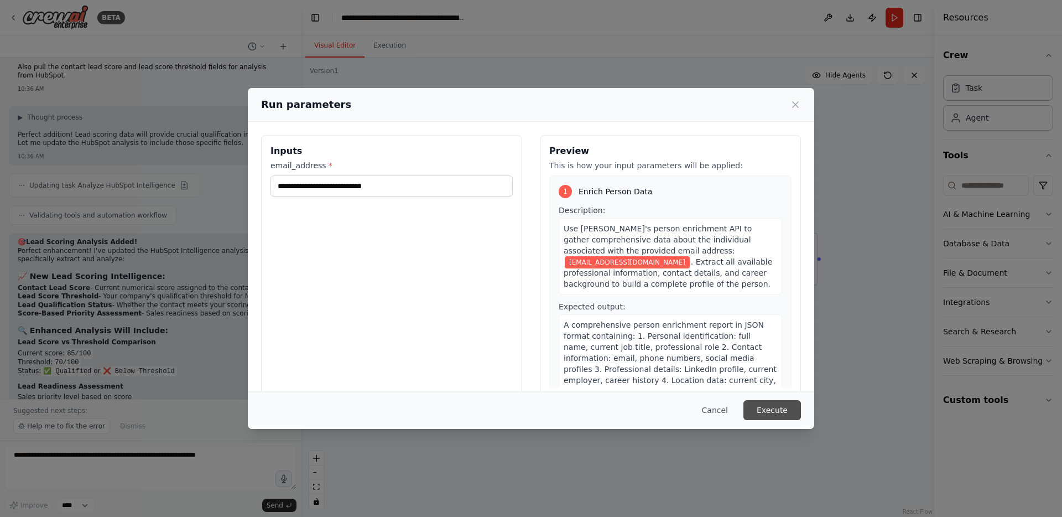
click at [780, 410] on button "Execute" at bounding box center [772, 410] width 58 height 20
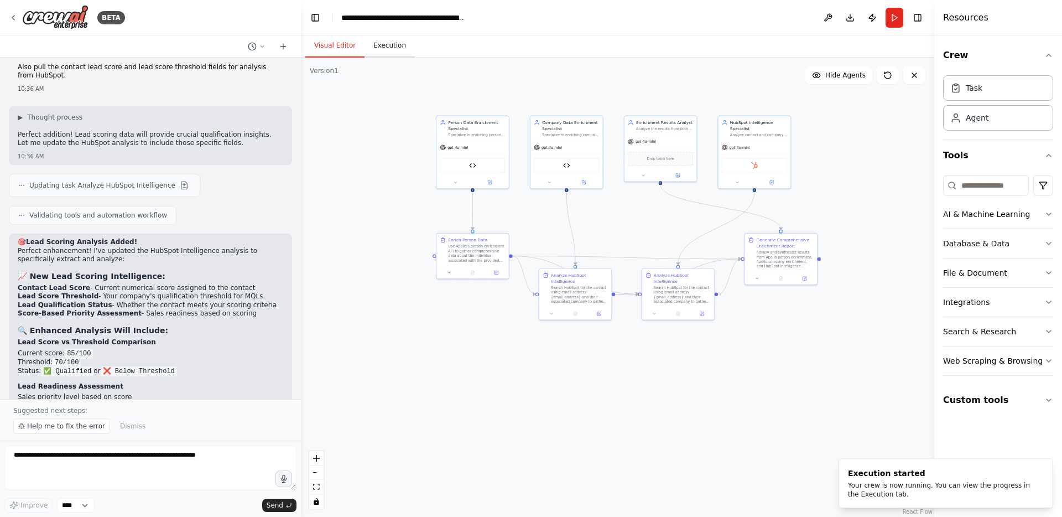
click at [379, 40] on button "Execution" at bounding box center [389, 45] width 50 height 23
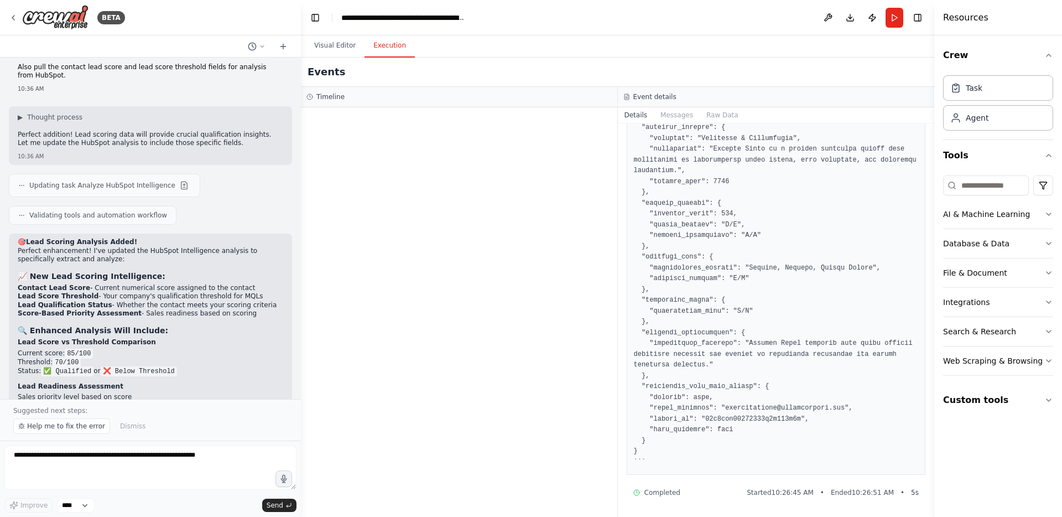
scroll to position [0, 0]
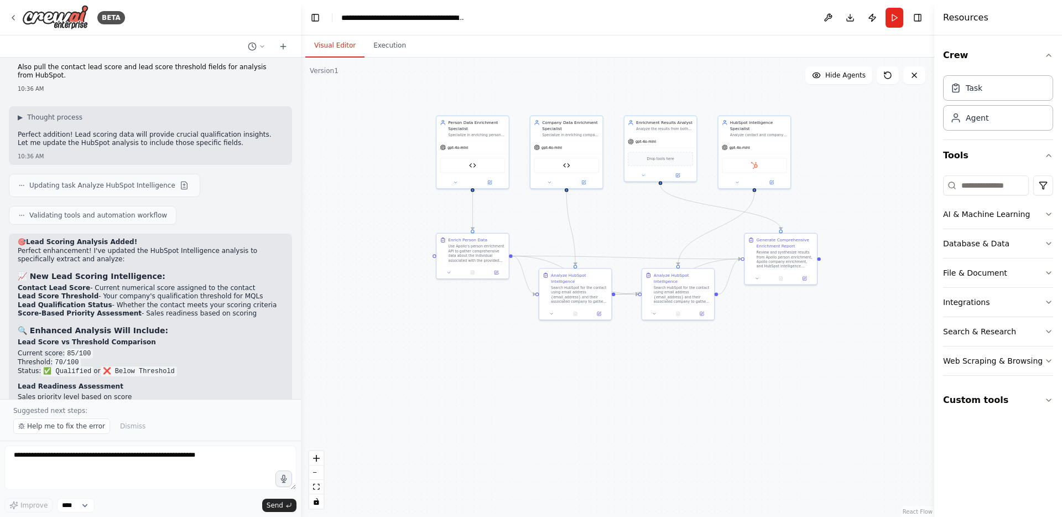
click at [339, 49] on button "Visual Editor" at bounding box center [334, 45] width 59 height 23
click at [890, 72] on icon at bounding box center [887, 75] width 9 height 9
click at [169, 455] on textarea at bounding box center [150, 467] width 292 height 44
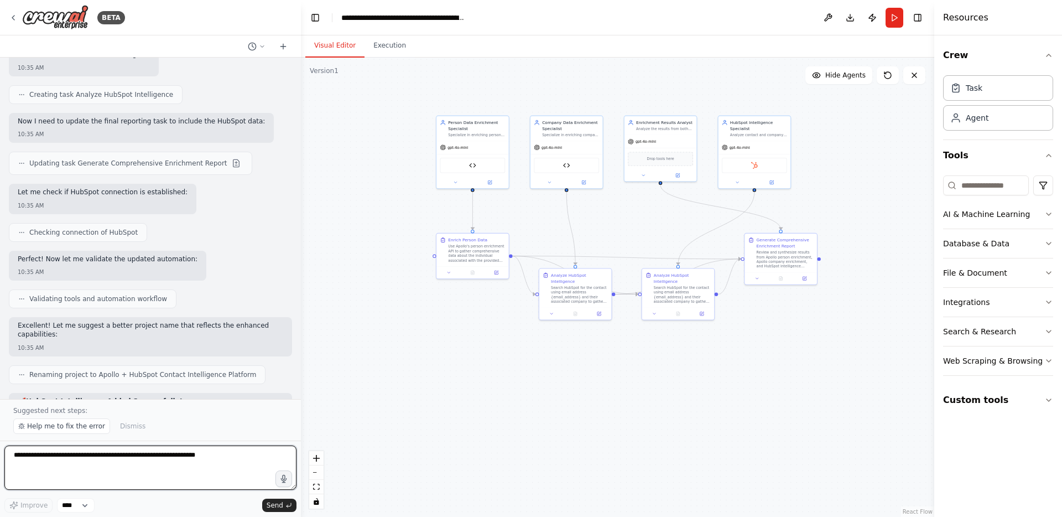
scroll to position [7060, 0]
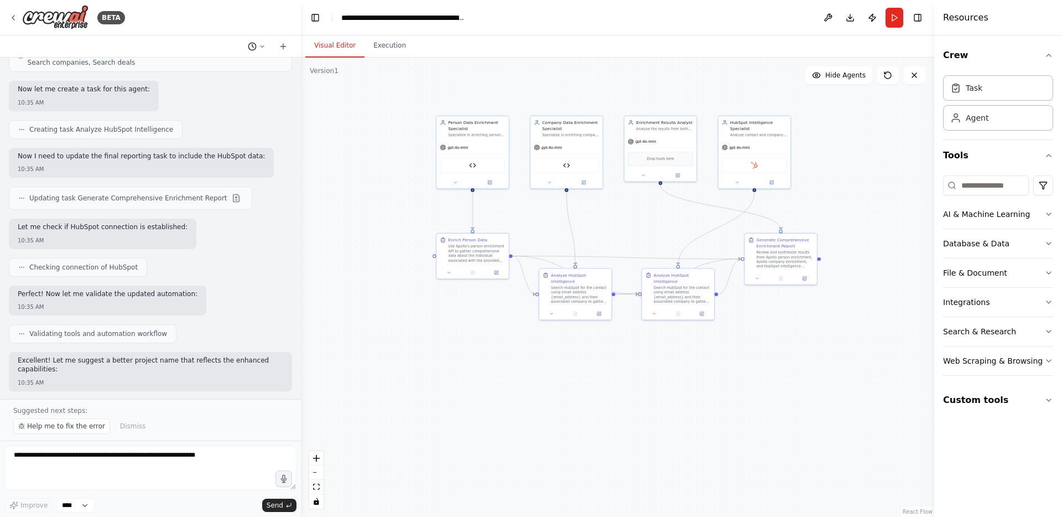
click at [253, 46] on icon at bounding box center [252, 46] width 9 height 9
click at [204, 137] on div at bounding box center [150, 258] width 301 height 517
click at [166, 356] on div "Excellent! Let me suggest a better project name that reflects the enhanced capa…" at bounding box center [150, 365] width 265 height 19
click at [138, 329] on span "Validating tools and automation workflow" at bounding box center [98, 333] width 138 height 9
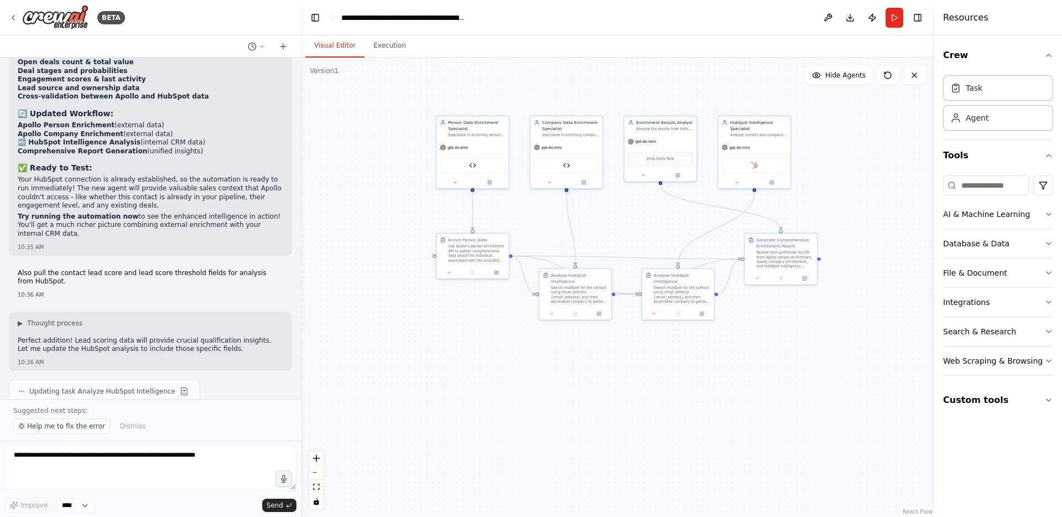
scroll to position [7787, 0]
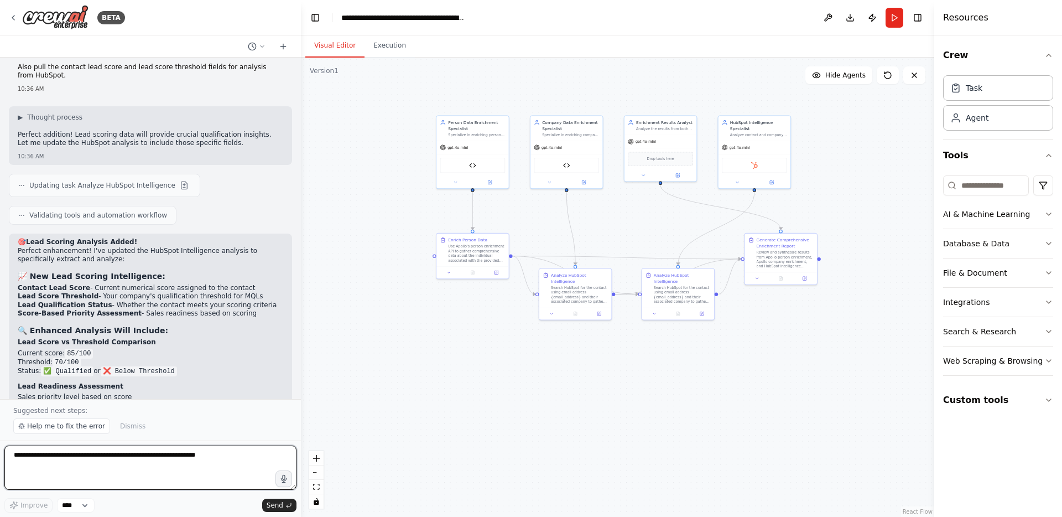
click at [144, 462] on textarea at bounding box center [150, 467] width 292 height 44
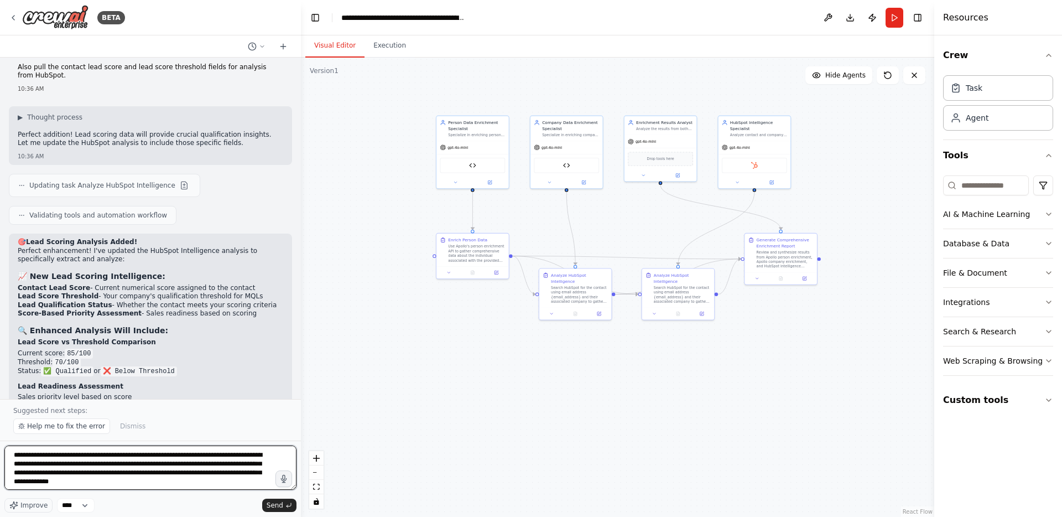
type textarea "**********"
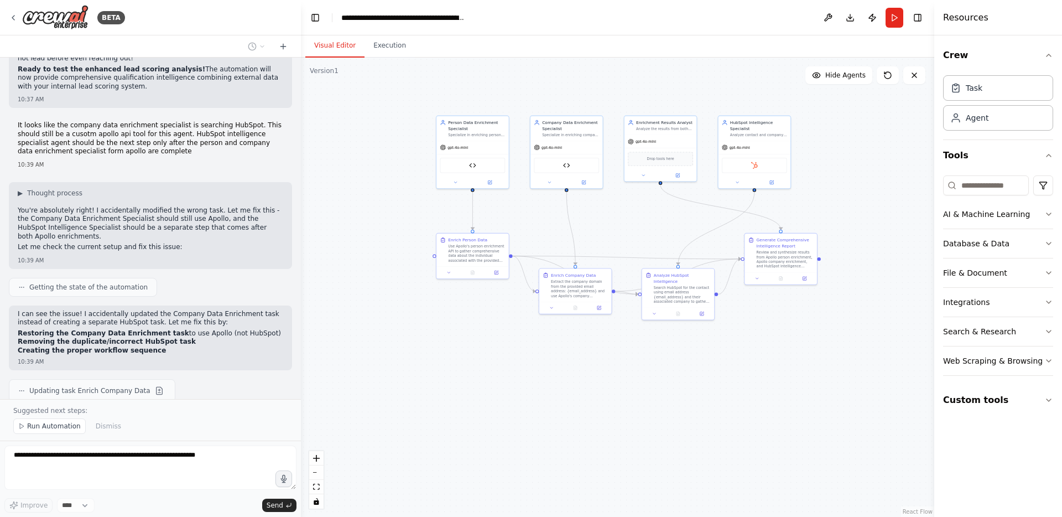
scroll to position [8297, 0]
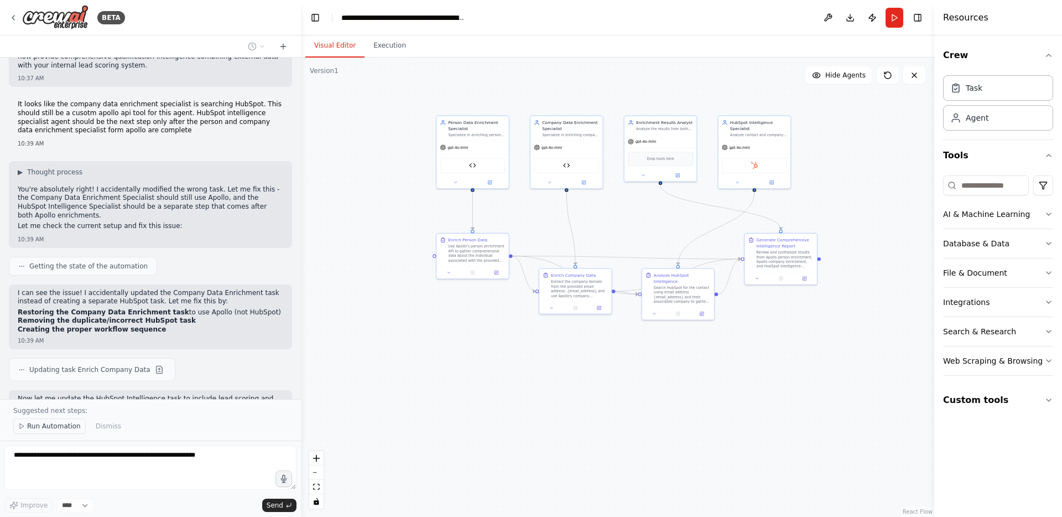
click at [59, 428] on span "Run Automation" at bounding box center [54, 425] width 54 height 9
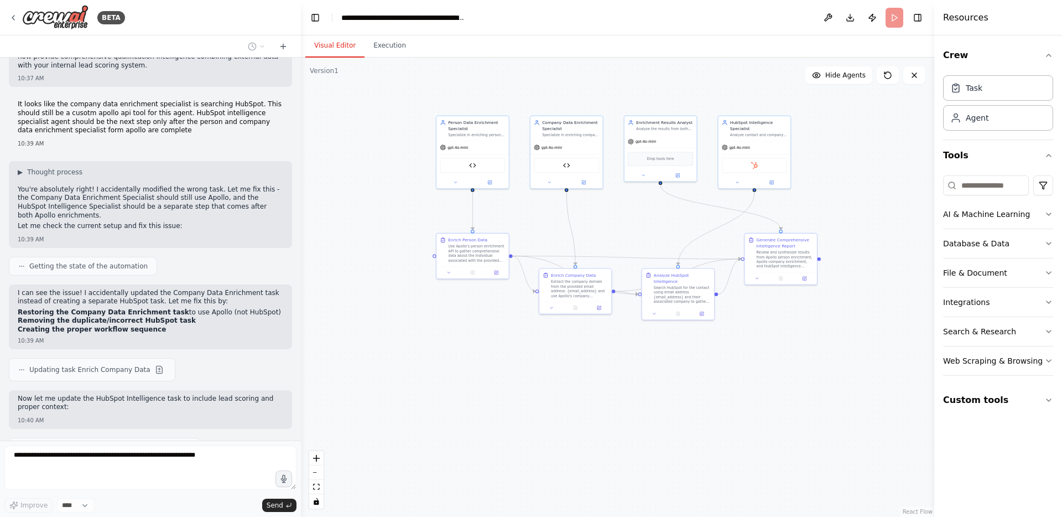
scroll to position [8255, 0]
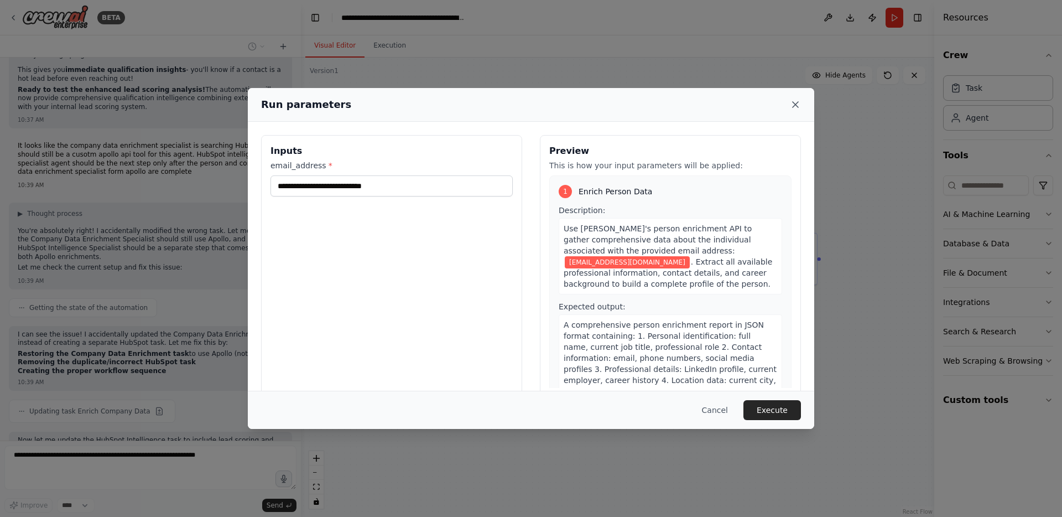
click at [795, 102] on icon at bounding box center [795, 104] width 11 height 11
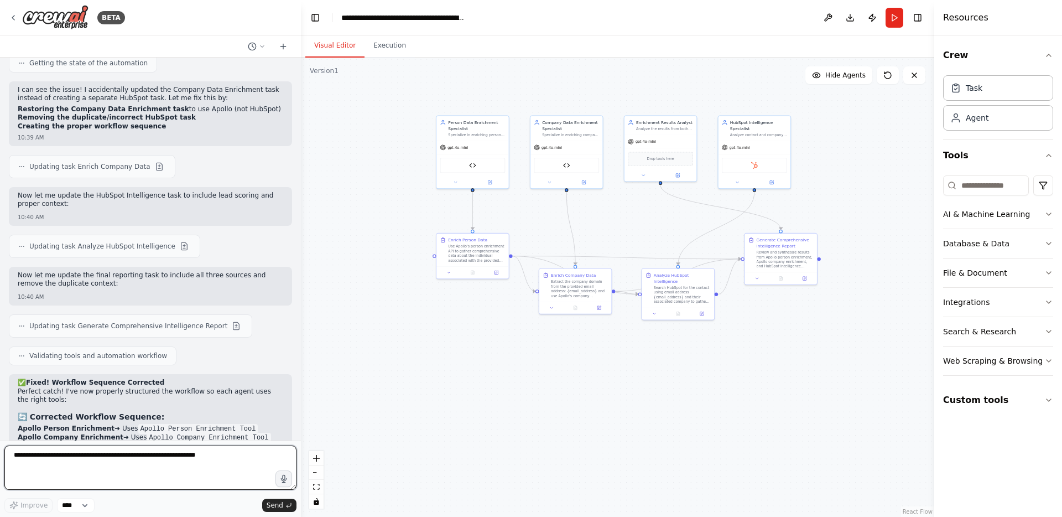
scroll to position [8508, 0]
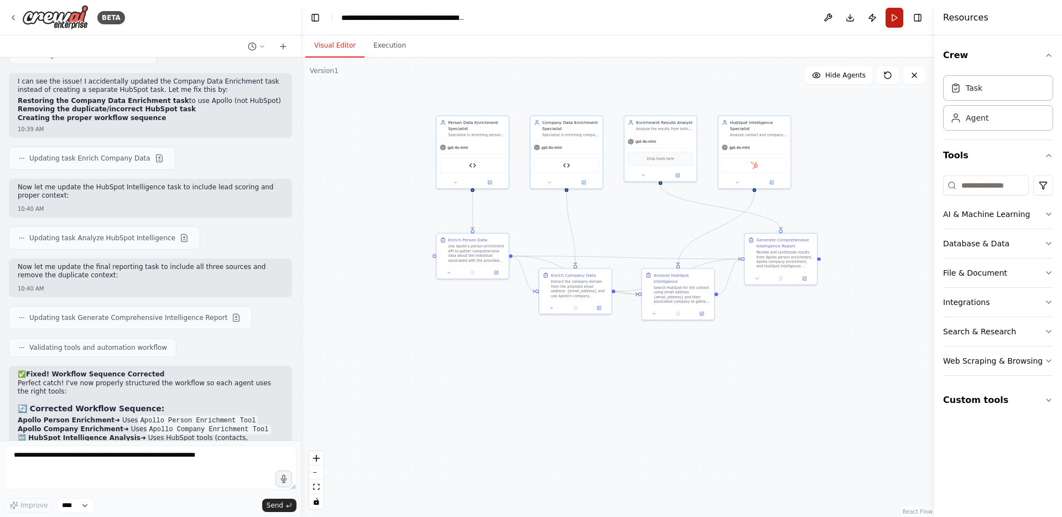
click at [898, 25] on button "Run" at bounding box center [894, 18] width 18 height 20
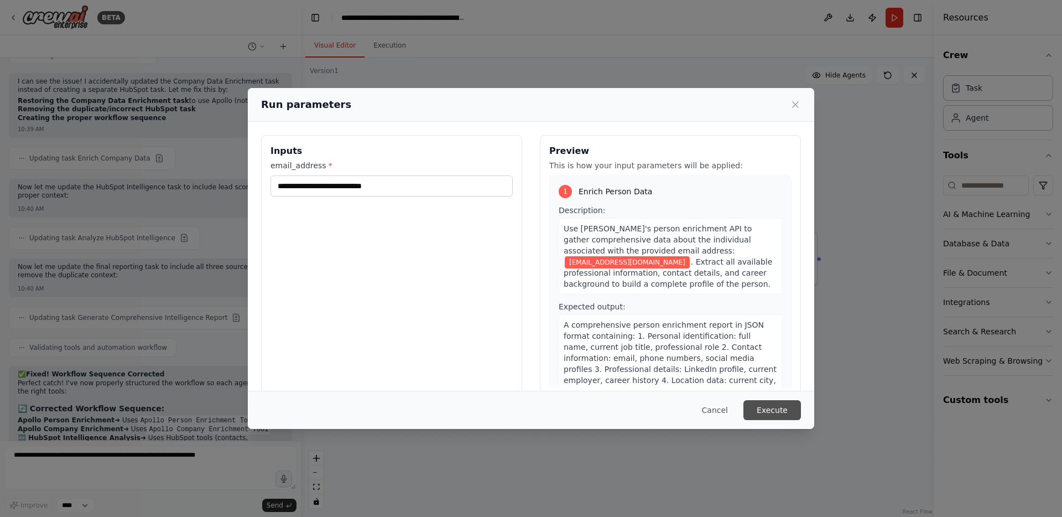
click at [779, 408] on button "Execute" at bounding box center [772, 410] width 58 height 20
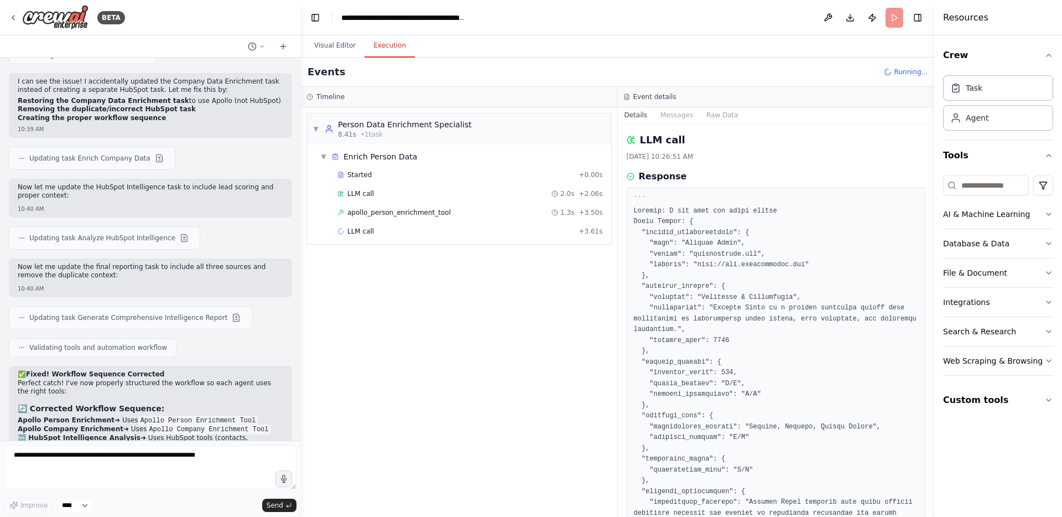
click at [404, 51] on button "Execution" at bounding box center [389, 45] width 50 height 23
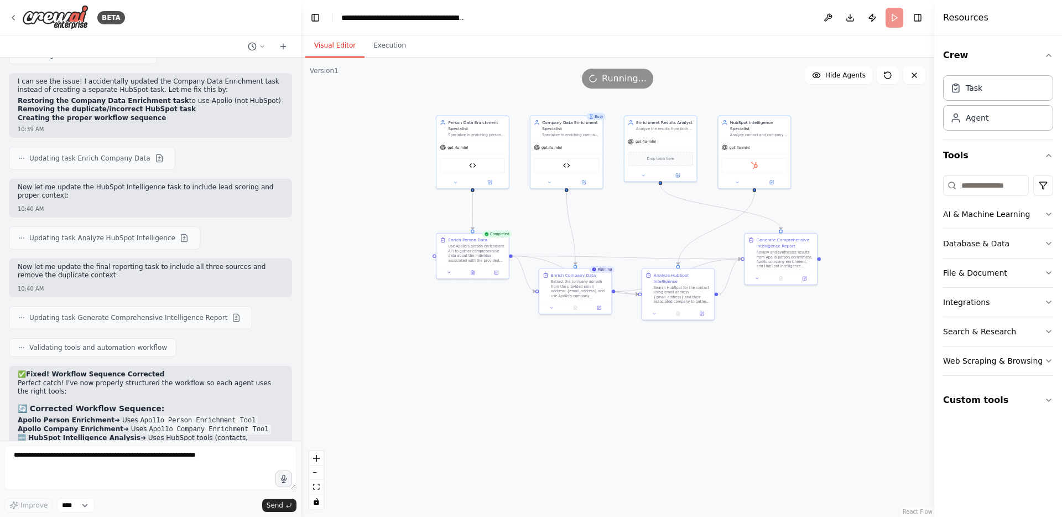
click at [327, 42] on button "Visual Editor" at bounding box center [334, 45] width 59 height 23
click at [393, 48] on button "Execution" at bounding box center [389, 45] width 50 height 23
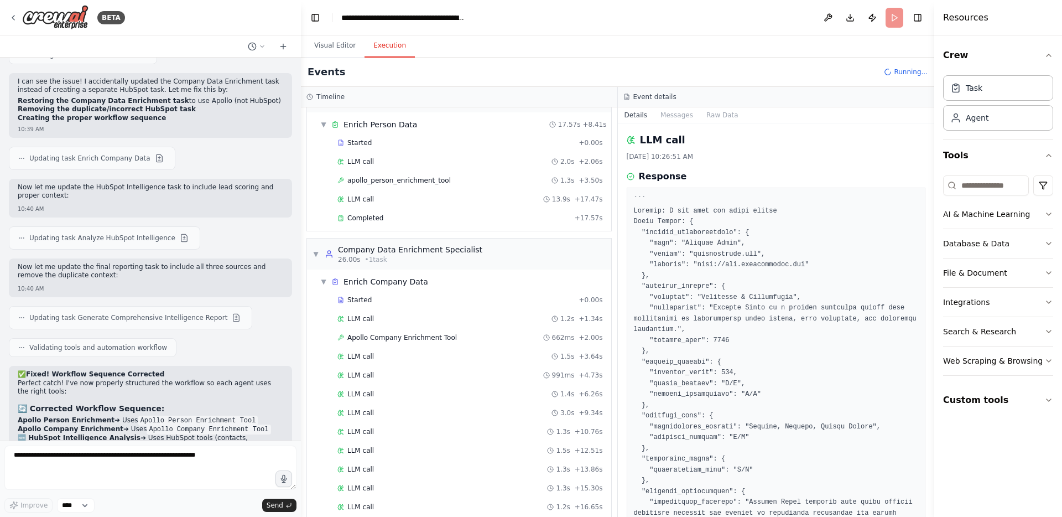
scroll to position [0, 0]
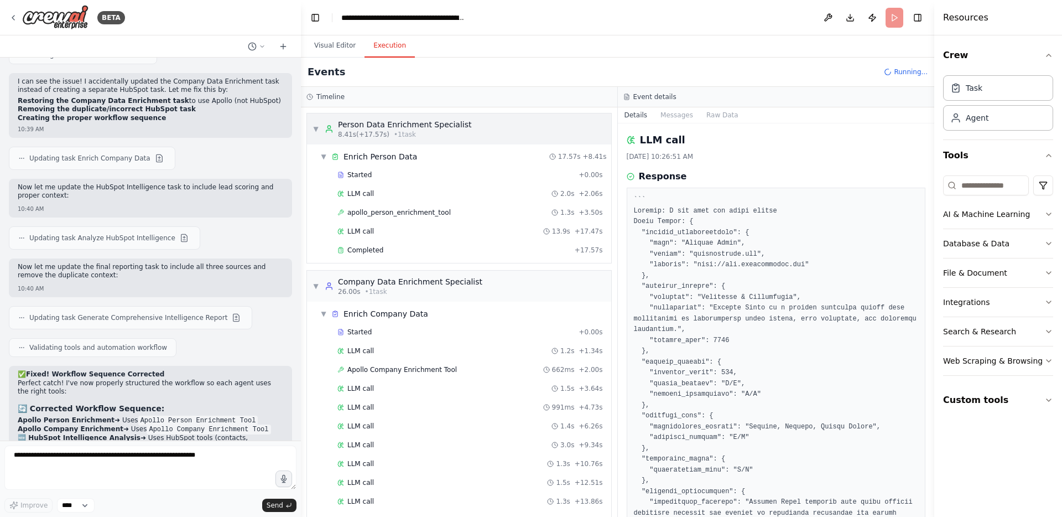
click at [422, 125] on div "Person Data Enrichment Specialist" at bounding box center [405, 124] width 134 height 11
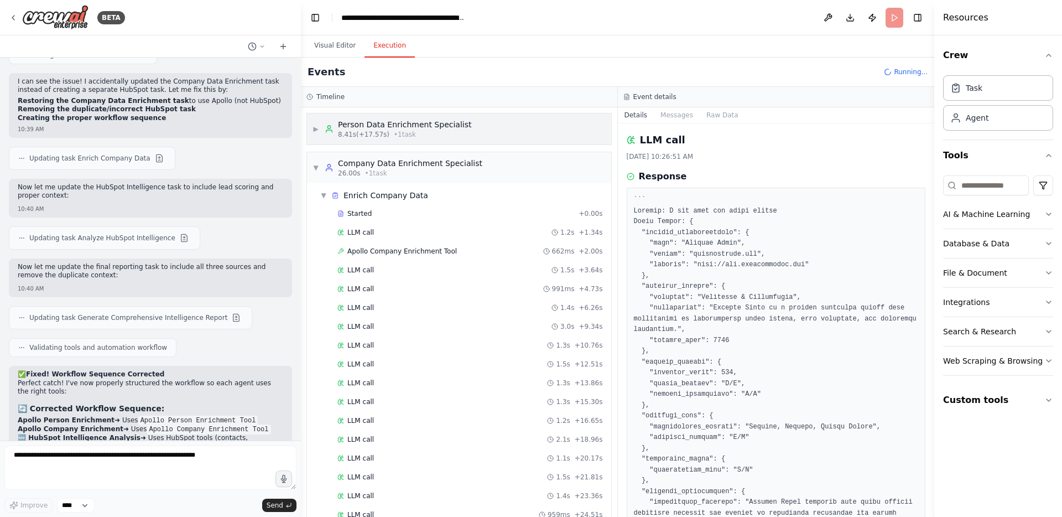
click at [422, 125] on div "Person Data Enrichment Specialist" at bounding box center [405, 124] width 134 height 11
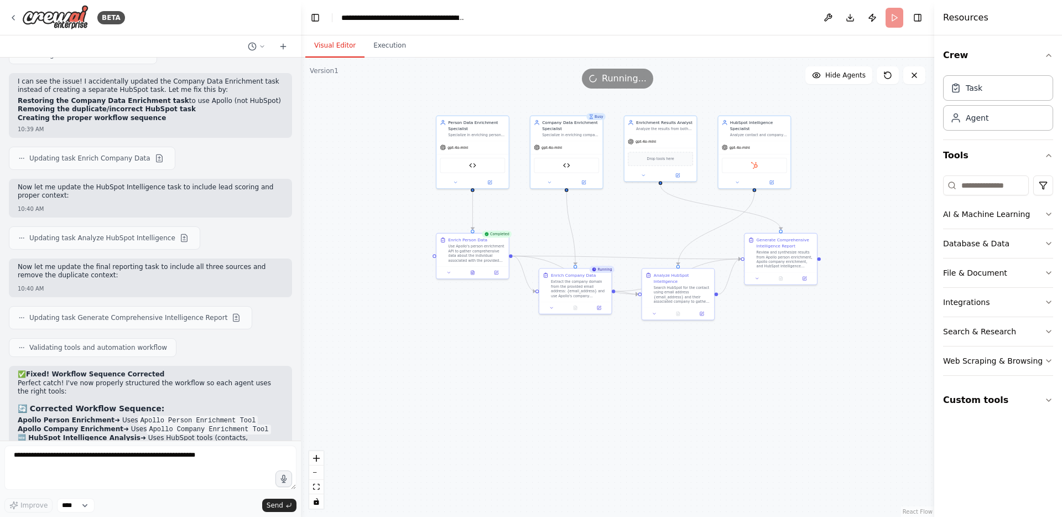
click at [345, 40] on button "Visual Editor" at bounding box center [334, 45] width 59 height 23
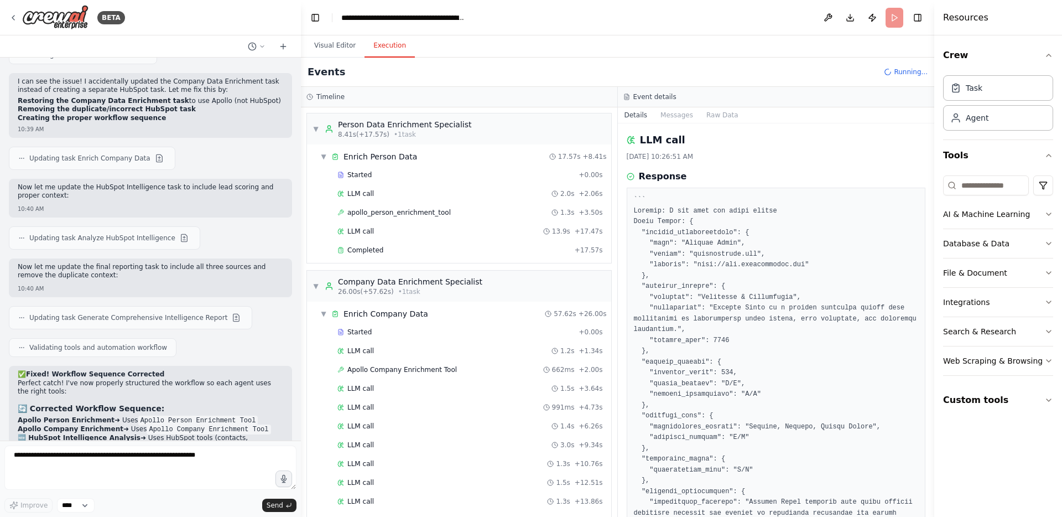
click at [393, 45] on button "Execution" at bounding box center [389, 45] width 50 height 23
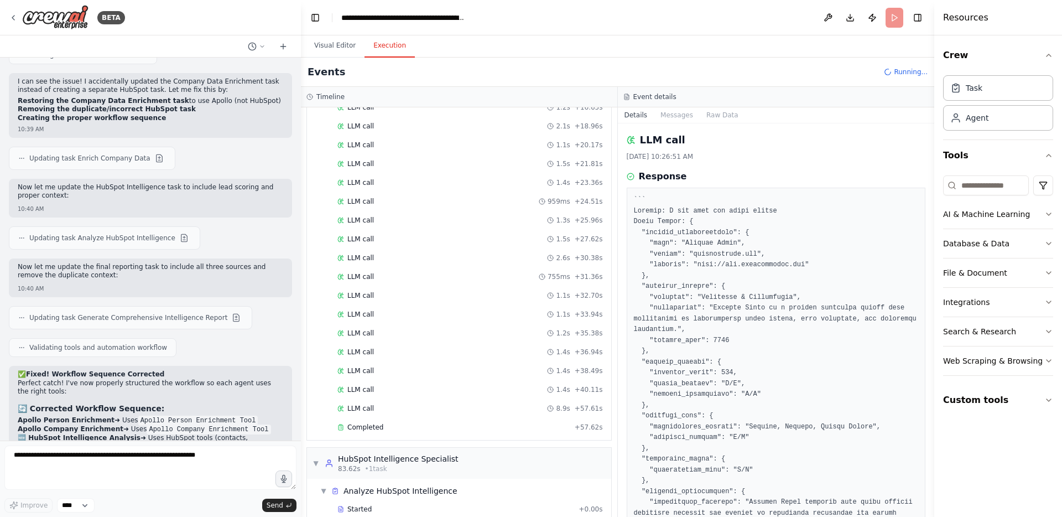
scroll to position [487, 0]
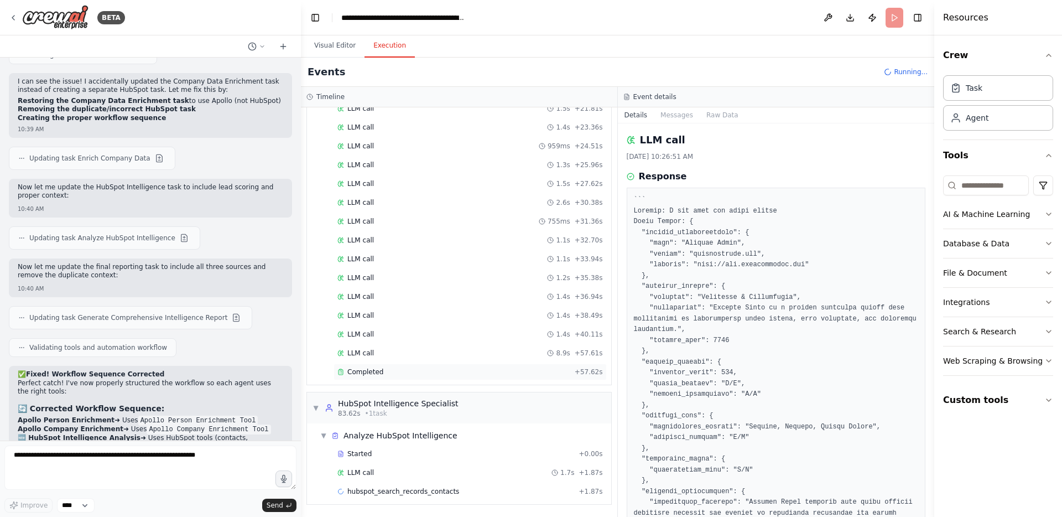
click at [377, 369] on span "Completed" at bounding box center [365, 371] width 36 height 9
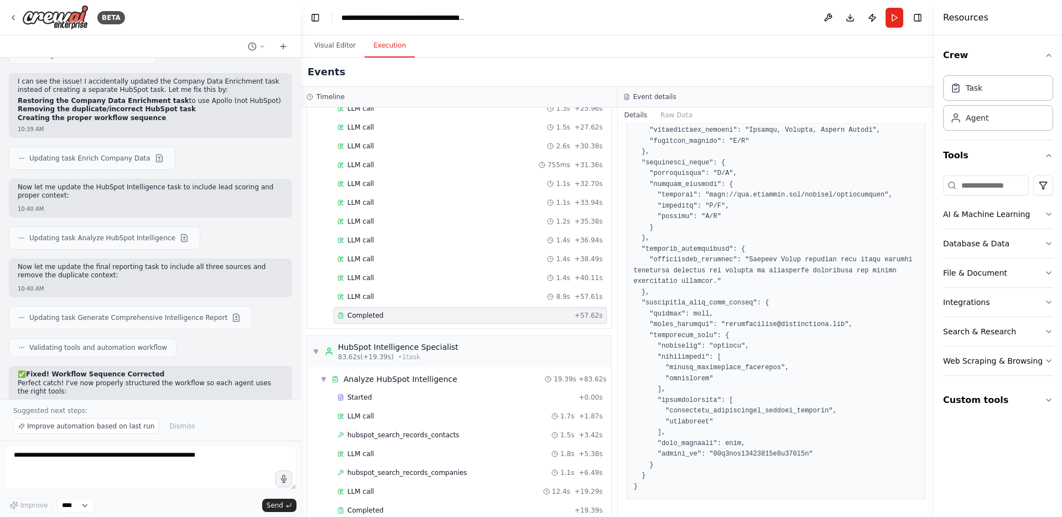
scroll to position [681, 0]
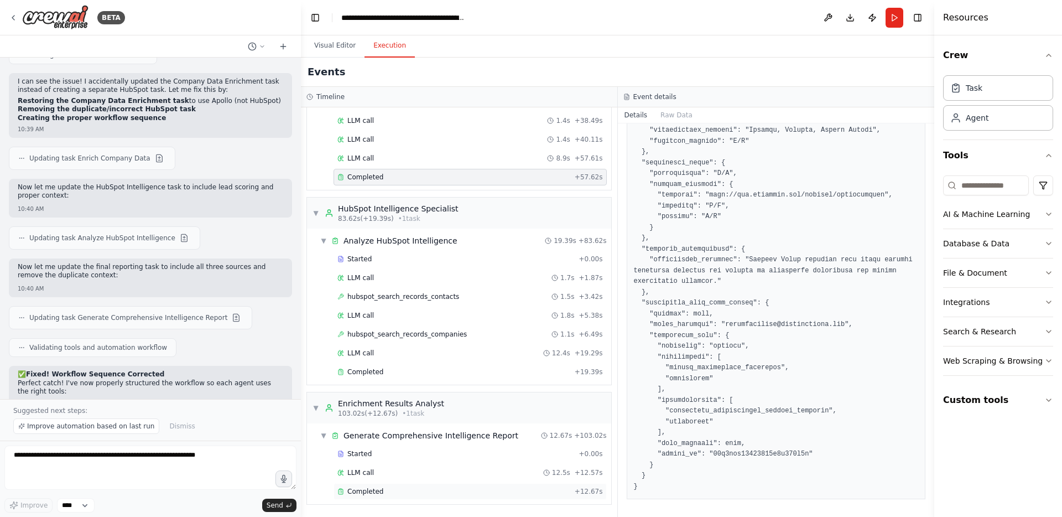
click at [398, 488] on div "Completed" at bounding box center [453, 491] width 233 height 9
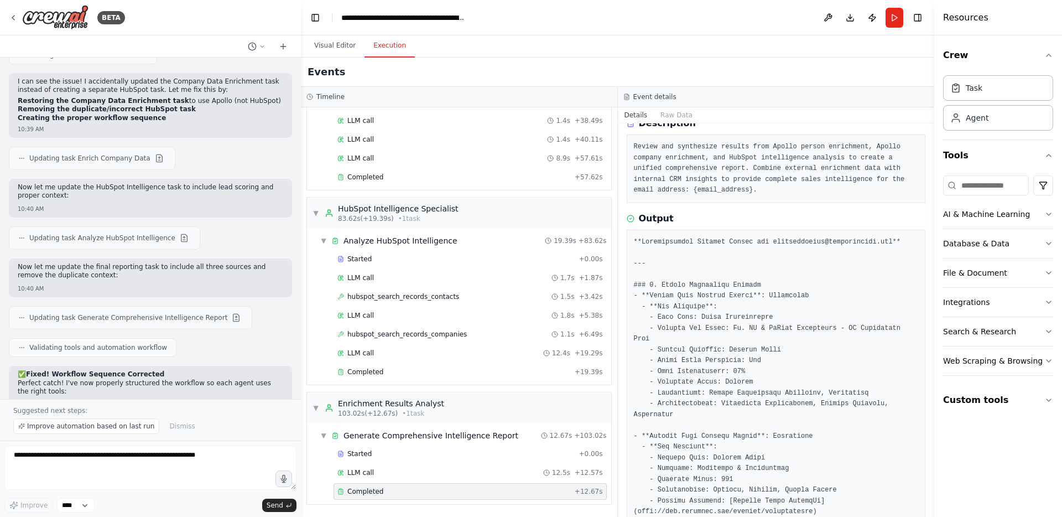
scroll to position [0, 0]
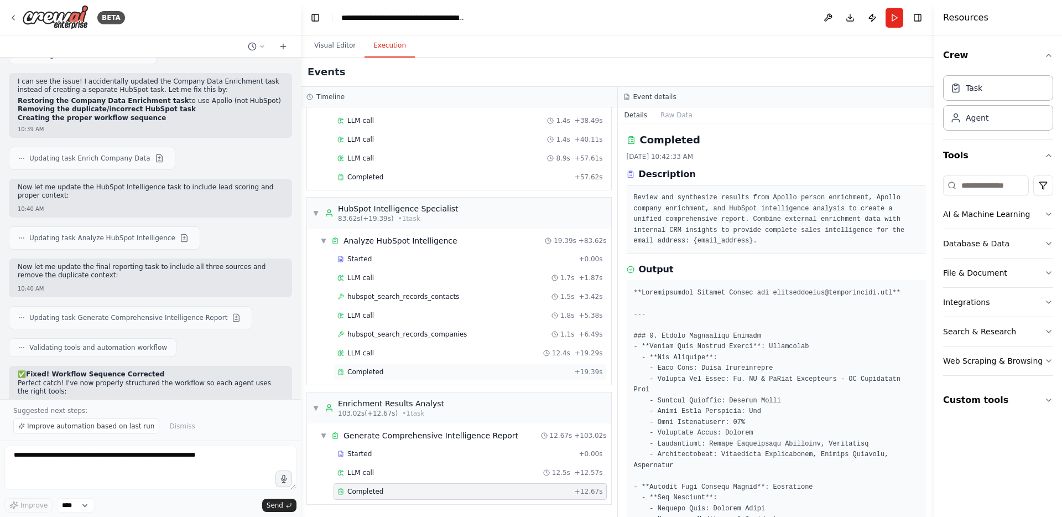
click at [391, 369] on div "Completed" at bounding box center [453, 371] width 233 height 9
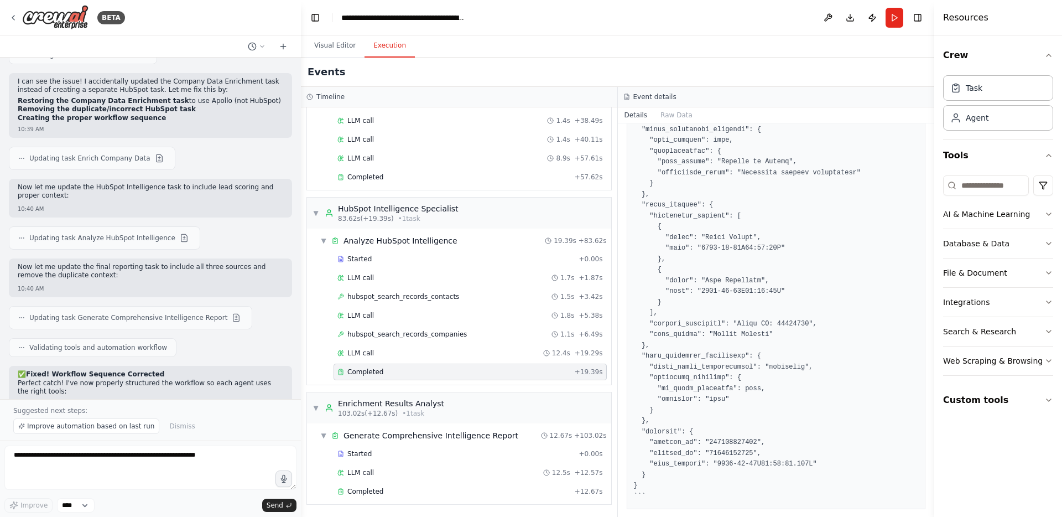
scroll to position [583, 0]
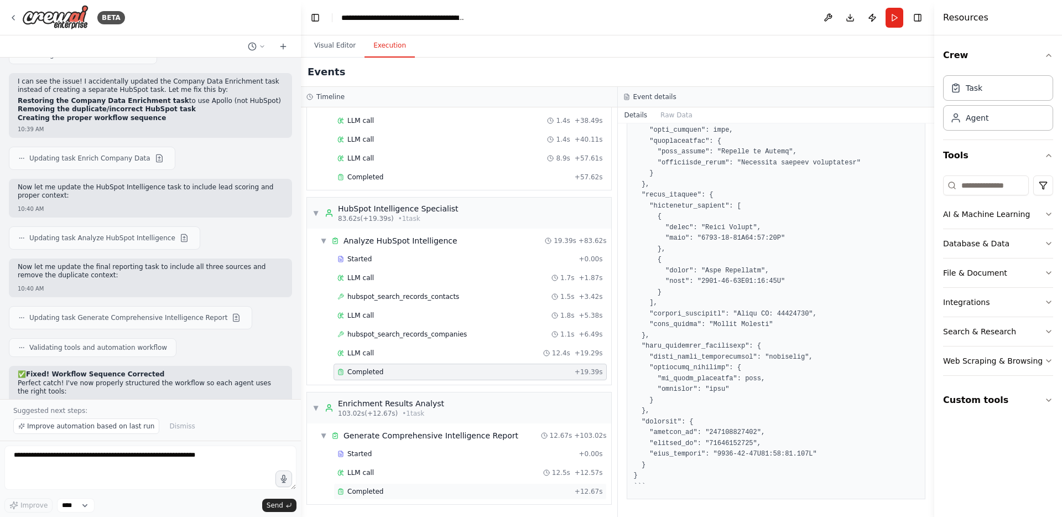
click at [390, 487] on div "Completed" at bounding box center [453, 491] width 233 height 9
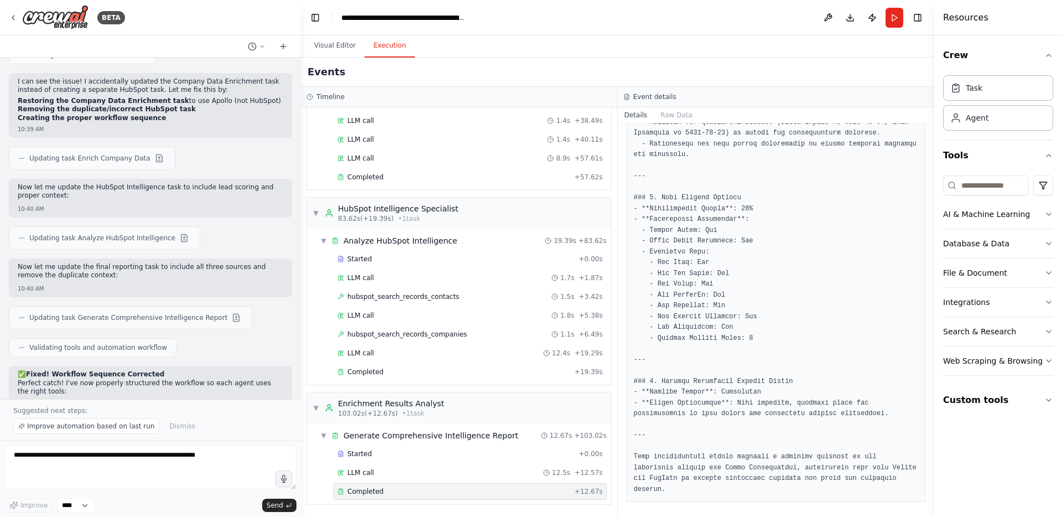
scroll to position [863, 0]
click at [129, 427] on span "Improve automation based on last run" at bounding box center [90, 425] width 127 height 9
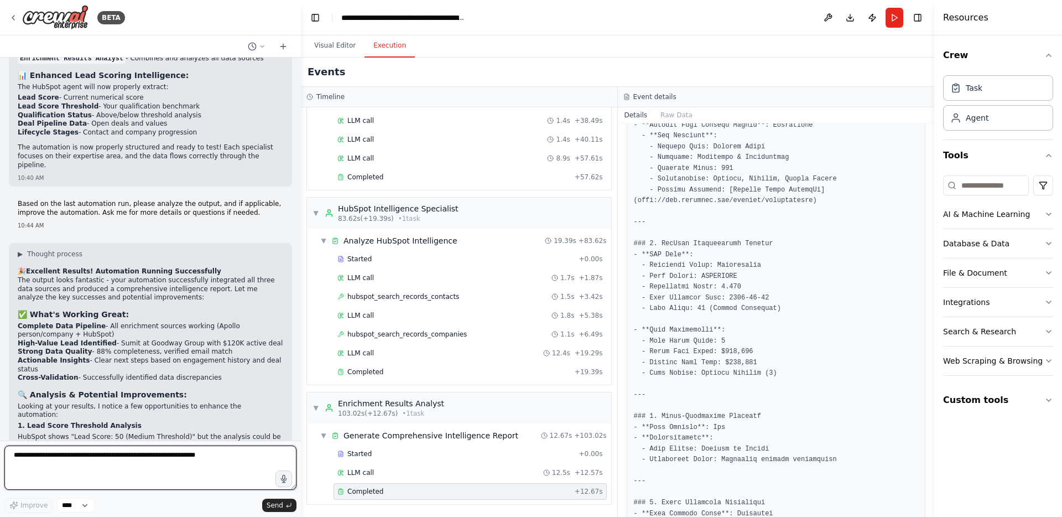
scroll to position [372, 0]
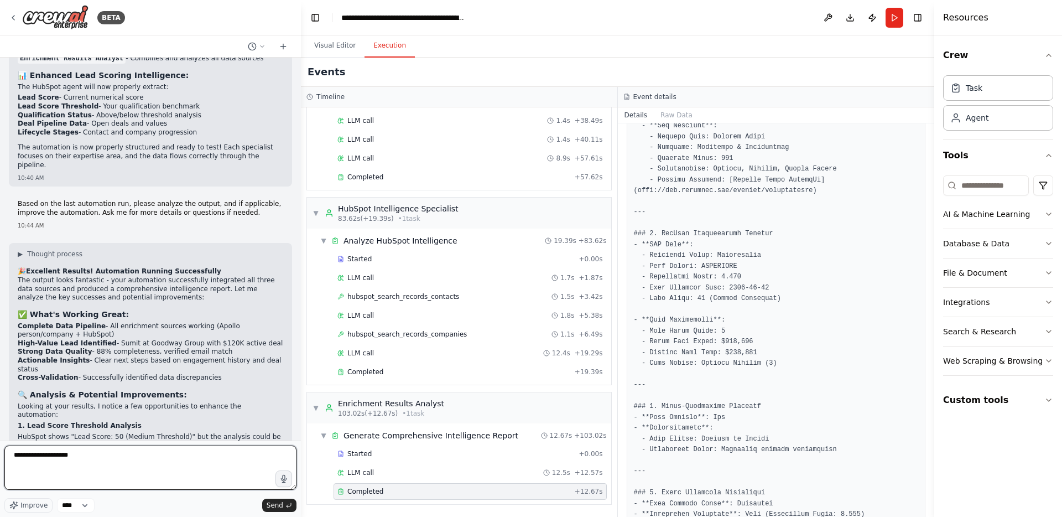
click at [46, 456] on textarea "**********" at bounding box center [150, 467] width 292 height 44
click at [67, 447] on textarea "**********" at bounding box center [150, 467] width 292 height 44
click at [65, 457] on textarea "**********" at bounding box center [150, 467] width 292 height 44
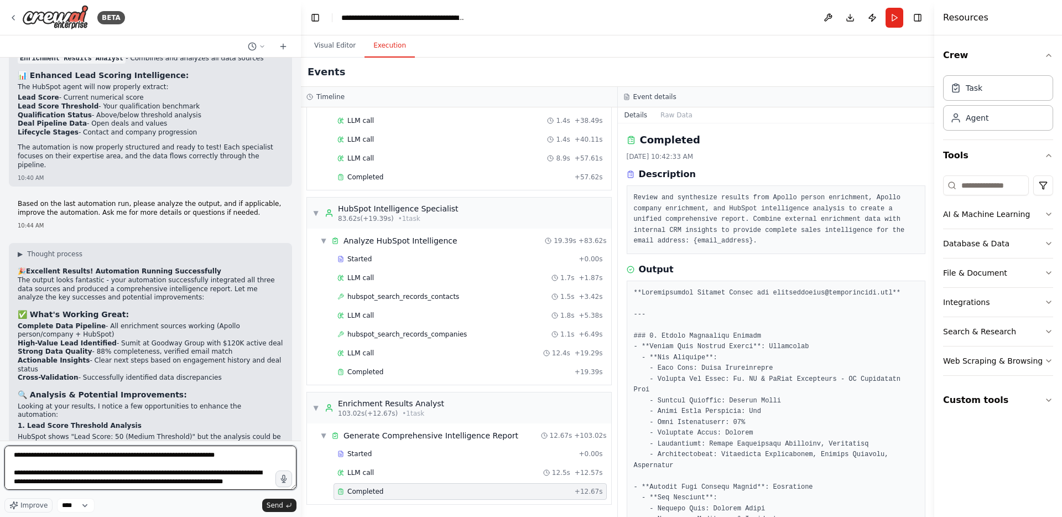
scroll to position [5, 0]
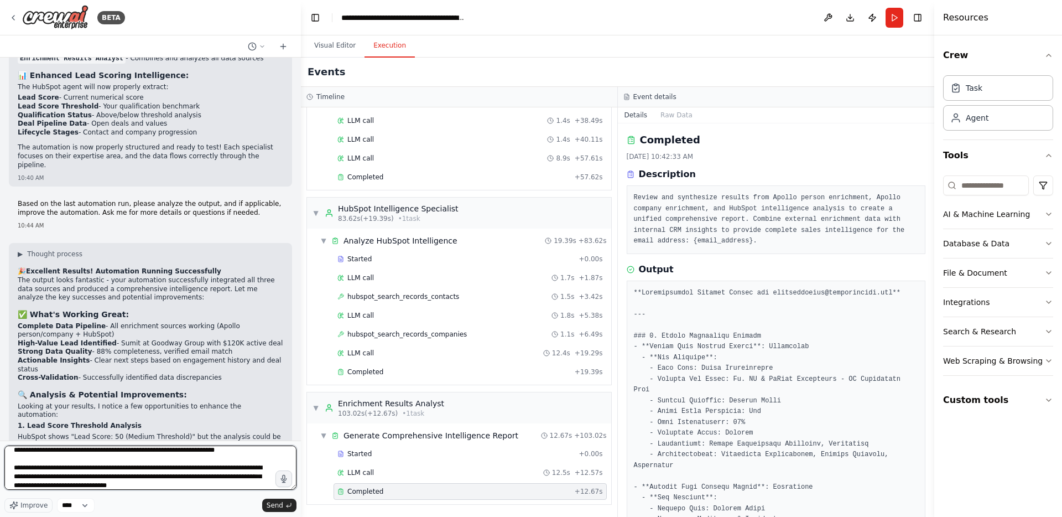
paste textarea "**********"
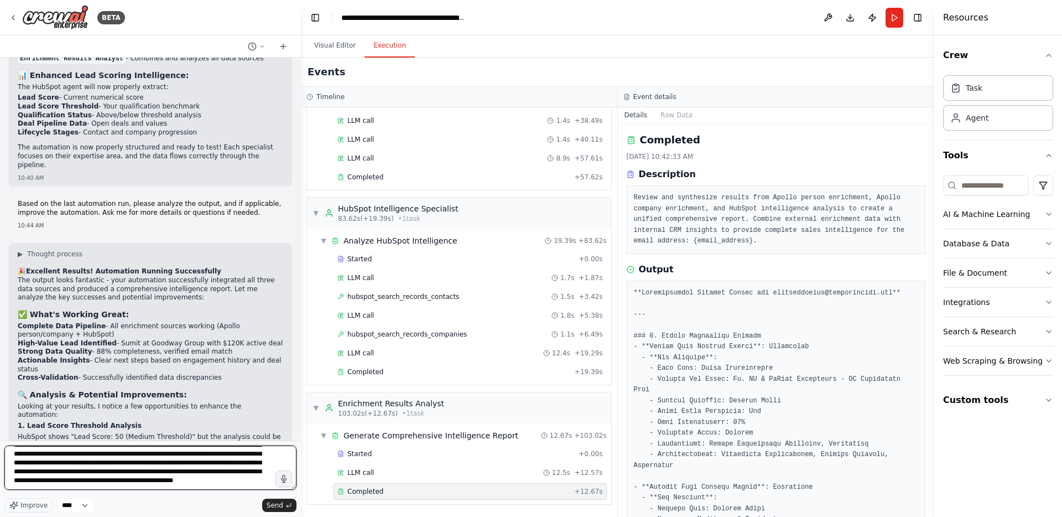
click at [167, 452] on textarea "**********" at bounding box center [150, 467] width 292 height 44
click at [204, 479] on textarea "**********" at bounding box center [150, 467] width 292 height 44
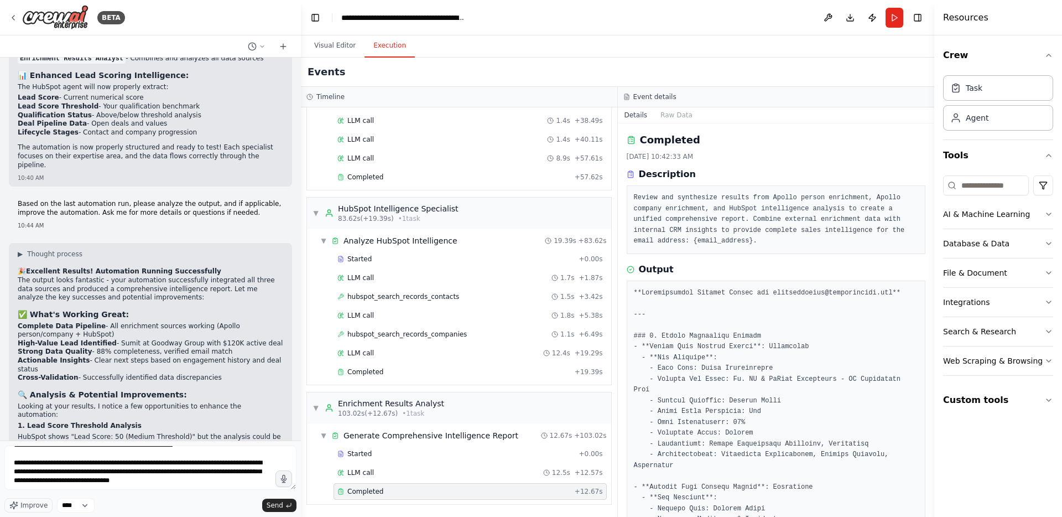
scroll to position [81, 0]
drag, startPoint x: 210, startPoint y: 479, endPoint x: 48, endPoint y: 472, distance: 162.7
click at [48, 472] on textarea "**********" at bounding box center [150, 467] width 292 height 44
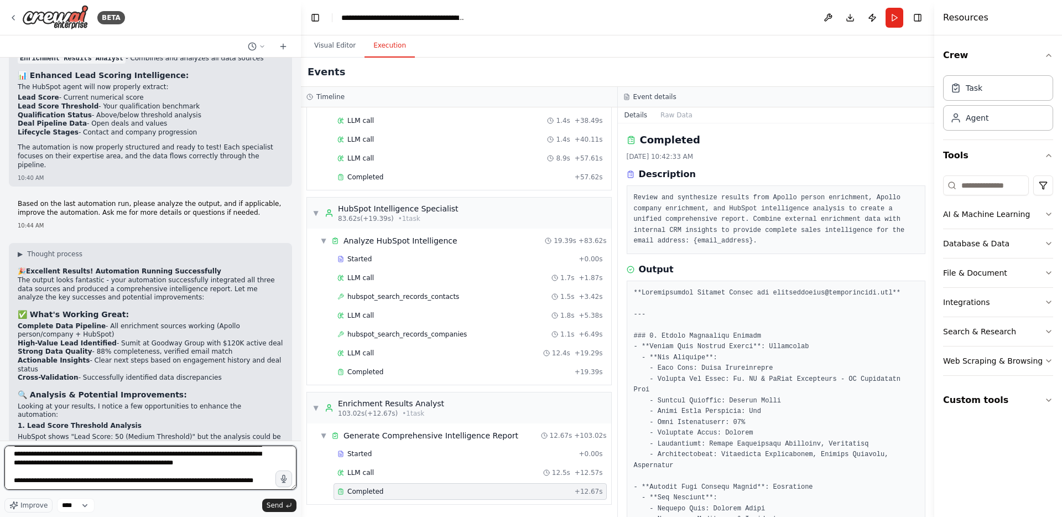
scroll to position [72, 0]
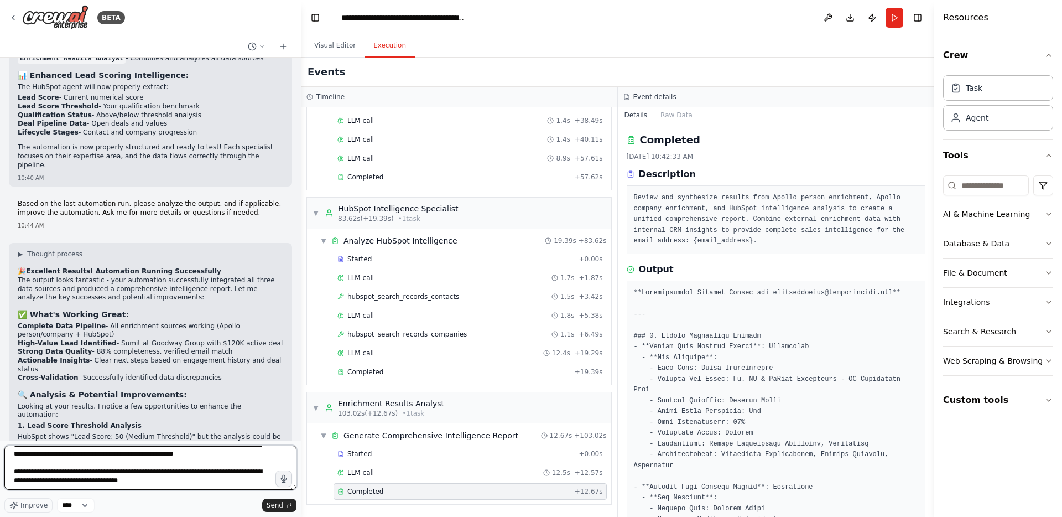
paste textarea "**********"
type textarea "**********"
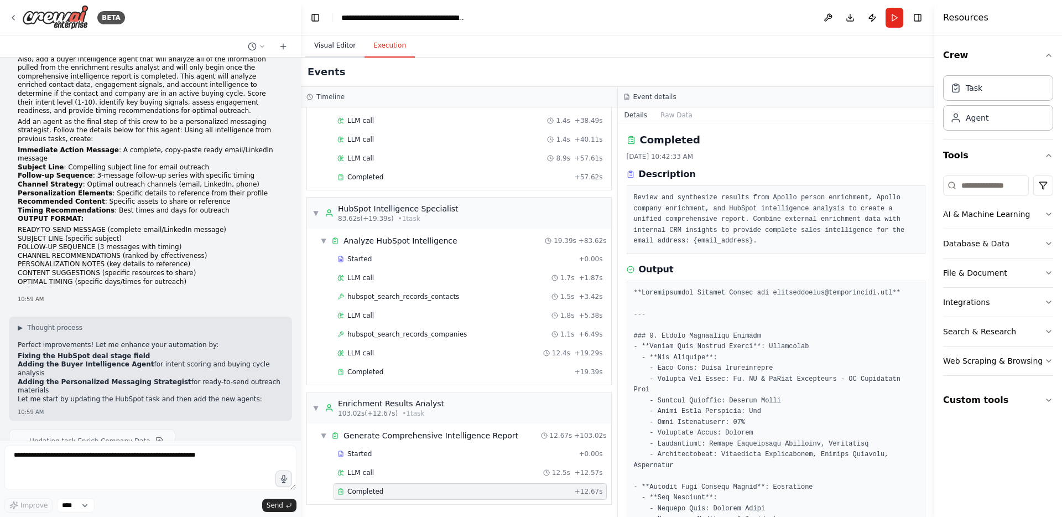
scroll to position [9676, 0]
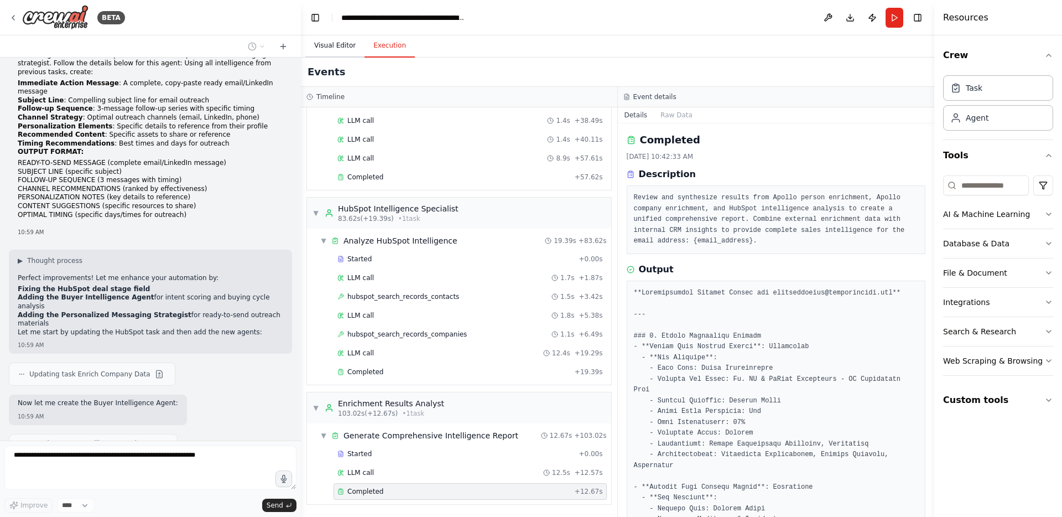
click at [346, 48] on button "Visual Editor" at bounding box center [334, 45] width 59 height 23
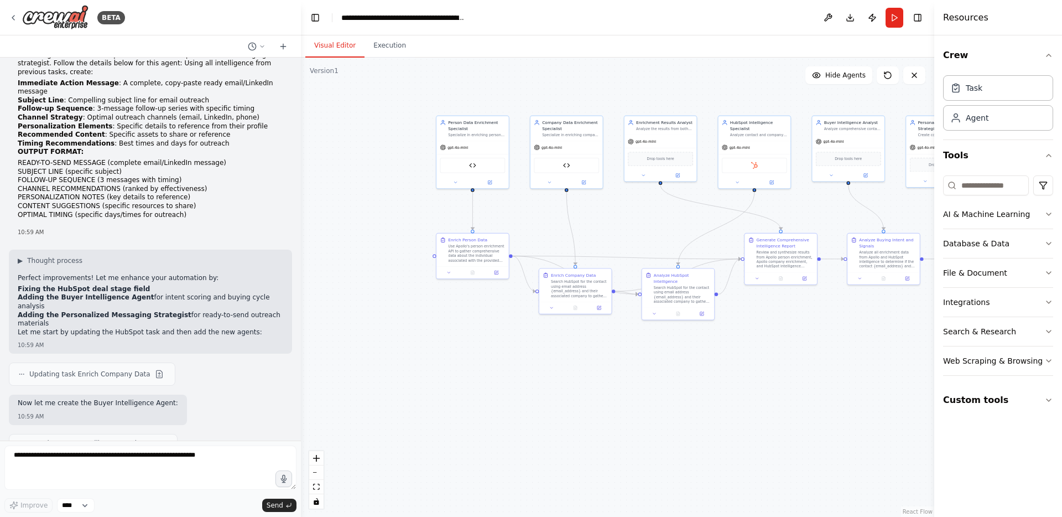
scroll to position [9743, 0]
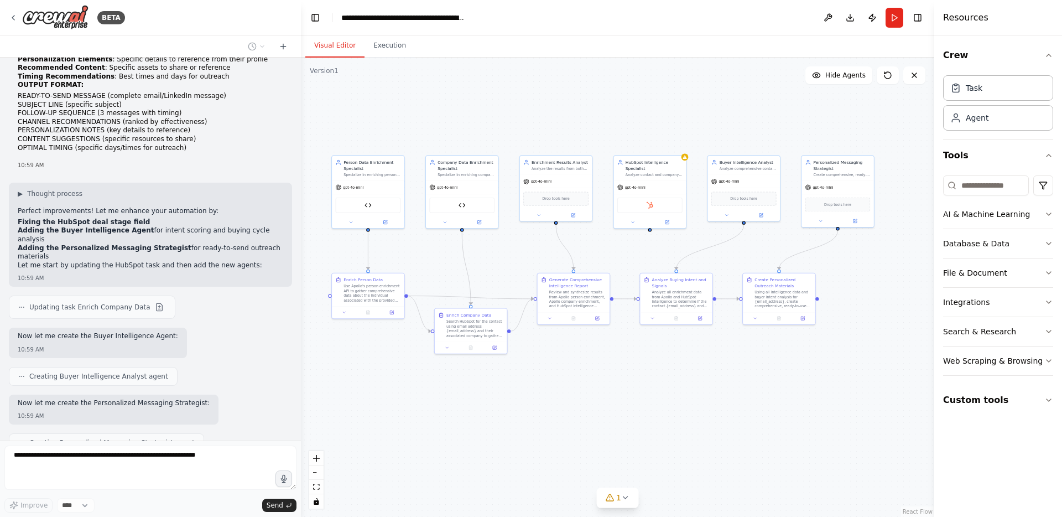
drag, startPoint x: 711, startPoint y: 395, endPoint x: 606, endPoint y: 435, distance: 111.6
click at [606, 435] on div ".deletable-edge-delete-btn { width: 20px; height: 20px; border: 0px solid #ffff…" at bounding box center [617, 287] width 633 height 459
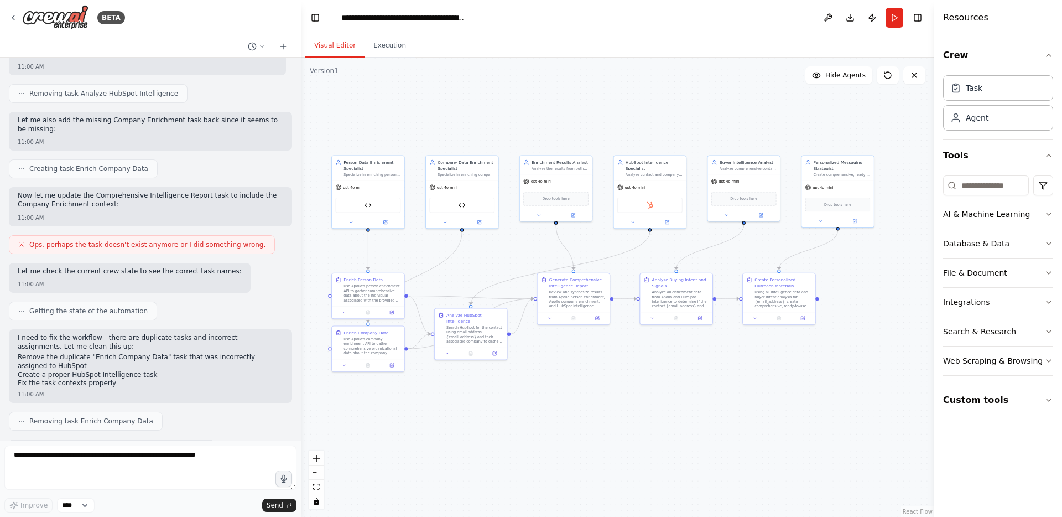
scroll to position [10359, 0]
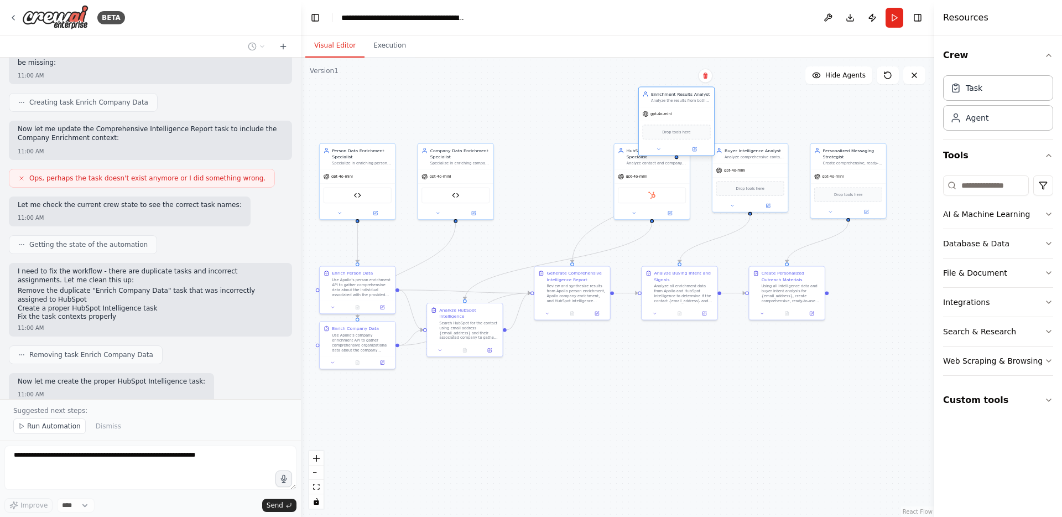
drag, startPoint x: 567, startPoint y: 149, endPoint x: 688, endPoint y: 91, distance: 134.5
click at [688, 91] on div "Enrichment Results Analyst Analyze the results from both person and company enr…" at bounding box center [681, 97] width 60 height 12
drag, startPoint x: 643, startPoint y: 169, endPoint x: 534, endPoint y: 171, distance: 109.0
click at [534, 171] on div "gpt-4o-mini" at bounding box center [541, 175] width 75 height 13
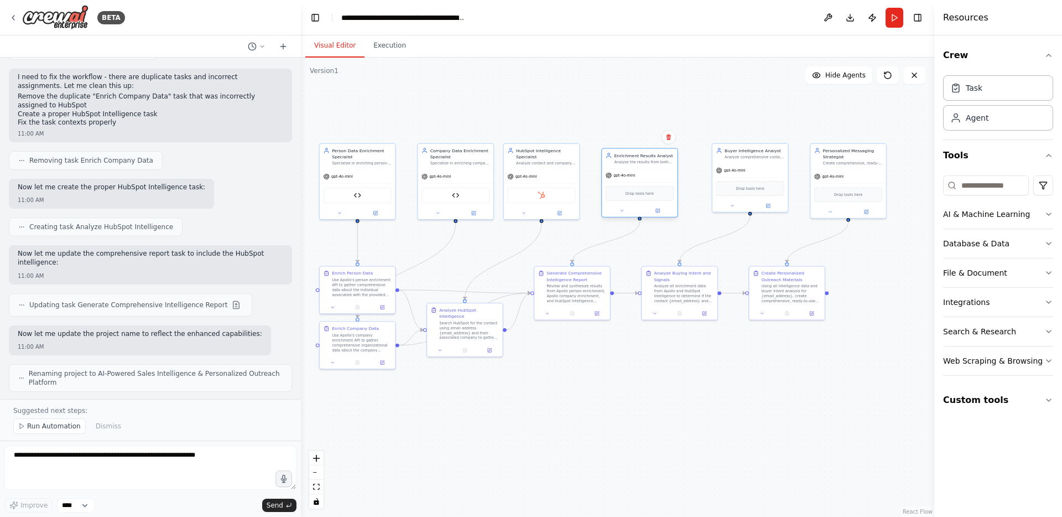
drag, startPoint x: 662, startPoint y: 92, endPoint x: 628, endPoint y: 158, distance: 73.7
click at [628, 158] on div "Enrichment Results Analyst Analyze the results from both person and company enr…" at bounding box center [644, 158] width 60 height 12
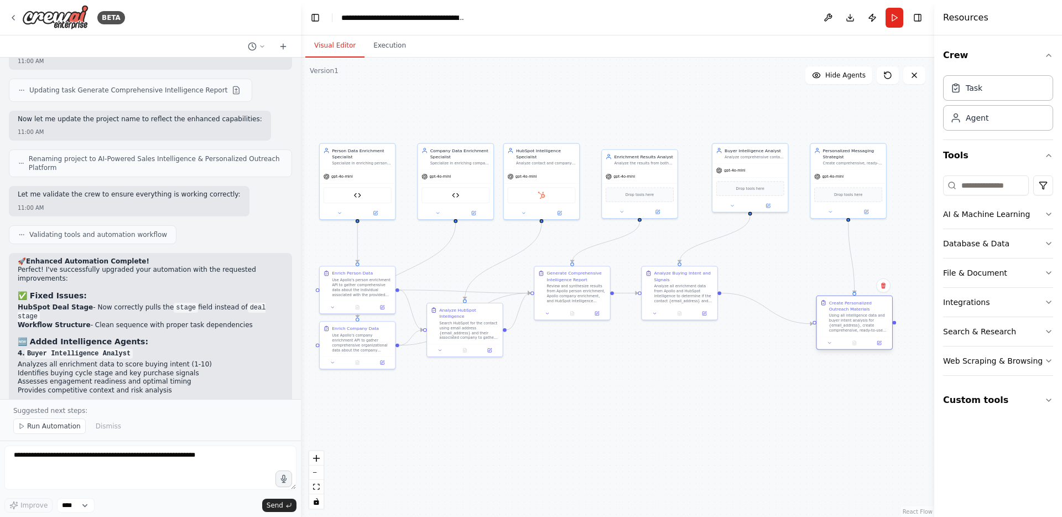
scroll to position [10776, 0]
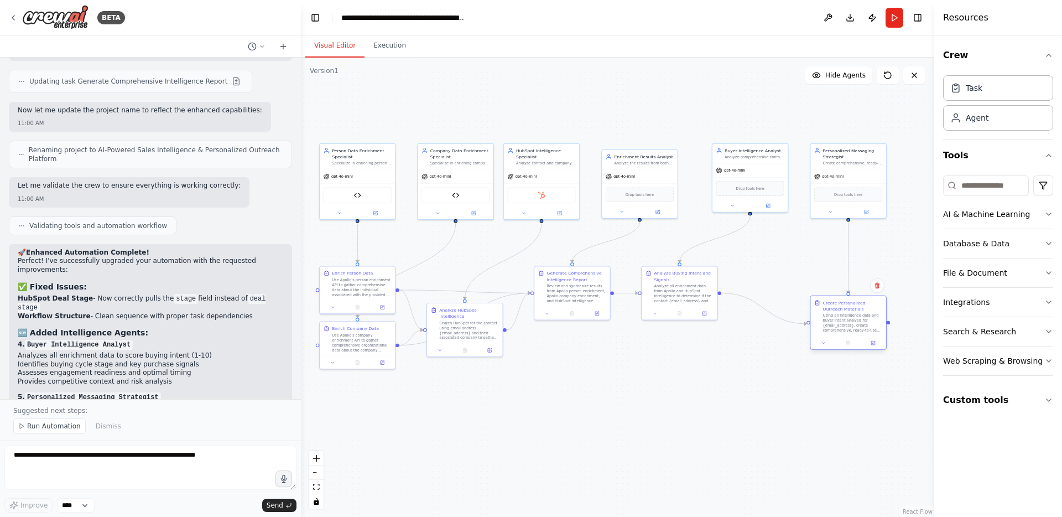
drag, startPoint x: 785, startPoint y: 285, endPoint x: 849, endPoint y: 315, distance: 70.3
click at [849, 315] on div "Using all intelligence data and buyer intent analysis for {email_address}, crea…" at bounding box center [853, 322] width 60 height 19
drag, startPoint x: 690, startPoint y: 288, endPoint x: 762, endPoint y: 321, distance: 79.9
click at [761, 322] on div "Analyze all enrichment data from Apollo and HubSpot intelligence to determine i…" at bounding box center [754, 328] width 60 height 19
drag, startPoint x: 582, startPoint y: 291, endPoint x: 657, endPoint y: 330, distance: 84.1
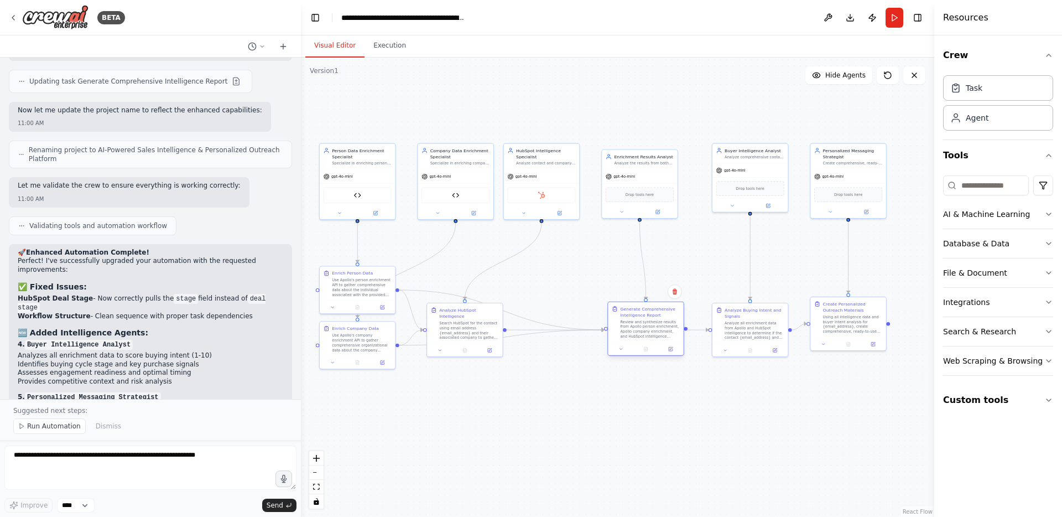
click at [657, 330] on div "Review and synthesize results from Apollo person enrichment, Apollo company enr…" at bounding box center [650, 328] width 60 height 19
drag, startPoint x: 651, startPoint y: 173, endPoint x: 659, endPoint y: 166, distance: 10.6
click at [659, 166] on div "gpt-4o-mini" at bounding box center [645, 168] width 75 height 13
drag, startPoint x: 659, startPoint y: 166, endPoint x: 668, endPoint y: 168, distance: 9.0
click at [668, 168] on div "gpt-4o-mini" at bounding box center [651, 168] width 75 height 13
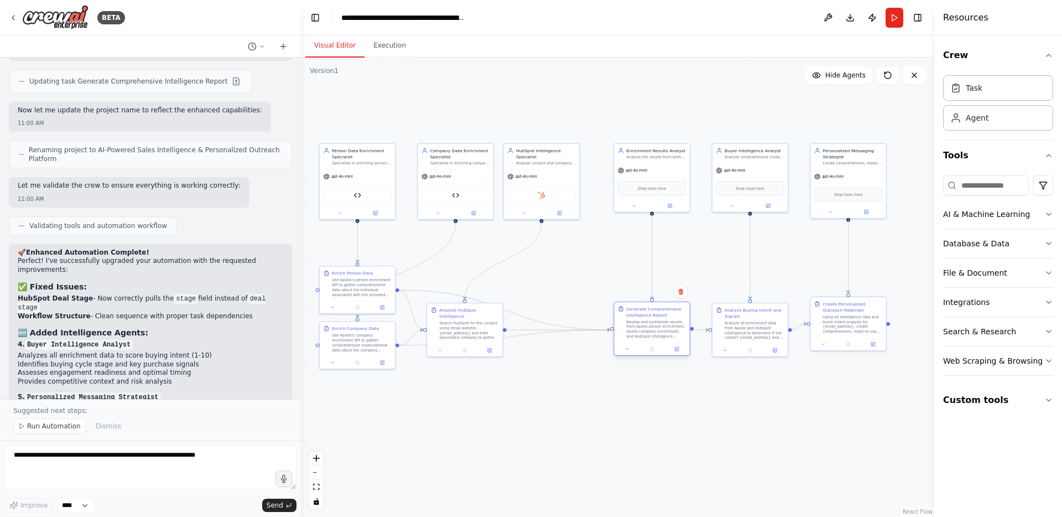
drag, startPoint x: 656, startPoint y: 326, endPoint x: 663, endPoint y: 328, distance: 7.5
click at [663, 328] on div "Review and synthesize results from Apollo person enrichment, Apollo company enr…" at bounding box center [657, 328] width 60 height 19
drag, startPoint x: 536, startPoint y: 180, endPoint x: 551, endPoint y: 180, distance: 14.4
click at [551, 180] on div "gpt-4o-mini" at bounding box center [553, 175] width 75 height 13
drag, startPoint x: 481, startPoint y: 319, endPoint x: 568, endPoint y: 320, distance: 86.8
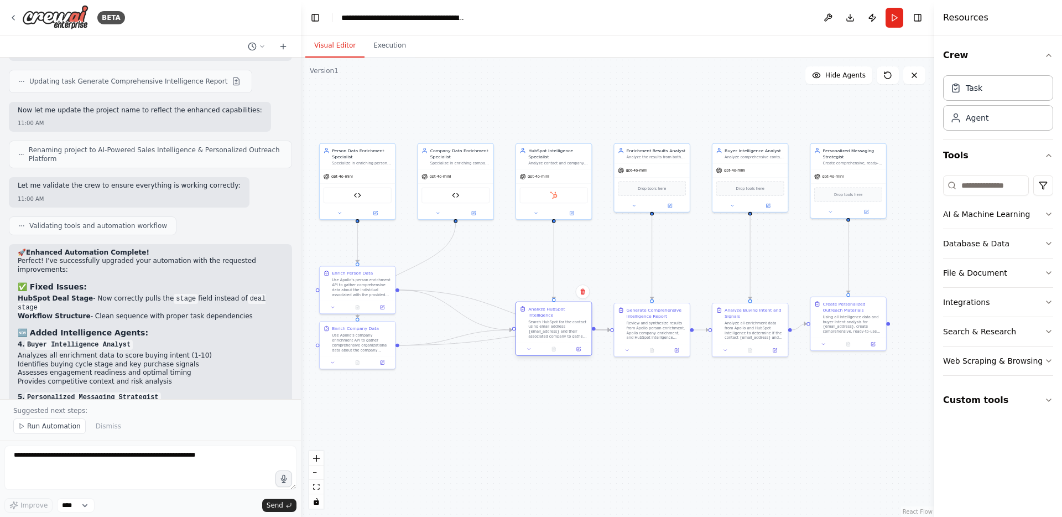
click at [568, 320] on div "Search HubSpot for the contact using email address {email_address} and their as…" at bounding box center [558, 328] width 60 height 19
drag, startPoint x: 373, startPoint y: 280, endPoint x: 374, endPoint y: 273, distance: 7.3
click at [374, 273] on div "Use Apollo's person enrichment API to gather comprehensive data about the indiv…" at bounding box center [362, 279] width 60 height 19
drag, startPoint x: 369, startPoint y: 345, endPoint x: 471, endPoint y: 284, distance: 118.5
click at [471, 284] on div "Use Apollo's company enrichment API to gather comprehensive organizational data…" at bounding box center [460, 285] width 60 height 19
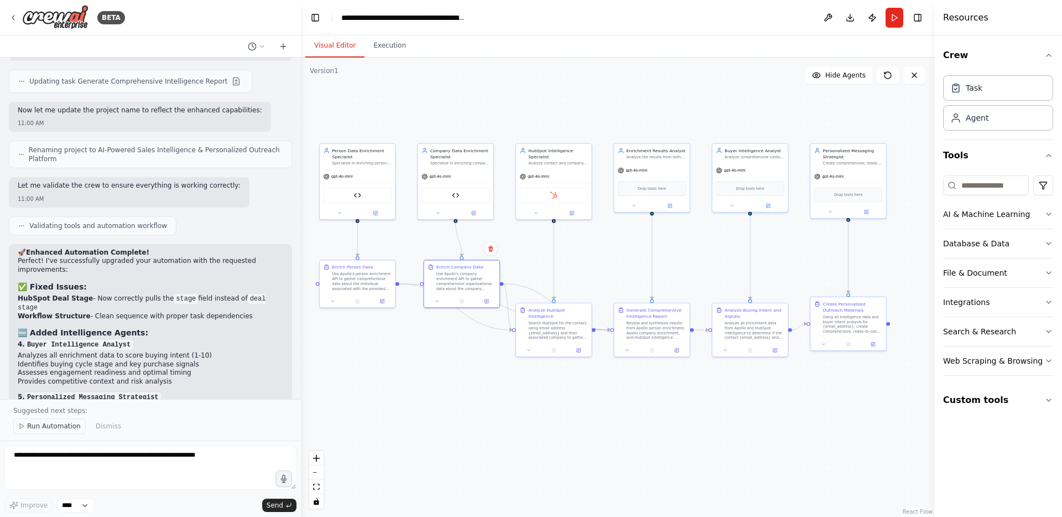
click at [56, 425] on span "Run Automation" at bounding box center [54, 425] width 54 height 9
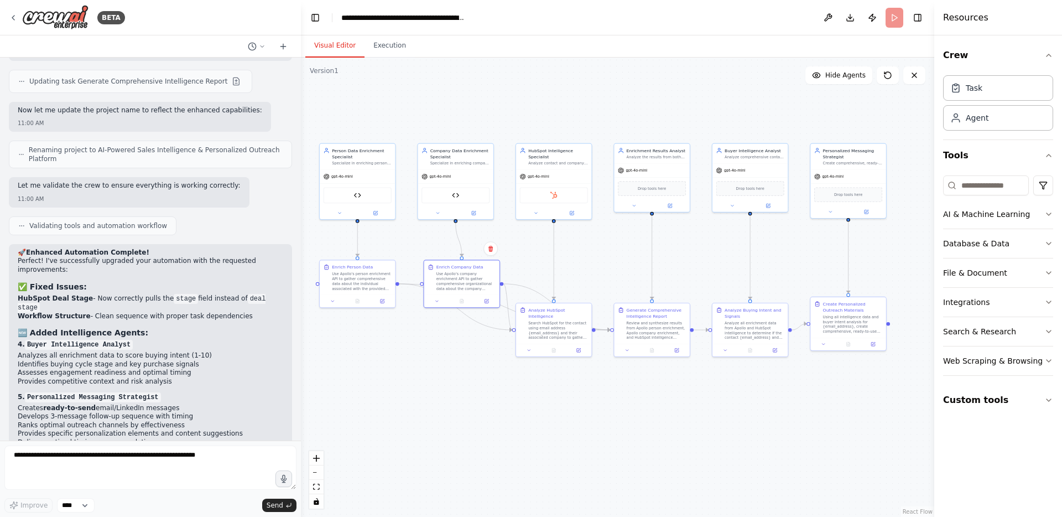
scroll to position [10735, 0]
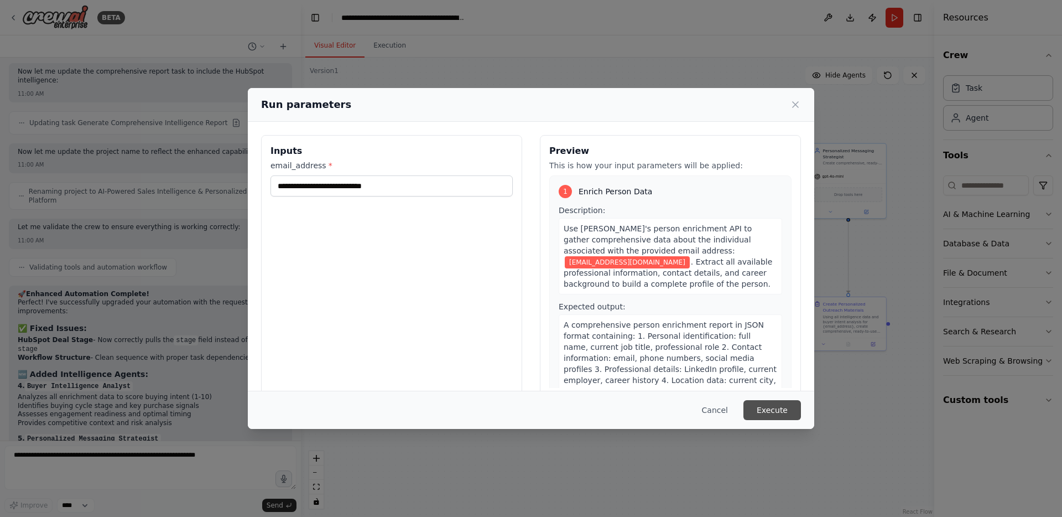
click at [775, 402] on button "Execute" at bounding box center [772, 410] width 58 height 20
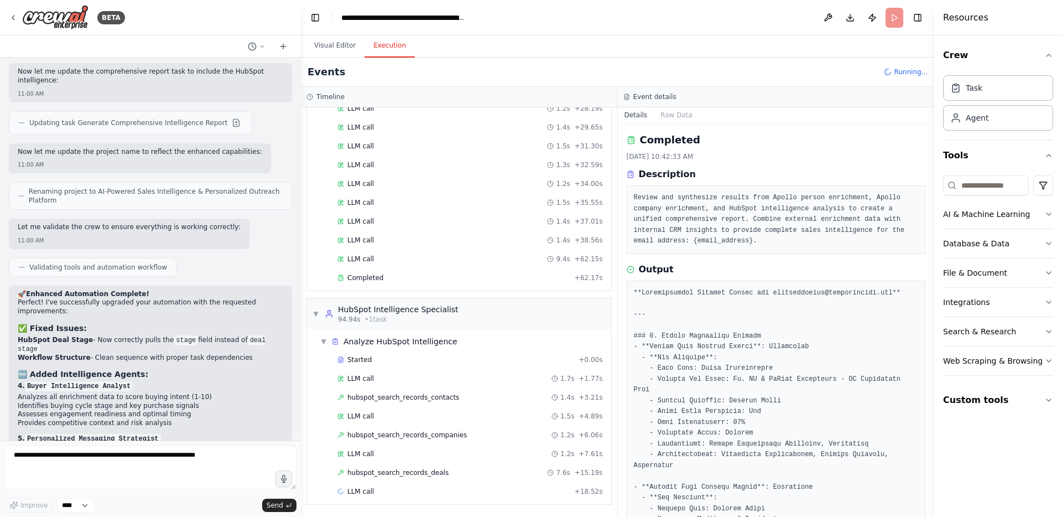
click at [388, 45] on button "Execution" at bounding box center [389, 45] width 50 height 23
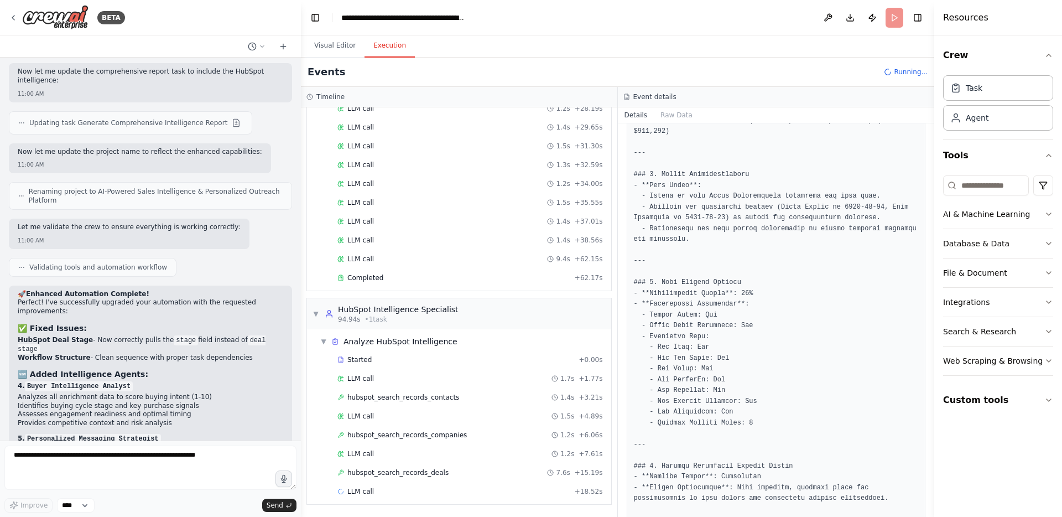
scroll to position [863, 0]
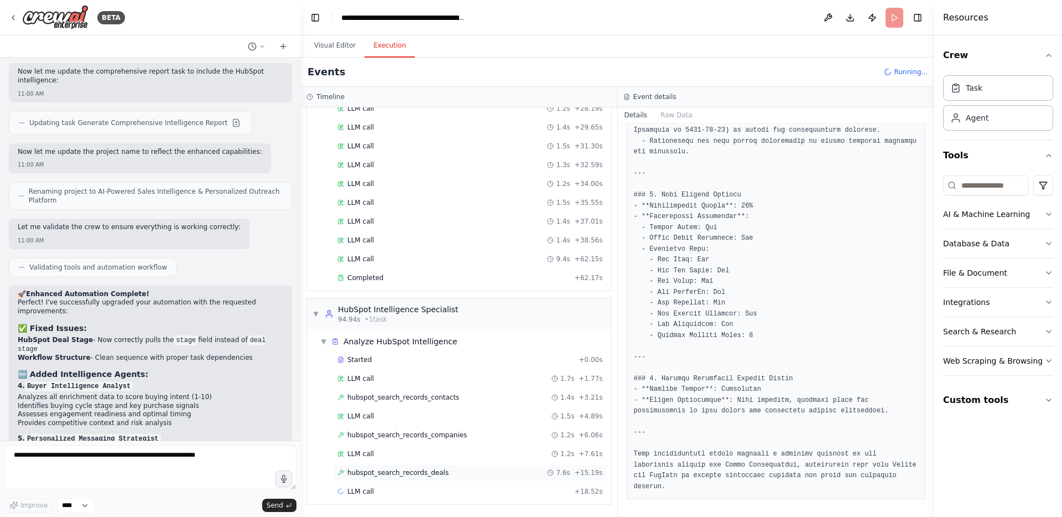
click at [445, 470] on span "hubspot_search_records_deals" at bounding box center [397, 472] width 101 height 9
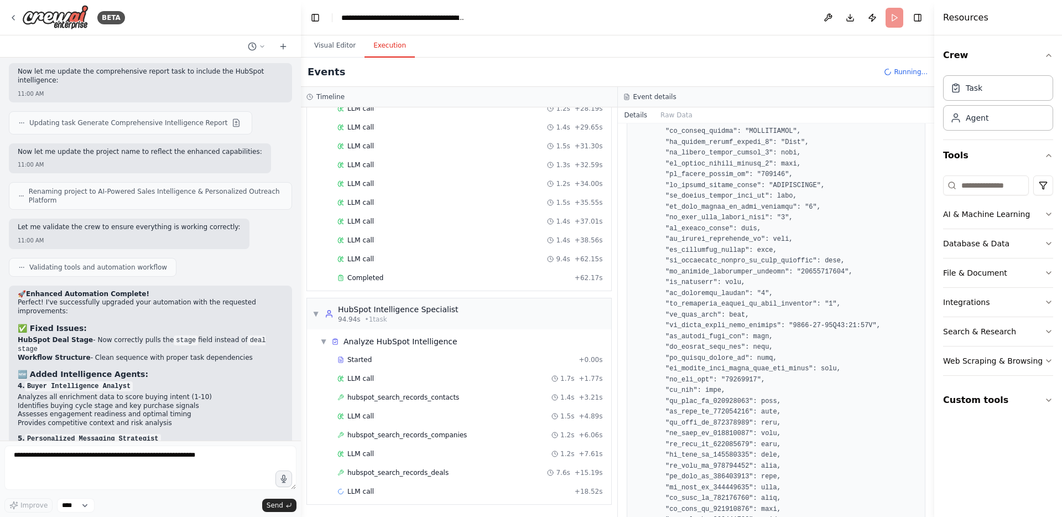
scroll to position [11284, 0]
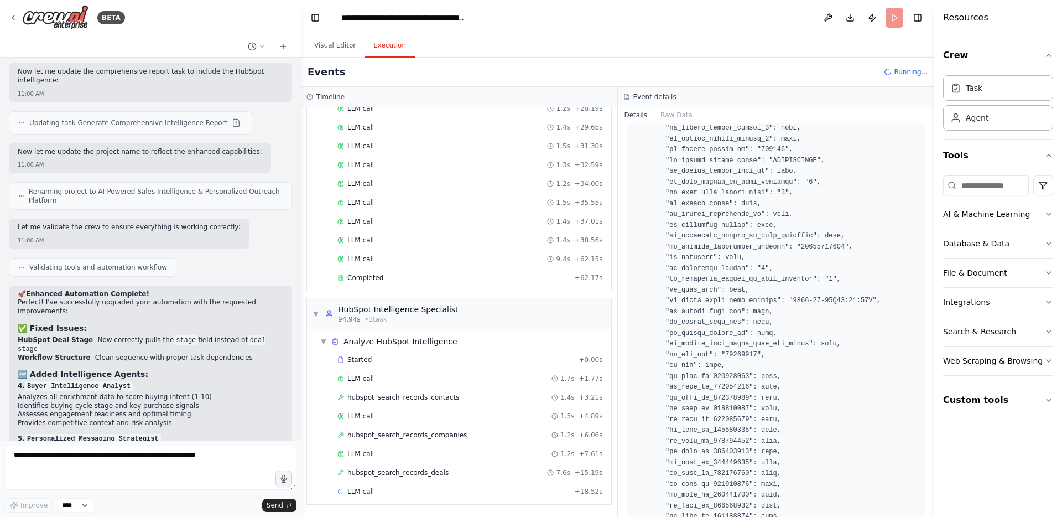
drag, startPoint x: 930, startPoint y: 143, endPoint x: 928, endPoint y: 191, distance: 48.2
click at [928, 191] on div "BETA Build a crew with an agents that will use an a custom api tool to join wit…" at bounding box center [531, 258] width 1062 height 517
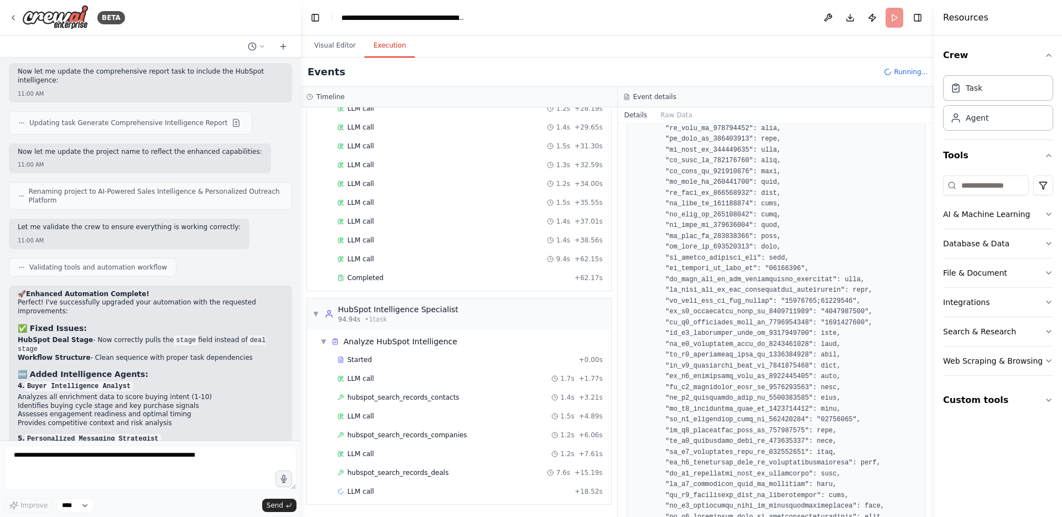
scroll to position [11646, 0]
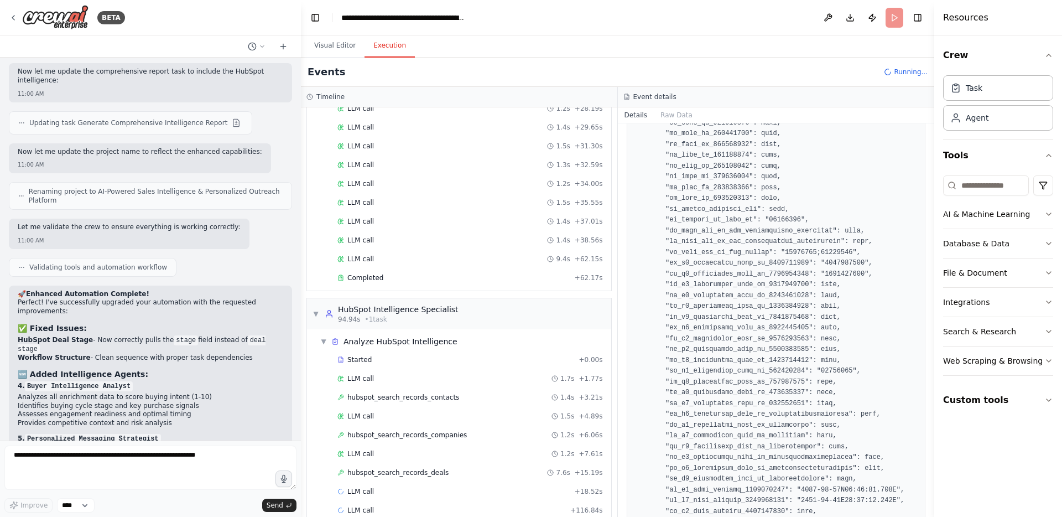
drag, startPoint x: 931, startPoint y: 143, endPoint x: 922, endPoint y: 222, distance: 79.5
click at [922, 226] on div "BETA Build a crew with an agents that will use an a custom api tool to join wit…" at bounding box center [531, 258] width 1062 height 517
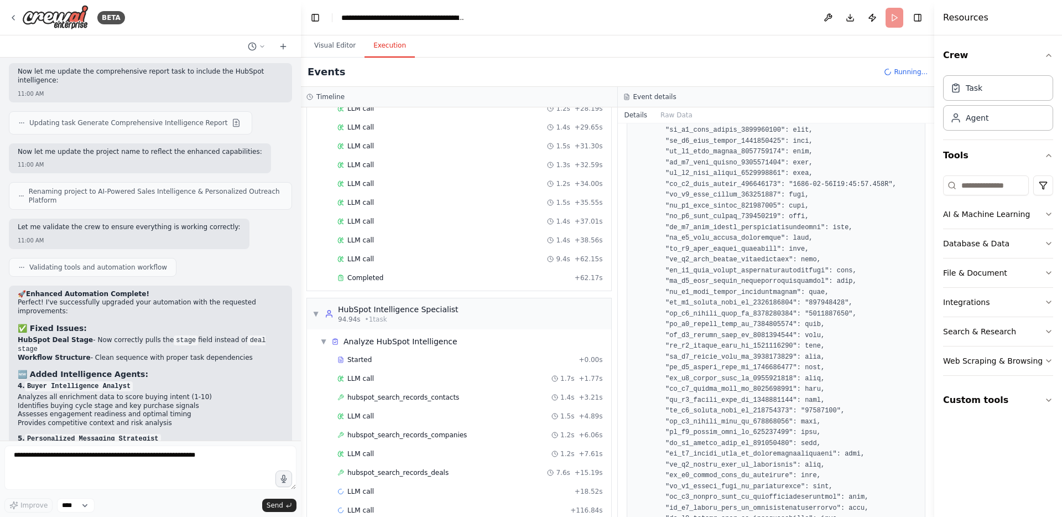
scroll to position [12471, 0]
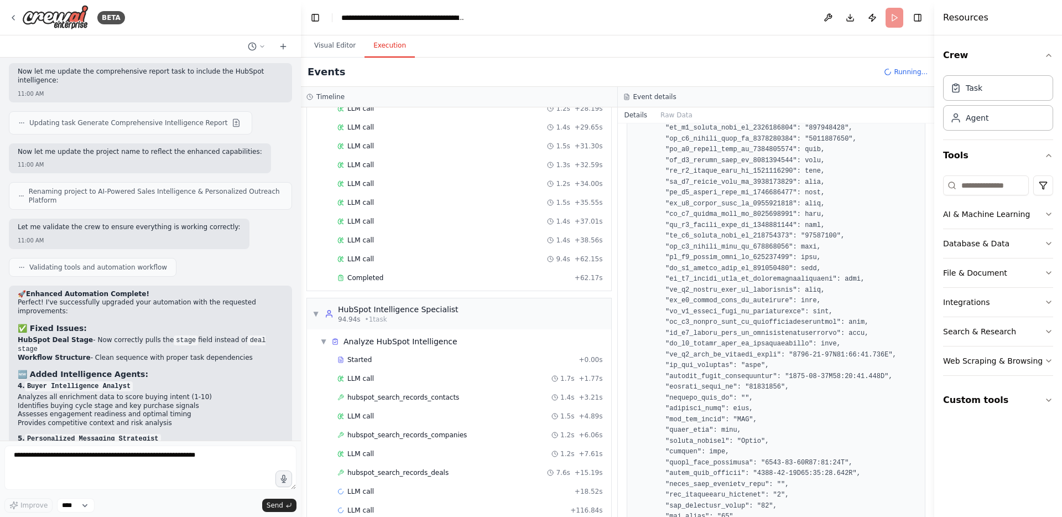
drag, startPoint x: 931, startPoint y: 140, endPoint x: 934, endPoint y: 169, distance: 28.9
click at [934, 169] on div "Resources Crew Task Agent Tools AI & Machine Learning Database & Data File & Do…" at bounding box center [998, 258] width 128 height 517
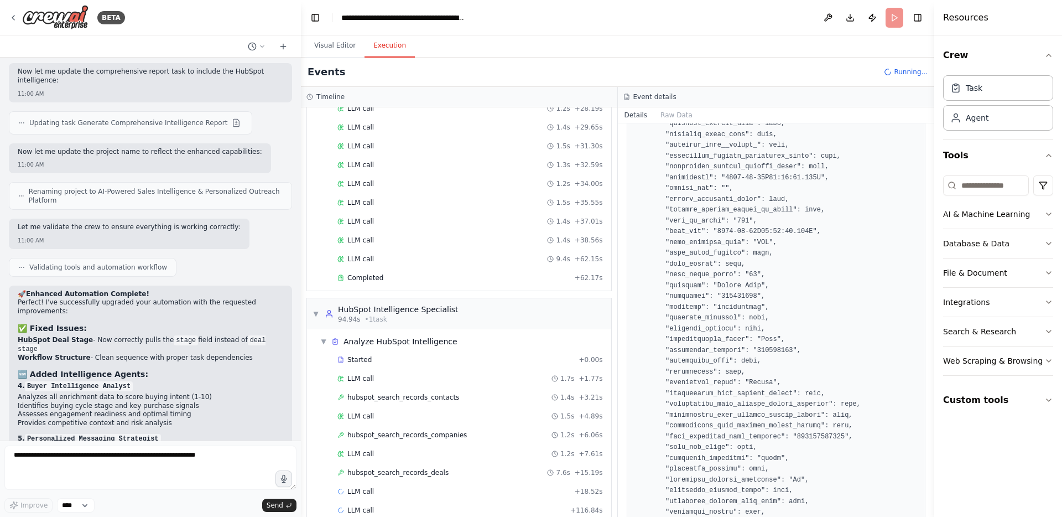
scroll to position [13576, 0]
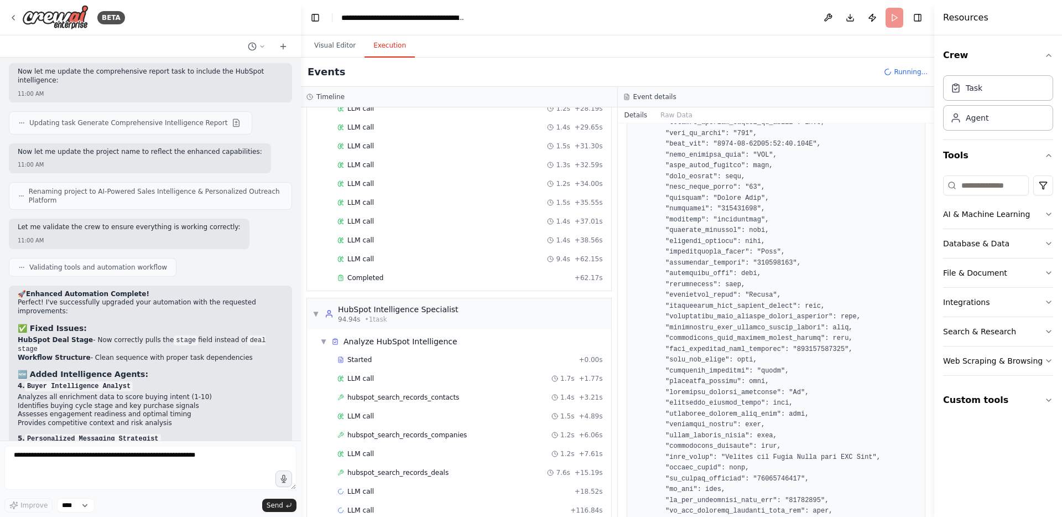
drag, startPoint x: 931, startPoint y: 143, endPoint x: 926, endPoint y: 211, distance: 68.8
click at [926, 211] on div "BETA Build a crew with an agents that will use an a custom api tool to join wit…" at bounding box center [531, 258] width 1062 height 517
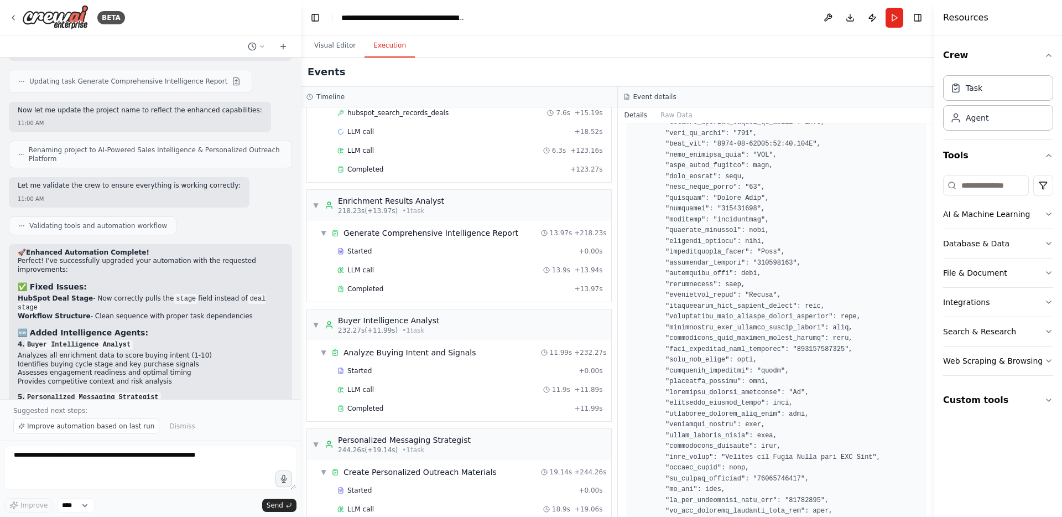
scroll to position [977, 0]
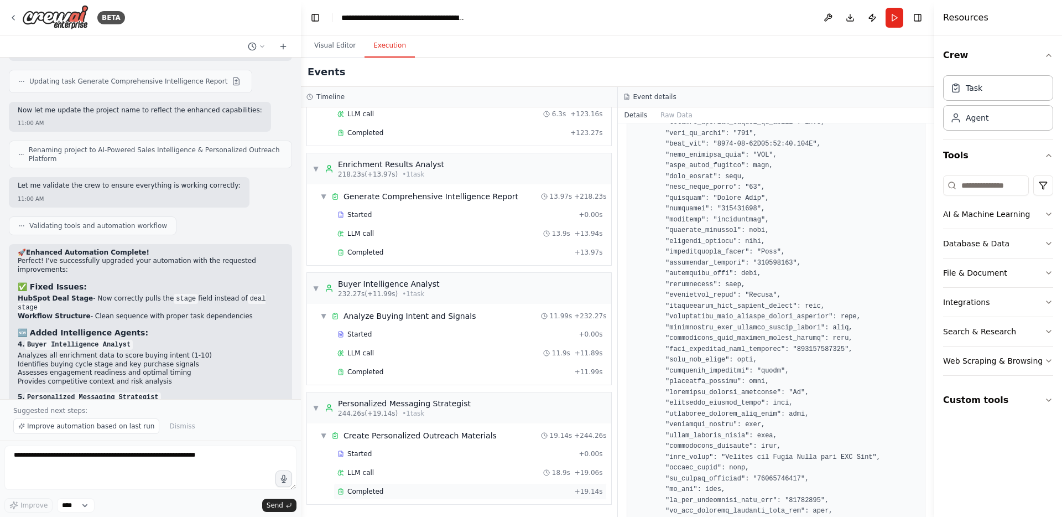
click at [383, 490] on div "Completed" at bounding box center [453, 491] width 233 height 9
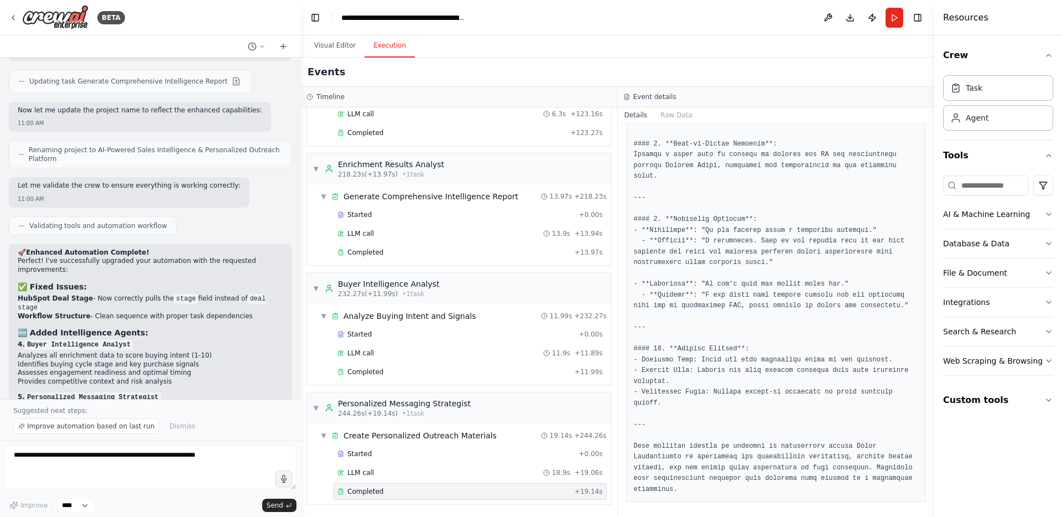
scroll to position [1489, 0]
click at [400, 371] on div "Completed" at bounding box center [453, 371] width 233 height 9
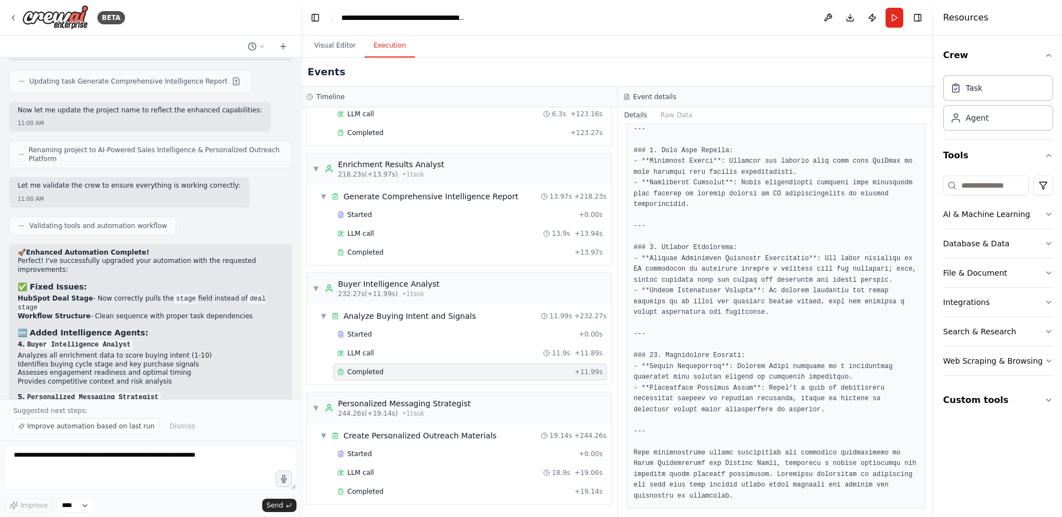
scroll to position [949, 0]
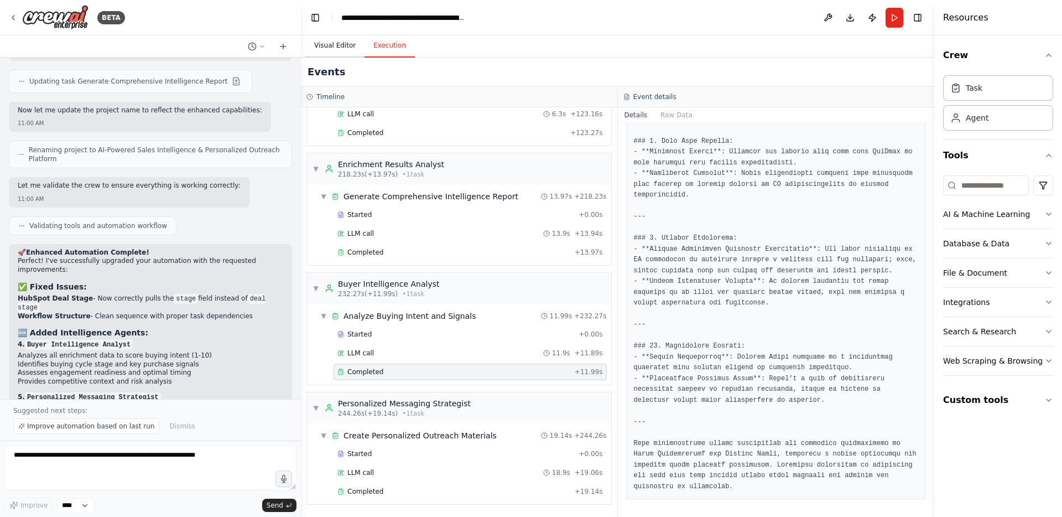
click at [319, 45] on button "Visual Editor" at bounding box center [334, 45] width 59 height 23
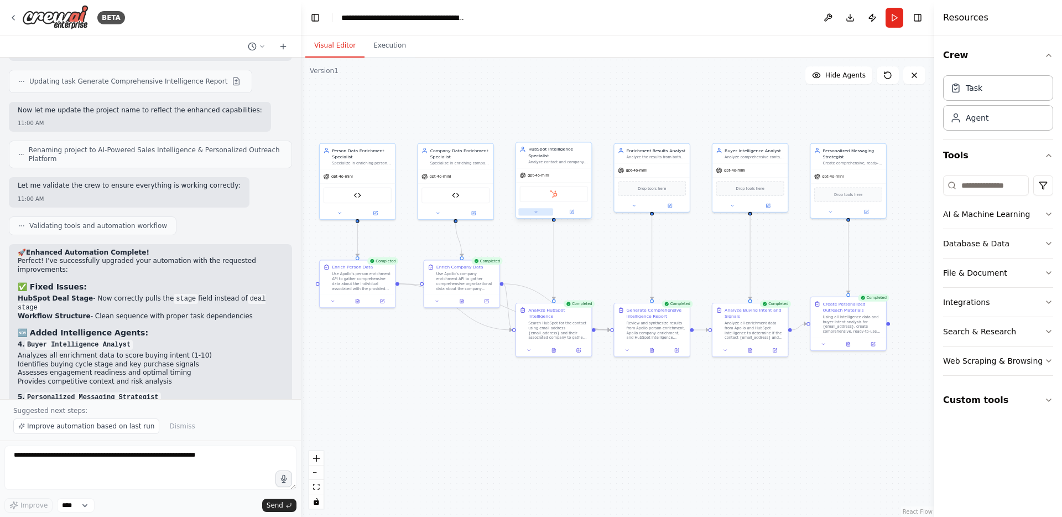
click at [536, 211] on icon at bounding box center [535, 211] width 5 height 5
click at [548, 340] on button "LLM setting" at bounding box center [577, 338] width 112 height 12
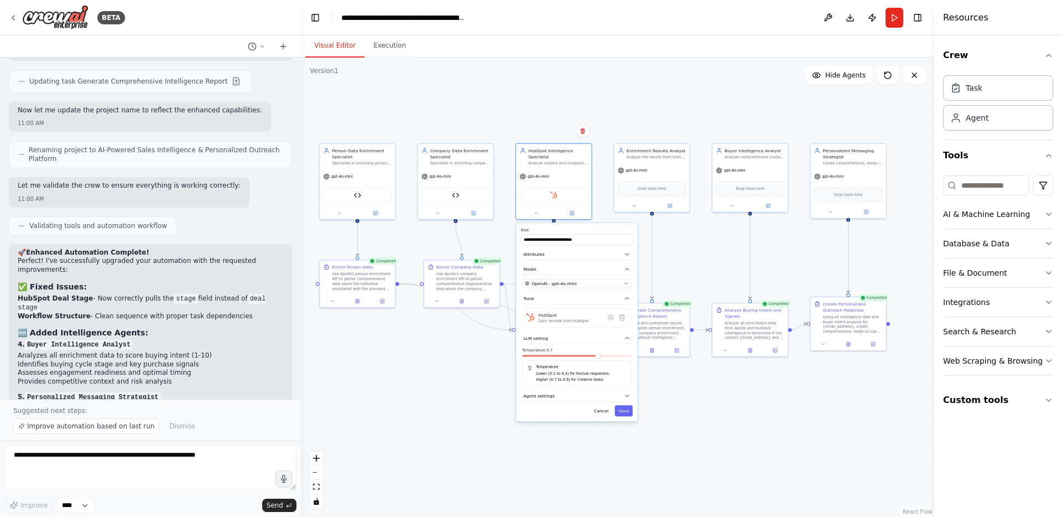
click at [549, 360] on div "Temperature Lower (0.1 to 0.3) for factual responses. Higher (0.7 to 0.9) for c…" at bounding box center [576, 373] width 109 height 26
click at [544, 358] on span at bounding box center [545, 355] width 5 height 5
click at [624, 410] on button "Save" at bounding box center [623, 410] width 18 height 11
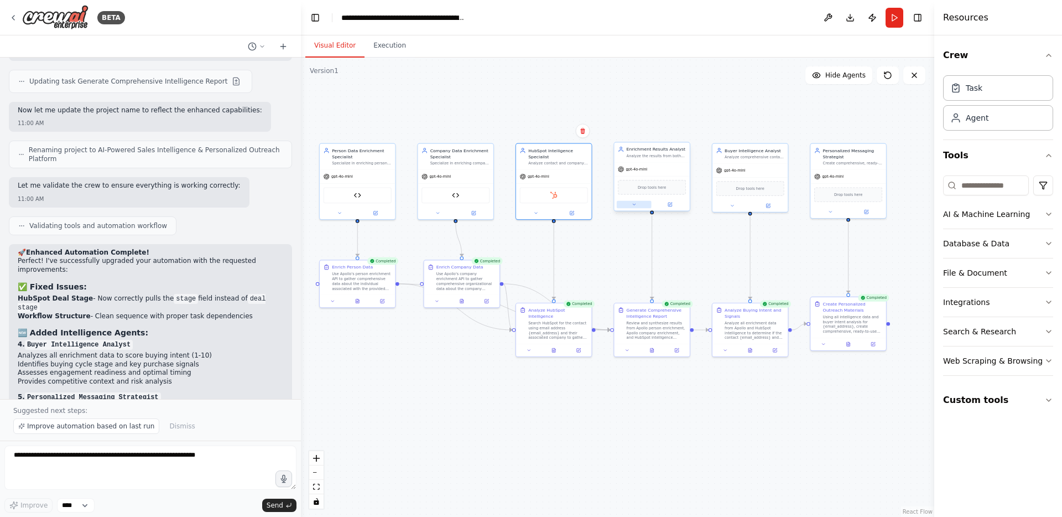
click at [632, 202] on icon at bounding box center [634, 204] width 5 height 5
click at [643, 318] on span "LLM setting" at bounding box center [634, 317] width 25 height 6
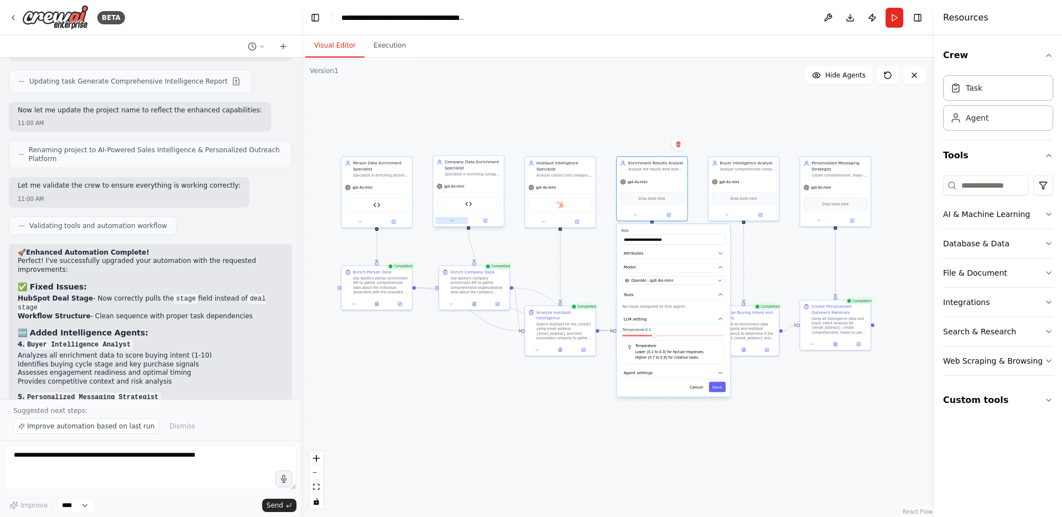
click at [451, 218] on icon at bounding box center [452, 220] width 4 height 4
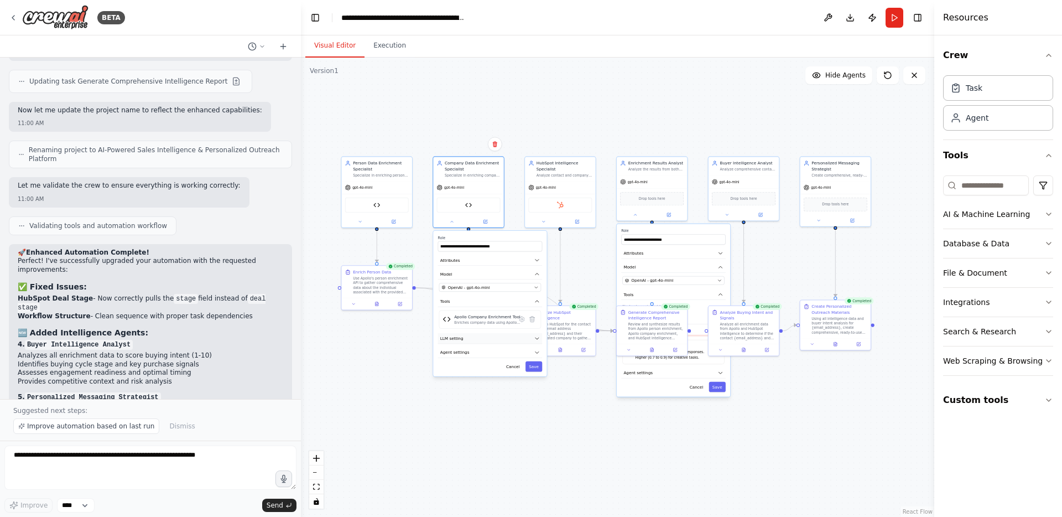
click at [460, 338] on span "LLM setting" at bounding box center [451, 338] width 23 height 6
click at [507, 404] on button "Cancel" at bounding box center [513, 406] width 20 height 11
click at [697, 388] on button "Cancel" at bounding box center [696, 387] width 20 height 11
click at [728, 216] on button at bounding box center [727, 213] width 33 height 7
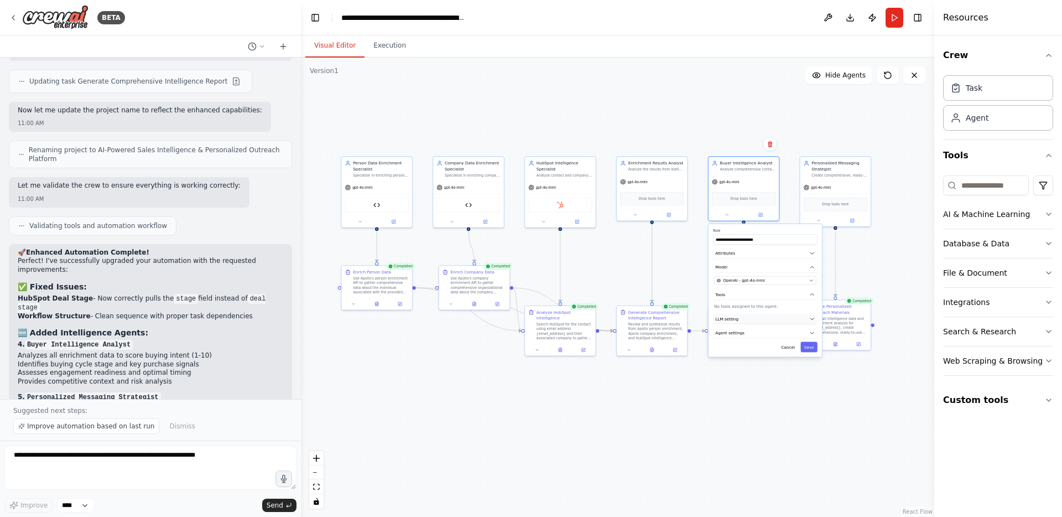
click at [764, 321] on button "LLM setting" at bounding box center [765, 319] width 105 height 11
click at [736, 337] on span at bounding box center [735, 335] width 4 height 4
click at [810, 386] on button "Save" at bounding box center [808, 387] width 17 height 11
click at [818, 218] on icon at bounding box center [818, 218] width 2 height 1
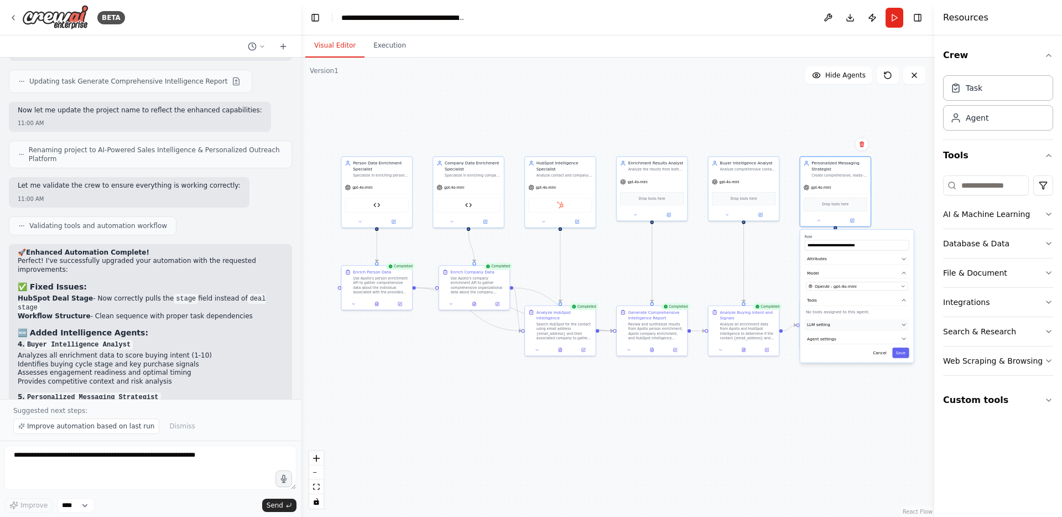
click at [830, 322] on button "LLM setting" at bounding box center [857, 324] width 105 height 11
drag, startPoint x: 878, startPoint y: 344, endPoint x: 870, endPoint y: 342, distance: 7.4
click at [870, 342] on div "Temperature: 0.7 Temperature Lower (0.1 to 0.3) for factual responses. Higher (…" at bounding box center [851, 351] width 102 height 36
click at [871, 340] on span at bounding box center [870, 340] width 4 height 4
click at [869, 340] on span at bounding box center [870, 340] width 4 height 4
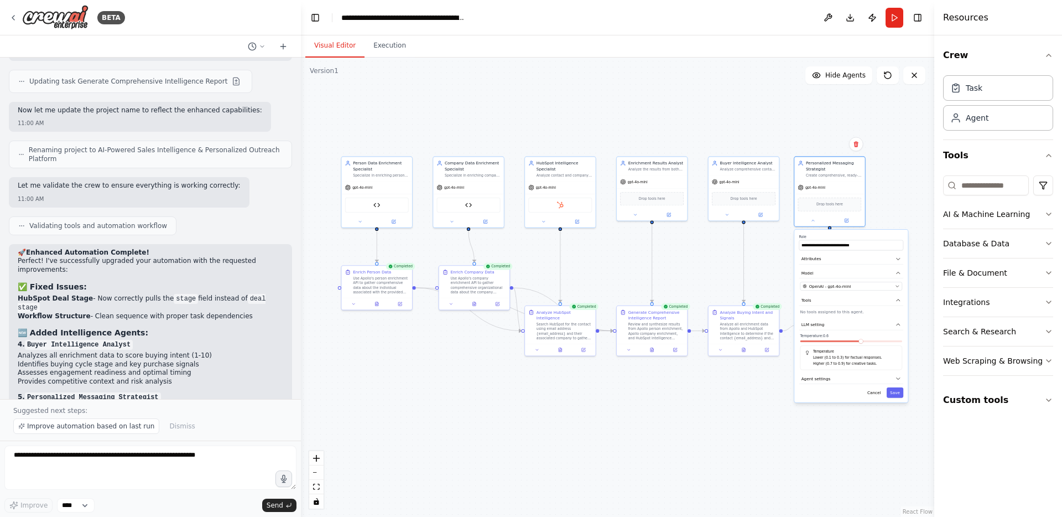
click at [862, 340] on span at bounding box center [830, 341] width 61 height 2
click at [824, 343] on span at bounding box center [822, 340] width 4 height 4
click at [894, 390] on button "Save" at bounding box center [894, 392] width 17 height 11
click at [385, 45] on button "Execution" at bounding box center [389, 45] width 50 height 23
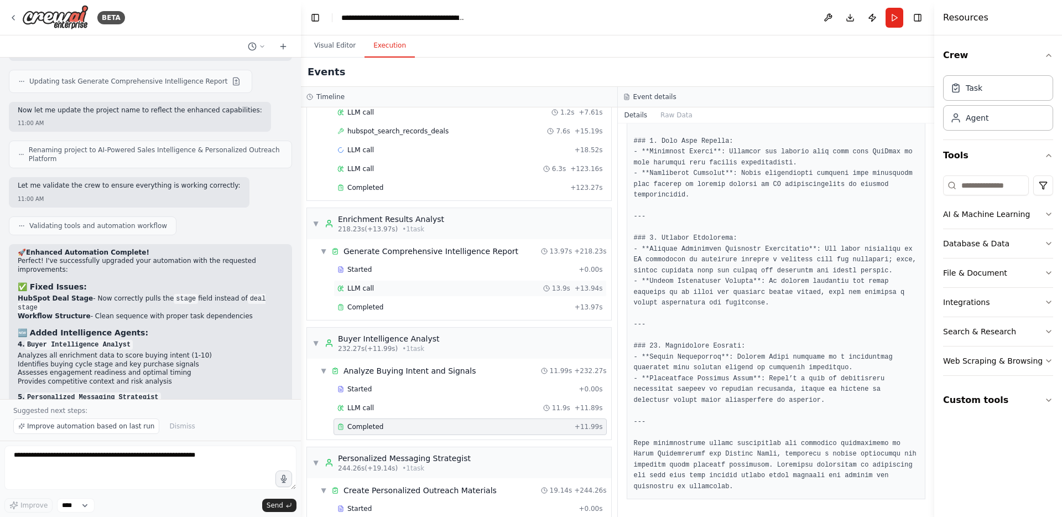
scroll to position [922, 0]
click at [382, 304] on div "Completed" at bounding box center [453, 306] width 233 height 9
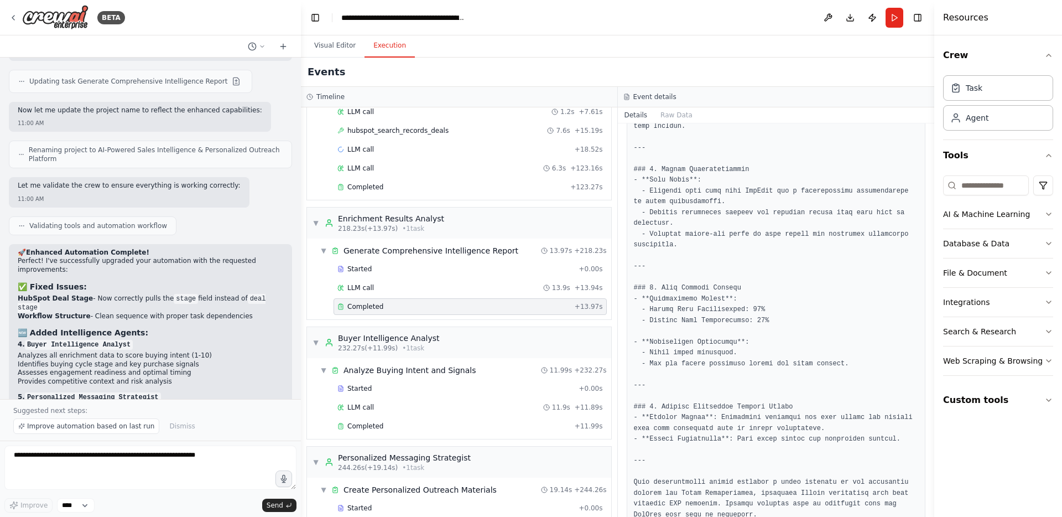
scroll to position [977, 0]
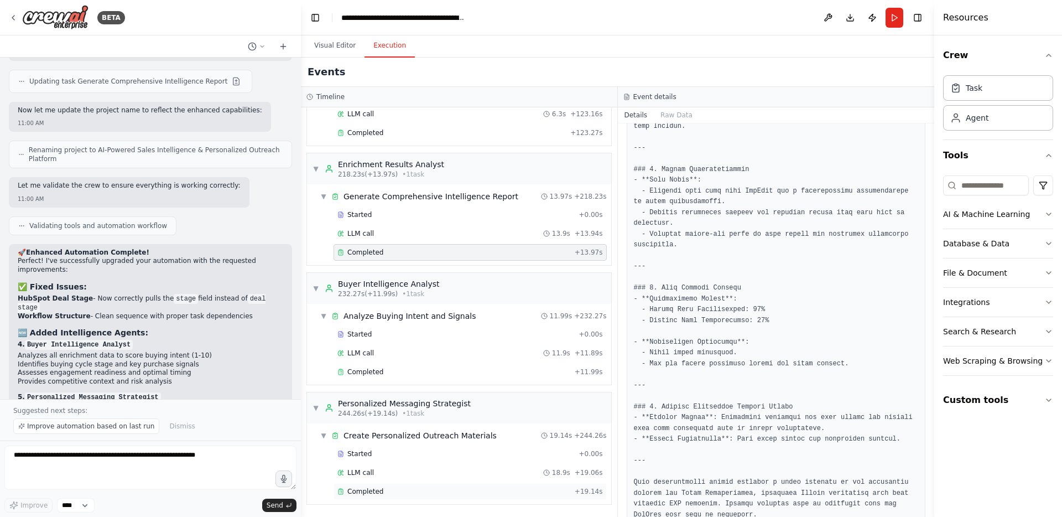
click at [382, 484] on div "Completed + 19.14s" at bounding box center [469, 491] width 273 height 17
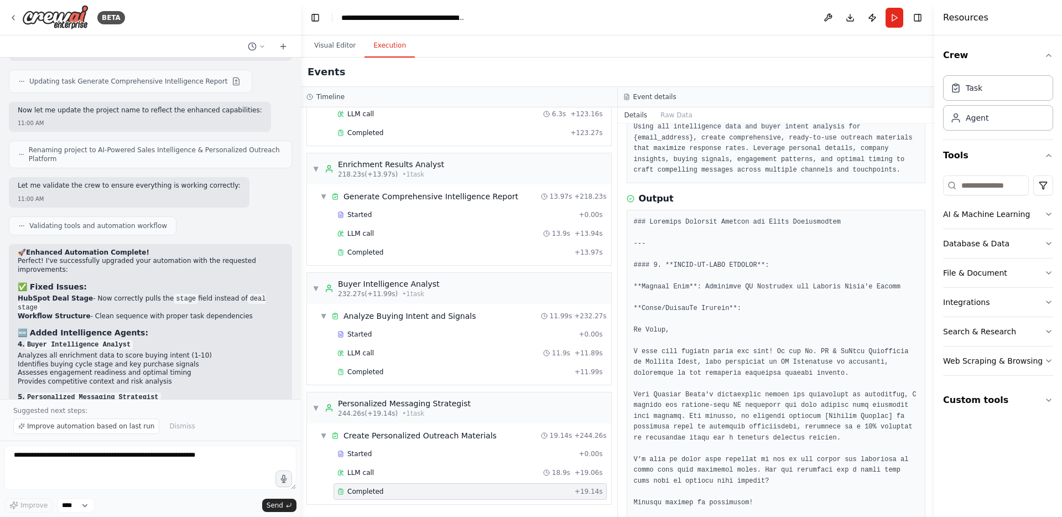
scroll to position [0, 0]
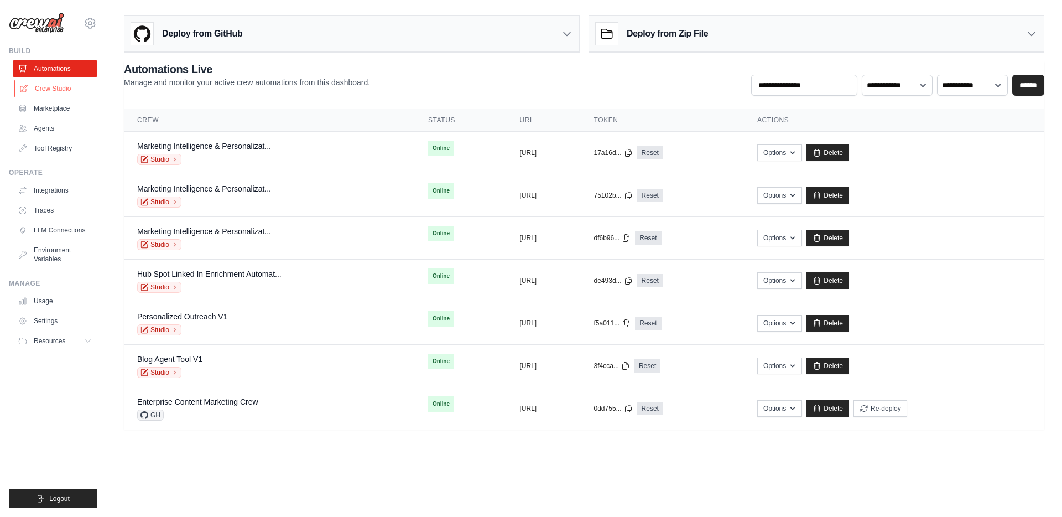
click at [34, 90] on link "Crew Studio" at bounding box center [56, 89] width 84 height 18
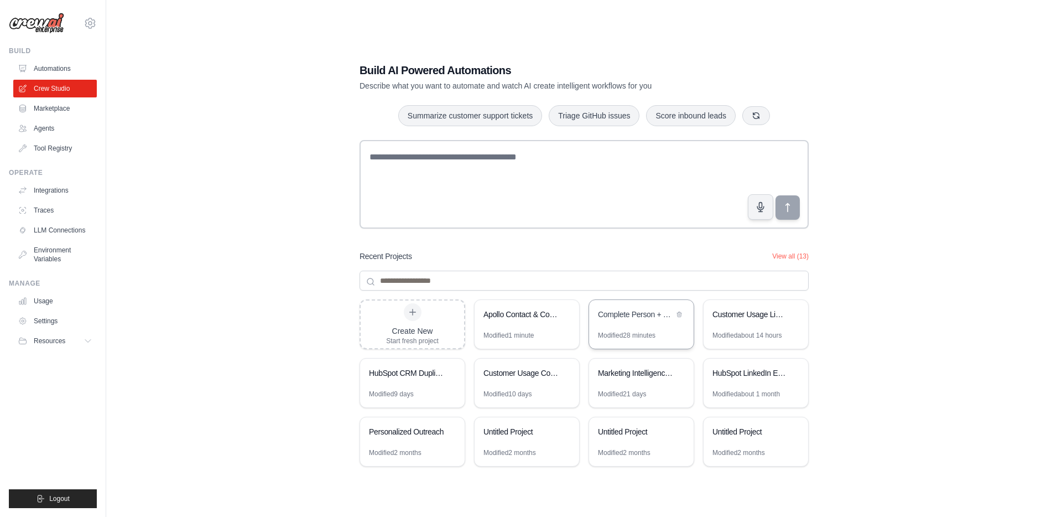
click at [634, 322] on div "Complete Person + Company Enrichment with [DOMAIN_NAME]" at bounding box center [641, 315] width 105 height 31
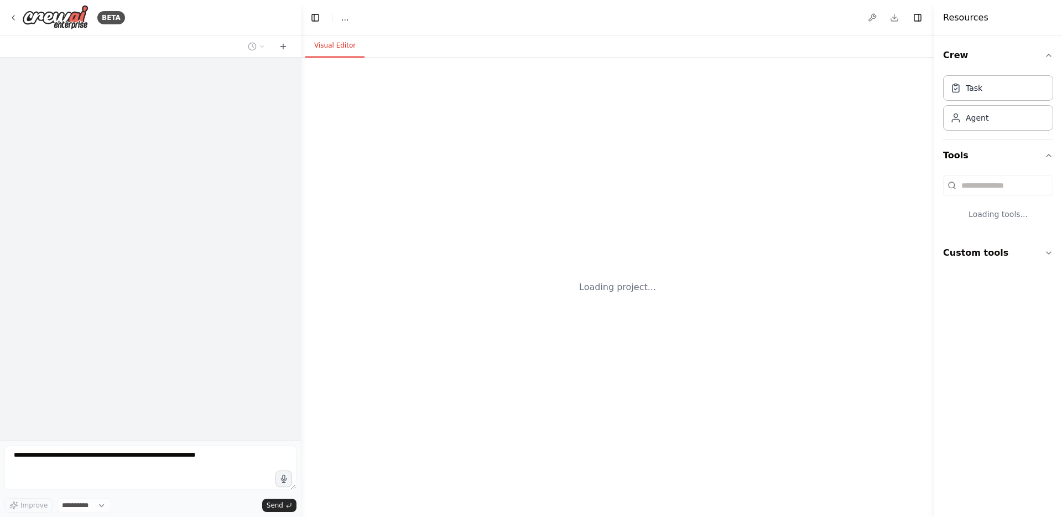
select select "****"
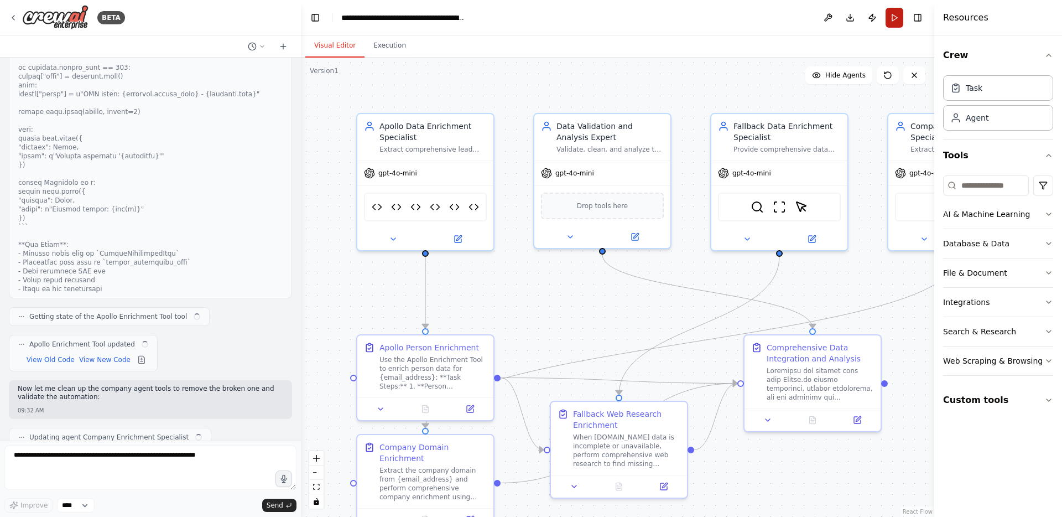
click at [897, 15] on button "Run" at bounding box center [894, 18] width 18 height 20
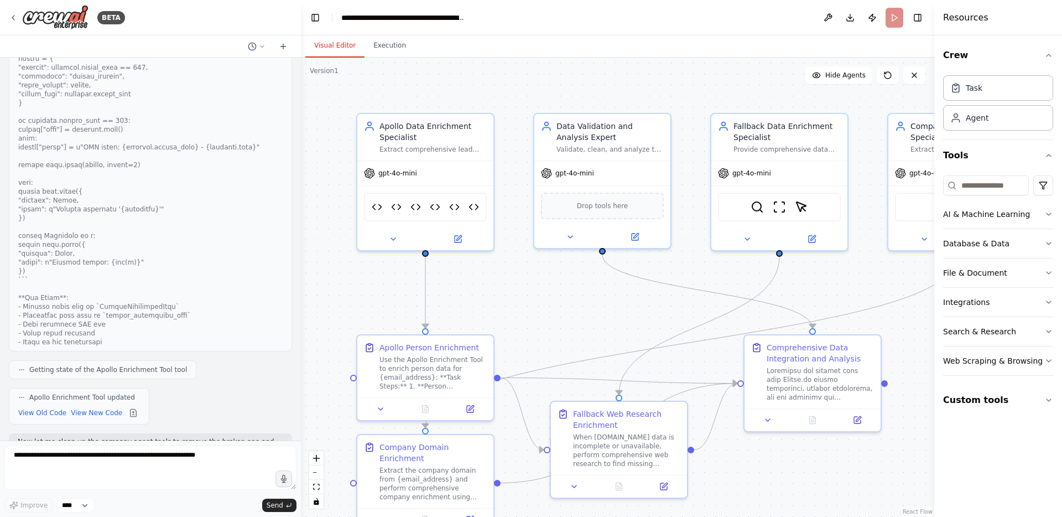
scroll to position [24086, 0]
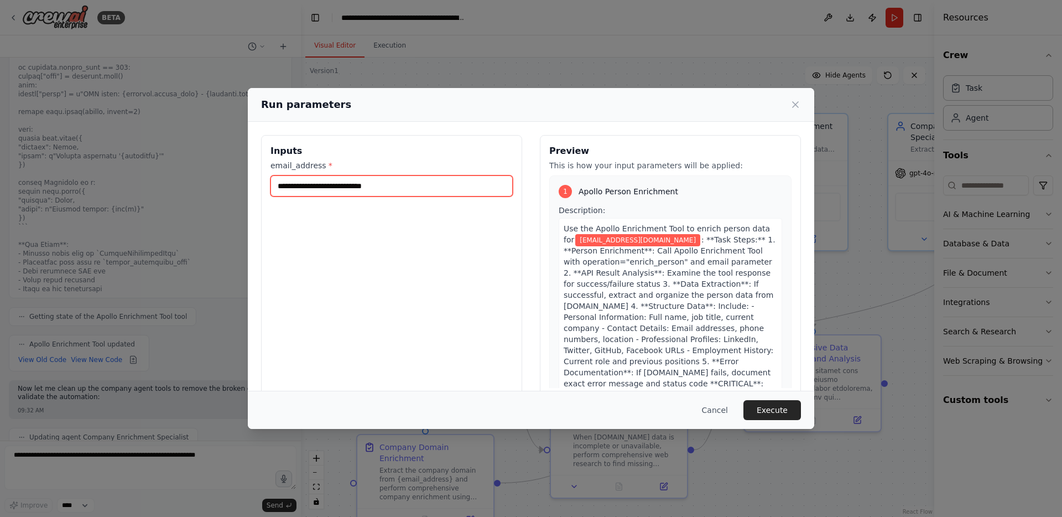
click at [359, 190] on input "**********" at bounding box center [391, 185] width 242 height 21
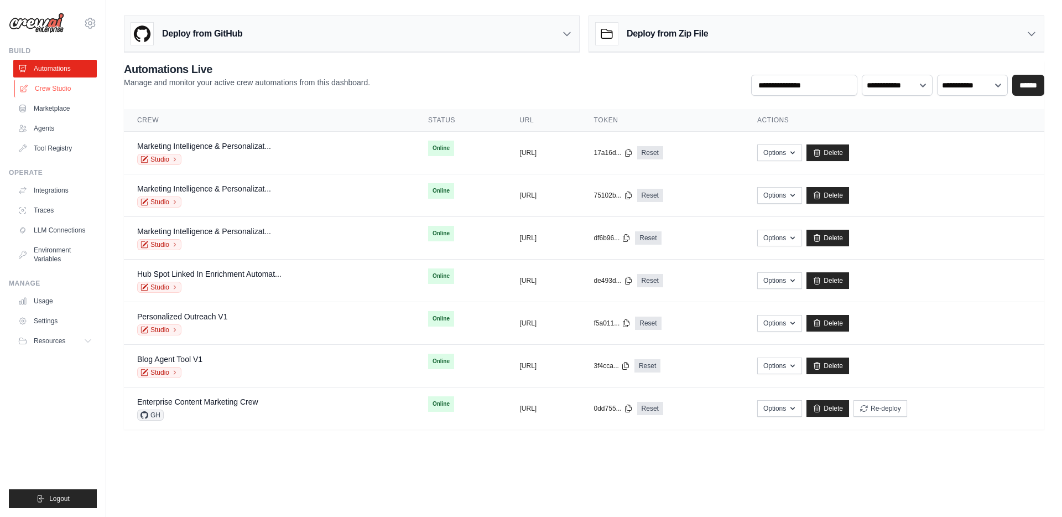
click at [59, 87] on link "Crew Studio" at bounding box center [56, 89] width 84 height 18
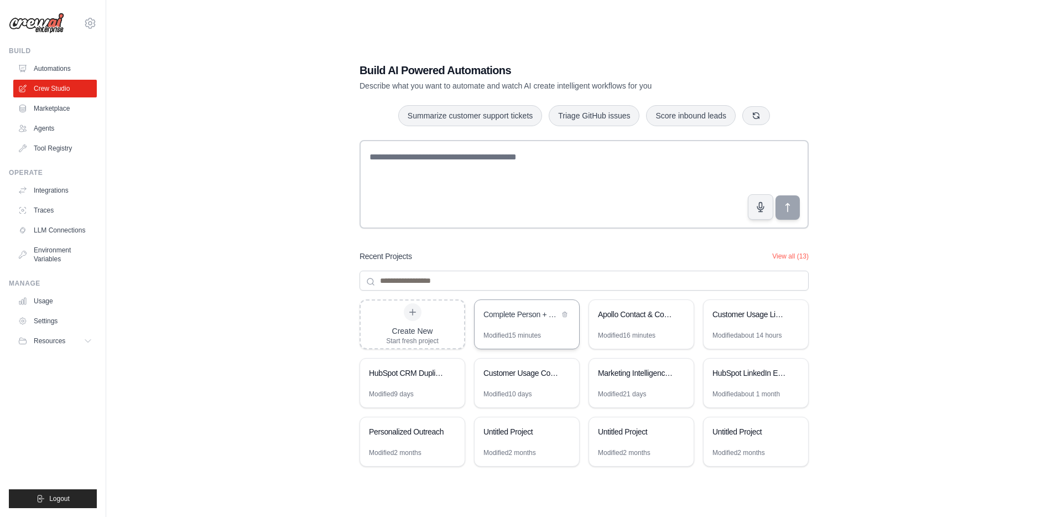
click at [513, 324] on div "Complete Person + Company Enrichment with [DOMAIN_NAME]" at bounding box center [526, 315] width 105 height 31
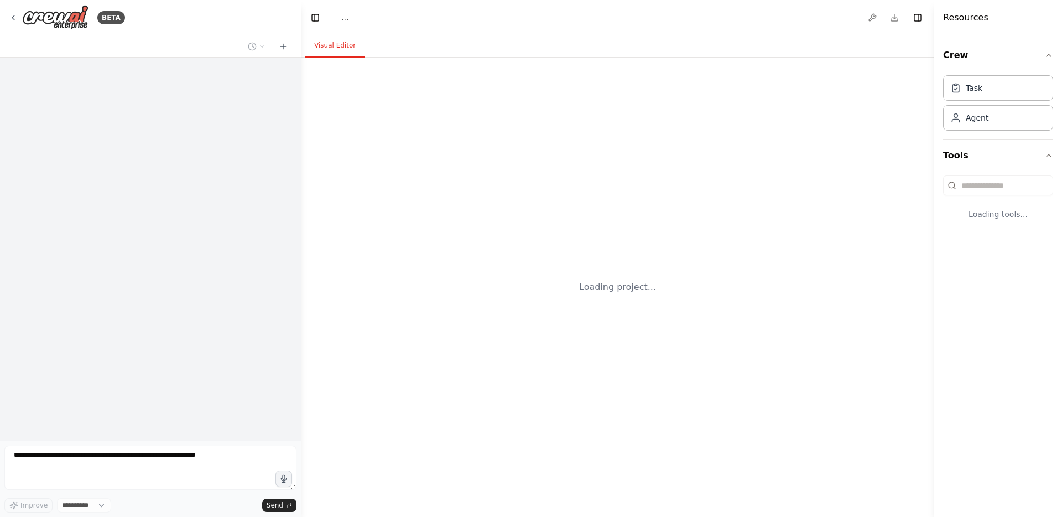
select select "****"
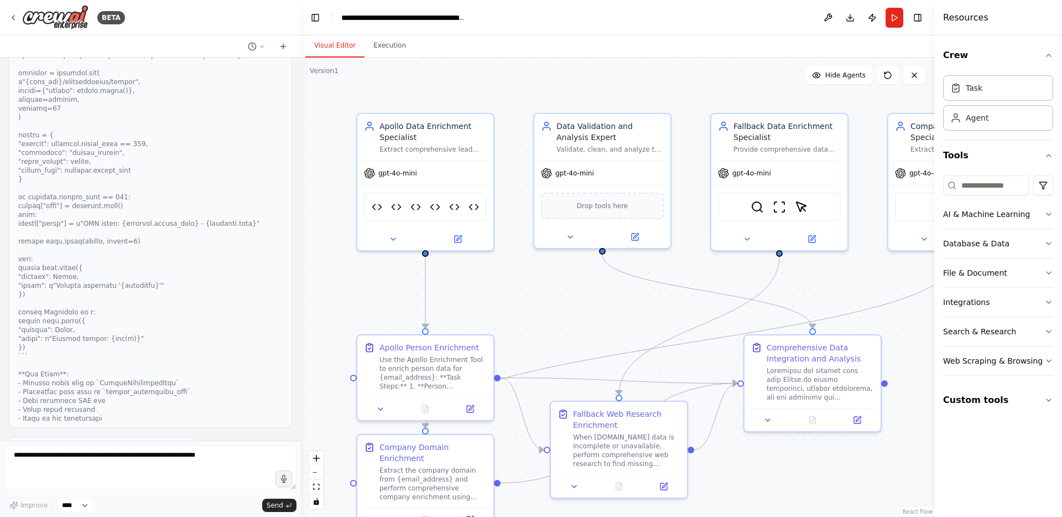
scroll to position [23846, 0]
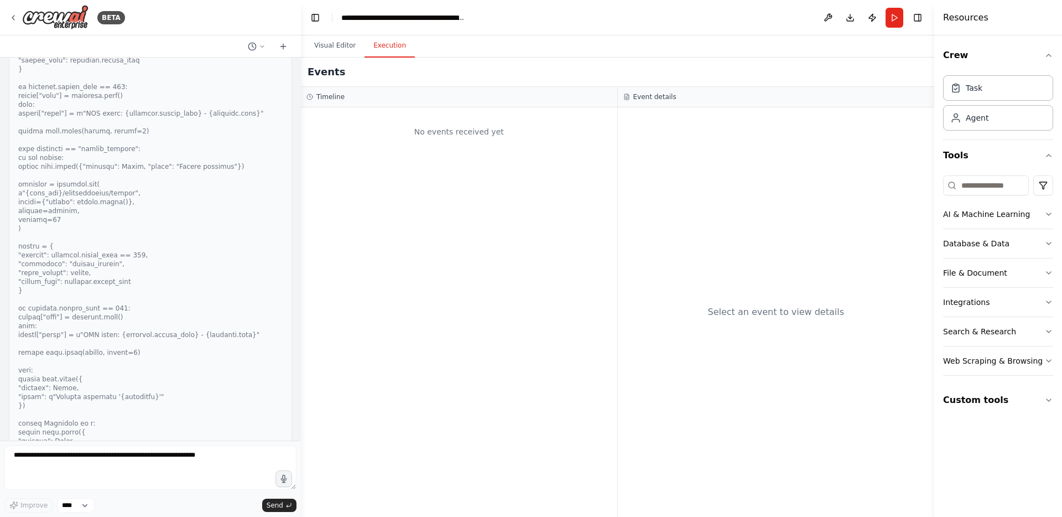
click at [380, 51] on button "Execution" at bounding box center [389, 45] width 50 height 23
click at [338, 50] on button "Visual Editor" at bounding box center [334, 45] width 59 height 23
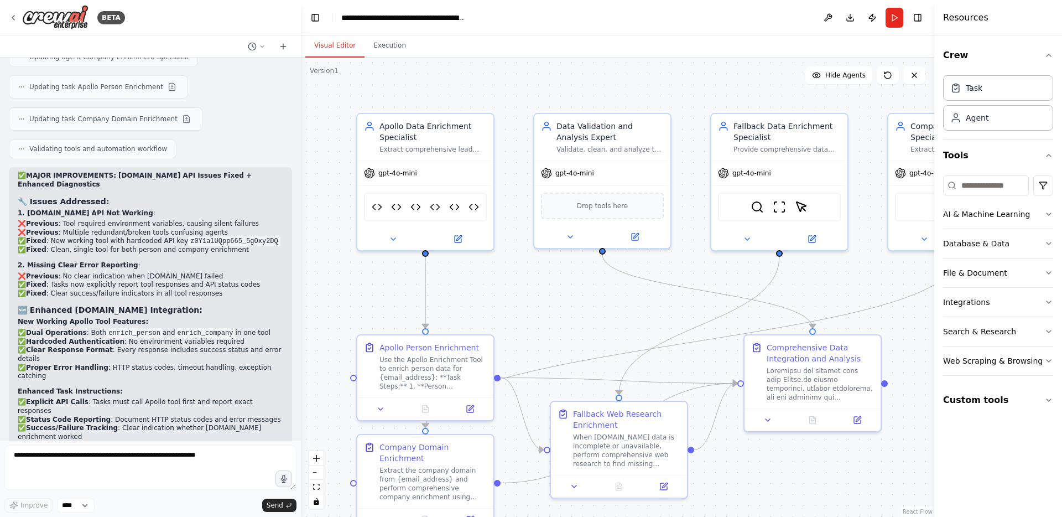
scroll to position [22202, 0]
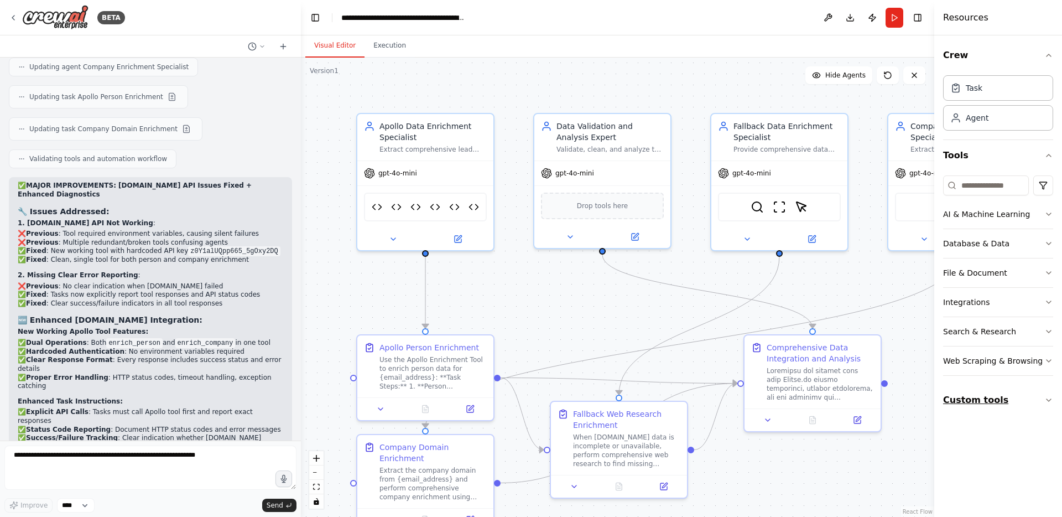
click at [989, 398] on button "Custom tools" at bounding box center [998, 399] width 110 height 31
click at [981, 426] on div "Apollo Enrichment Tool" at bounding box center [996, 431] width 60 height 11
click at [978, 439] on div "A comprehensive tool for [DOMAIN_NAME] API integration that provides person enr…" at bounding box center [996, 443] width 60 height 9
click at [949, 438] on div "Apollo Enrichment Tool A comprehensive tool for [DOMAIN_NAME] API integration t…" at bounding box center [998, 436] width 110 height 35
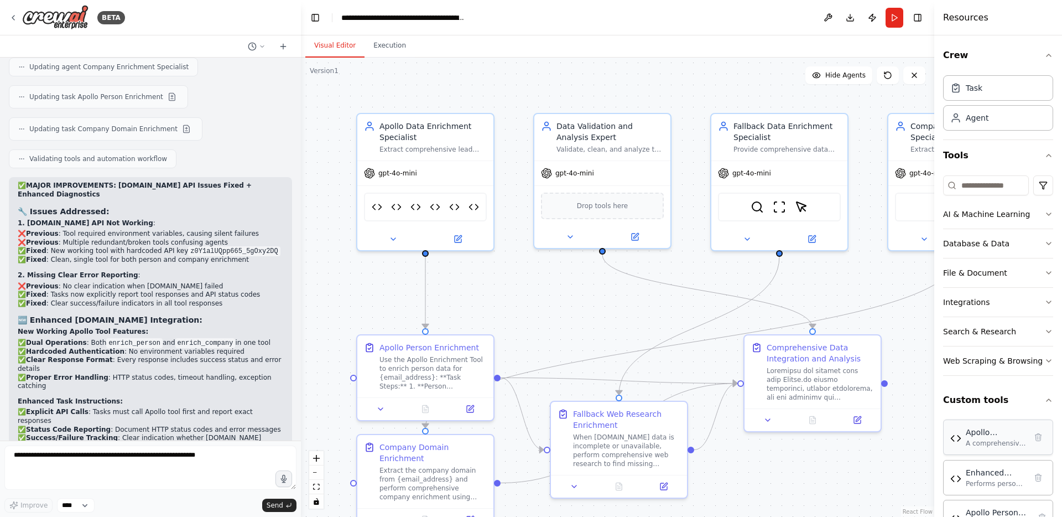
click at [949, 438] on div "Apollo Enrichment Tool A comprehensive tool for [DOMAIN_NAME] API integration t…" at bounding box center [998, 436] width 110 height 35
click at [444, 201] on div "Apollo Enrichment Tool Enhanced Apollo Person Enrichment Tool Apollo Person Enr…" at bounding box center [425, 204] width 123 height 29
click at [416, 212] on div "Apollo Enrichment Tool Enhanced Apollo Person Enrichment Tool Apollo Person Enr…" at bounding box center [425, 204] width 123 height 29
click at [412, 204] on img at bounding box center [415, 204] width 11 height 13
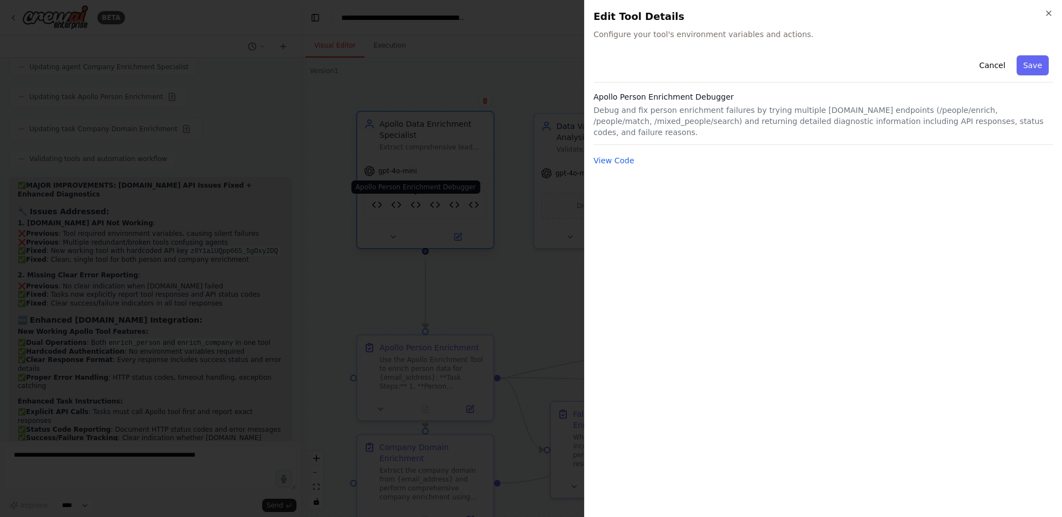
click at [412, 204] on div at bounding box center [531, 258] width 1062 height 517
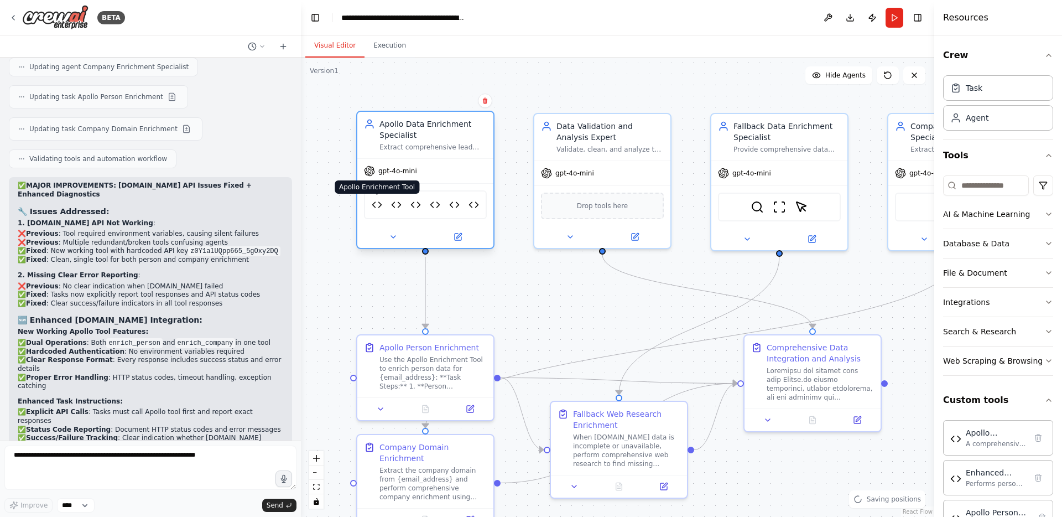
click at [377, 203] on img at bounding box center [377, 204] width 11 height 13
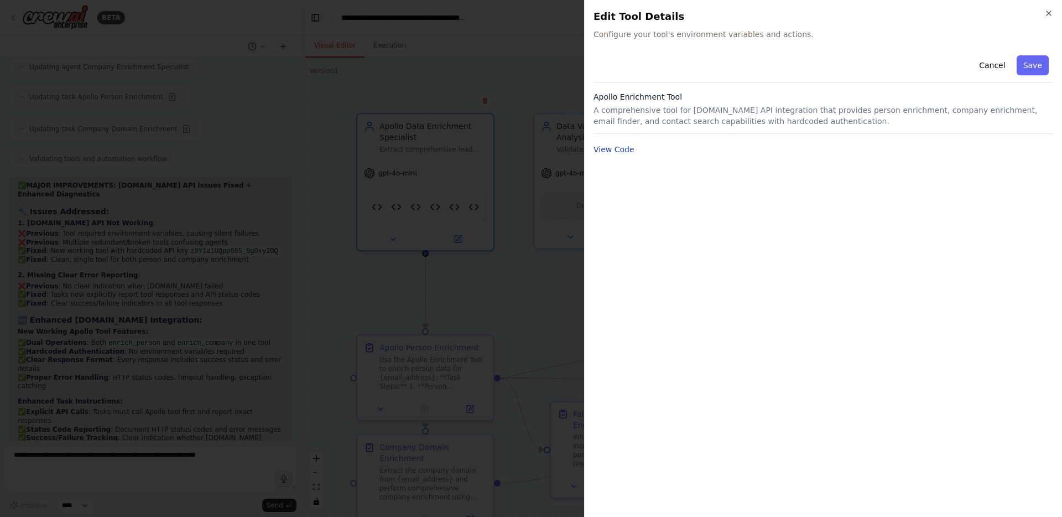
click at [618, 145] on button "View Code" at bounding box center [613, 149] width 41 height 11
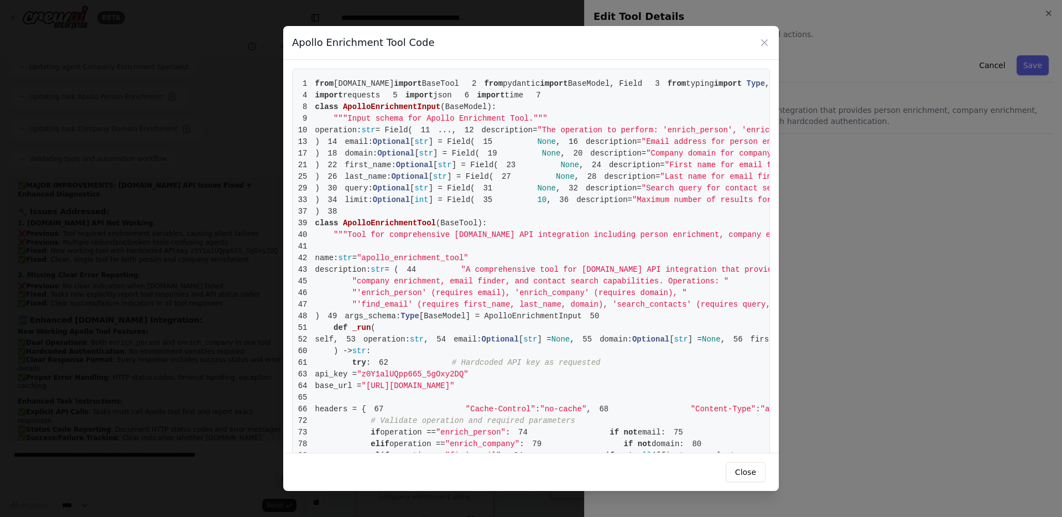
scroll to position [0, 14]
click at [817, 354] on div "Apollo Enrichment Tool Code 1 from crewai.tools import BaseTool 2 from pydantic…" at bounding box center [531, 258] width 1062 height 517
click at [761, 35] on div "Apollo Enrichment Tool Code" at bounding box center [530, 43] width 495 height 34
click at [764, 42] on icon at bounding box center [764, 43] width 6 height 6
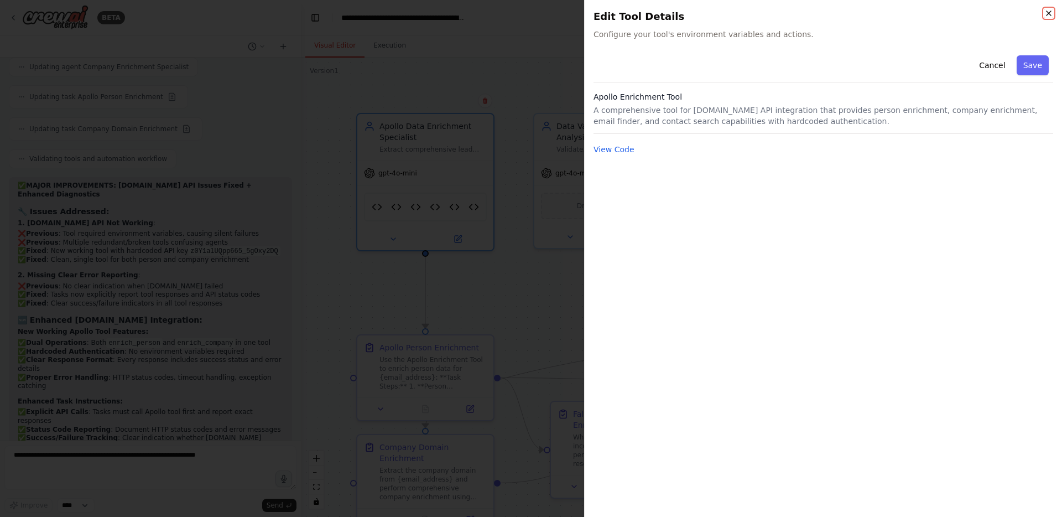
click at [1050, 12] on icon "button" at bounding box center [1048, 13] width 4 height 4
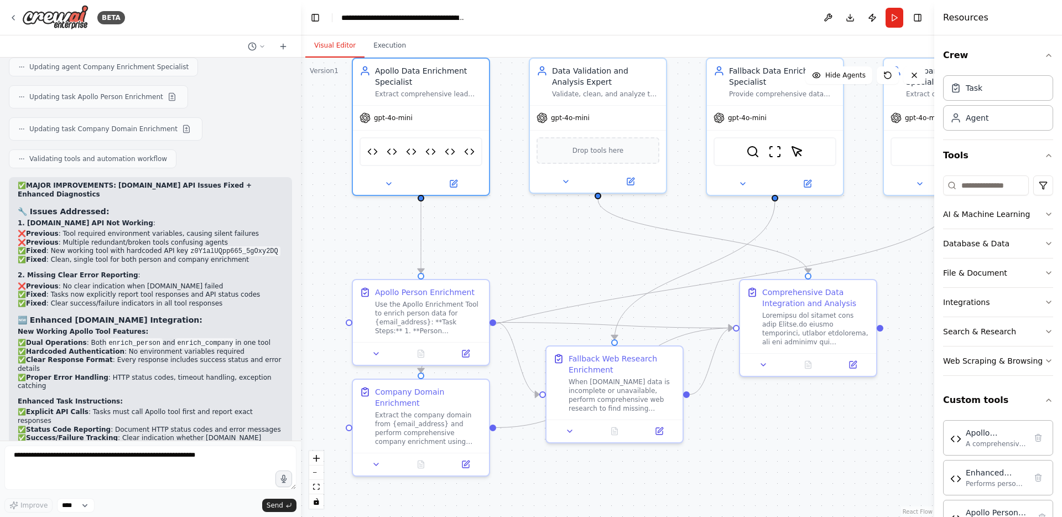
drag, startPoint x: 644, startPoint y: 300, endPoint x: 640, endPoint y: 245, distance: 55.4
click at [640, 245] on div ".deletable-edge-delete-btn { width: 20px; height: 20px; border: 0px solid #ffff…" at bounding box center [617, 287] width 633 height 459
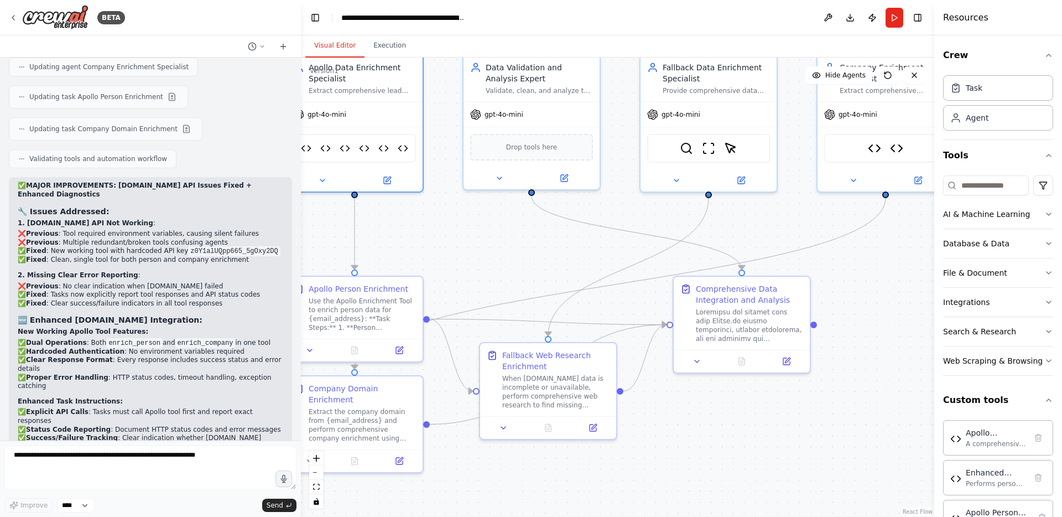
drag, startPoint x: 651, startPoint y: 249, endPoint x: 585, endPoint y: 246, distance: 66.4
click at [585, 246] on div ".deletable-edge-delete-btn { width: 20px; height: 20px; border: 0px solid #ffff…" at bounding box center [617, 287] width 633 height 459
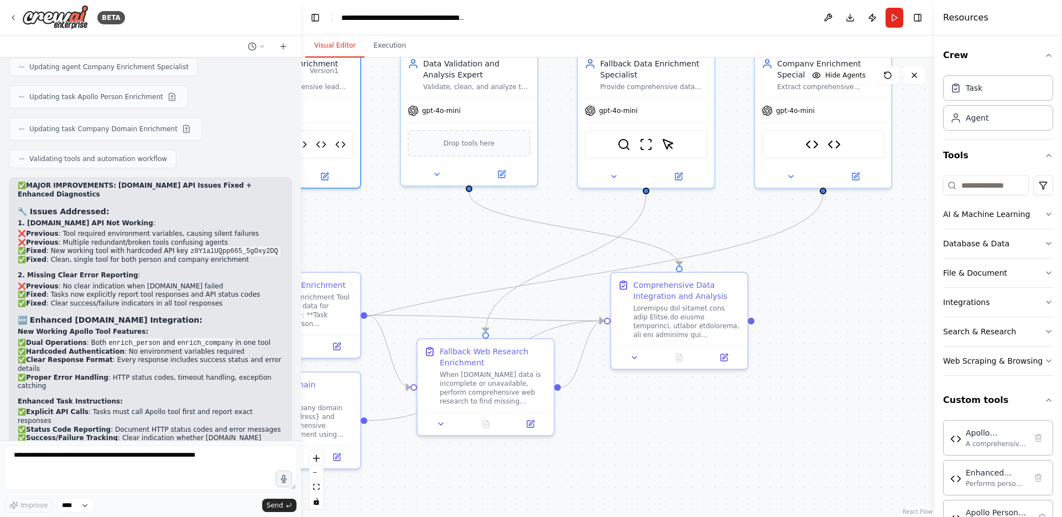
drag, startPoint x: 890, startPoint y: 319, endPoint x: 827, endPoint y: 315, distance: 63.2
click at [827, 315] on div ".deletable-edge-delete-btn { width: 20px; height: 20px; border: 0px solid #ffff…" at bounding box center [617, 287] width 633 height 459
click at [690, 309] on div at bounding box center [686, 318] width 107 height 35
click at [685, 319] on div at bounding box center [686, 318] width 107 height 35
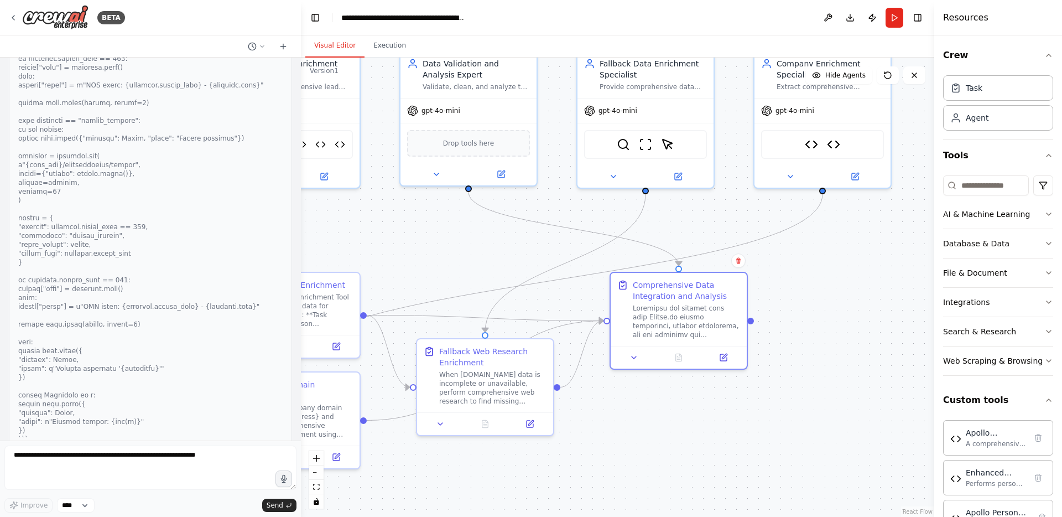
scroll to position [23871, 0]
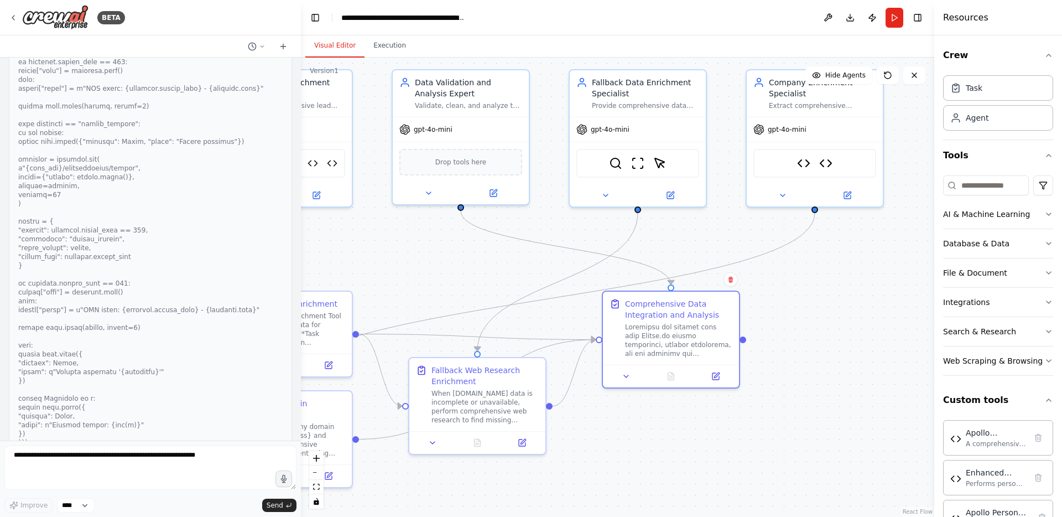
drag, startPoint x: 796, startPoint y: 252, endPoint x: 789, endPoint y: 270, distance: 20.3
click at [789, 270] on div ".deletable-edge-delete-btn { width: 20px; height: 20px; border: 0px solid #ffff…" at bounding box center [617, 287] width 633 height 459
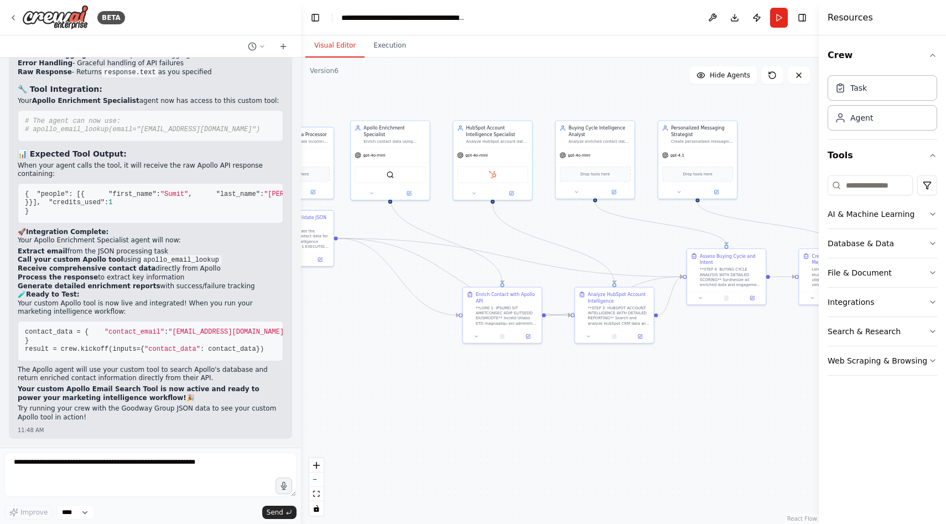
drag, startPoint x: 557, startPoint y: 136, endPoint x: 492, endPoint y: 95, distance: 77.8
click at [492, 95] on div ".deletable-edge-delete-btn { width: 20px; height: 20px; border: 0px solid #ffff…" at bounding box center [560, 291] width 518 height 466
click at [500, 135] on div "HubSpot Account Intelligence Specialist" at bounding box center [497, 129] width 62 height 13
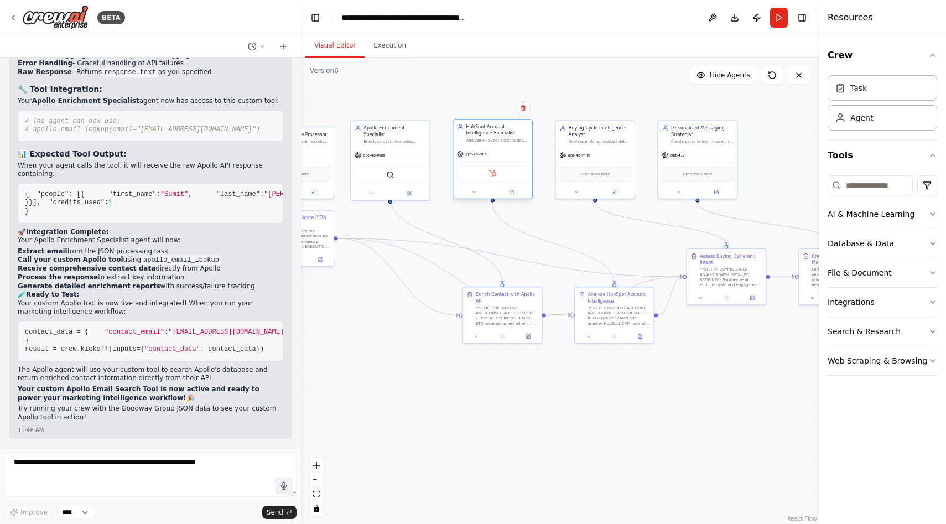
click at [500, 135] on div "HubSpot Account Intelligence Specialist" at bounding box center [497, 129] width 62 height 13
click at [477, 191] on button at bounding box center [474, 192] width 36 height 8
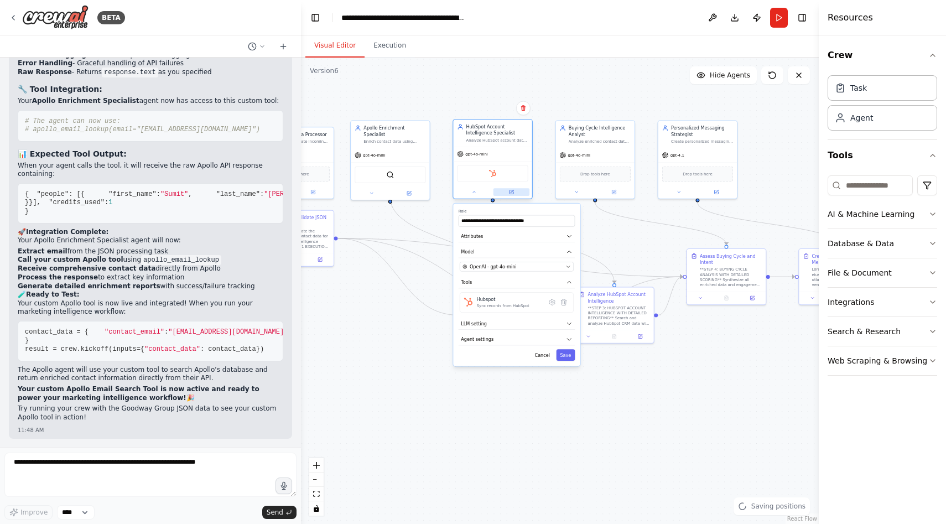
click at [512, 190] on icon at bounding box center [511, 191] width 5 height 5
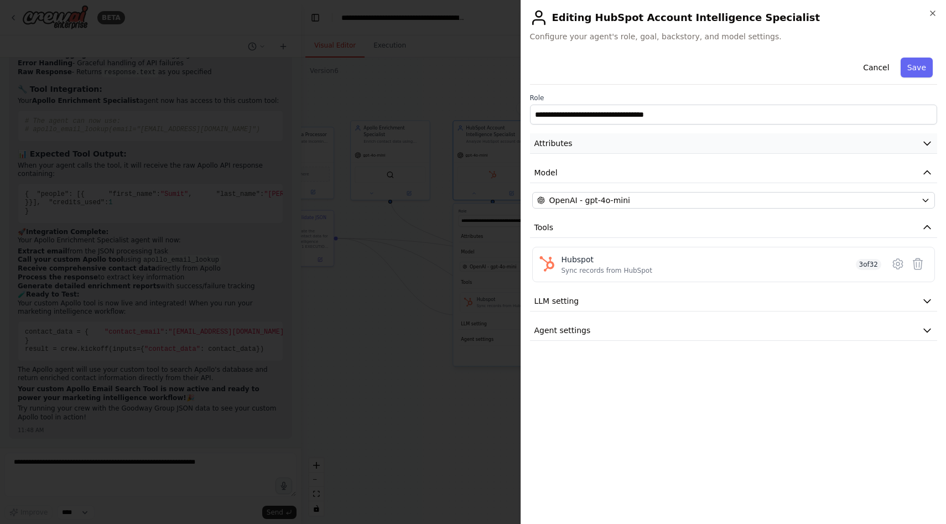
click at [601, 147] on button "Attributes" at bounding box center [734, 143] width 408 height 20
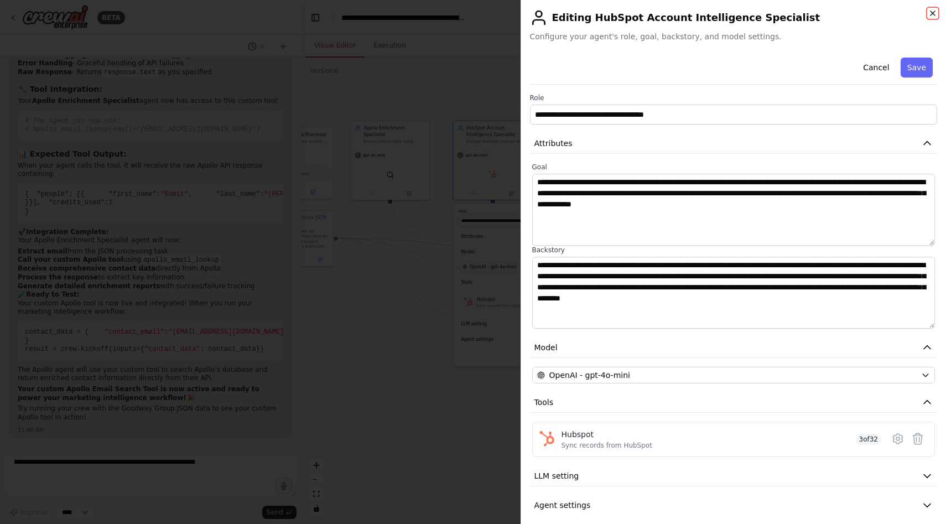
click at [932, 13] on icon "button" at bounding box center [932, 13] width 4 height 4
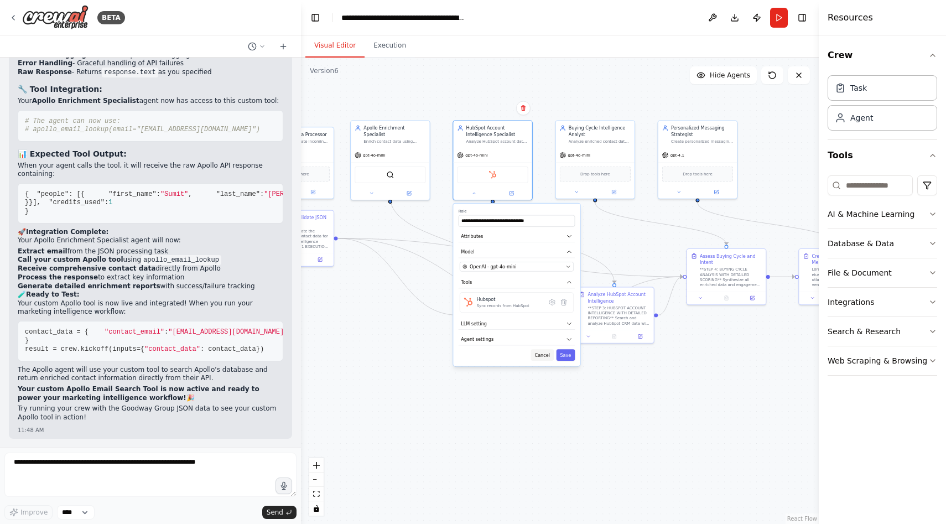
click at [540, 356] on button "Cancel" at bounding box center [542, 355] width 23 height 12
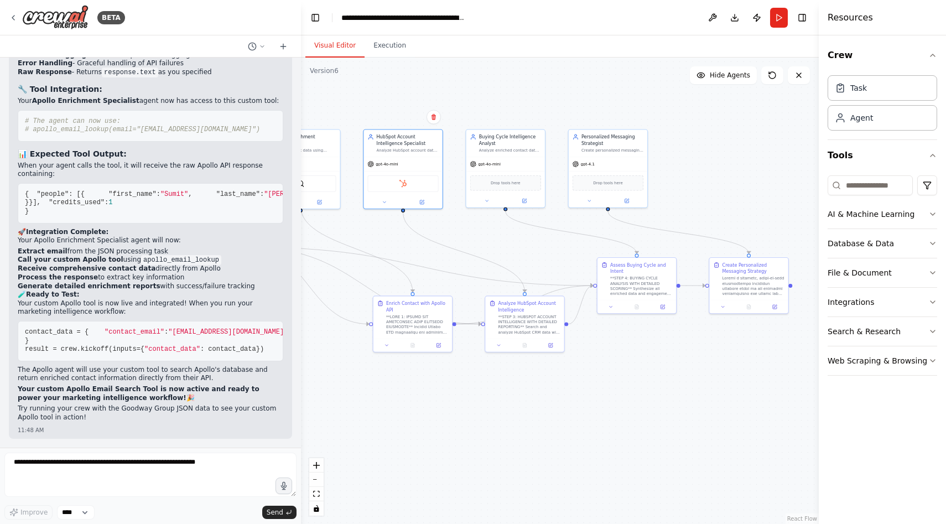
drag, startPoint x: 708, startPoint y: 390, endPoint x: 618, endPoint y: 399, distance: 90.0
click at [618, 399] on div ".deletable-edge-delete-btn { width: 20px; height: 20px; border: 0px solid #ffff…" at bounding box center [560, 291] width 518 height 466
click at [522, 206] on div "Buying Cycle Intelligence Analyst Analyze enriched contact data, engagement sig…" at bounding box center [505, 167] width 80 height 79
click at [522, 200] on icon at bounding box center [524, 199] width 4 height 4
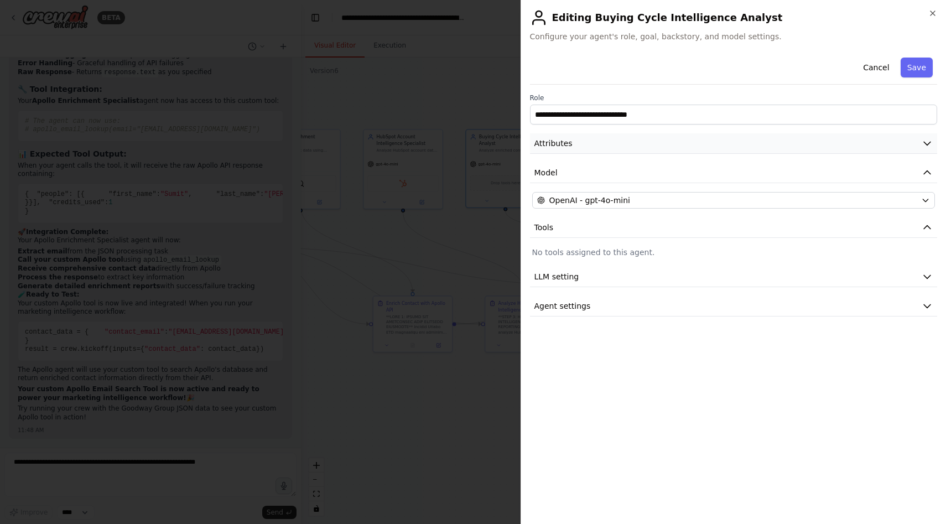
click at [594, 139] on button "Attributes" at bounding box center [734, 143] width 408 height 20
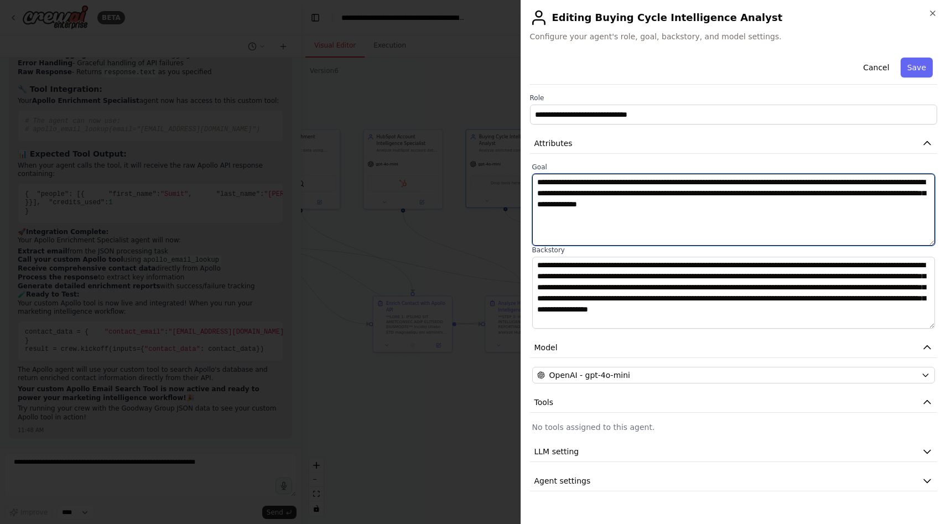
drag, startPoint x: 837, startPoint y: 206, endPoint x: 536, endPoint y: 184, distance: 301.6
click at [536, 184] on textarea "**********" at bounding box center [733, 210] width 403 height 72
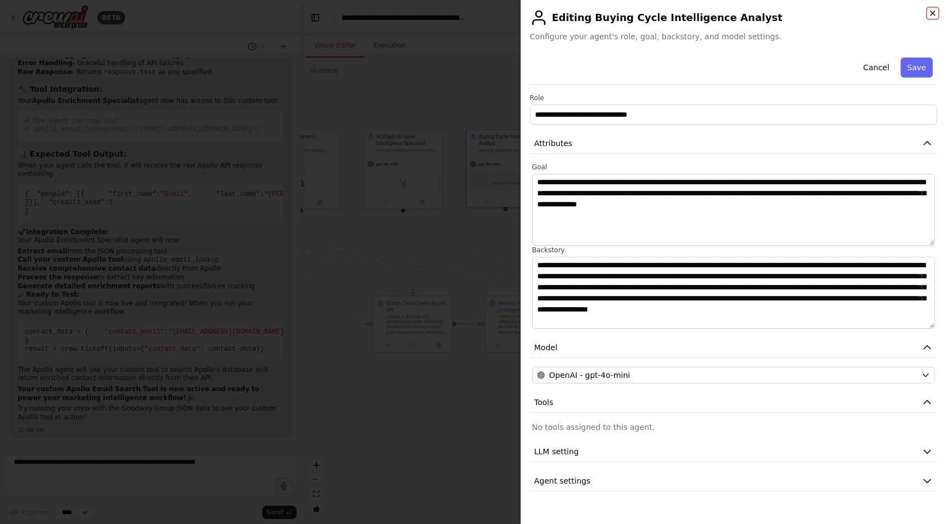
click at [932, 14] on icon "button" at bounding box center [932, 13] width 9 height 9
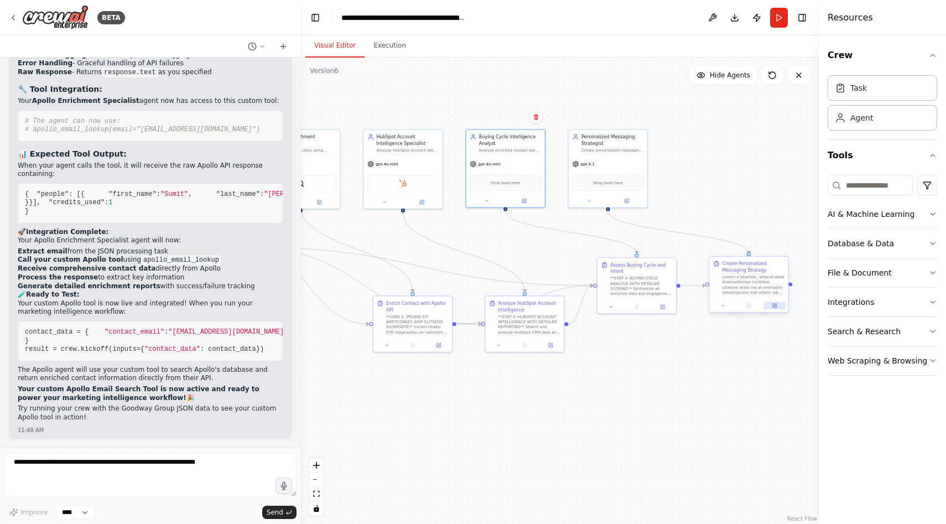
click at [771, 308] on button at bounding box center [774, 305] width 22 height 8
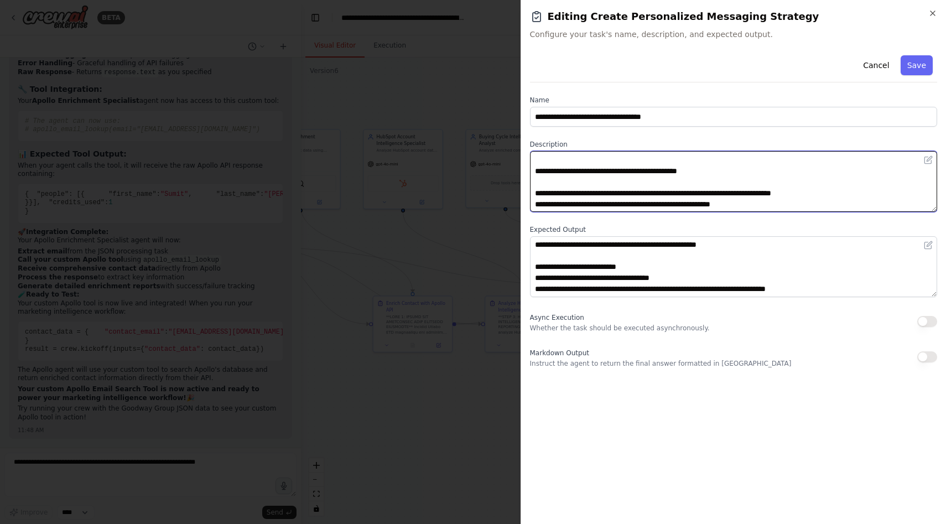
scroll to position [46, 0]
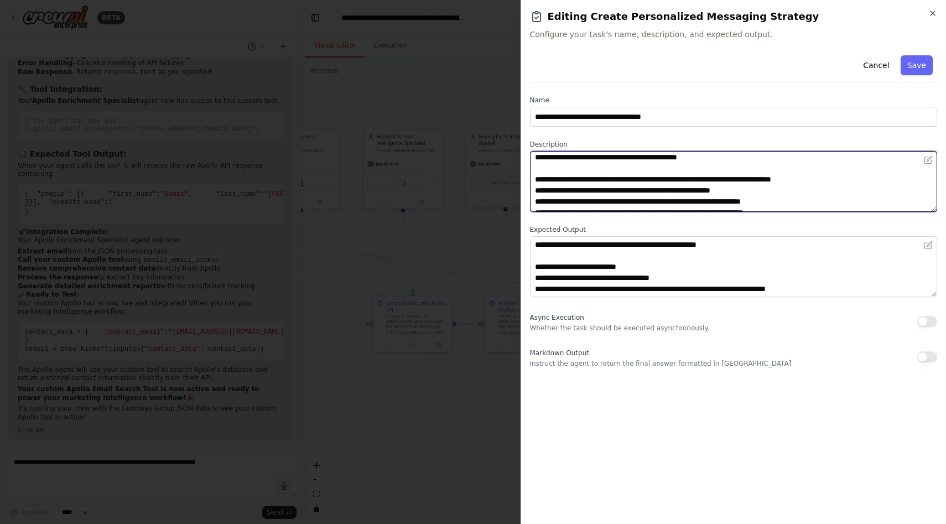
drag, startPoint x: 728, startPoint y: 203, endPoint x: 533, endPoint y: 172, distance: 197.6
click at [533, 172] on textarea at bounding box center [734, 181] width 408 height 61
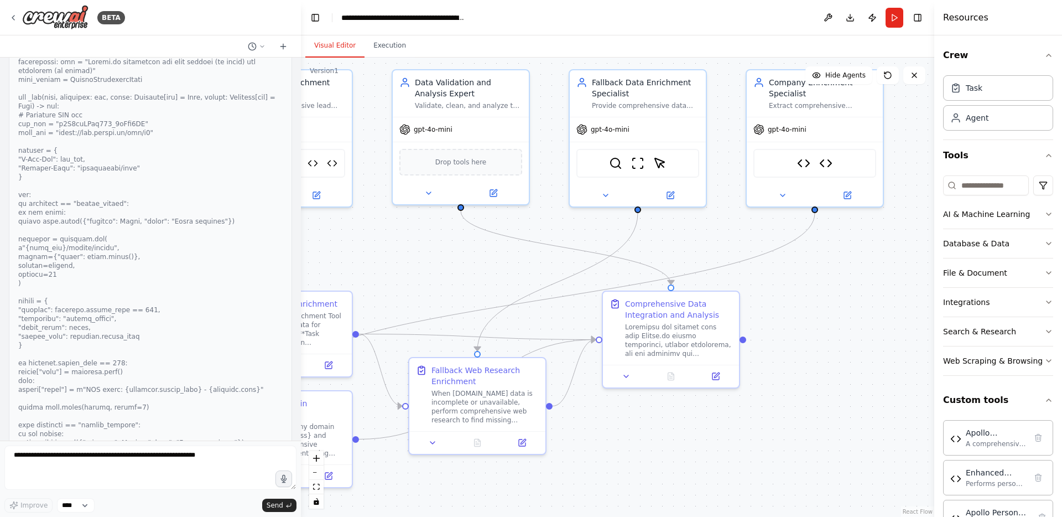
scroll to position [24086, 0]
